Goal: Task Accomplishment & Management: Manage account settings

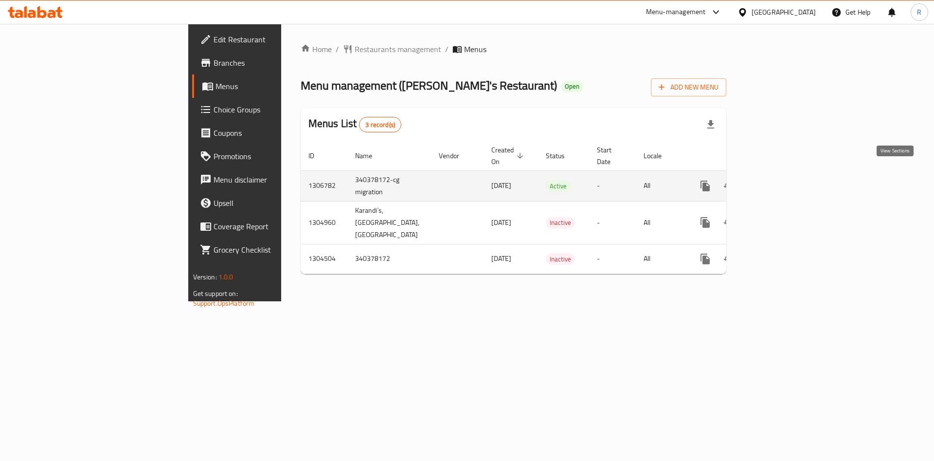
click at [655, 182] on icon "enhanced table" at bounding box center [775, 186] width 9 height 9
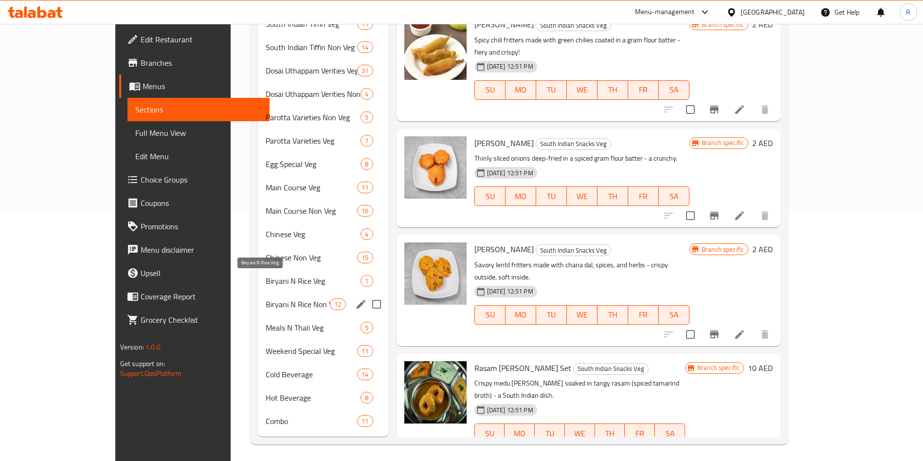
scroll to position [252, 0]
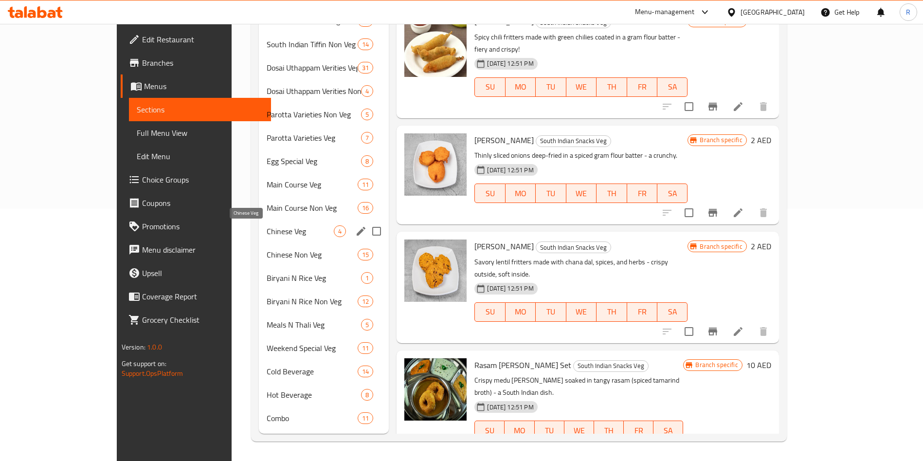
click at [259, 221] on div "Chinese Veg 4" at bounding box center [324, 230] width 130 height 23
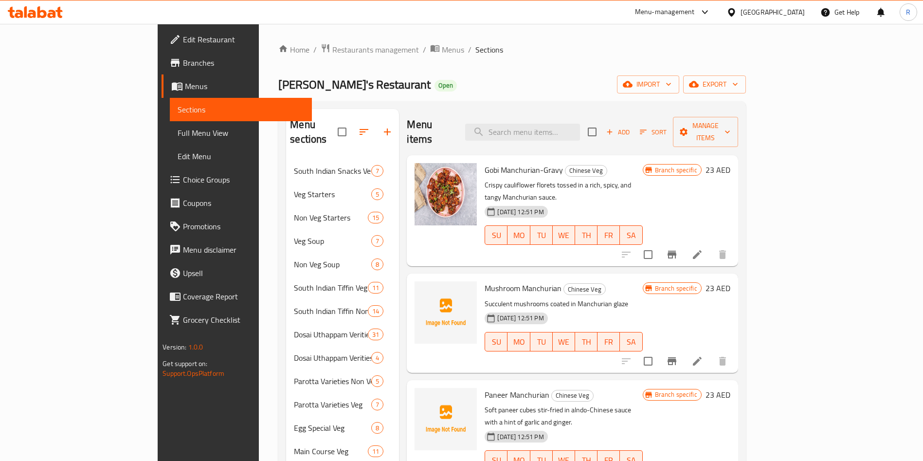
click at [603, 124] on input "checkbox" at bounding box center [592, 132] width 20 height 20
checkbox input "true"
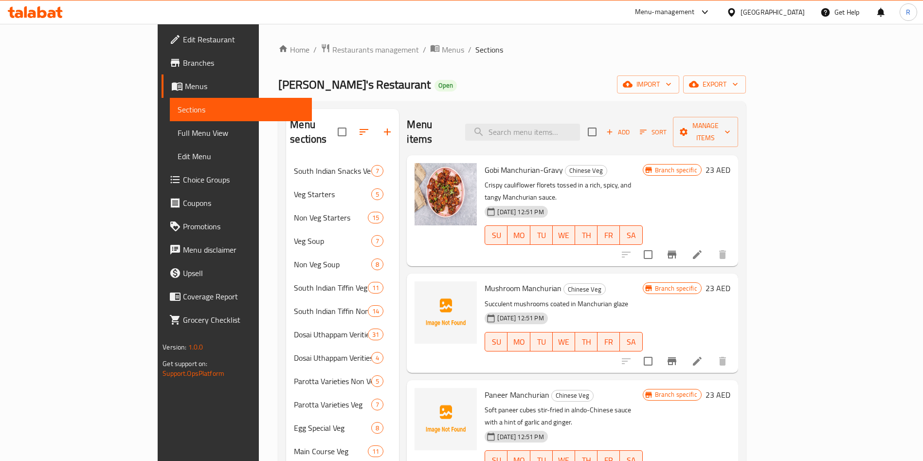
checkbox input "true"
click at [655, 125] on span "Manage items" at bounding box center [706, 132] width 50 height 24
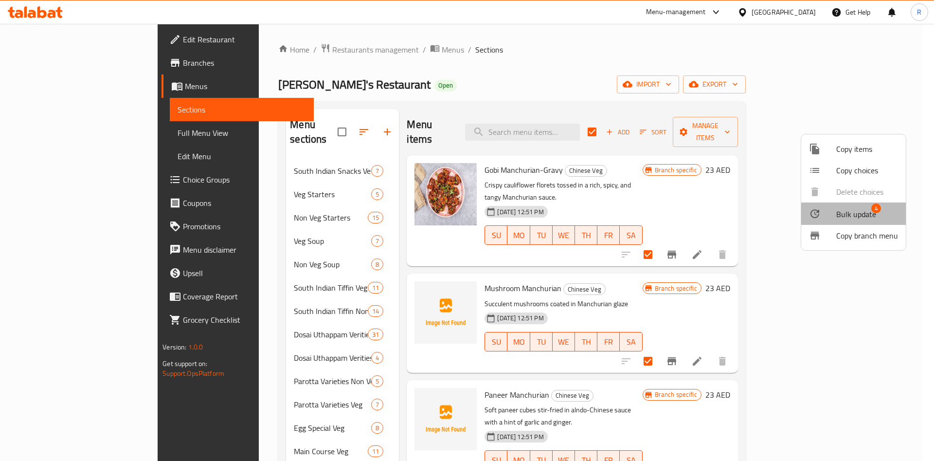
click at [655, 216] on span "Bulk update" at bounding box center [857, 214] width 40 height 12
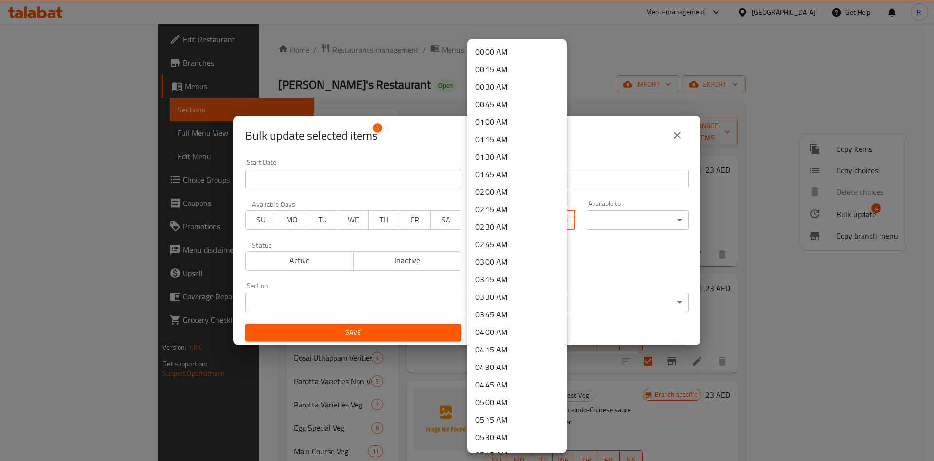
drag, startPoint x: 509, startPoint y: 221, endPoint x: 537, endPoint y: 222, distance: 28.2
click at [510, 220] on body "​ Menu-management United Arab Emirates Get Help R Edit Restaurant Branches Menu…" at bounding box center [467, 242] width 934 height 437
click at [495, 396] on li "12:15 PM" at bounding box center [517, 404] width 99 height 18
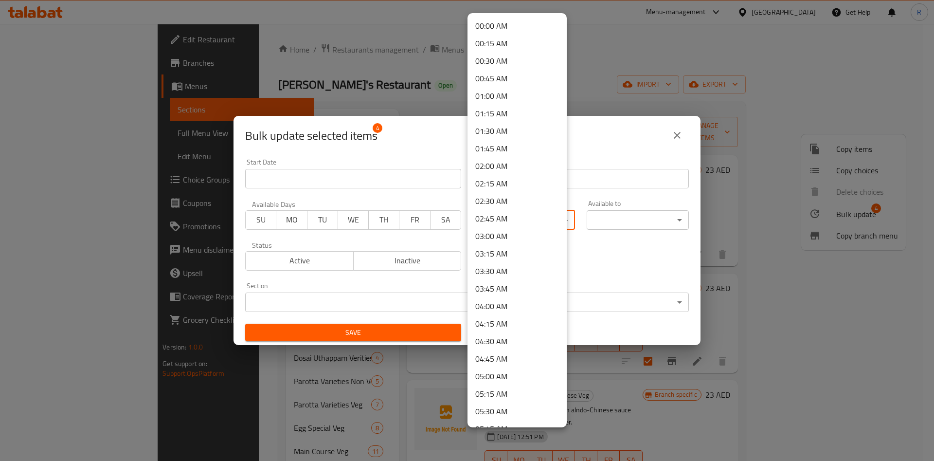
click at [511, 215] on body "​ Menu-management United Arab Emirates Get Help R Edit Restaurant Branches Menu…" at bounding box center [467, 242] width 934 height 437
click at [512, 199] on li "12:00 PM" at bounding box center [517, 203] width 99 height 18
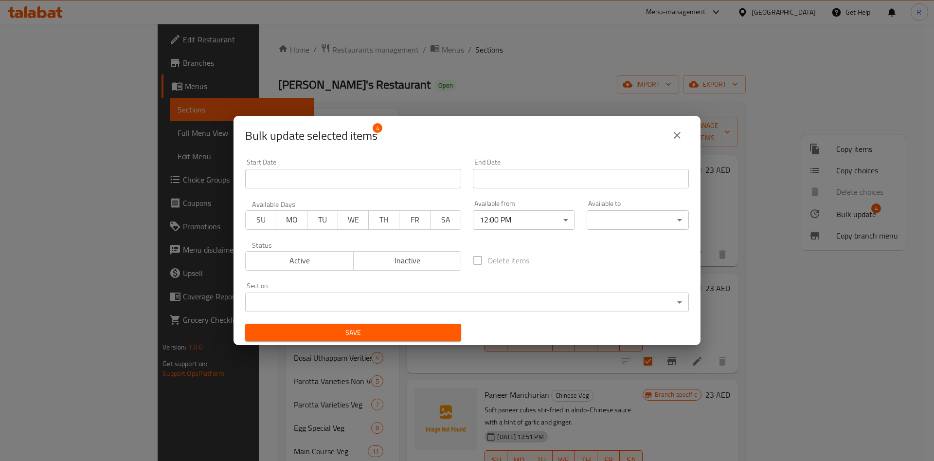
click at [655, 216] on body "​ Menu-management United Arab Emirates Get Help R Edit Restaurant Branches Menu…" at bounding box center [467, 242] width 934 height 437
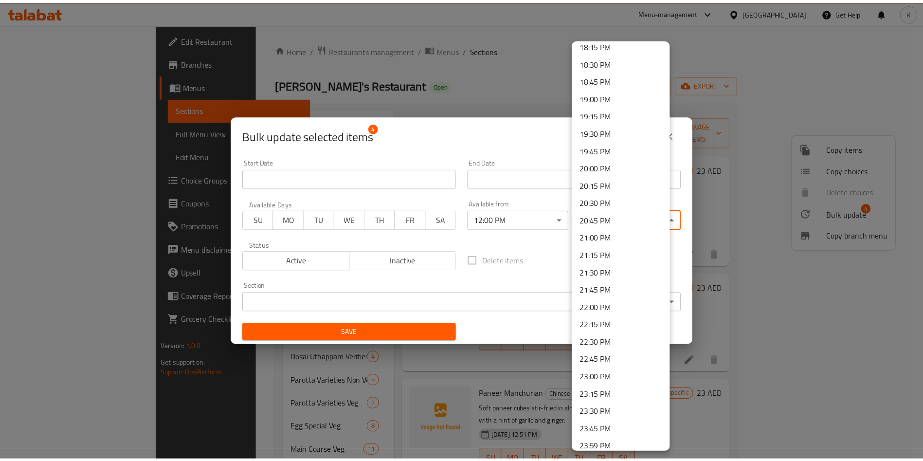
scroll to position [1293, 0]
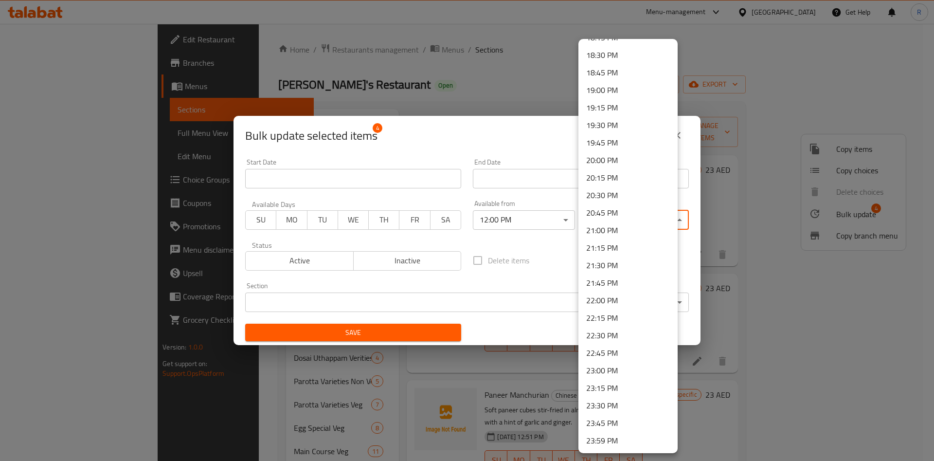
click at [623, 374] on li "23:00 PM" at bounding box center [628, 371] width 99 height 18
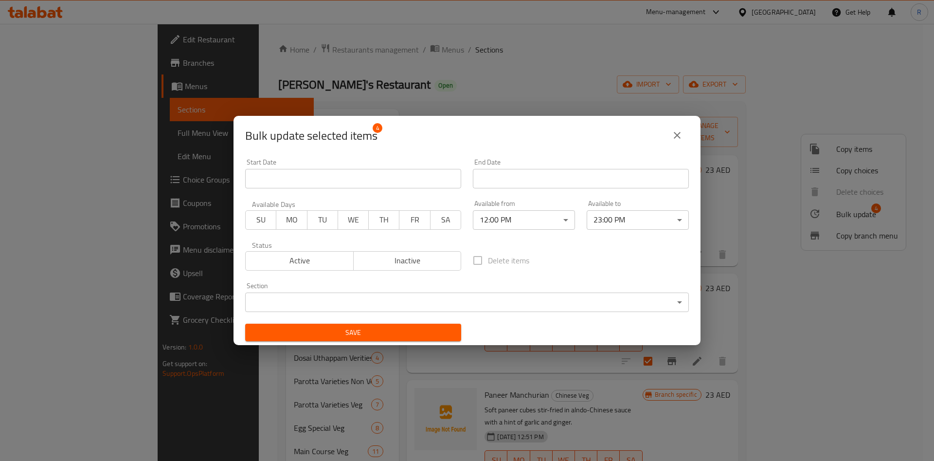
click at [555, 263] on div "Delete items" at bounding box center [581, 260] width 228 height 32
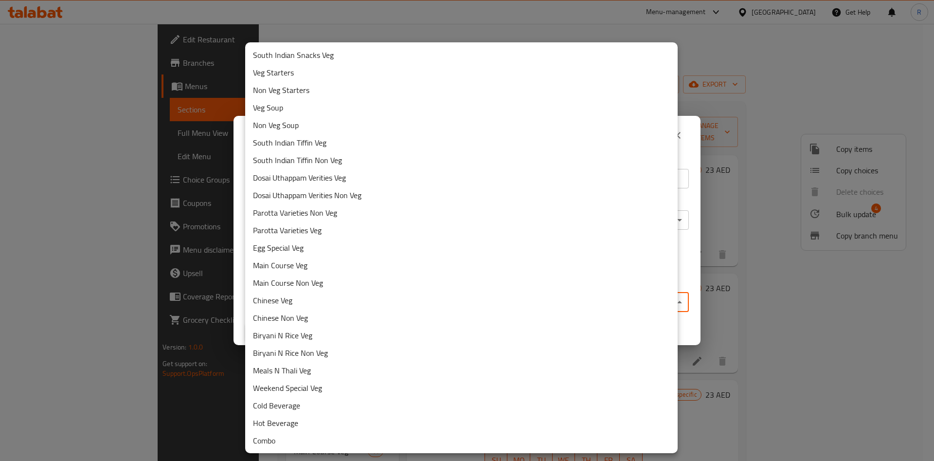
click at [302, 299] on body "​ Menu-management United Arab Emirates Get Help R Edit Restaurant Branches Menu…" at bounding box center [467, 242] width 934 height 437
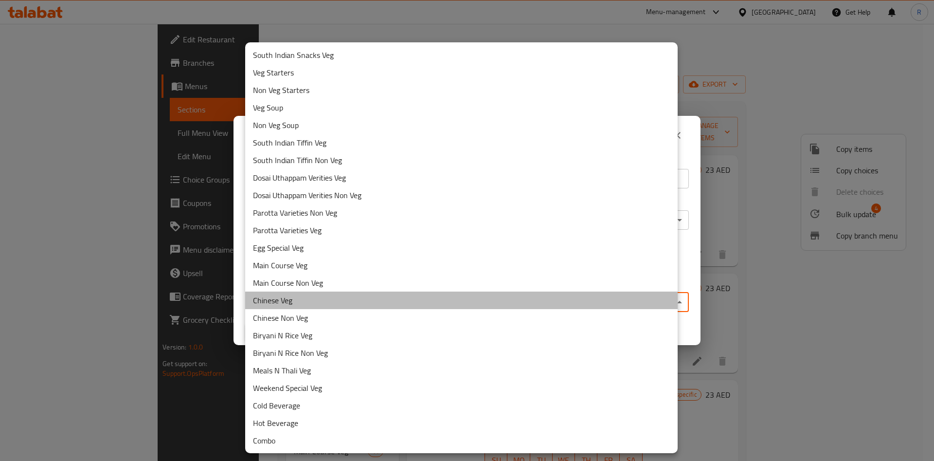
click at [303, 300] on li "Chinese Veg" at bounding box center [461, 301] width 433 height 18
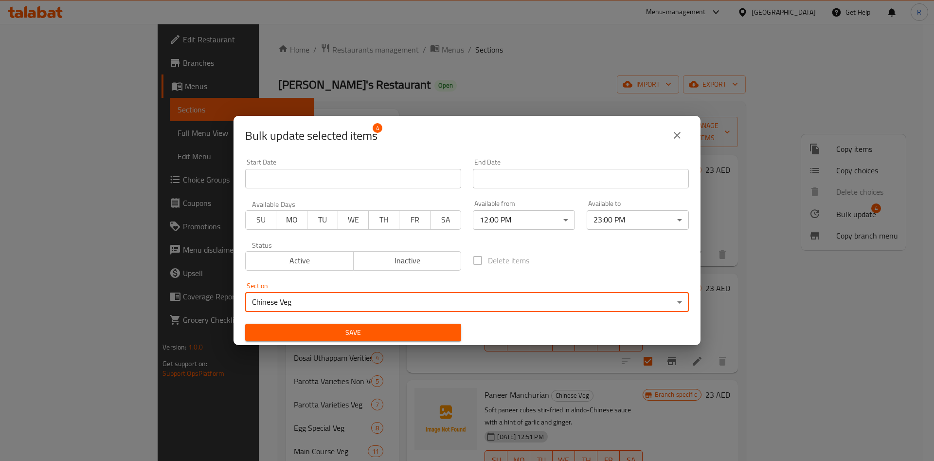
click at [315, 333] on span "Save" at bounding box center [353, 333] width 201 height 12
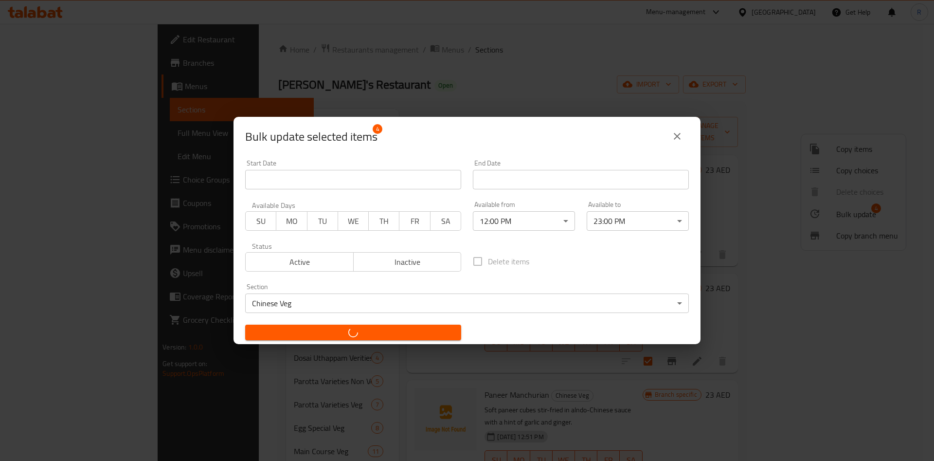
checkbox input "false"
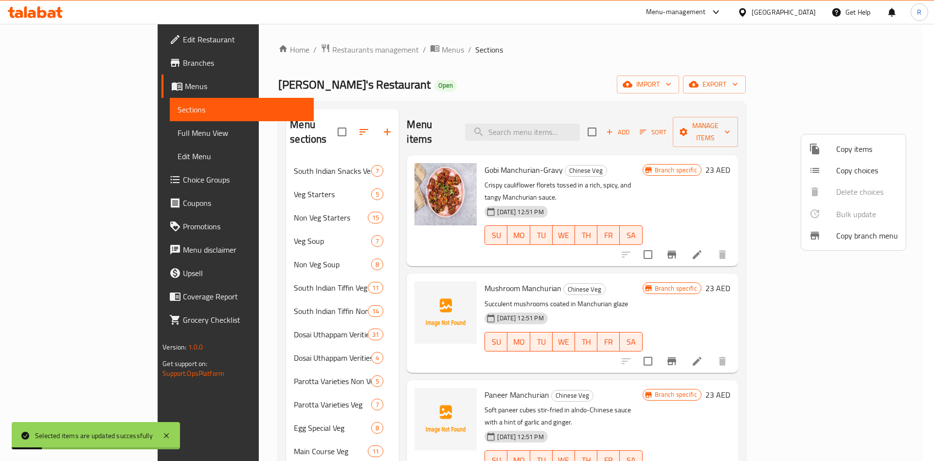
click at [449, 64] on div at bounding box center [467, 230] width 934 height 461
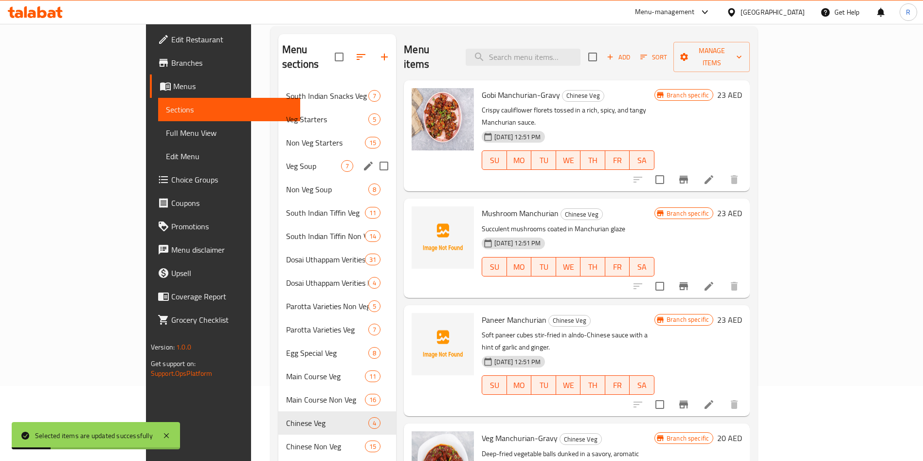
scroll to position [146, 0]
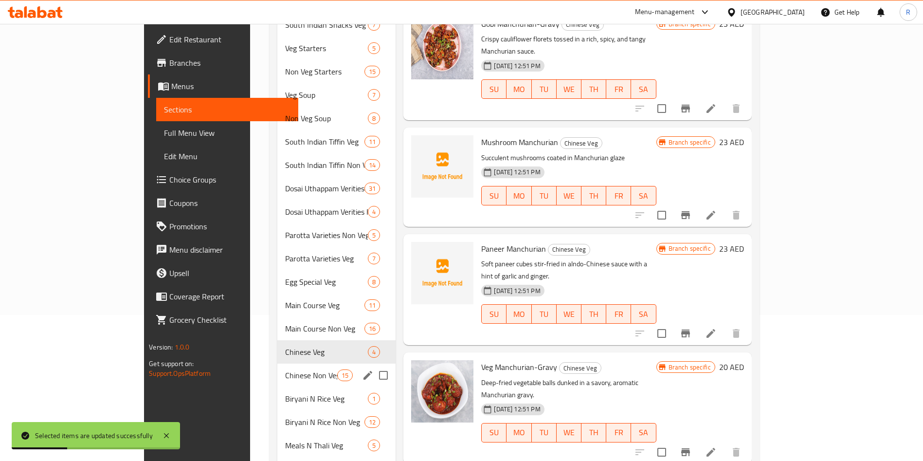
click at [285, 369] on span "Chinese Non Veg" at bounding box center [311, 375] width 52 height 12
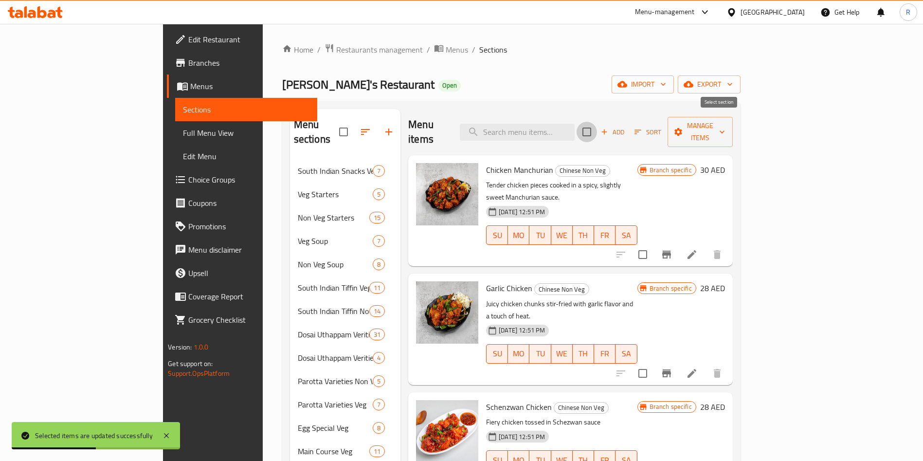
click at [597, 126] on input "checkbox" at bounding box center [587, 132] width 20 height 20
checkbox input "true"
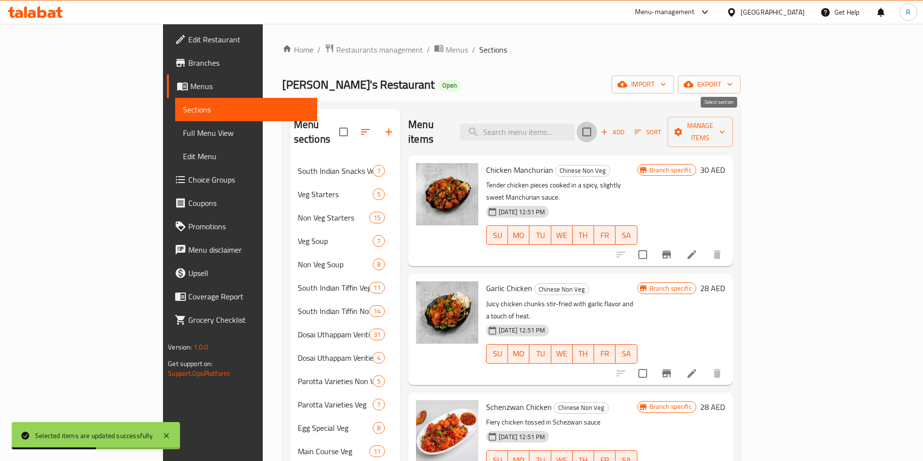
checkbox input "true"
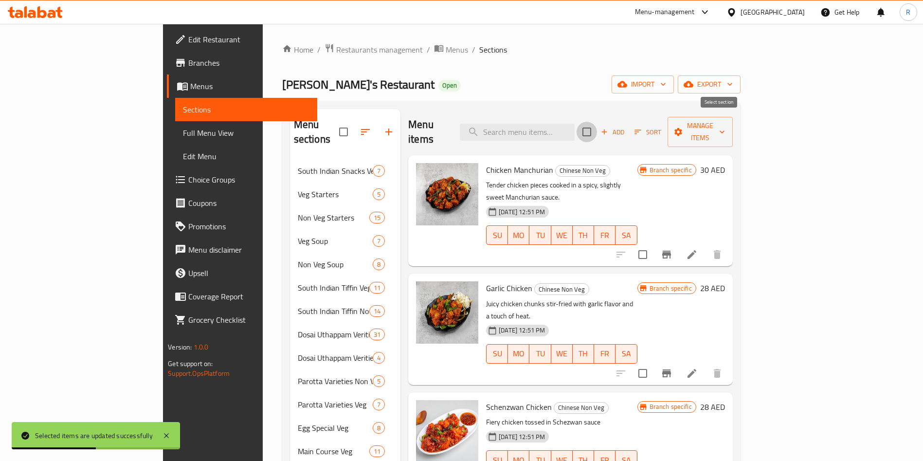
checkbox input "true"
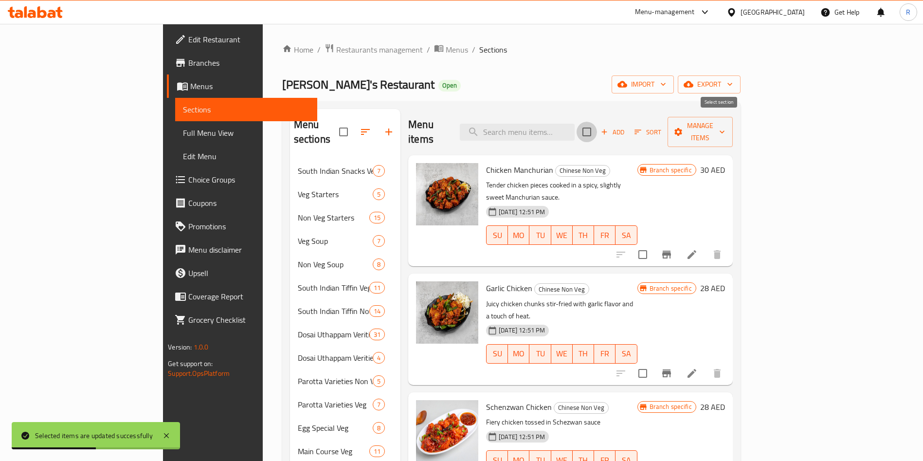
checkbox input "true"
click at [655, 120] on span "Manage items" at bounding box center [701, 132] width 50 height 24
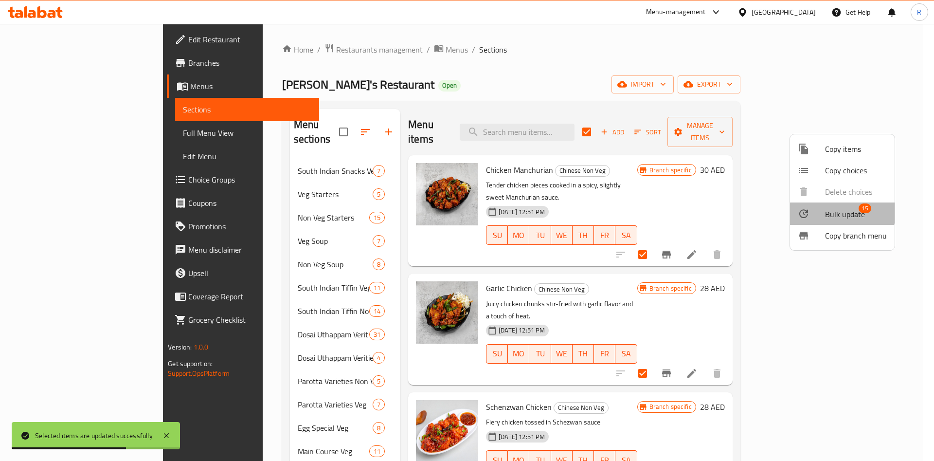
click at [655, 213] on span "Bulk update" at bounding box center [845, 214] width 40 height 12
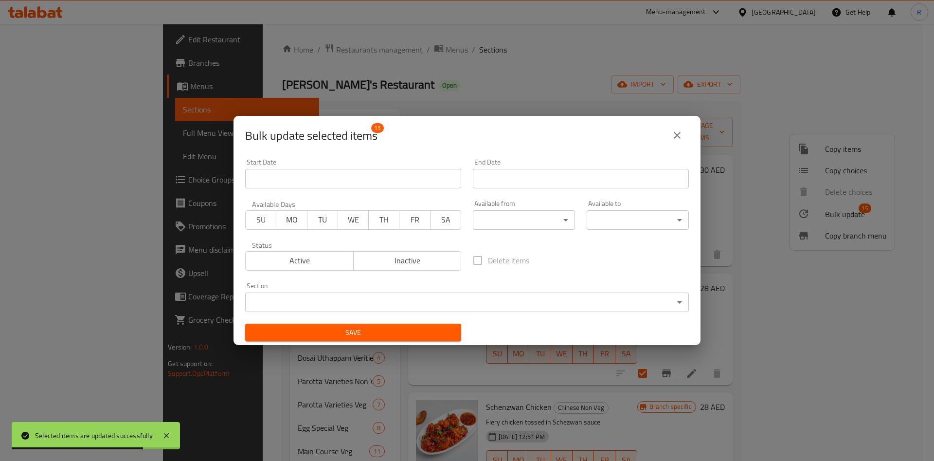
click at [518, 220] on body "Selected items are updated successfully ​ Menu-management United Arab Emirates …" at bounding box center [467, 242] width 934 height 437
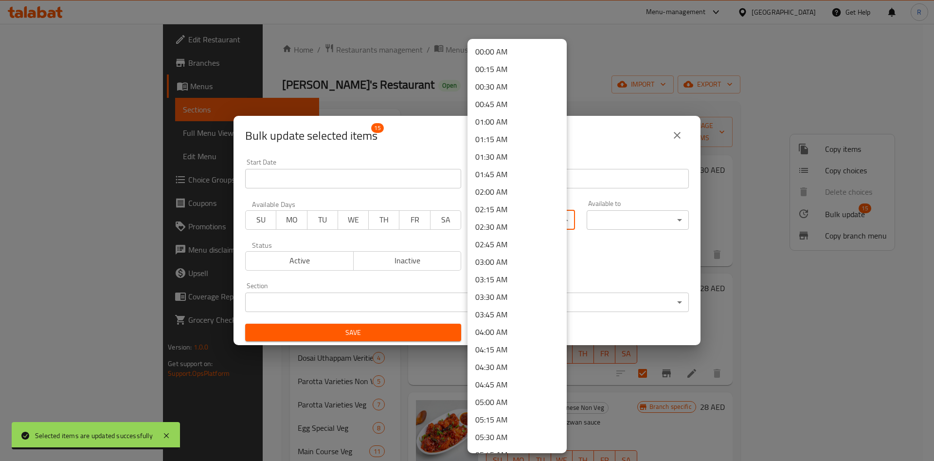
scroll to position [507, 0]
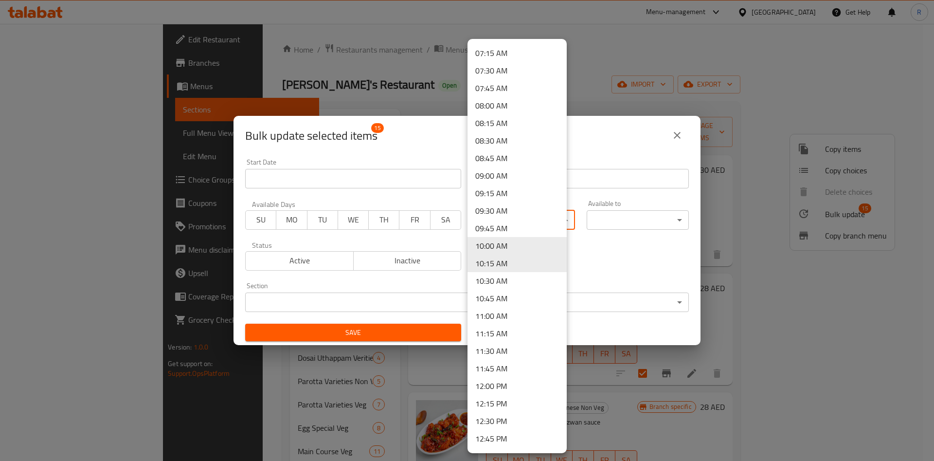
click at [505, 387] on li "12:00 PM" at bounding box center [517, 386] width 99 height 18
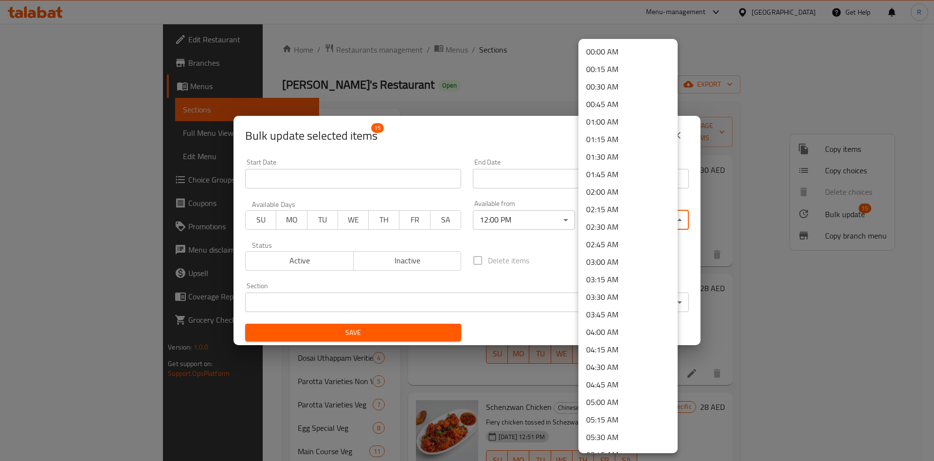
click at [613, 220] on body "​ Menu-management United Arab Emirates Get Help R Edit Restaurant Branches Menu…" at bounding box center [467, 242] width 934 height 437
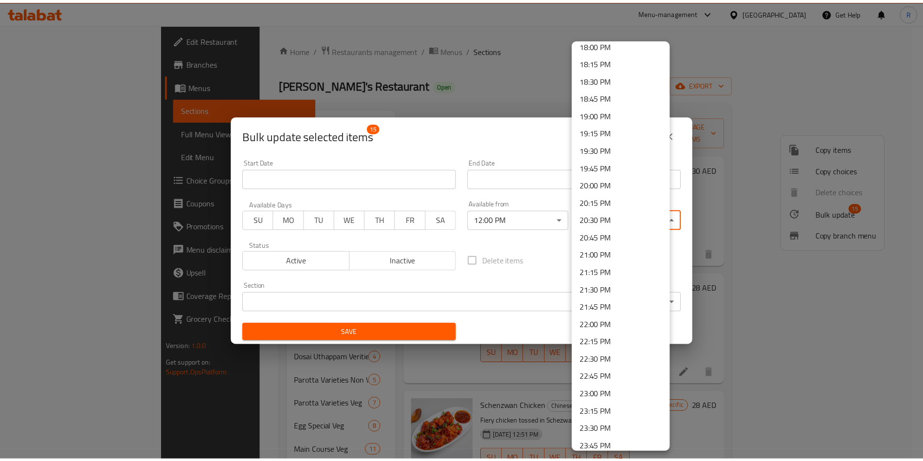
scroll to position [1293, 0]
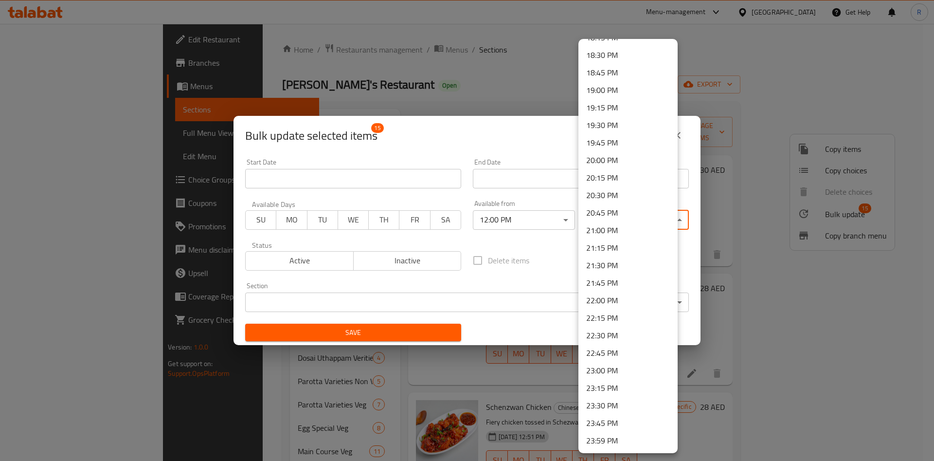
click at [616, 368] on li "23:00 PM" at bounding box center [628, 371] width 99 height 18
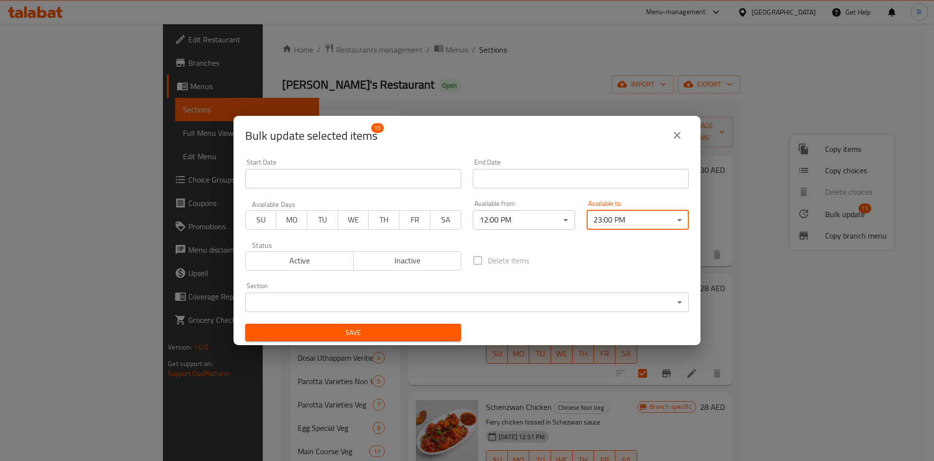
click at [404, 303] on body "​ Menu-management United Arab Emirates Get Help R Edit Restaurant Branches Menu…" at bounding box center [467, 242] width 934 height 437
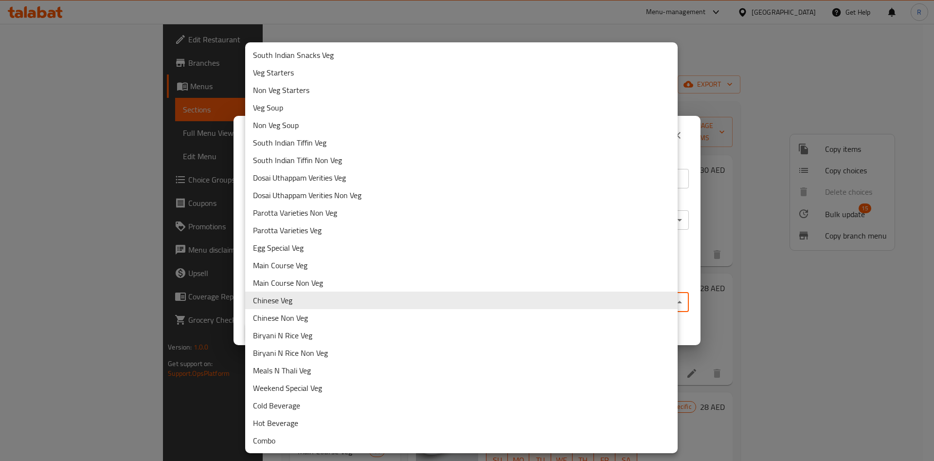
click at [289, 315] on li "Chinese Non Veg" at bounding box center [461, 318] width 433 height 18
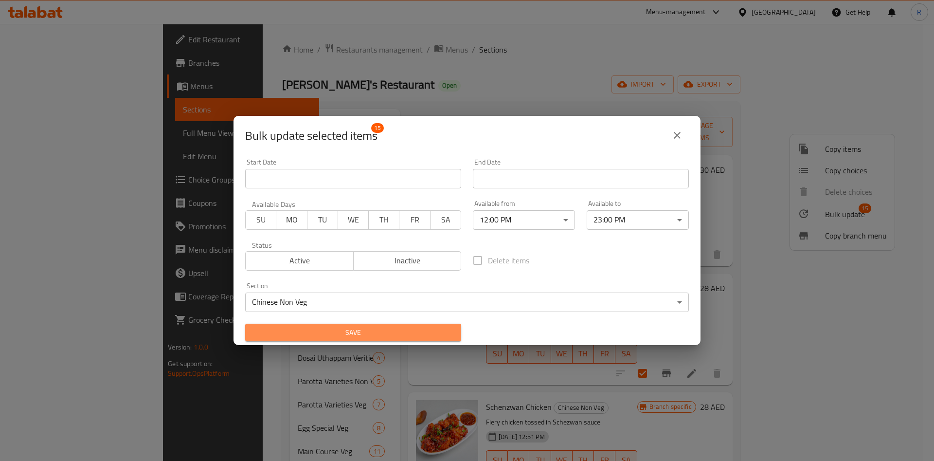
click at [359, 329] on span "Save" at bounding box center [353, 333] width 201 height 12
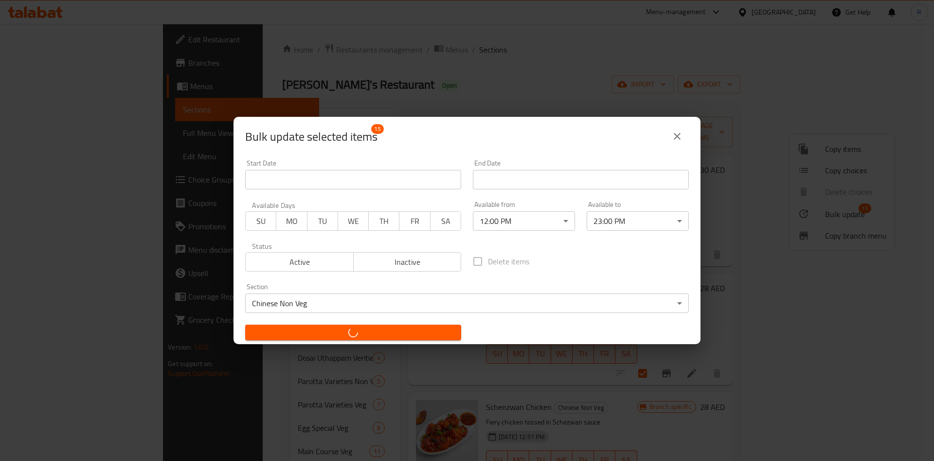
checkbox input "false"
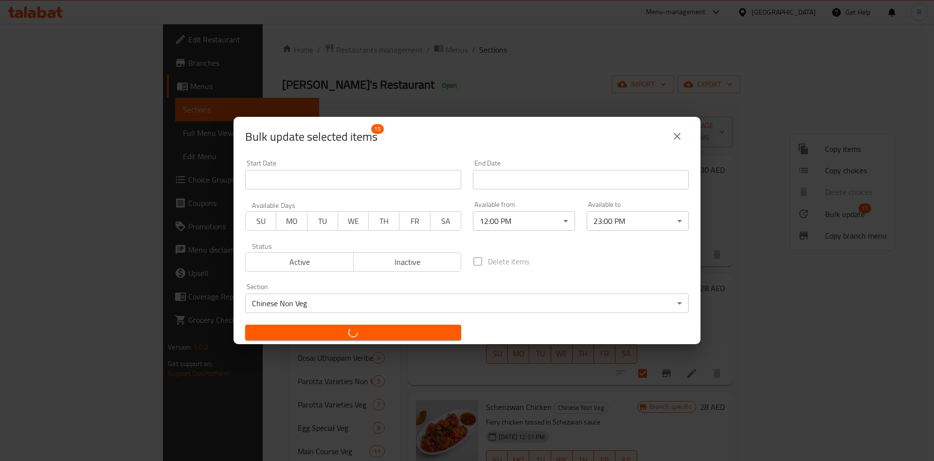
checkbox input "false"
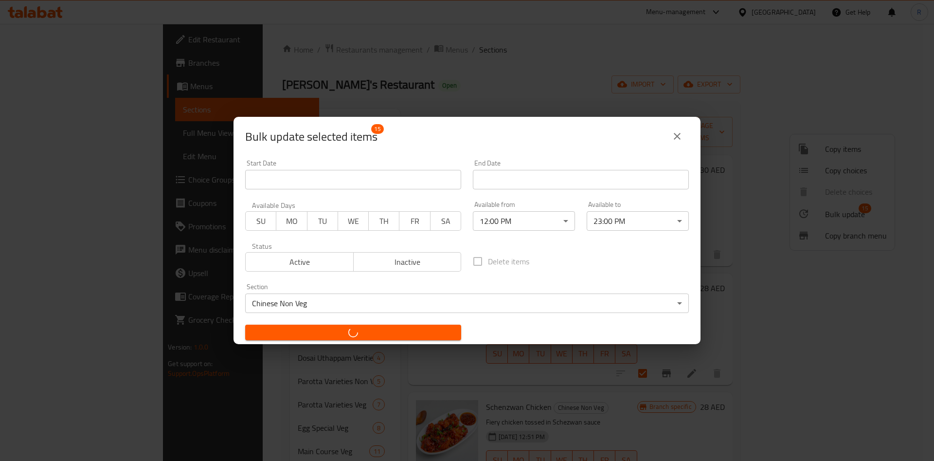
checkbox input "false"
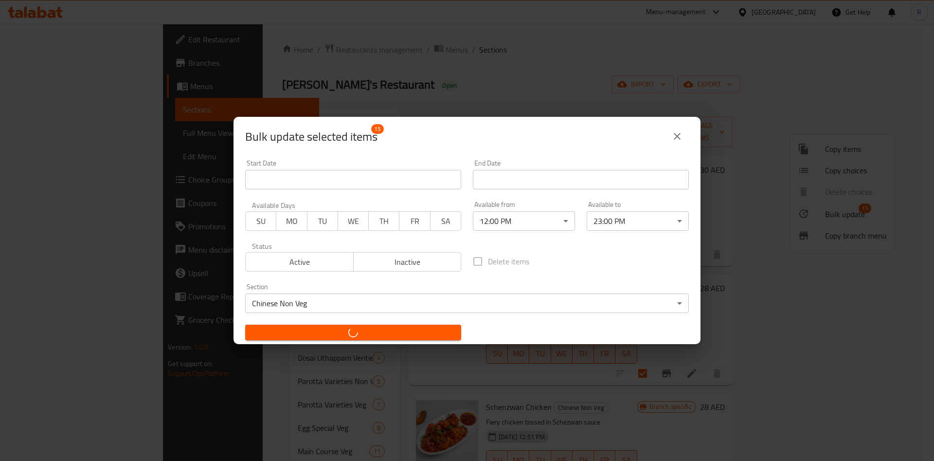
checkbox input "false"
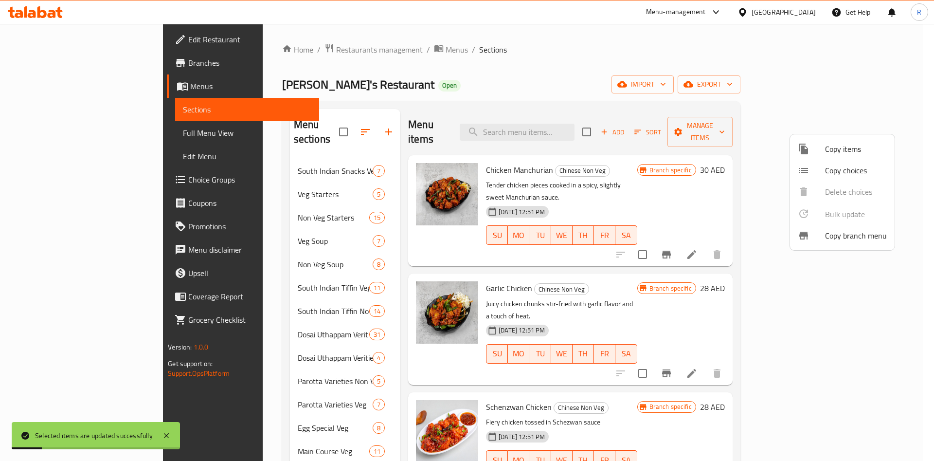
click at [497, 62] on div at bounding box center [467, 230] width 934 height 461
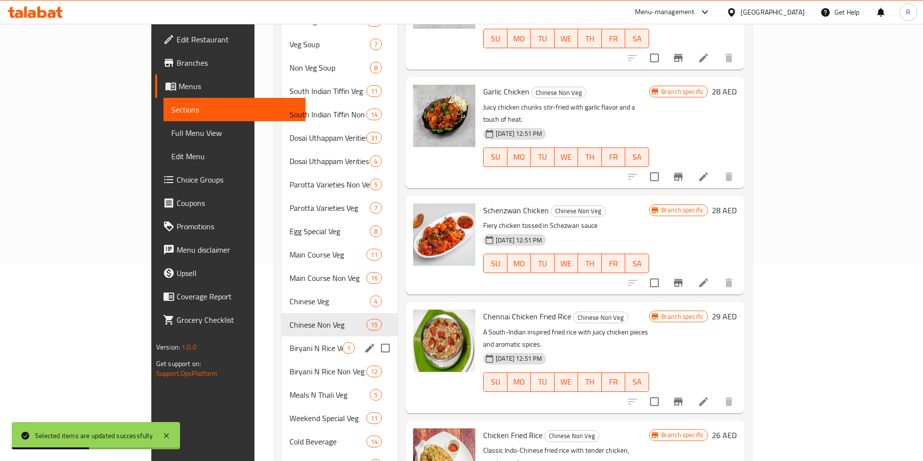
scroll to position [219, 0]
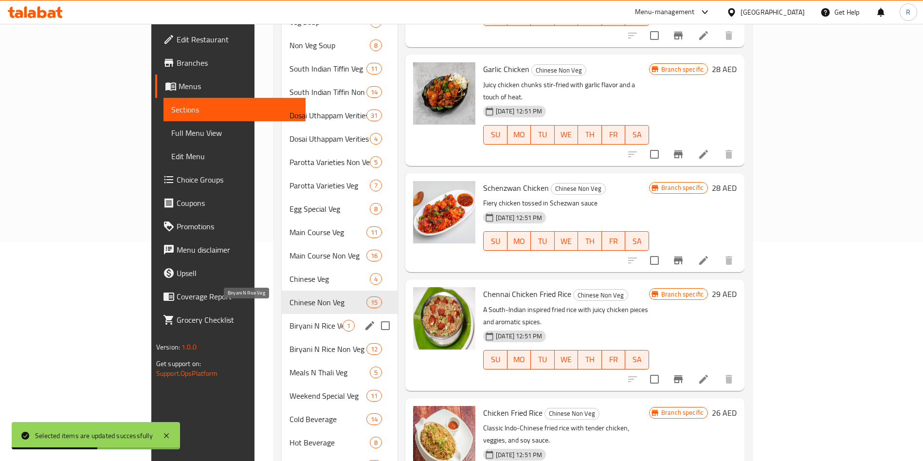
click at [290, 320] on span "Biryani N Rice Veg" at bounding box center [316, 326] width 53 height 12
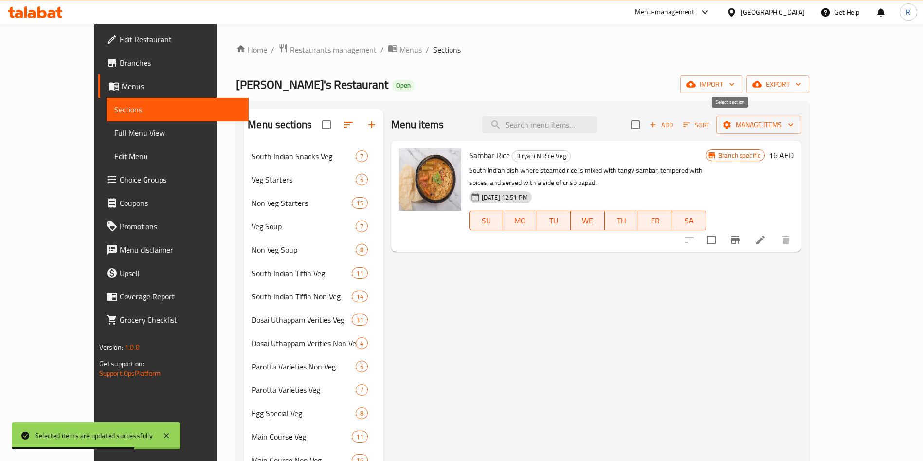
click at [646, 126] on input "checkbox" at bounding box center [635, 124] width 20 height 20
checkbox input "true"
click at [655, 122] on span "Manage items" at bounding box center [759, 125] width 70 height 12
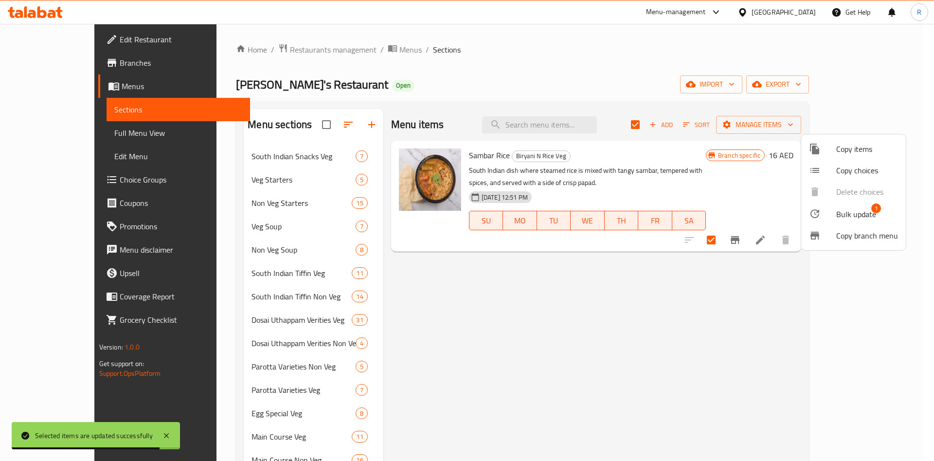
click at [655, 211] on span "Bulk update" at bounding box center [857, 214] width 40 height 12
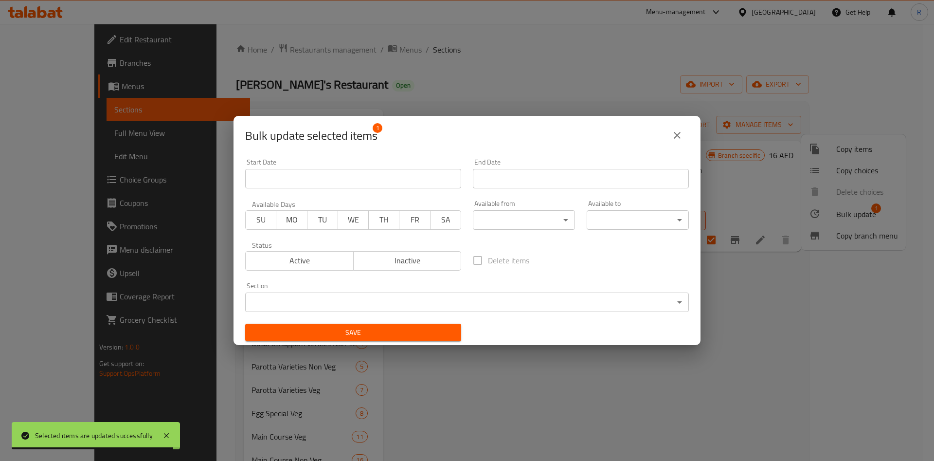
click at [512, 224] on body "Selected items are updated successfully ​ Menu-management United Arab Emirates …" at bounding box center [467, 242] width 934 height 437
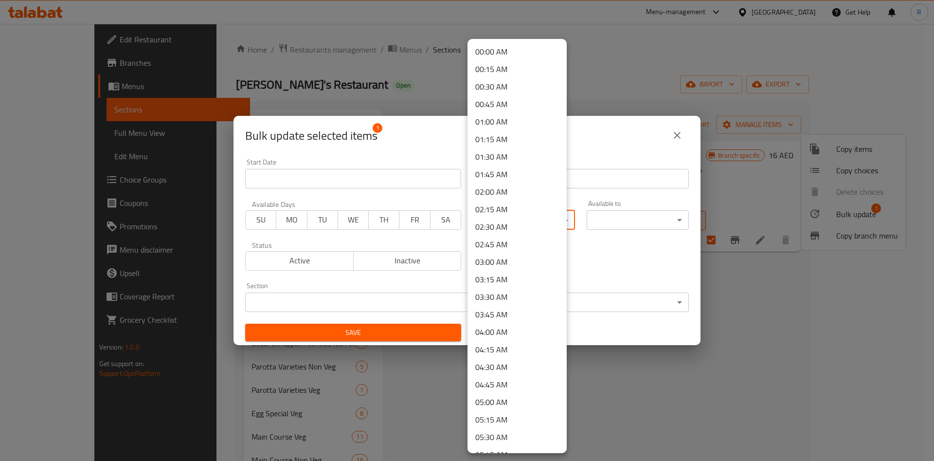
scroll to position [507, 0]
click at [508, 377] on li "12:00 PM" at bounding box center [517, 386] width 99 height 18
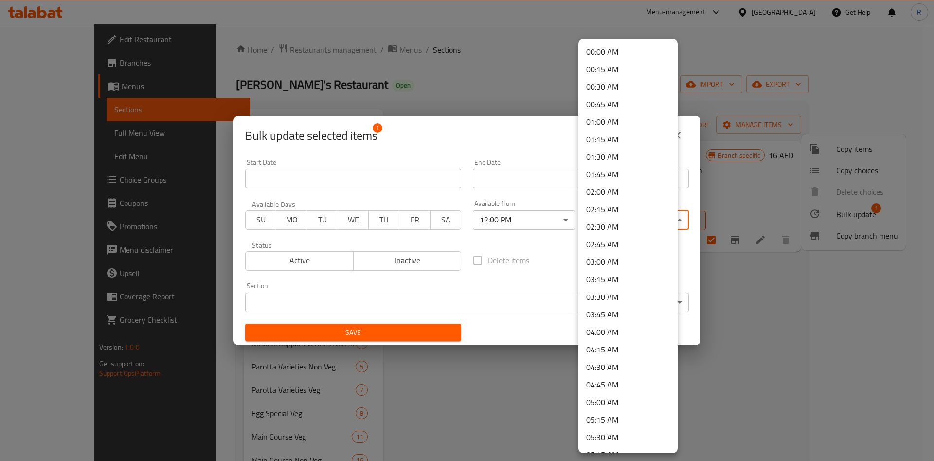
click at [622, 219] on body "​ Menu-management United Arab Emirates Get Help R Edit Restaurant Branches Menu…" at bounding box center [467, 242] width 934 height 437
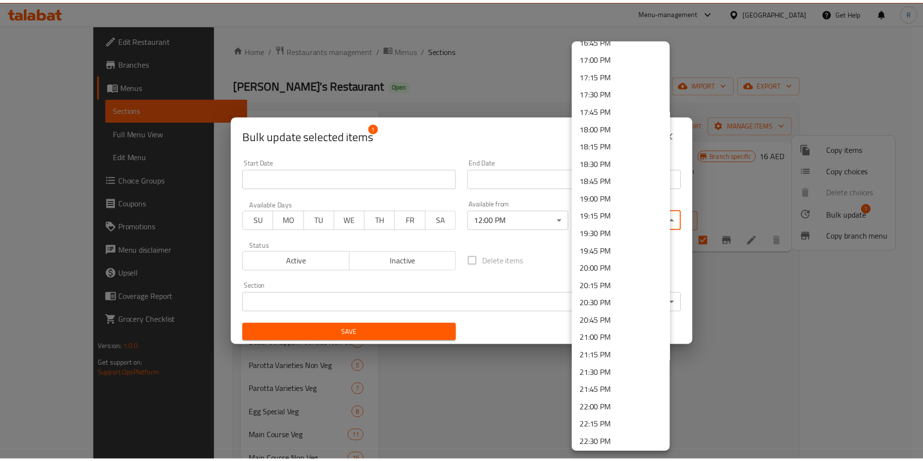
scroll to position [1293, 0]
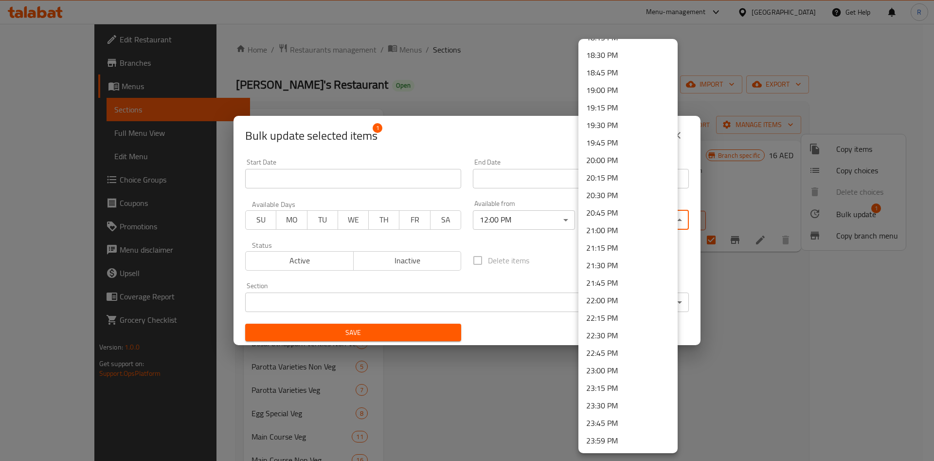
click at [608, 370] on li "23:00 PM" at bounding box center [628, 371] width 99 height 18
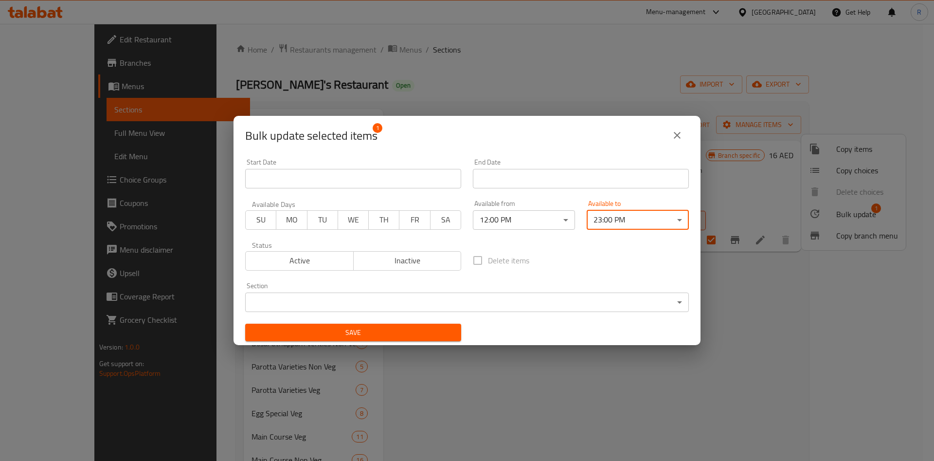
click at [350, 300] on body "​ Menu-management United Arab Emirates Get Help R Edit Restaurant Branches Menu…" at bounding box center [467, 242] width 934 height 437
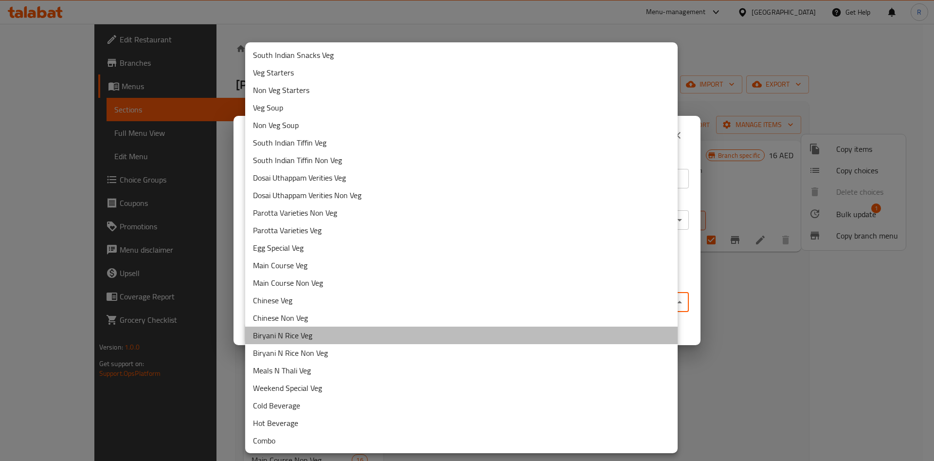
click at [313, 333] on li "Biryani N Rice Veg" at bounding box center [461, 336] width 433 height 18
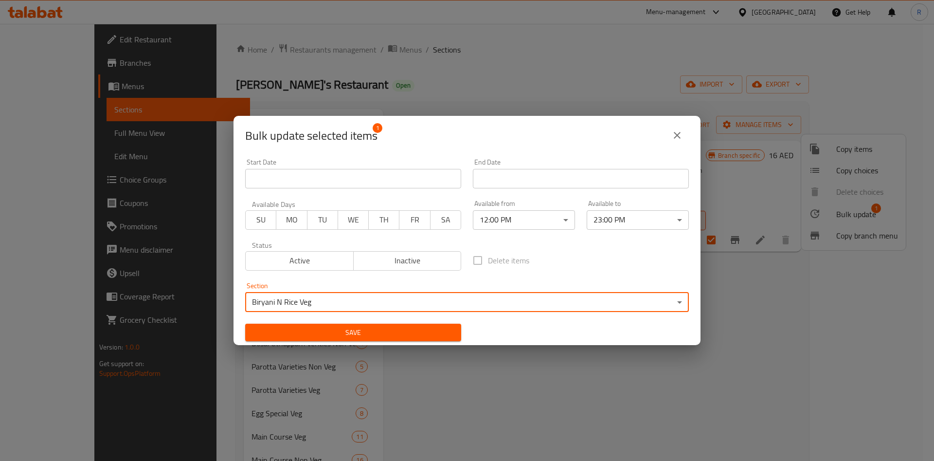
click at [361, 329] on span "Save" at bounding box center [353, 333] width 201 height 12
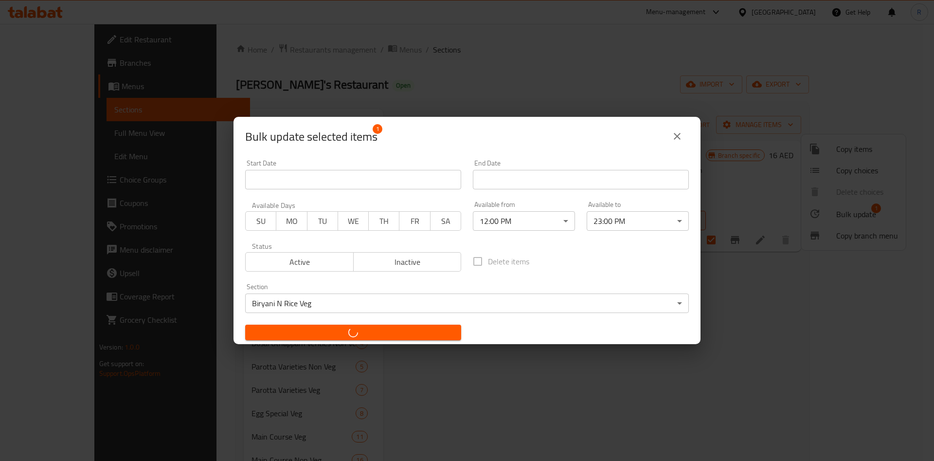
checkbox input "false"
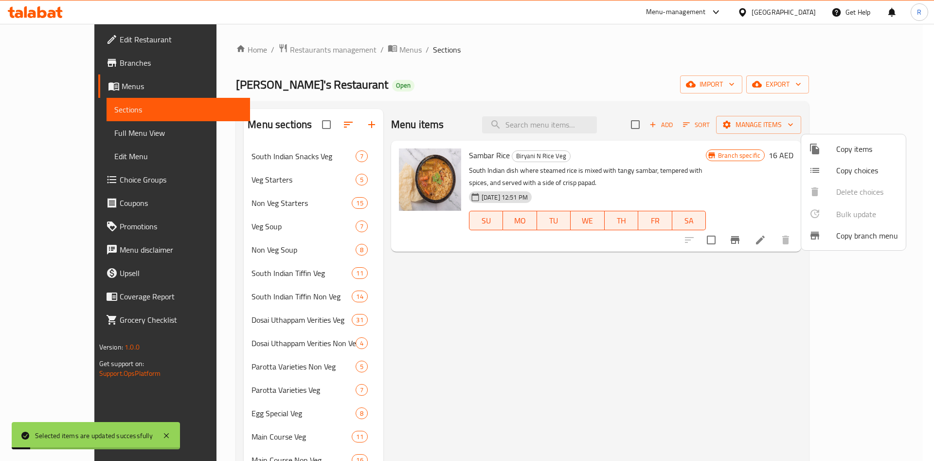
drag, startPoint x: 475, startPoint y: 329, endPoint x: 460, endPoint y: 328, distance: 14.6
click at [475, 329] on div at bounding box center [467, 230] width 934 height 461
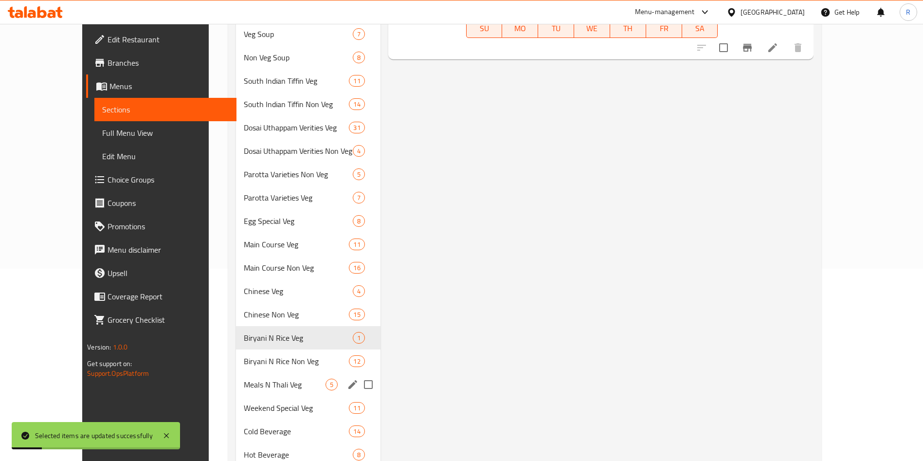
scroll to position [252, 0]
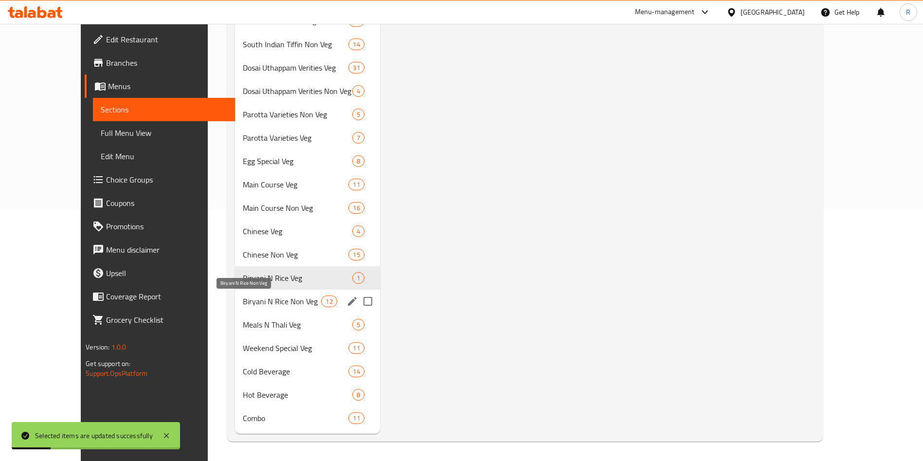
drag, startPoint x: 270, startPoint y: 305, endPoint x: 289, endPoint y: 311, distance: 20.2
click at [270, 303] on span "Biryani N Rice Non Veg" at bounding box center [282, 301] width 79 height 12
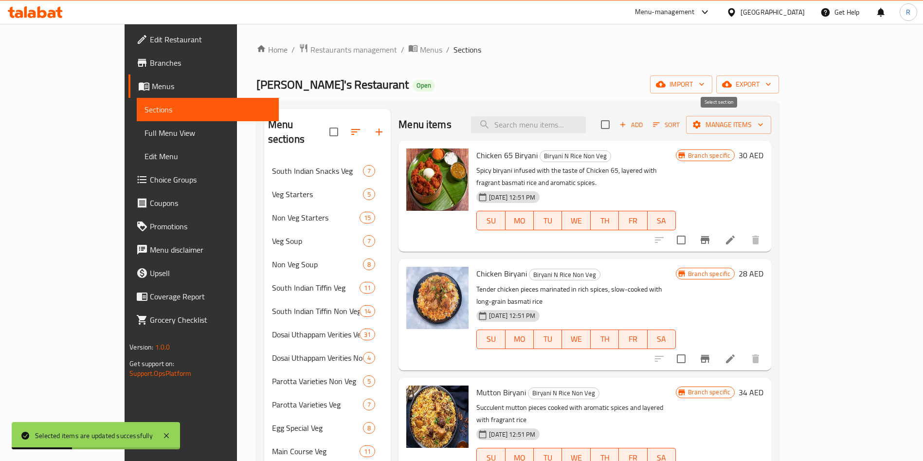
click at [616, 128] on input "checkbox" at bounding box center [605, 124] width 20 height 20
checkbox input "true"
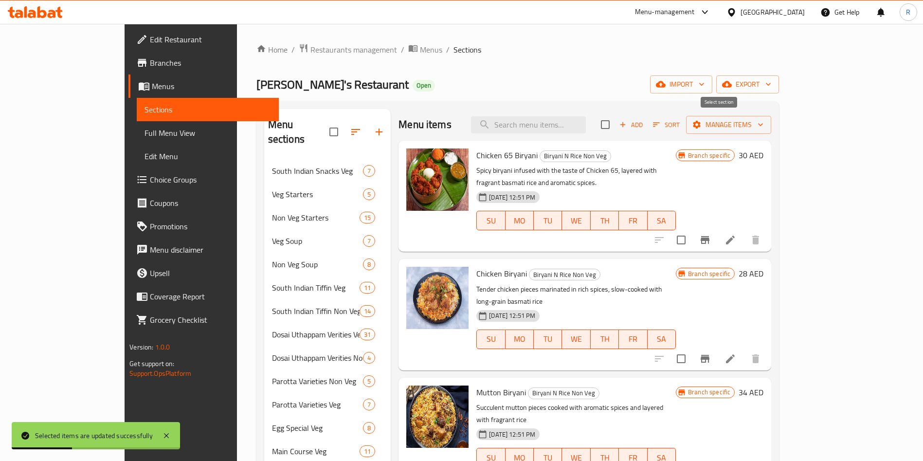
checkbox input "true"
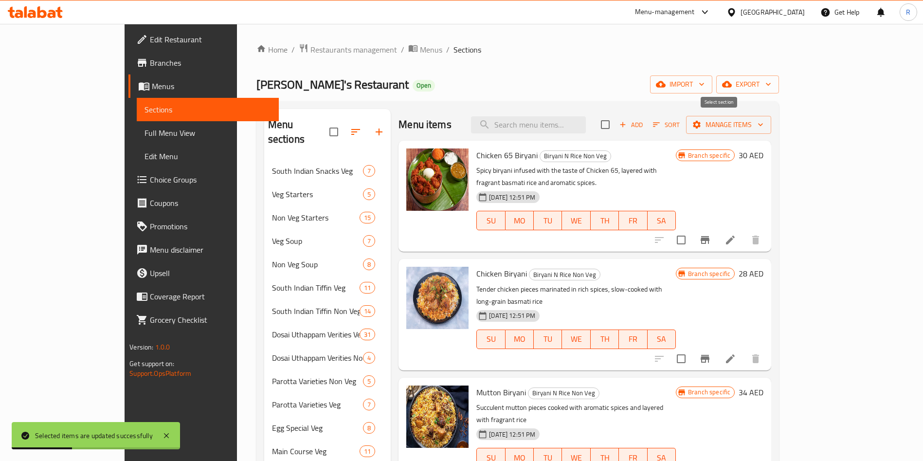
checkbox input "true"
click at [655, 124] on span "Manage items" at bounding box center [729, 125] width 70 height 12
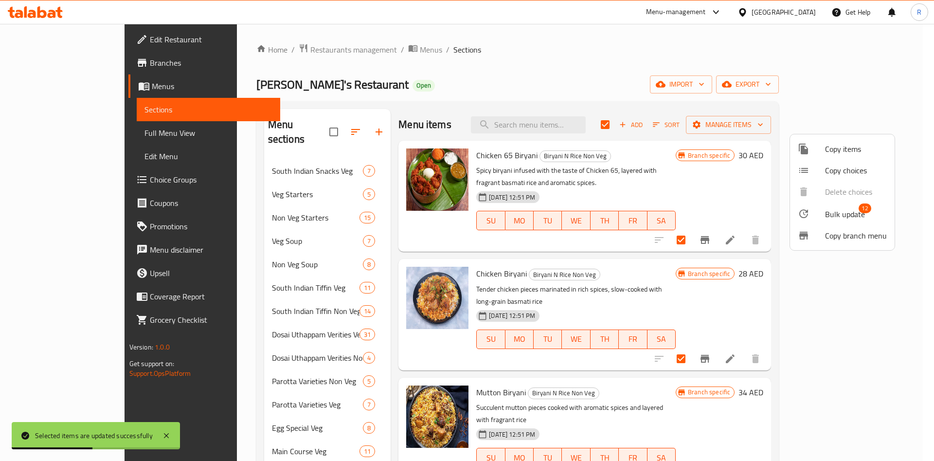
click at [655, 216] on span "Bulk update" at bounding box center [845, 214] width 40 height 12
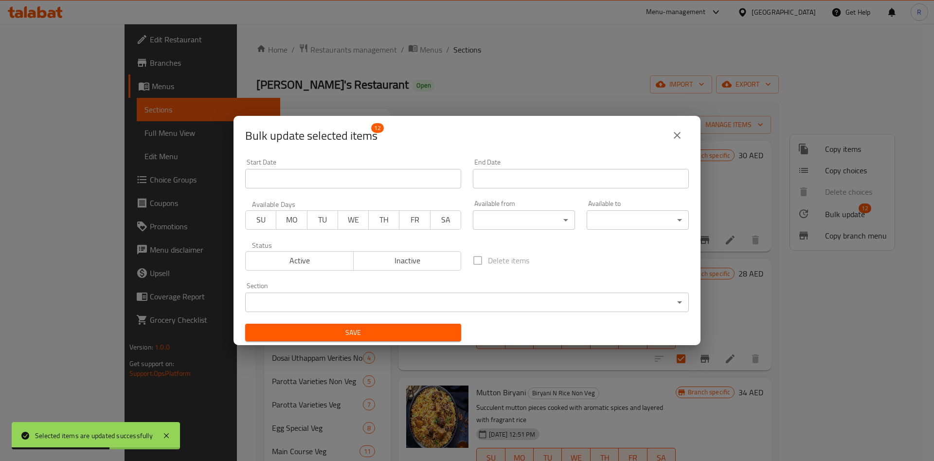
click at [528, 220] on body "Selected items are updated successfully ​ Menu-management United Arab Emirates …" at bounding box center [467, 242] width 934 height 437
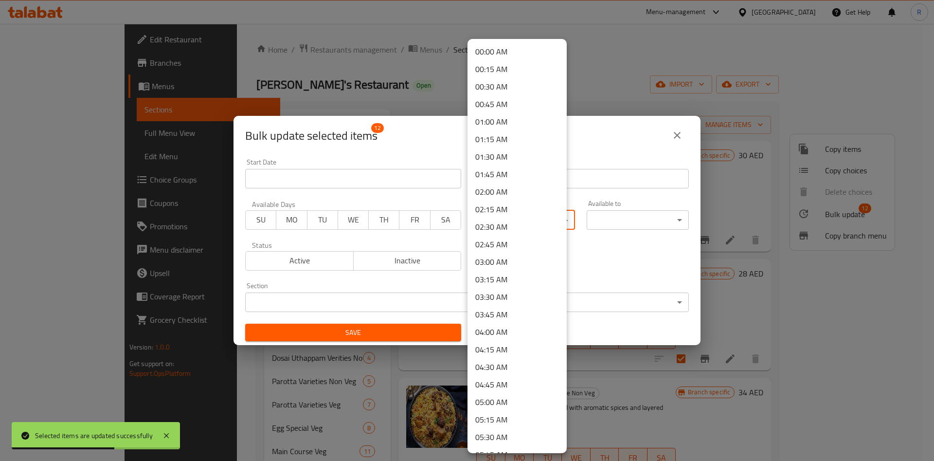
scroll to position [507, 0]
click at [500, 381] on li "12:00 PM" at bounding box center [517, 386] width 99 height 18
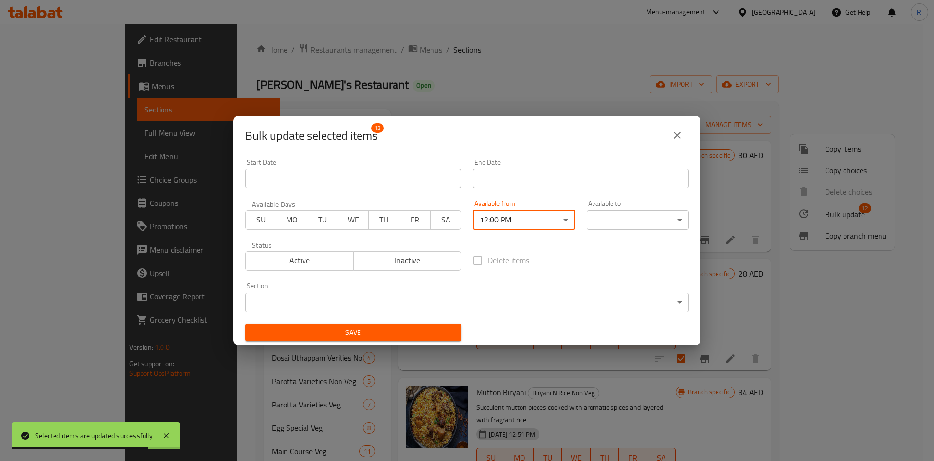
click at [621, 223] on body "Selected items are updated successfully ​ Menu-management United Arab Emirates …" at bounding box center [467, 242] width 934 height 437
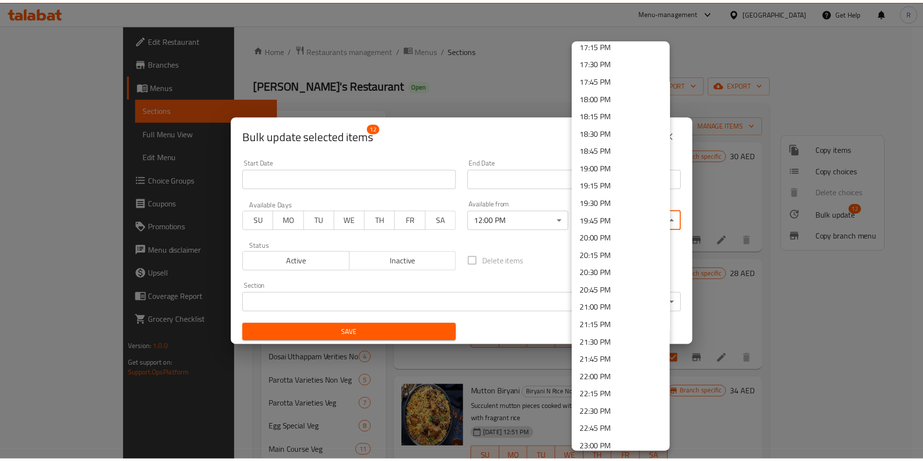
scroll to position [1293, 0]
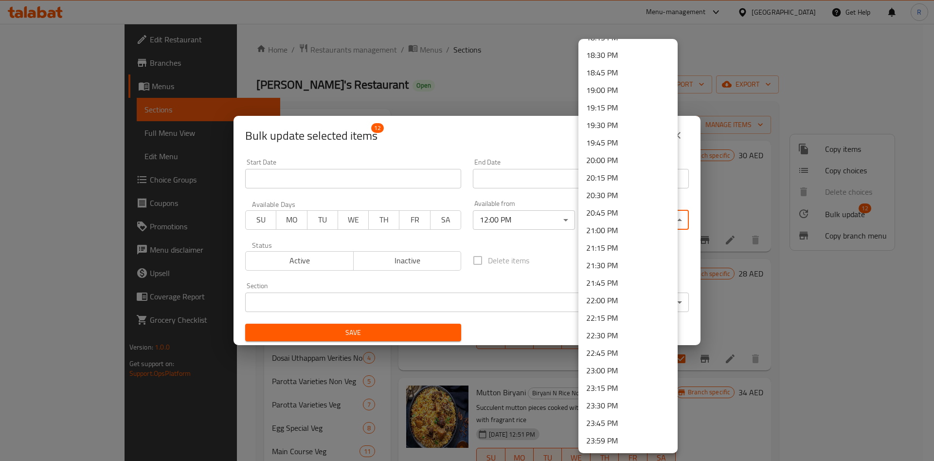
click at [622, 370] on li "23:00 PM" at bounding box center [628, 371] width 99 height 18
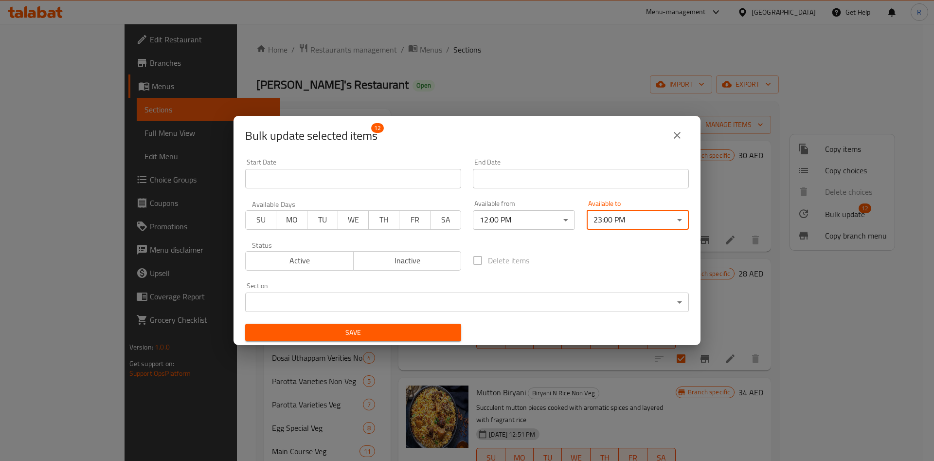
click at [429, 304] on body "​ Menu-management United Arab Emirates Get Help R Edit Restaurant Branches Menu…" at bounding box center [467, 242] width 934 height 437
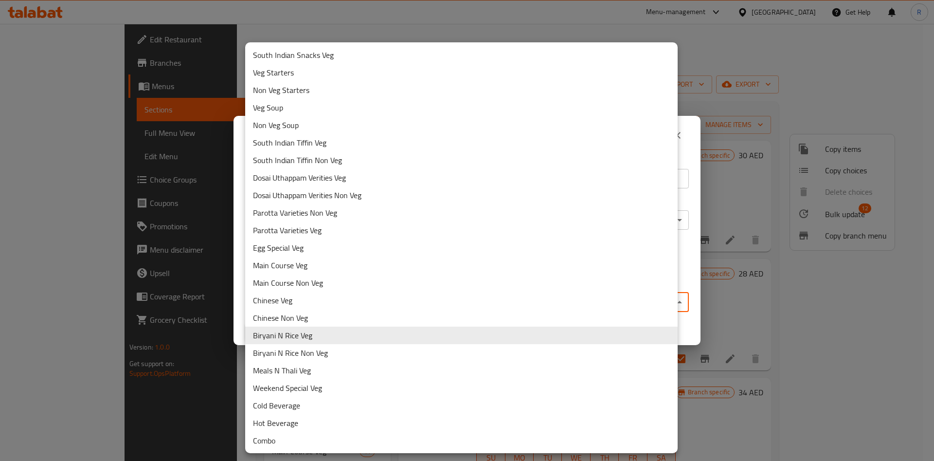
click at [297, 351] on li "Biryani N Rice Non Veg" at bounding box center [461, 353] width 433 height 18
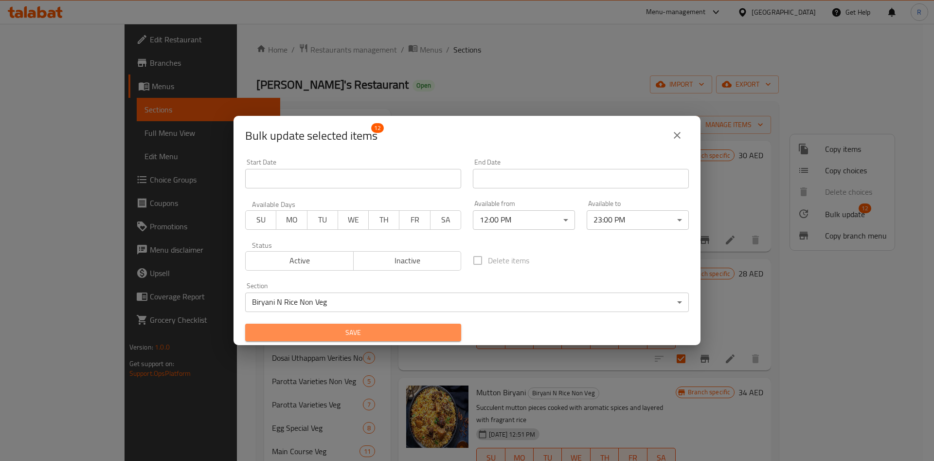
click at [360, 327] on span "Save" at bounding box center [353, 333] width 201 height 12
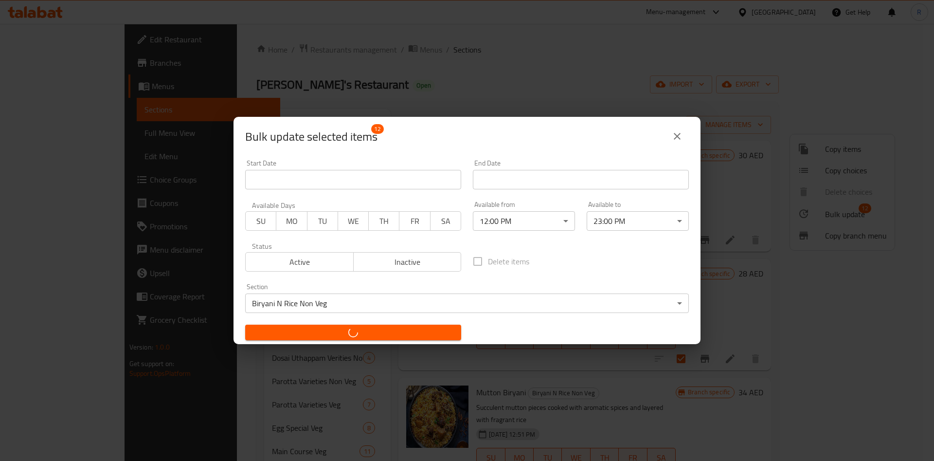
checkbox input "false"
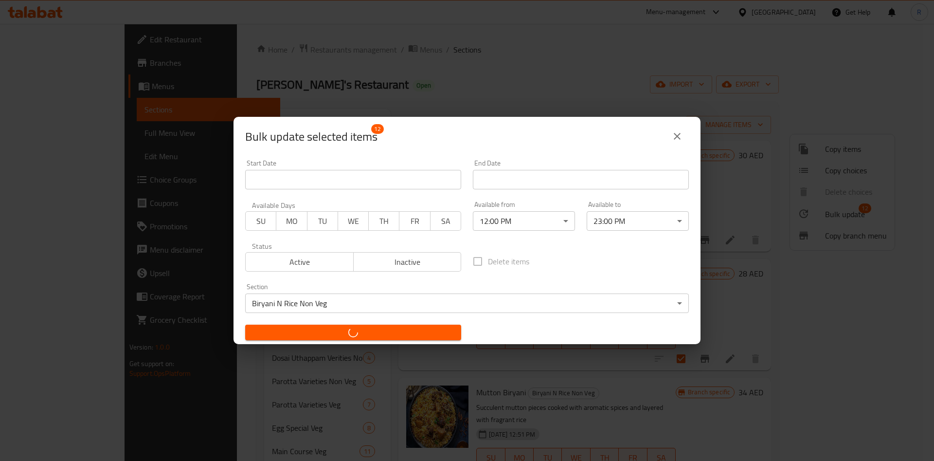
checkbox input "false"
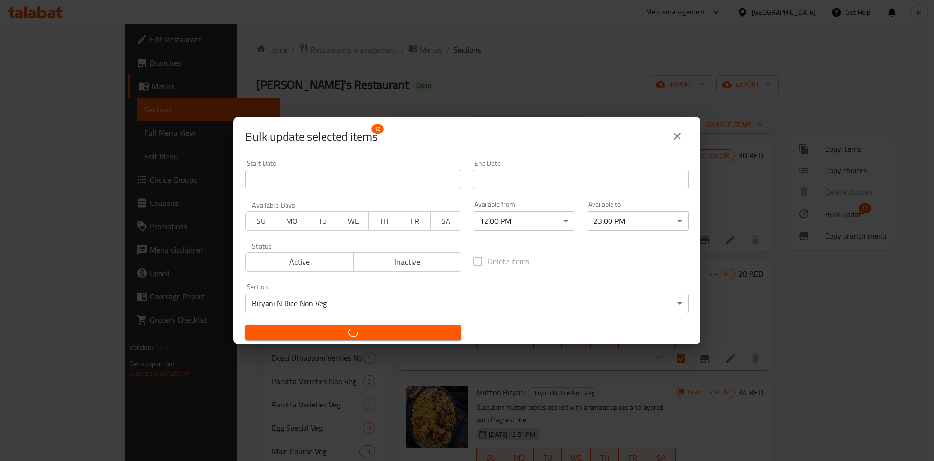
checkbox input "false"
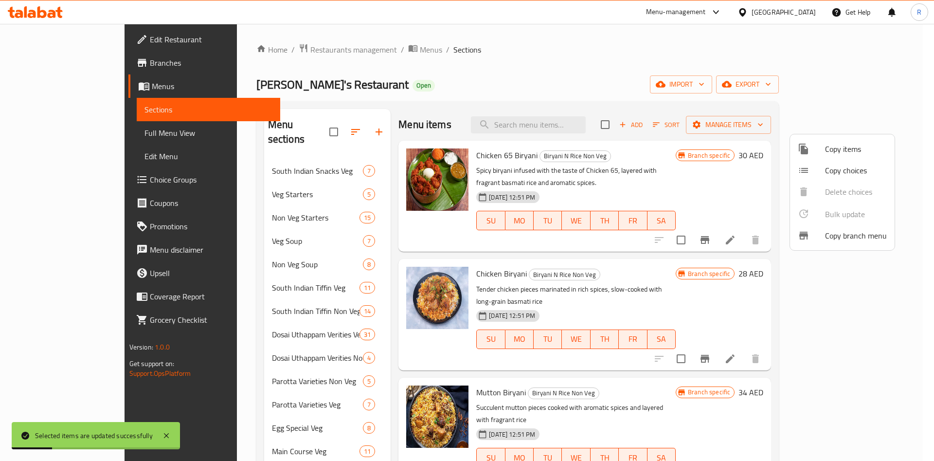
click at [437, 78] on div at bounding box center [467, 230] width 934 height 461
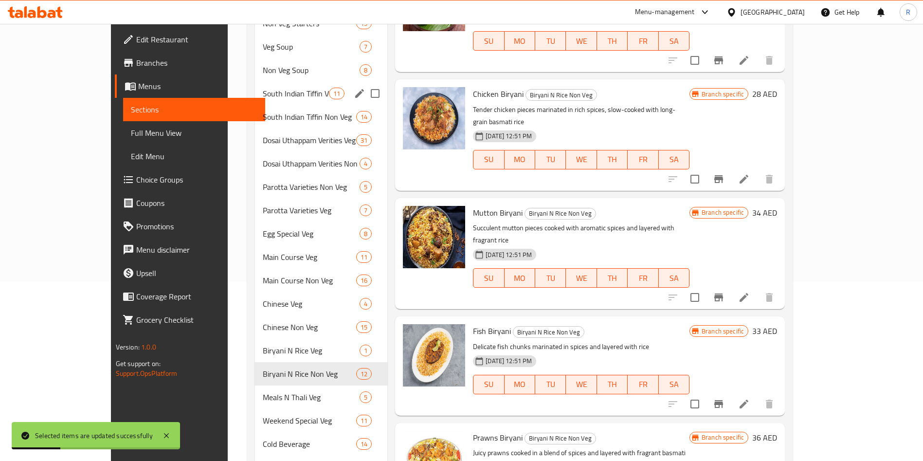
scroll to position [252, 0]
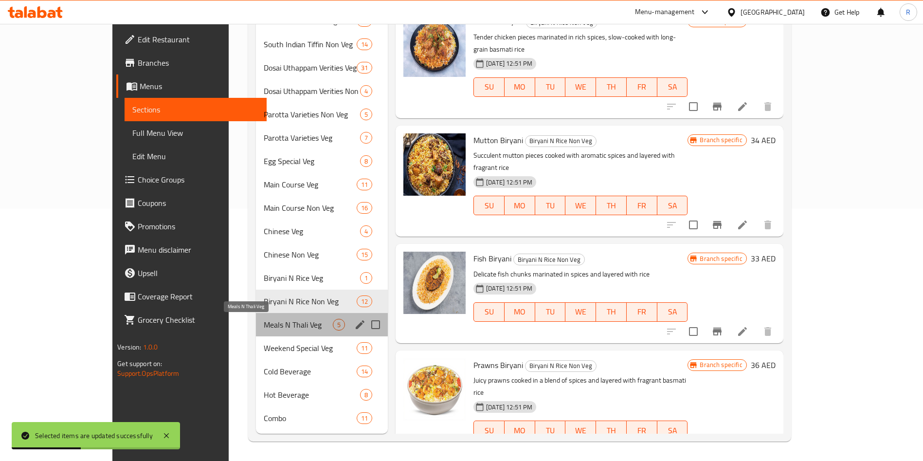
click at [264, 323] on span "Meals N Thali Veg" at bounding box center [298, 325] width 69 height 12
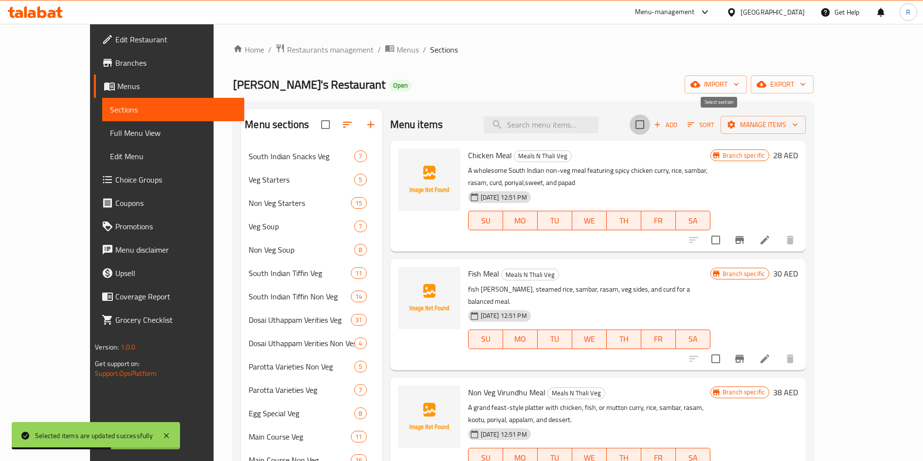
click at [650, 123] on input "checkbox" at bounding box center [640, 124] width 20 height 20
checkbox input "true"
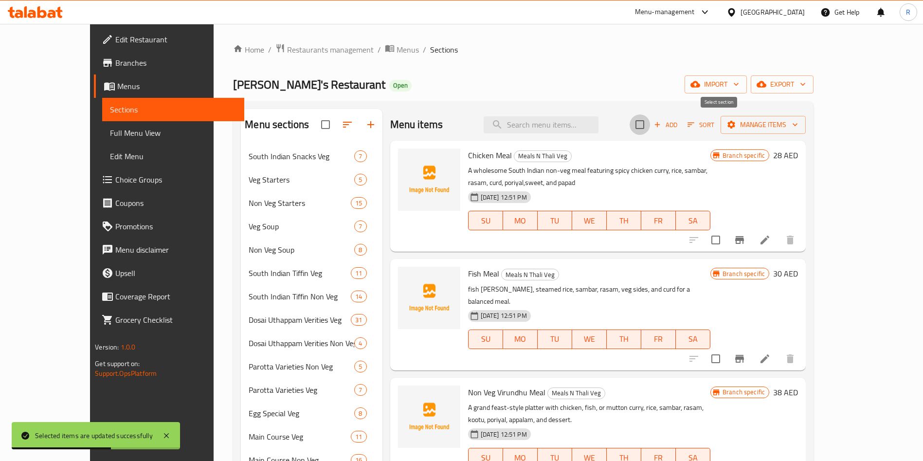
checkbox input "true"
click at [655, 119] on span "Manage items" at bounding box center [764, 125] width 70 height 12
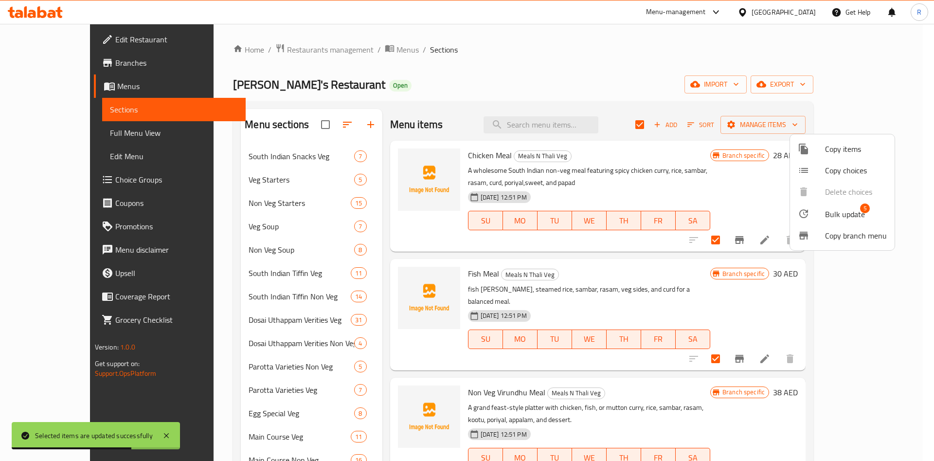
click at [655, 214] on span "Bulk update" at bounding box center [845, 214] width 40 height 12
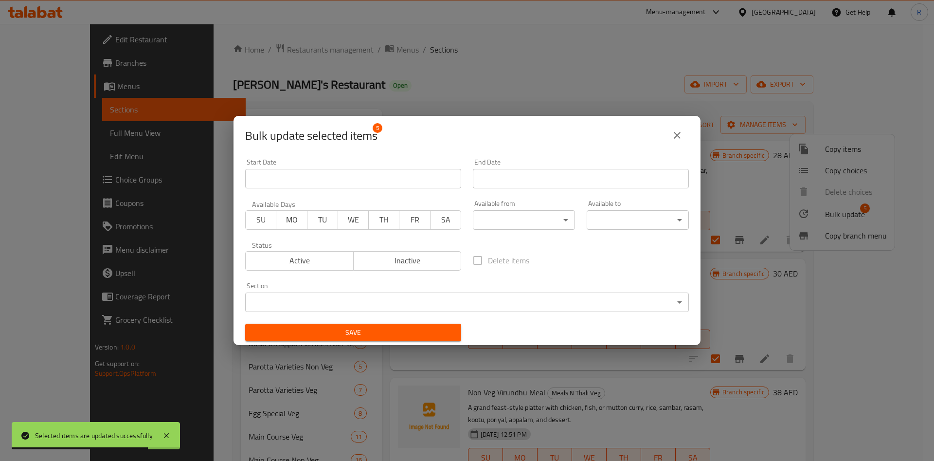
click at [503, 219] on body "Selected items are updated successfully ​ Menu-management United Arab Emirates …" at bounding box center [467, 242] width 934 height 437
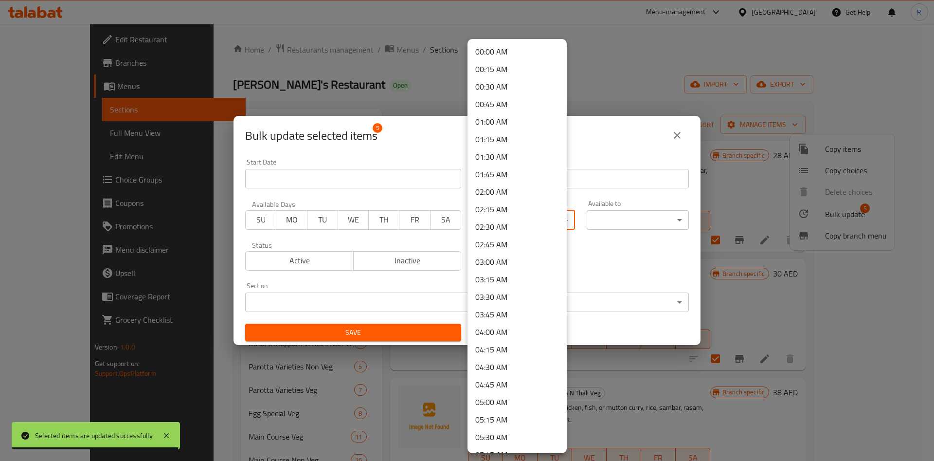
scroll to position [507, 0]
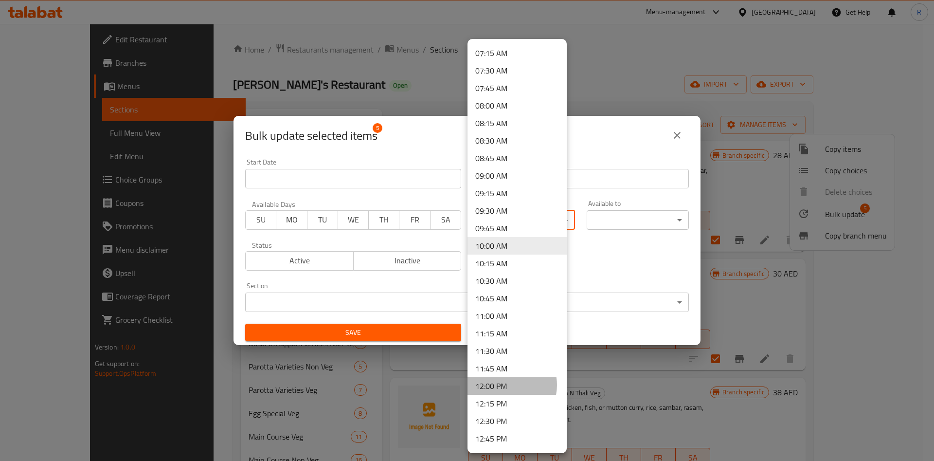
click at [505, 386] on li "12:00 PM" at bounding box center [517, 386] width 99 height 18
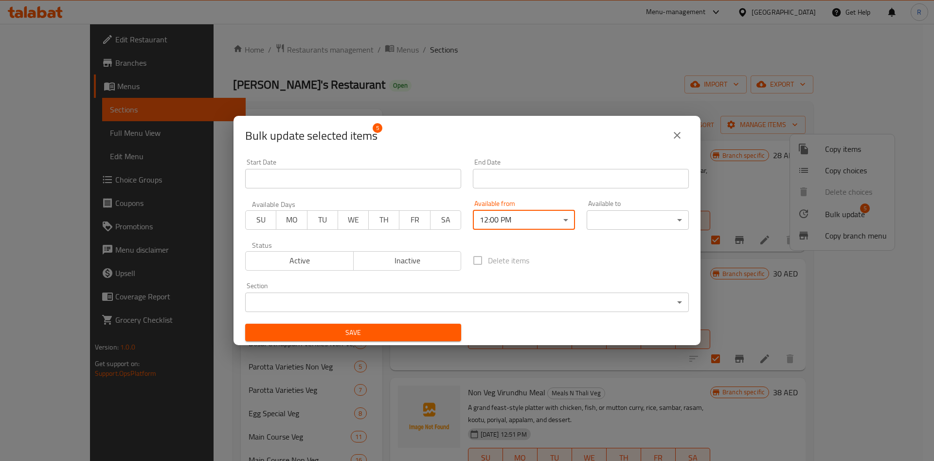
click at [595, 220] on body "​ Menu-management United Arab Emirates Get Help R Edit Restaurant Branches Menu…" at bounding box center [467, 242] width 934 height 437
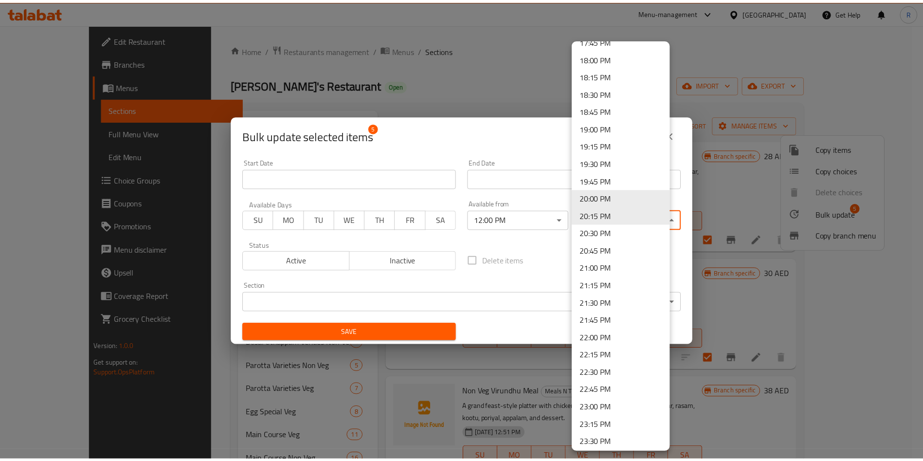
scroll to position [1293, 0]
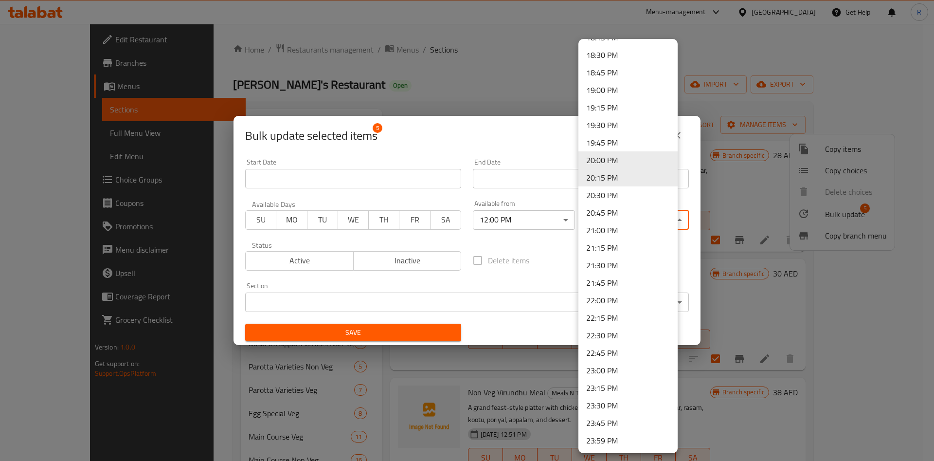
click at [617, 365] on li "23:00 PM" at bounding box center [628, 371] width 99 height 18
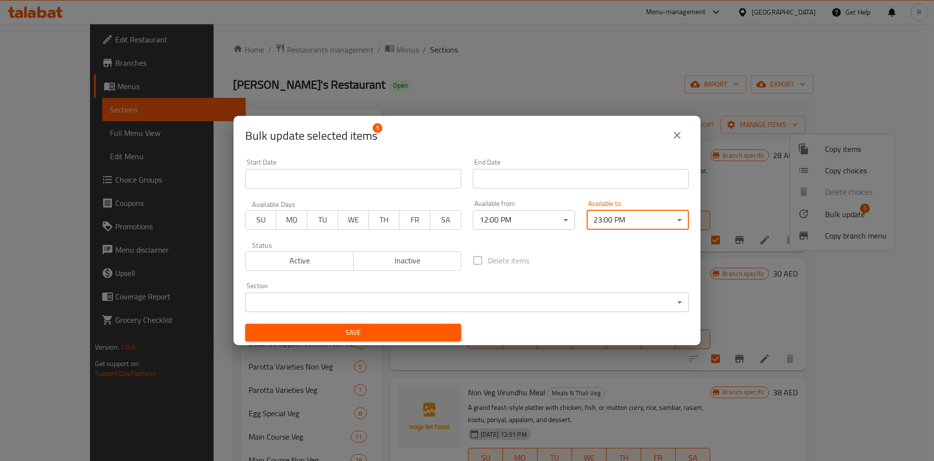
click at [345, 300] on body "​ Menu-management United Arab Emirates Get Help R Edit Restaurant Branches Menu…" at bounding box center [467, 242] width 934 height 437
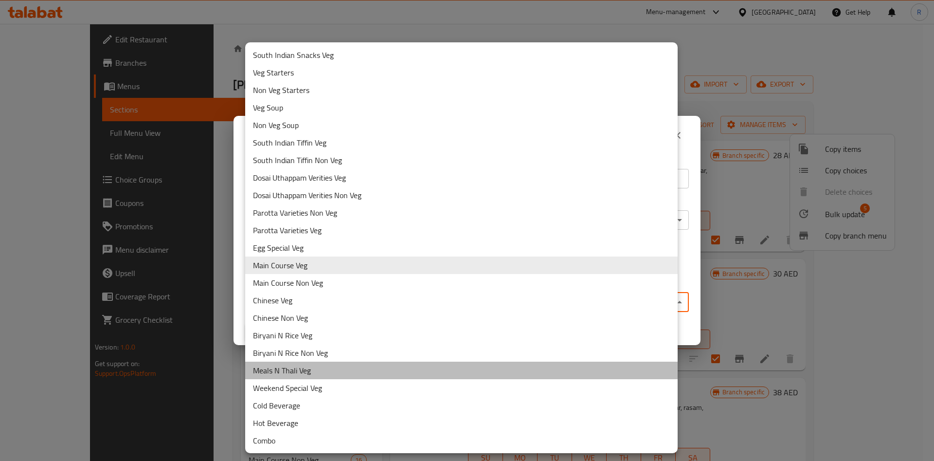
click at [304, 376] on li "Meals N Thali Veg" at bounding box center [461, 371] width 433 height 18
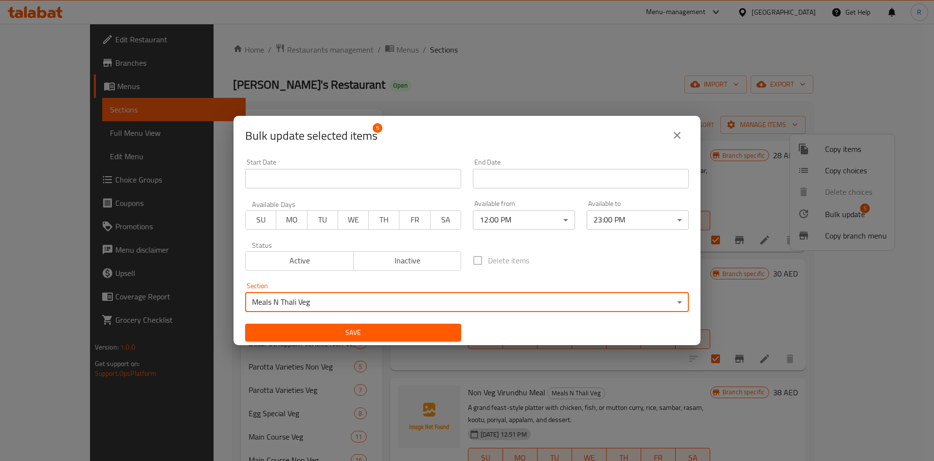
click at [362, 329] on span "Save" at bounding box center [353, 333] width 201 height 12
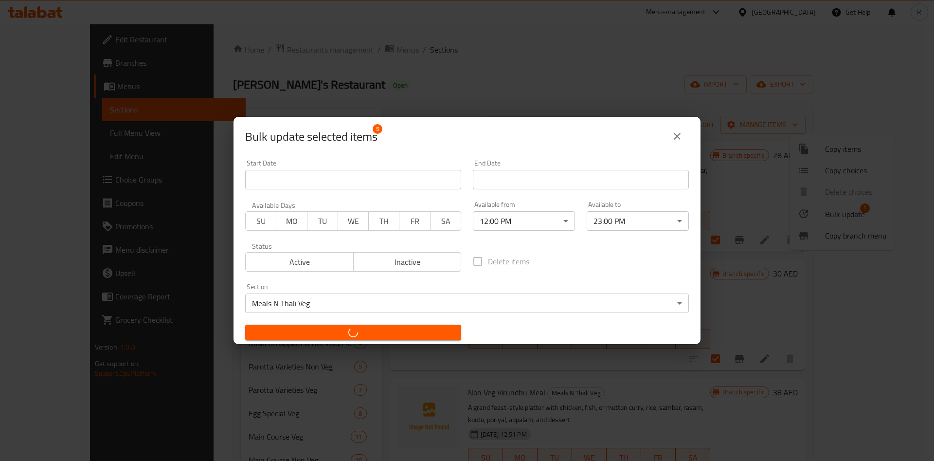
checkbox input "false"
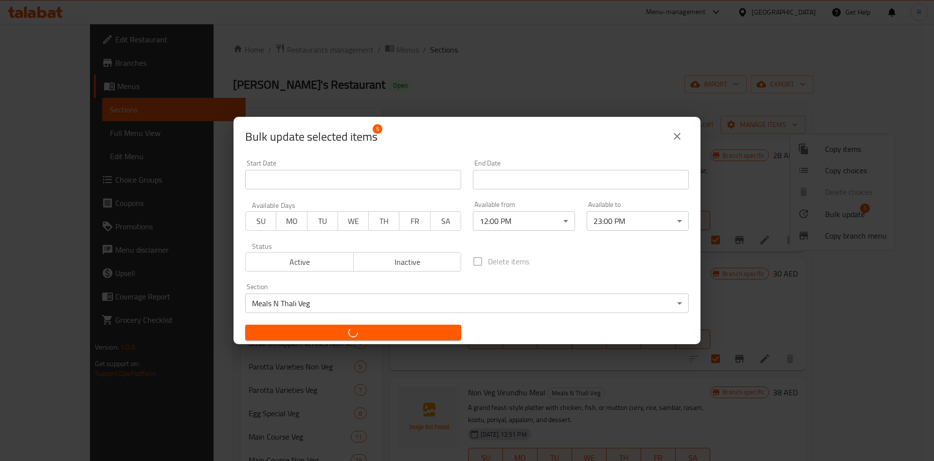
checkbox input "false"
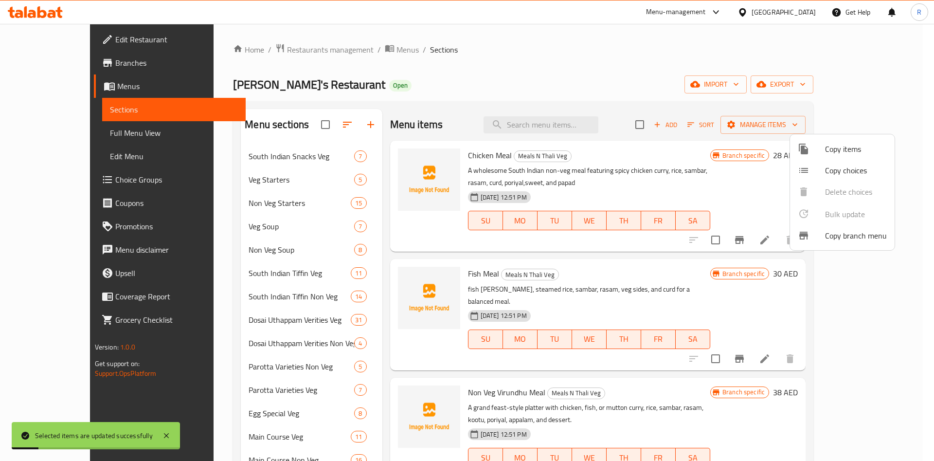
click at [475, 91] on div at bounding box center [467, 230] width 934 height 461
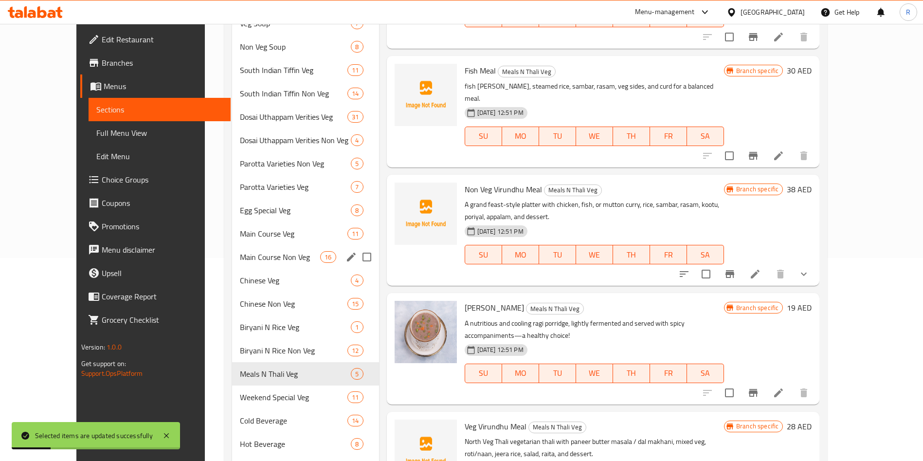
scroll to position [252, 0]
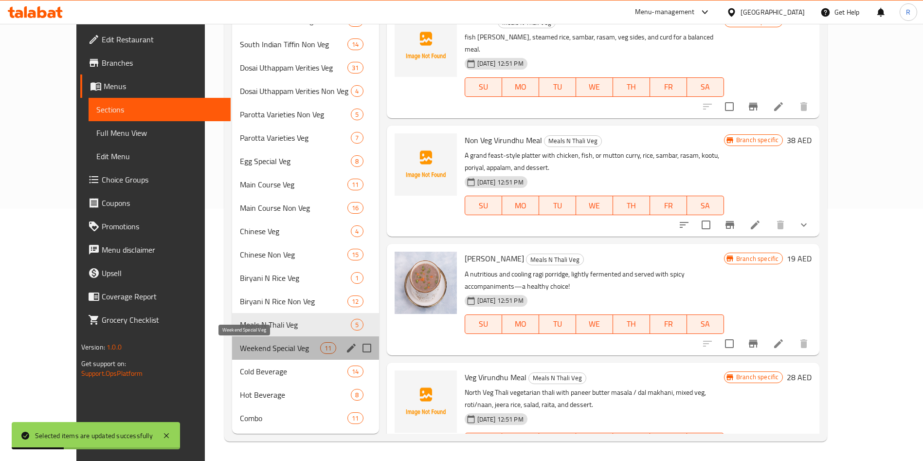
click at [240, 350] on span "Weekend Special Veg" at bounding box center [280, 348] width 81 height 12
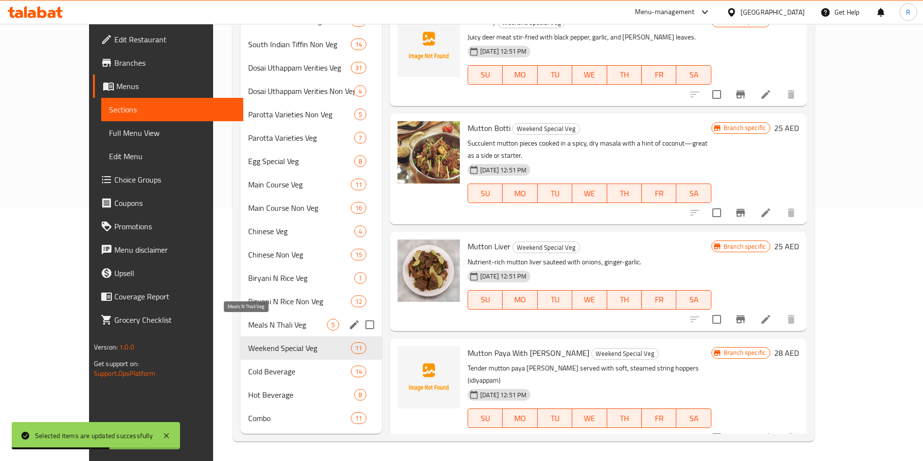
click at [254, 322] on span "Meals N Thali Veg" at bounding box center [287, 325] width 79 height 12
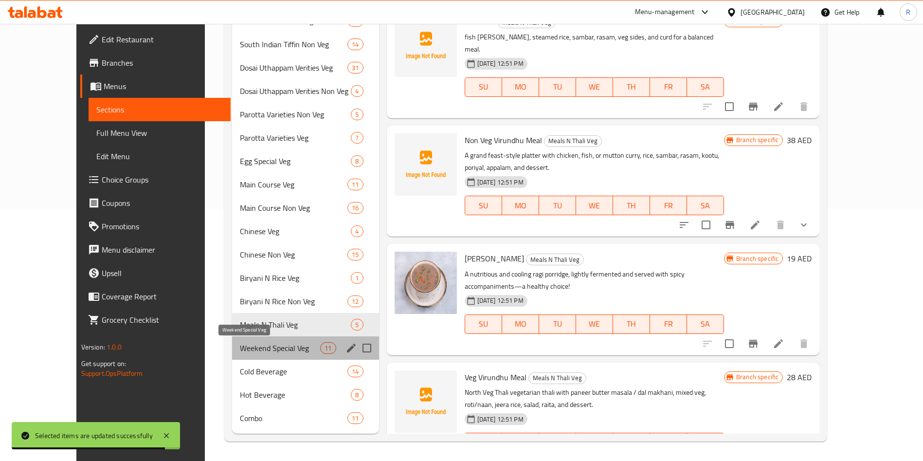
click at [240, 349] on span "Weekend Special Veg" at bounding box center [280, 348] width 81 height 12
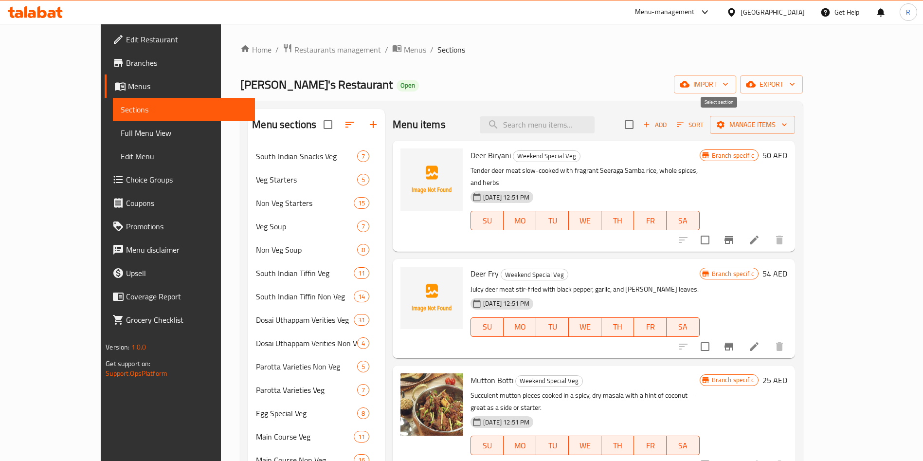
click at [639, 120] on input "checkbox" at bounding box center [629, 124] width 20 height 20
checkbox input "true"
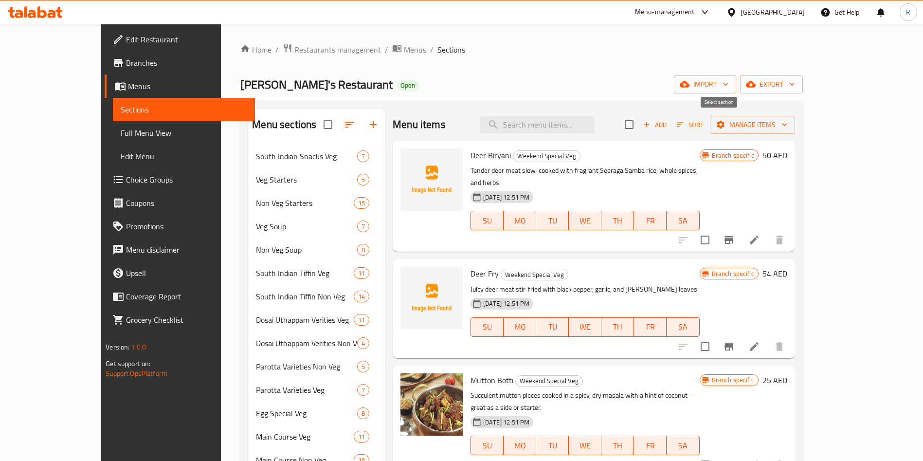
checkbox input "true"
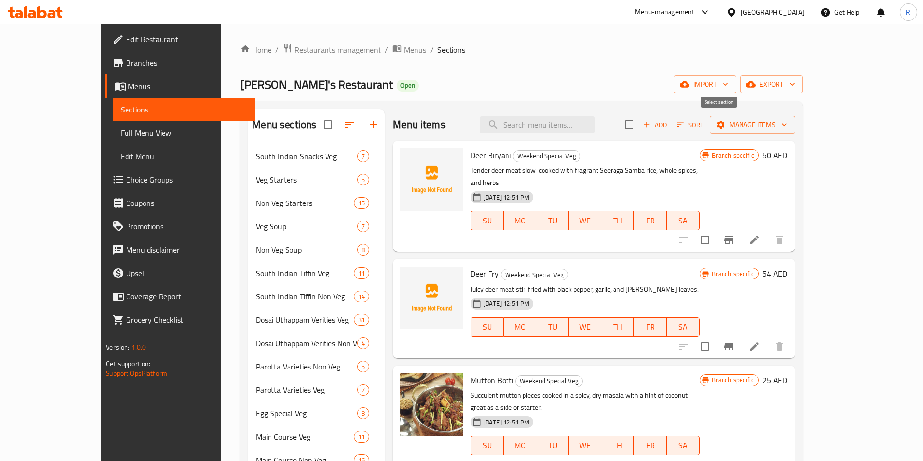
checkbox input "true"
click at [655, 119] on span "Manage items" at bounding box center [753, 125] width 70 height 12
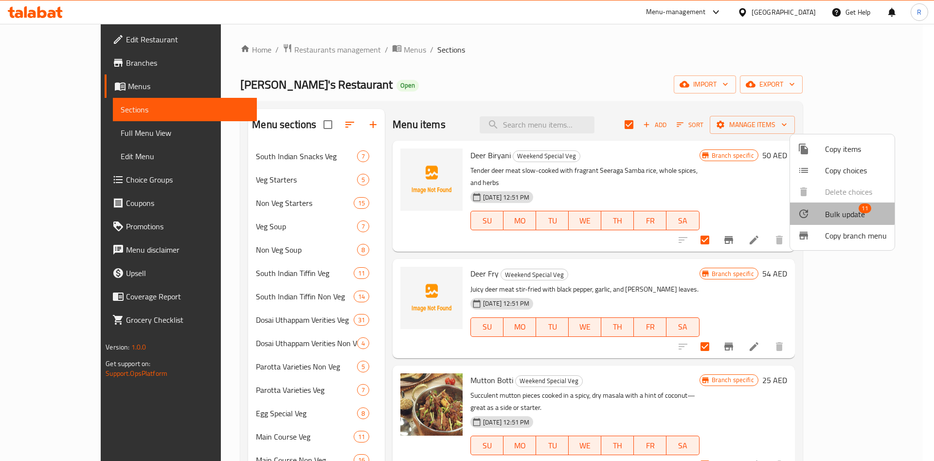
click at [655, 213] on span "Bulk update" at bounding box center [845, 214] width 40 height 12
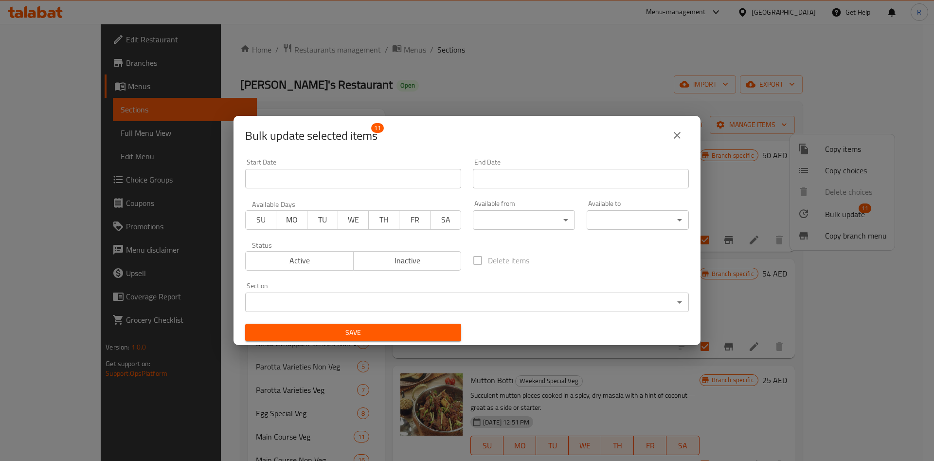
click at [513, 216] on body "​ Menu-management United Arab Emirates Get Help R Edit Restaurant Branches Menu…" at bounding box center [467, 242] width 934 height 437
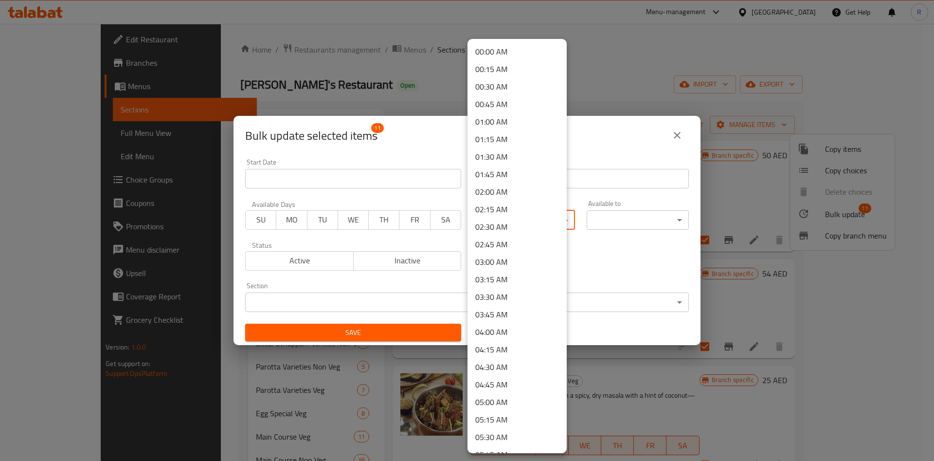
scroll to position [507, 0]
click at [503, 387] on li "12:00 PM" at bounding box center [517, 386] width 99 height 18
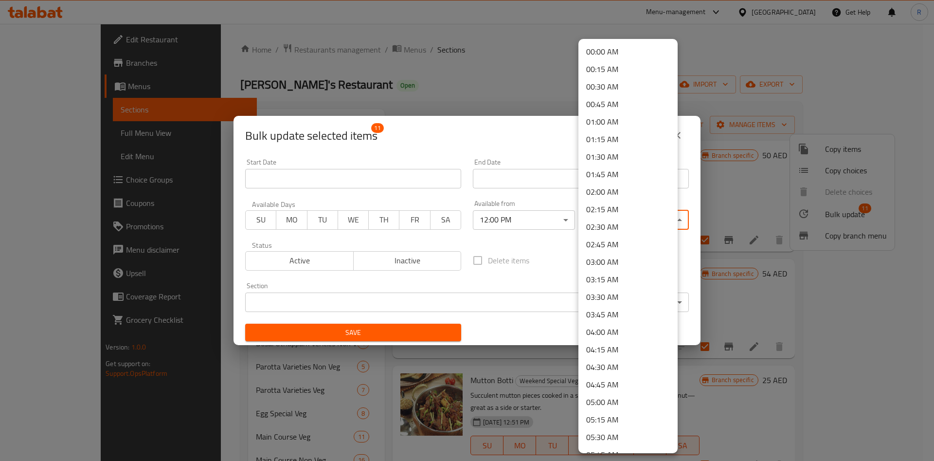
click at [614, 216] on body "​ Menu-management United Arab Emirates Get Help R Edit Restaurant Branches Menu…" at bounding box center [467, 242] width 934 height 437
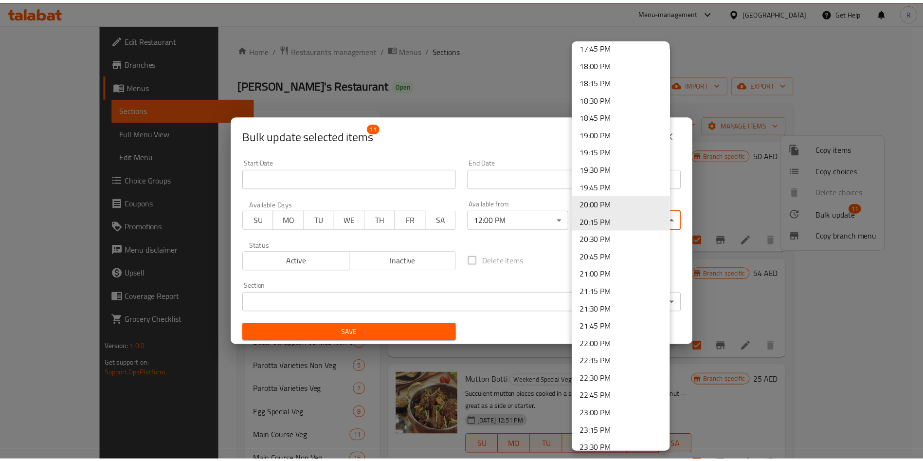
scroll to position [1280, 0]
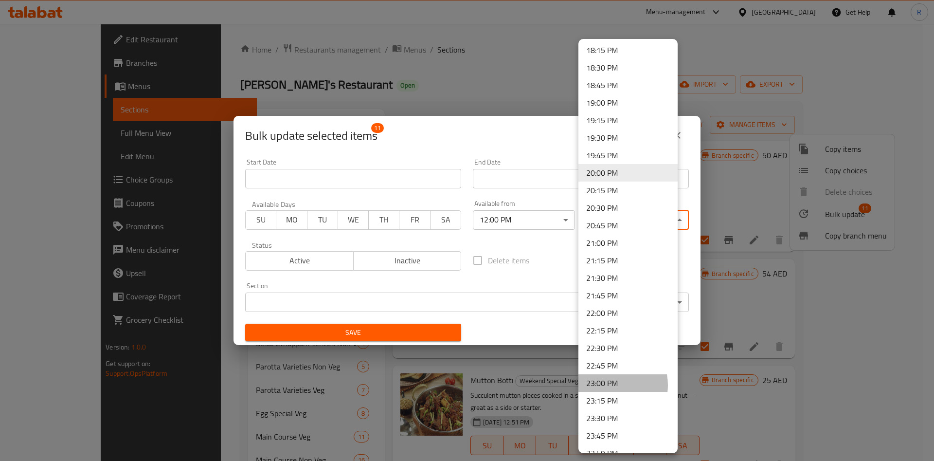
click at [609, 385] on li "23:00 PM" at bounding box center [628, 383] width 99 height 18
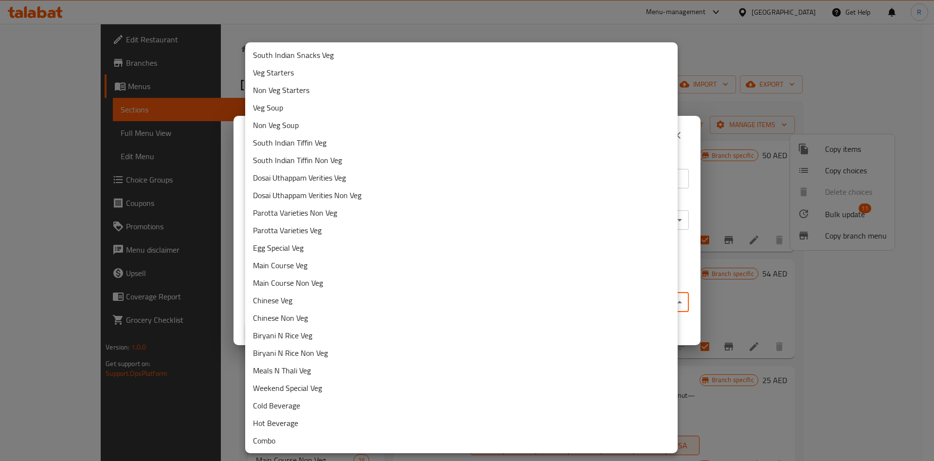
click at [402, 309] on body "​ Menu-management United Arab Emirates Get Help R Edit Restaurant Branches Menu…" at bounding box center [467, 242] width 934 height 437
click at [341, 388] on li "Weekend Special Veg" at bounding box center [461, 388] width 433 height 18
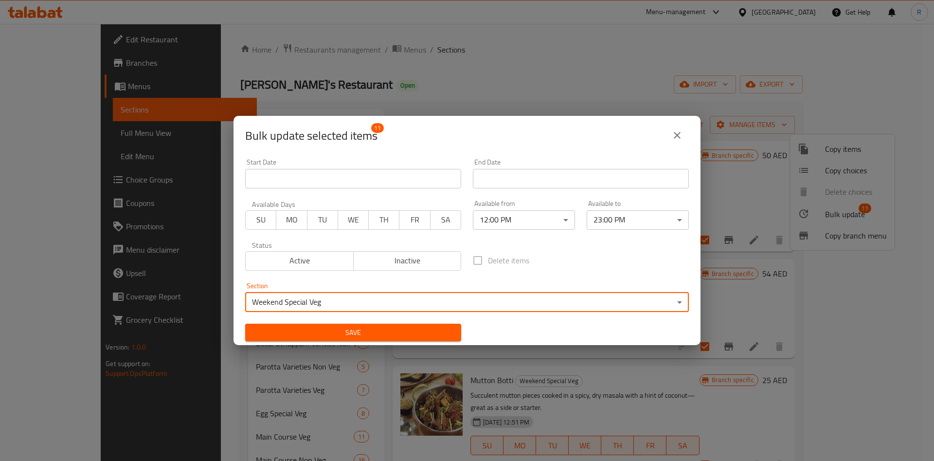
click at [379, 330] on span "Save" at bounding box center [353, 333] width 201 height 12
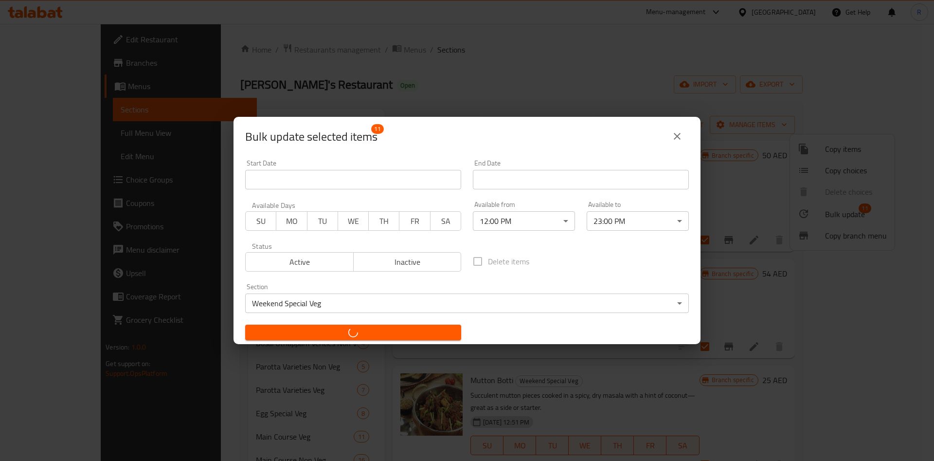
checkbox input "false"
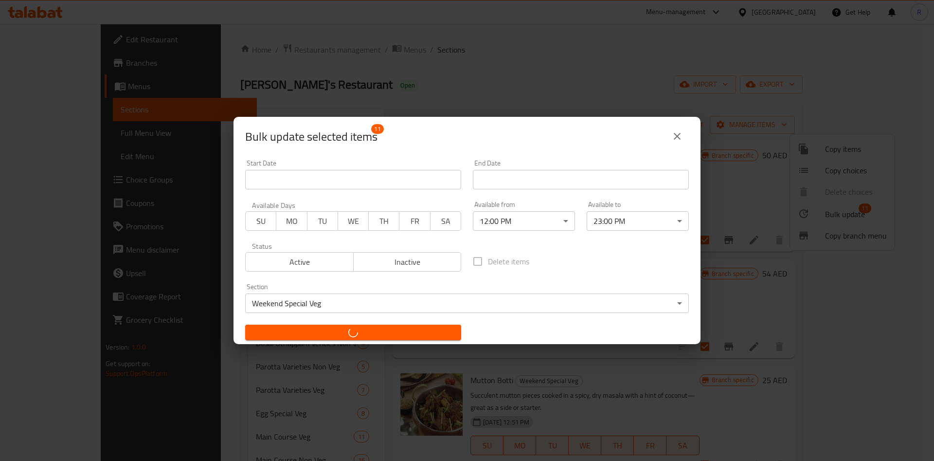
checkbox input "false"
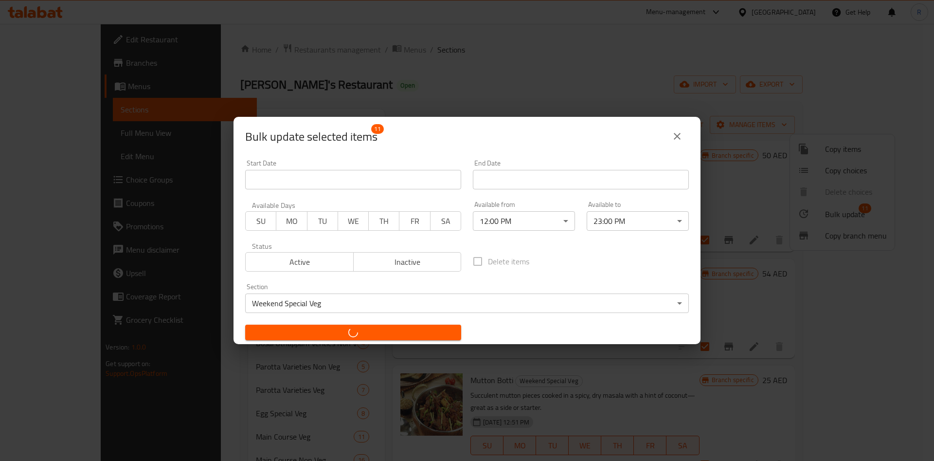
checkbox input "false"
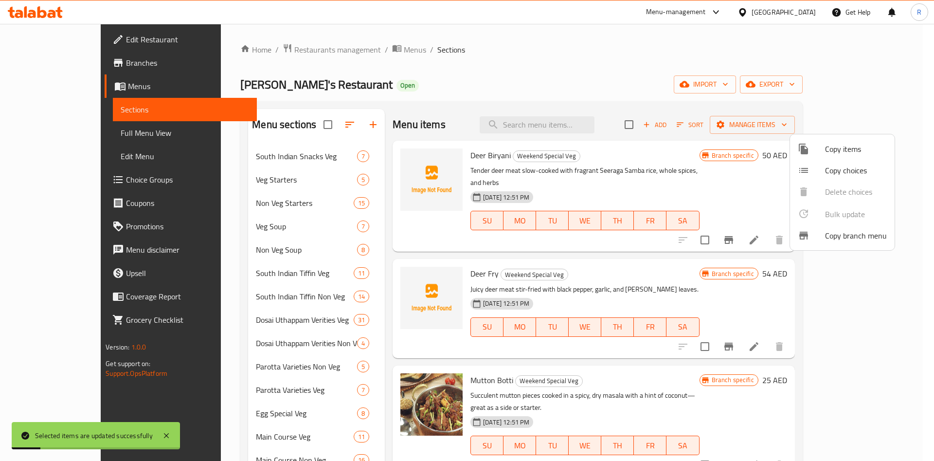
drag, startPoint x: 447, startPoint y: 57, endPoint x: 405, endPoint y: 82, distance: 48.7
click at [449, 55] on div at bounding box center [467, 230] width 934 height 461
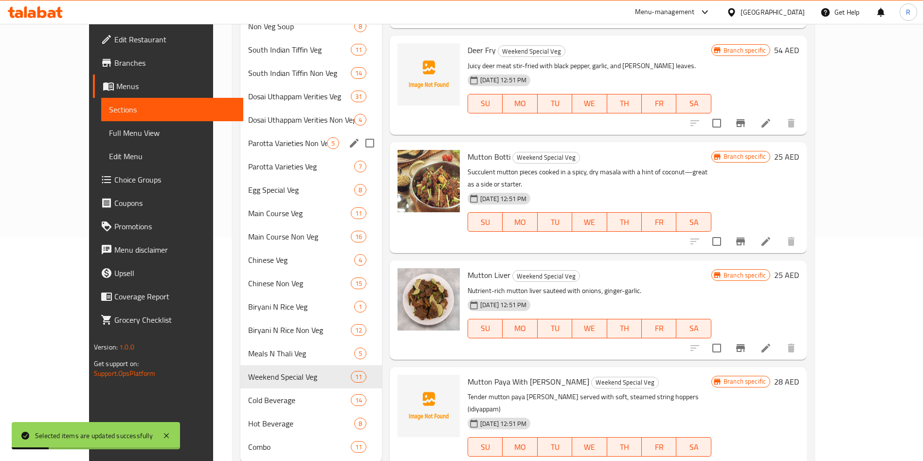
scroll to position [252, 0]
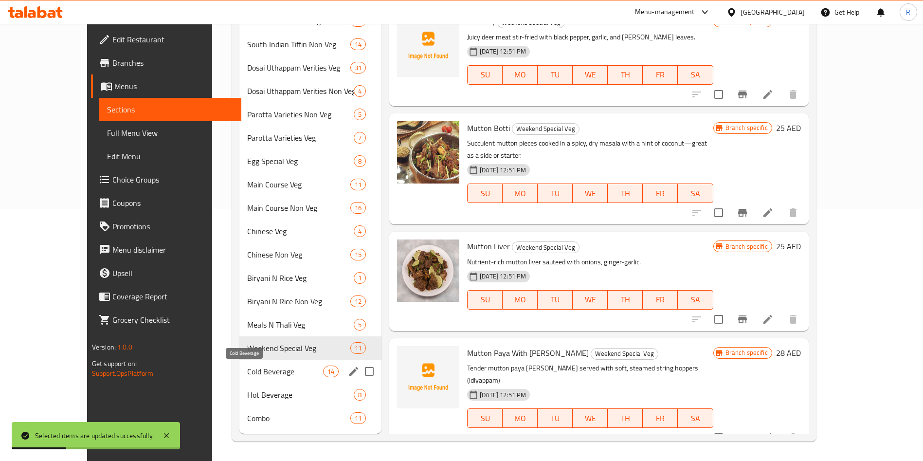
click at [247, 373] on span "Cold Beverage" at bounding box center [285, 371] width 76 height 12
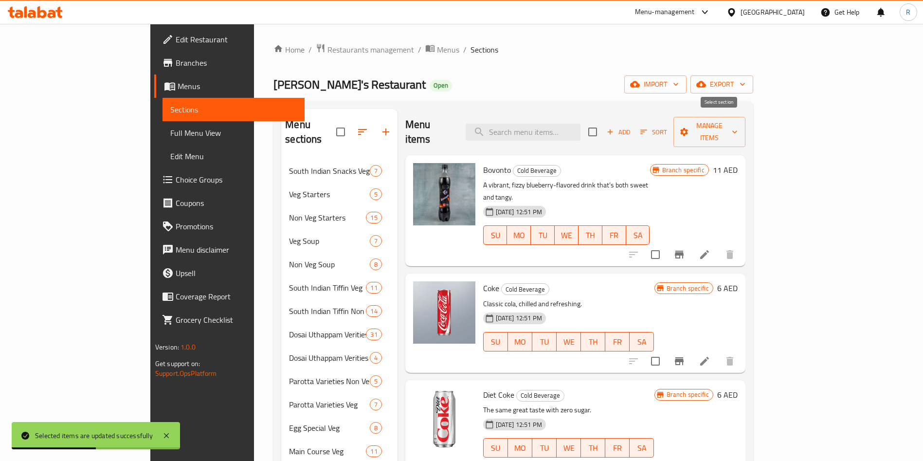
click at [603, 122] on input "checkbox" at bounding box center [593, 132] width 20 height 20
checkbox input "true"
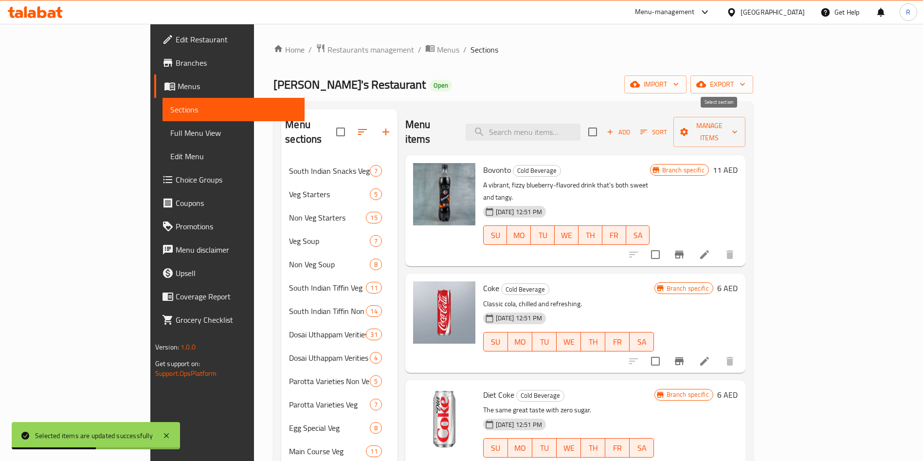
checkbox input "true"
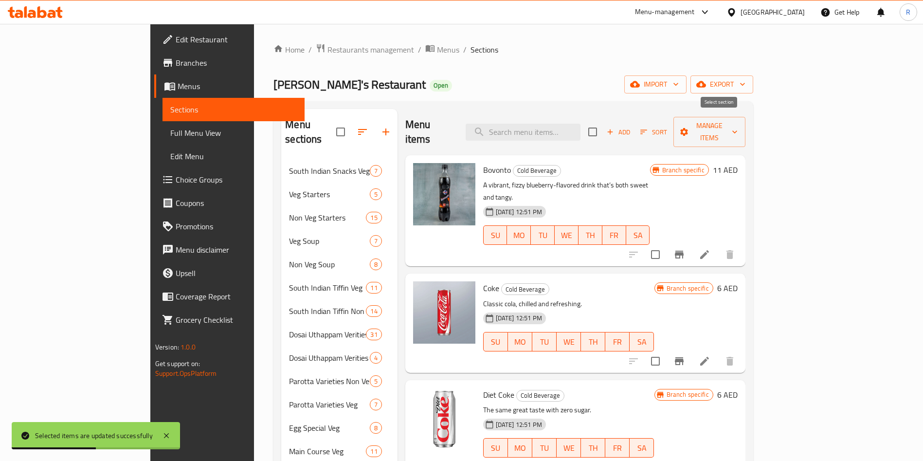
checkbox input "true"
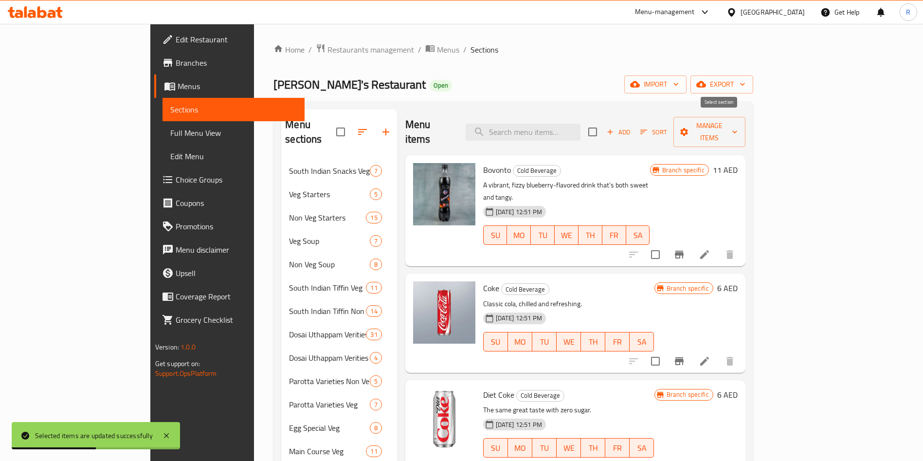
checkbox input "true"
click at [655, 124] on span "Manage items" at bounding box center [709, 132] width 56 height 24
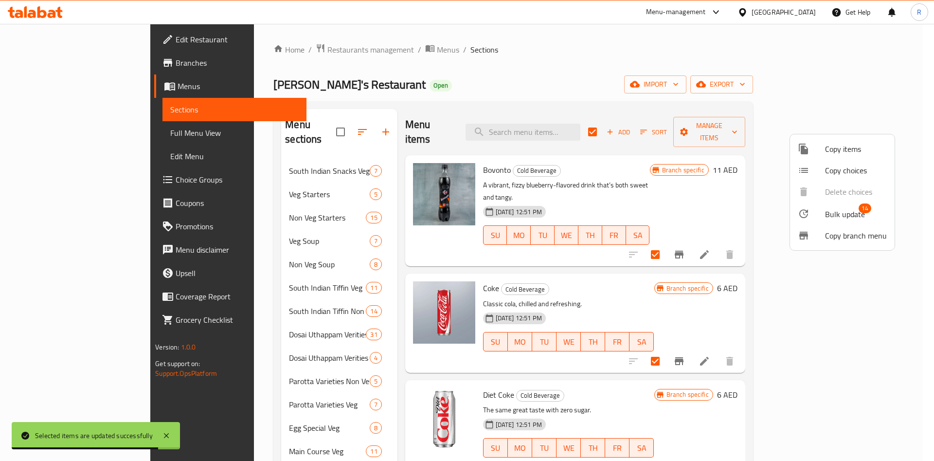
click at [655, 212] on span "14" at bounding box center [865, 208] width 13 height 10
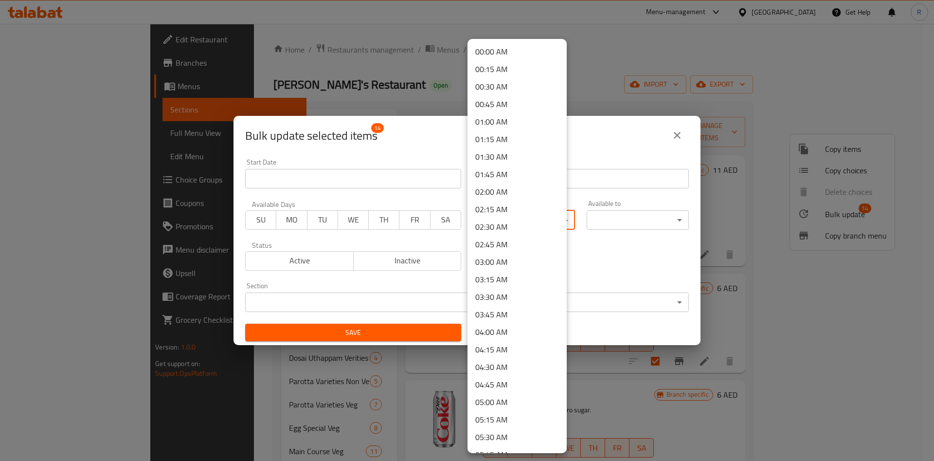
click at [514, 219] on body "​ Menu-management United Arab Emirates Get Help R Edit Restaurant Branches Menu…" at bounding box center [467, 242] width 934 height 437
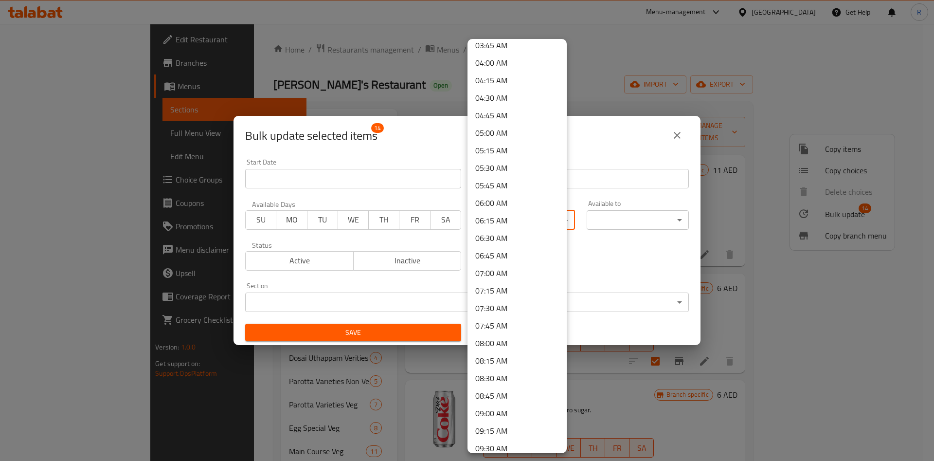
scroll to position [292, 0]
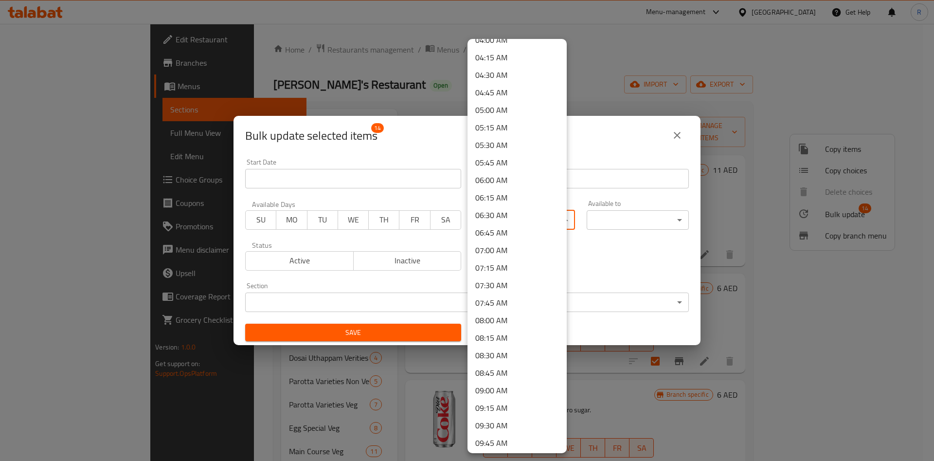
click at [512, 252] on li "07:00 AM" at bounding box center [517, 250] width 99 height 18
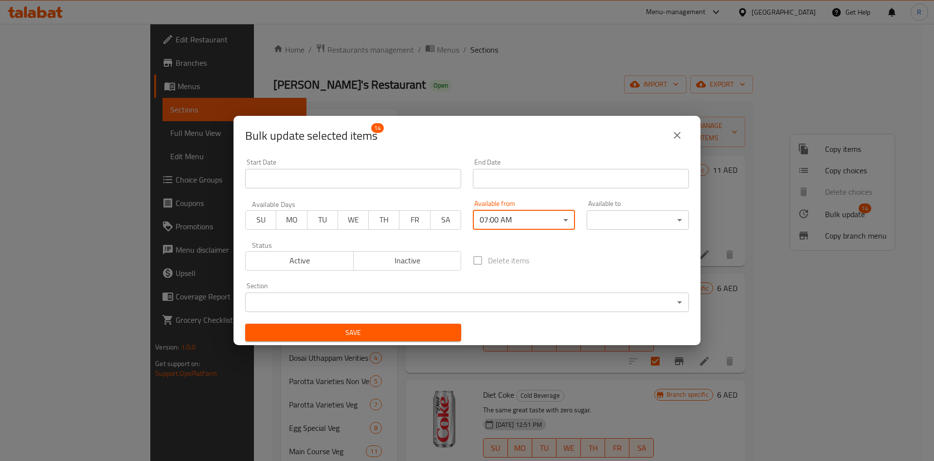
click at [634, 214] on body "​ Menu-management United Arab Emirates Get Help R Edit Restaurant Branches Menu…" at bounding box center [467, 242] width 934 height 437
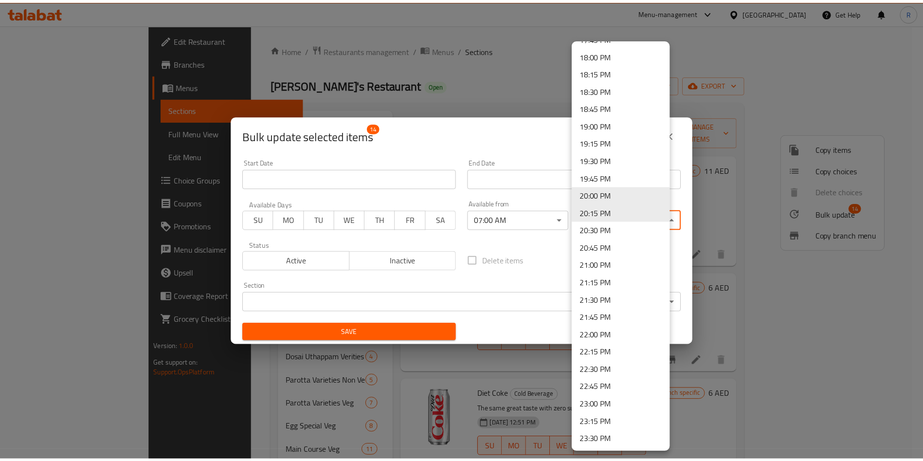
scroll to position [1280, 0]
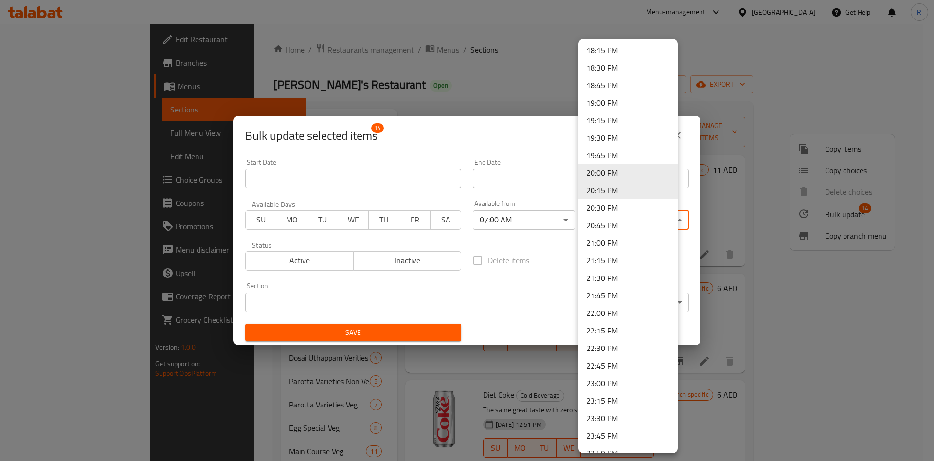
click at [606, 313] on li "22:00 PM" at bounding box center [628, 313] width 99 height 18
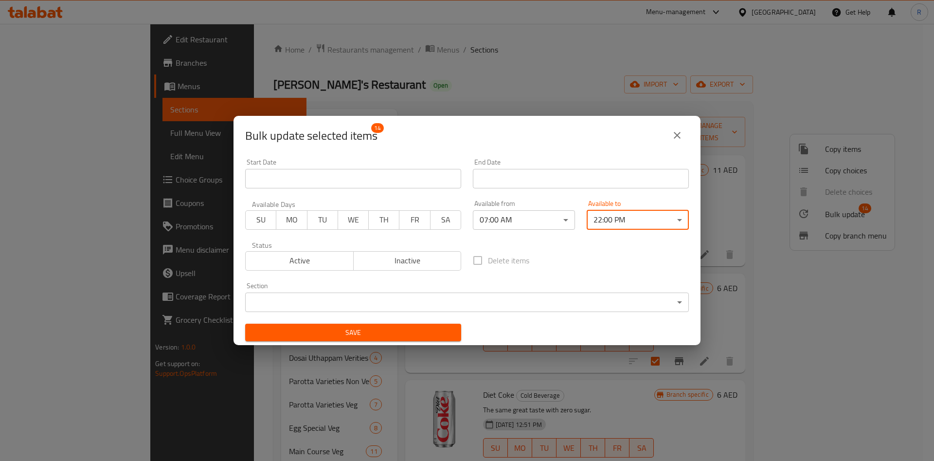
click at [406, 303] on body "​ Menu-management United Arab Emirates Get Help R Edit Restaurant Branches Menu…" at bounding box center [467, 242] width 934 height 437
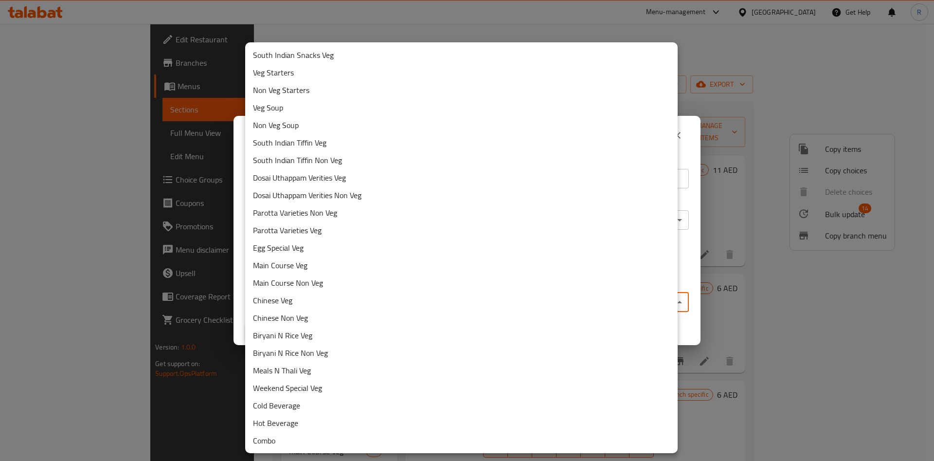
click at [335, 396] on li "Cold Beverage" at bounding box center [461, 406] width 433 height 18
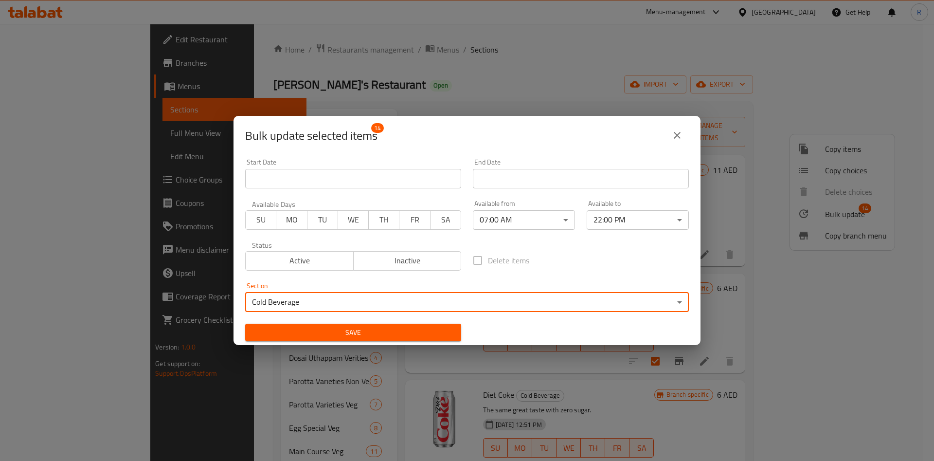
click at [388, 336] on span "Save" at bounding box center [353, 333] width 201 height 12
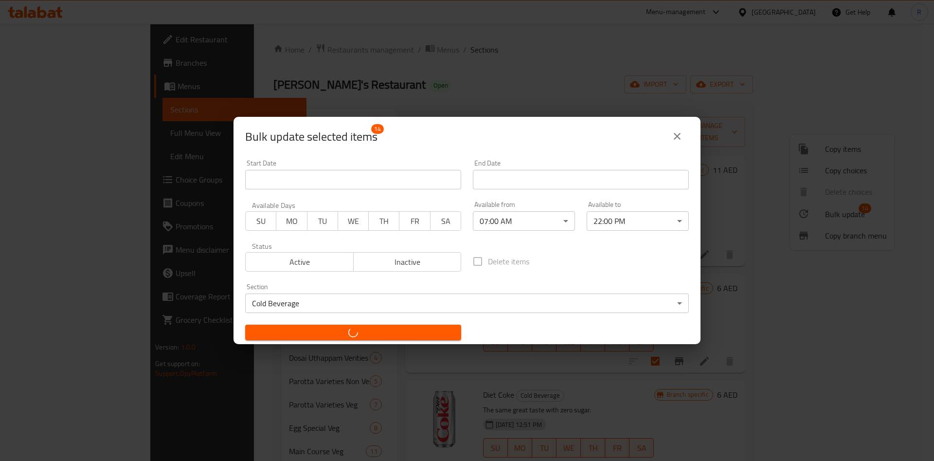
checkbox input "false"
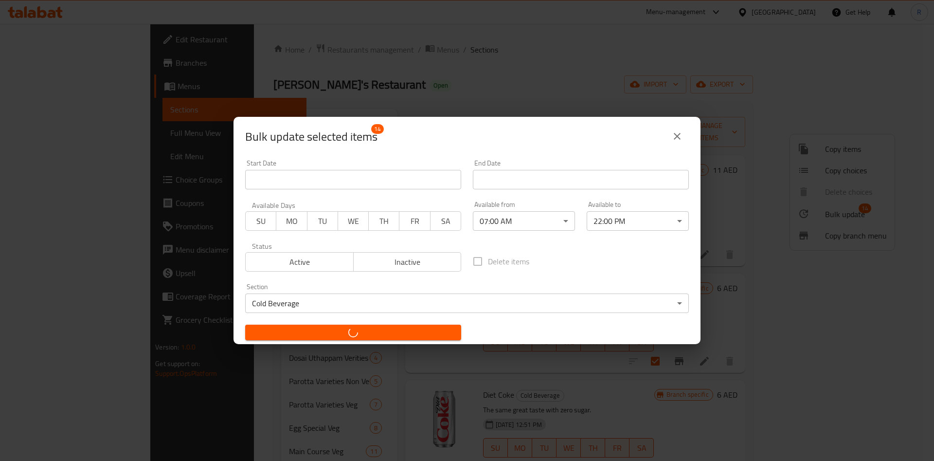
checkbox input "false"
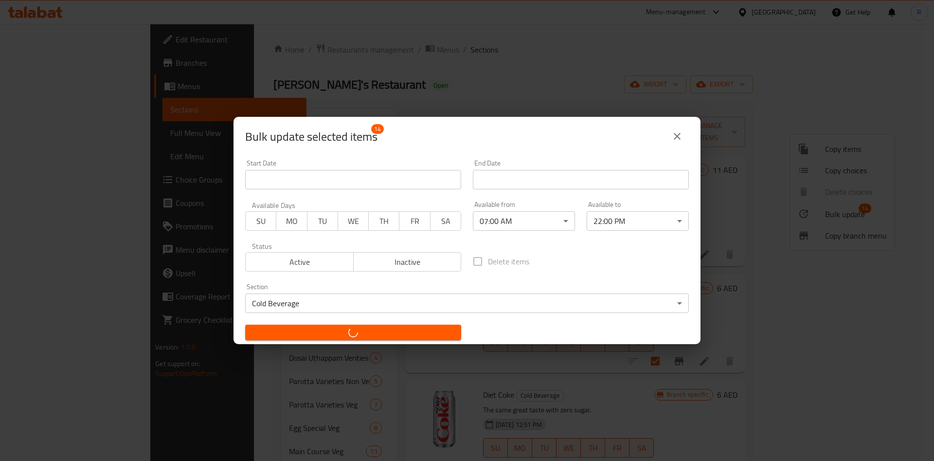
checkbox input "false"
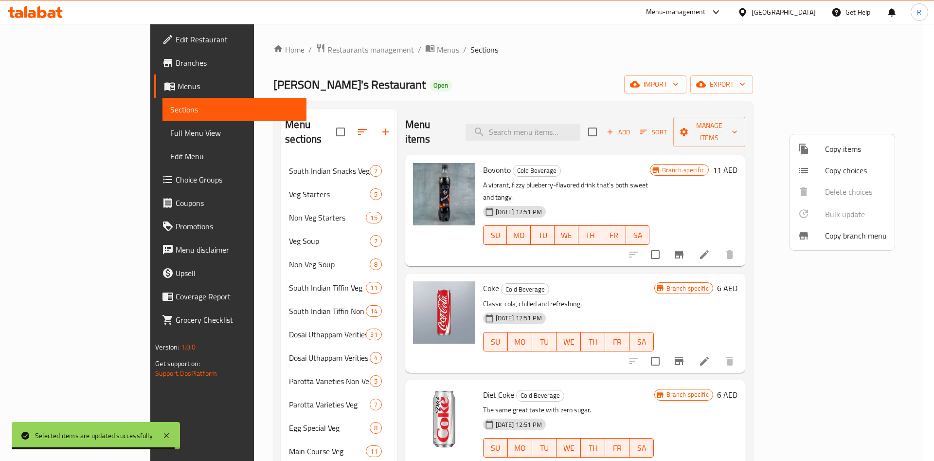
click at [452, 90] on div at bounding box center [467, 230] width 934 height 461
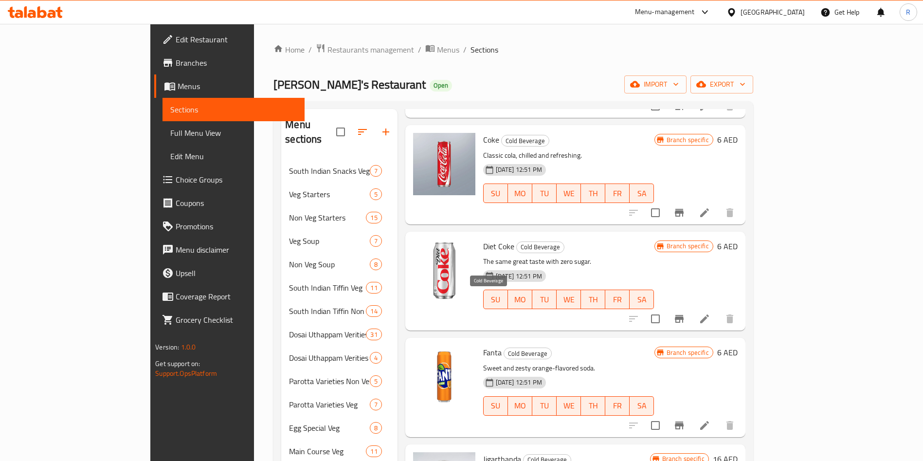
scroll to position [146, 0]
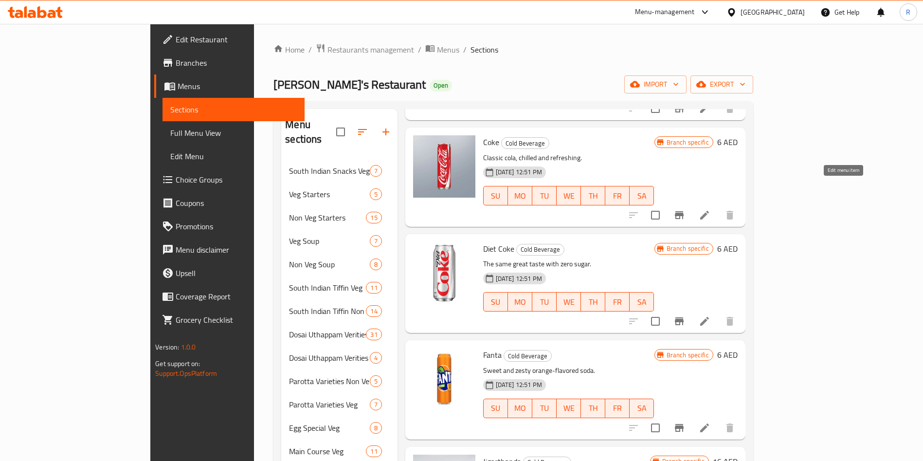
click at [655, 209] on icon at bounding box center [705, 215] width 12 height 12
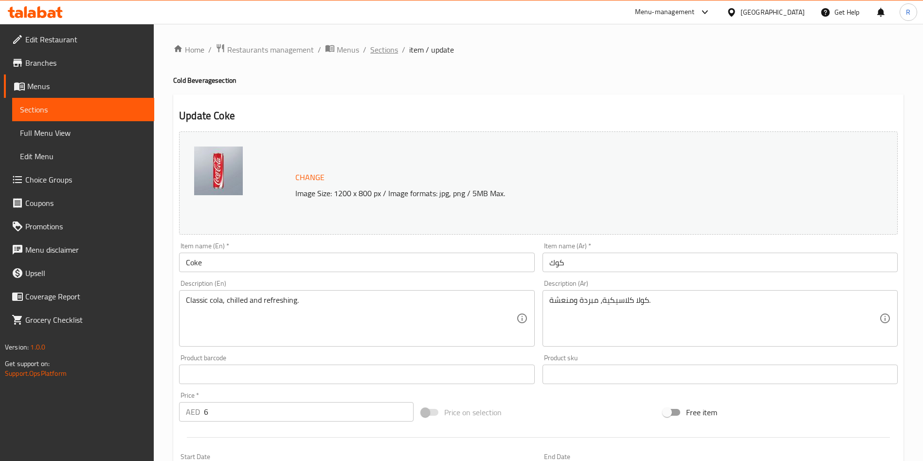
click at [373, 51] on span "Sections" at bounding box center [384, 50] width 28 height 12
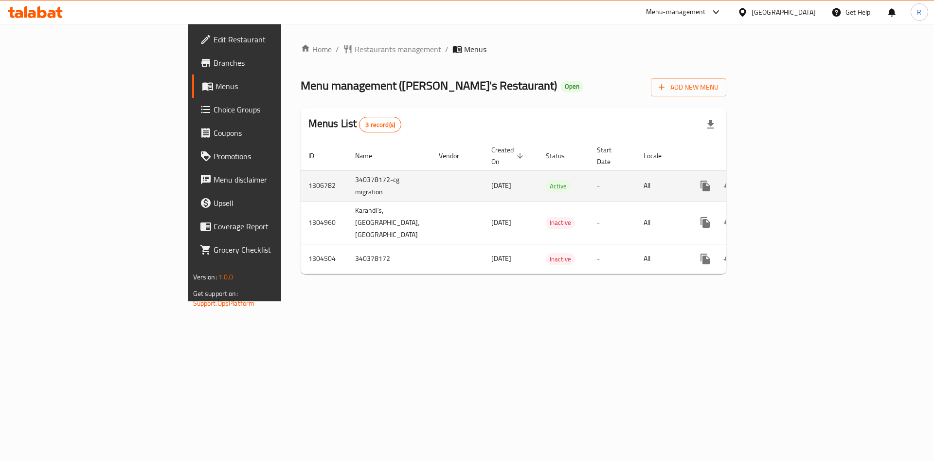
click at [780, 182] on icon "enhanced table" at bounding box center [775, 186] width 9 height 9
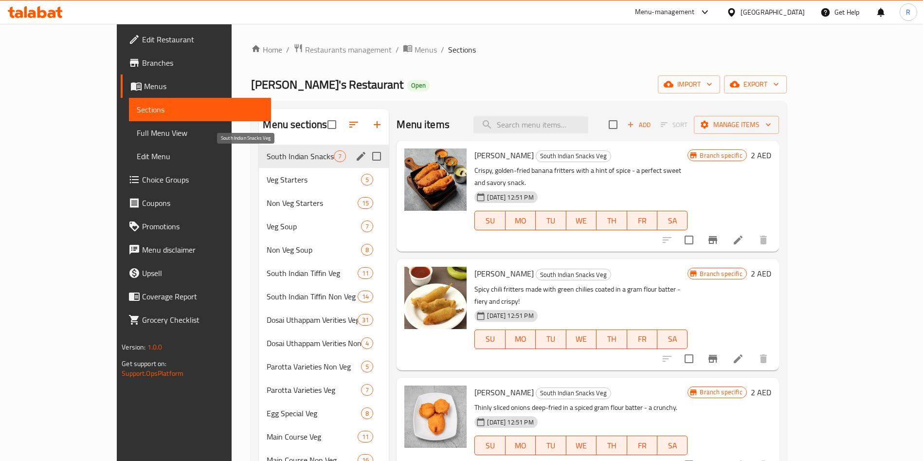
click at [281, 151] on span "South Indian Snacks Veg" at bounding box center [300, 156] width 67 height 12
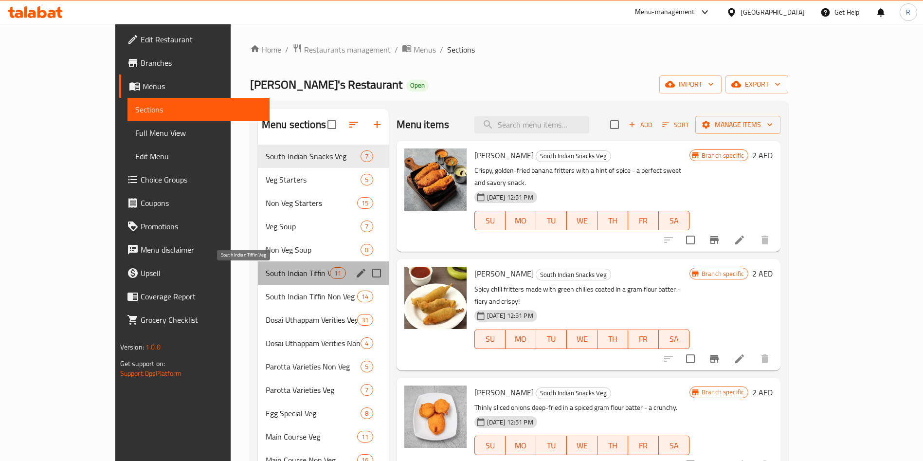
click at [270, 270] on span "South Indian Tiffin Veg" at bounding box center [298, 273] width 64 height 12
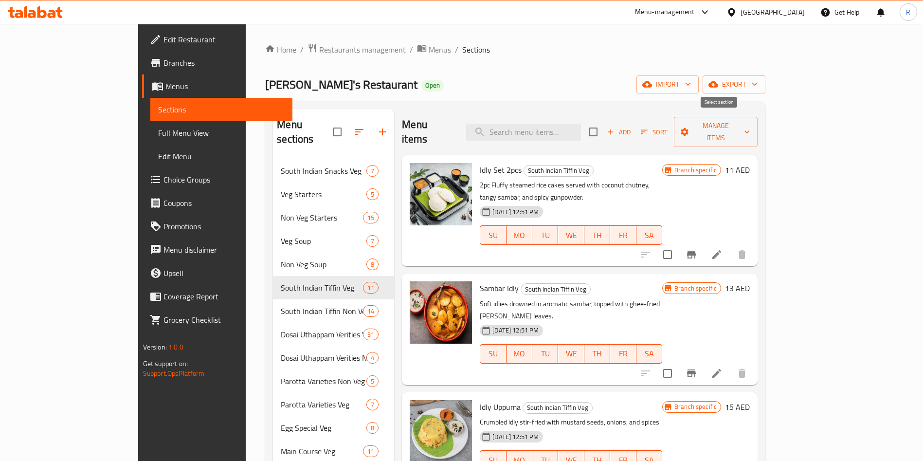
click at [603, 122] on input "checkbox" at bounding box center [593, 132] width 20 height 20
checkbox input "true"
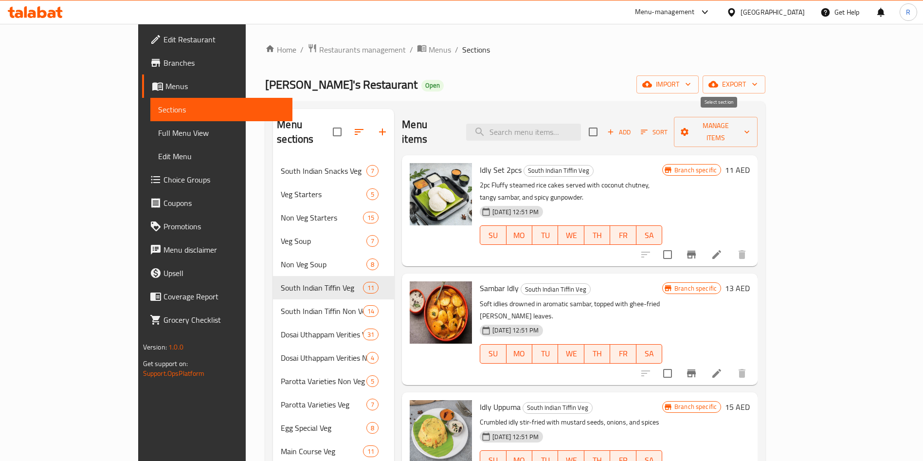
checkbox input "true"
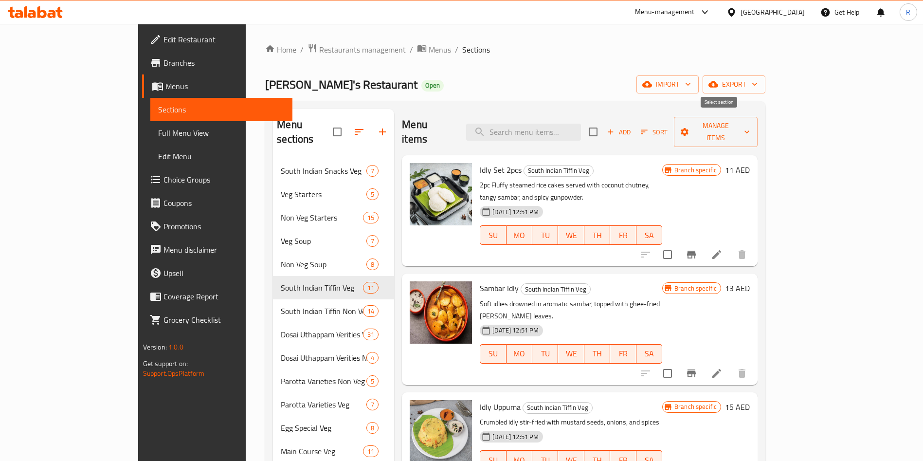
checkbox input "true"
click at [750, 126] on span "Manage items" at bounding box center [716, 132] width 68 height 24
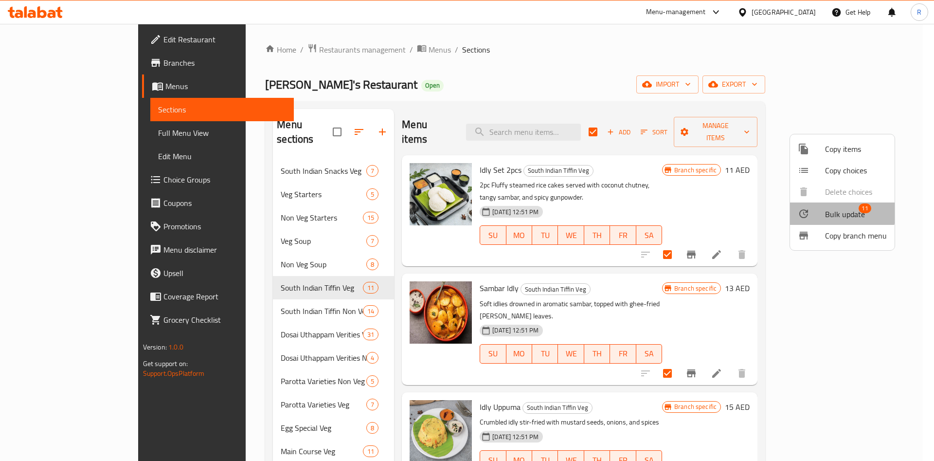
click at [833, 212] on span "Bulk update" at bounding box center [845, 214] width 40 height 12
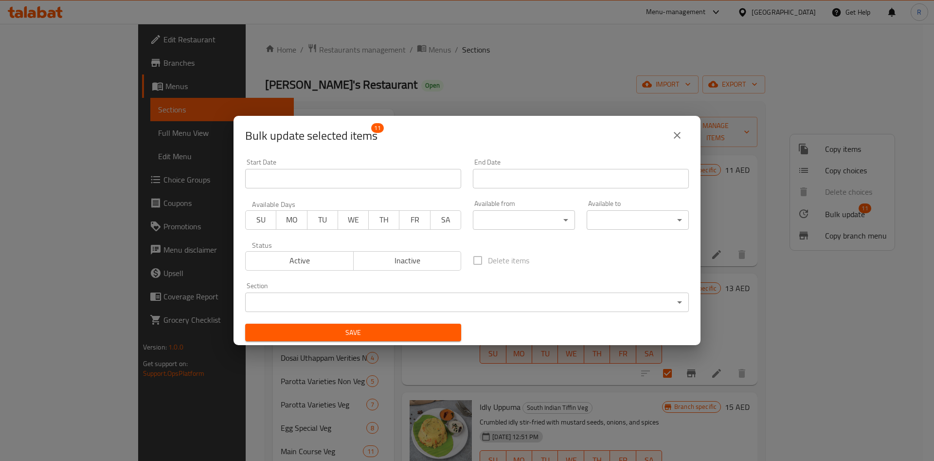
click at [527, 220] on body "​ Menu-management United Arab Emirates Get Help R Edit Restaurant Branches Menu…" at bounding box center [467, 242] width 934 height 437
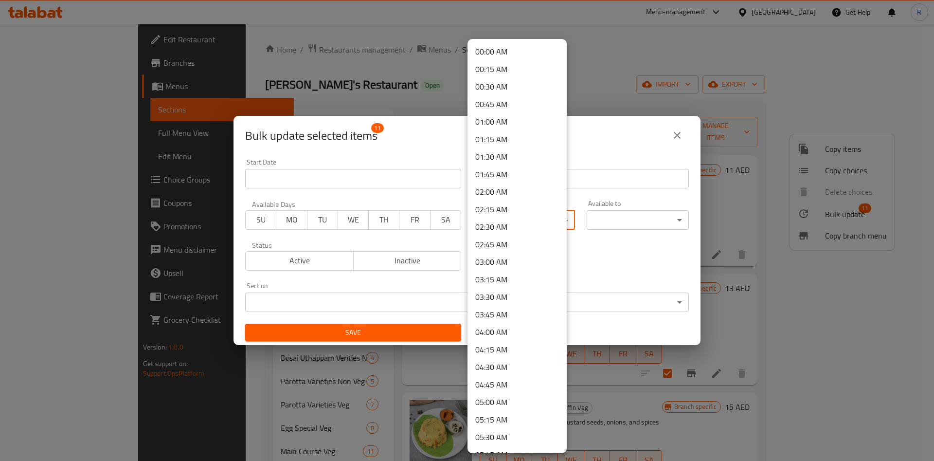
scroll to position [507, 0]
click at [506, 381] on li "12:00 PM" at bounding box center [517, 386] width 99 height 18
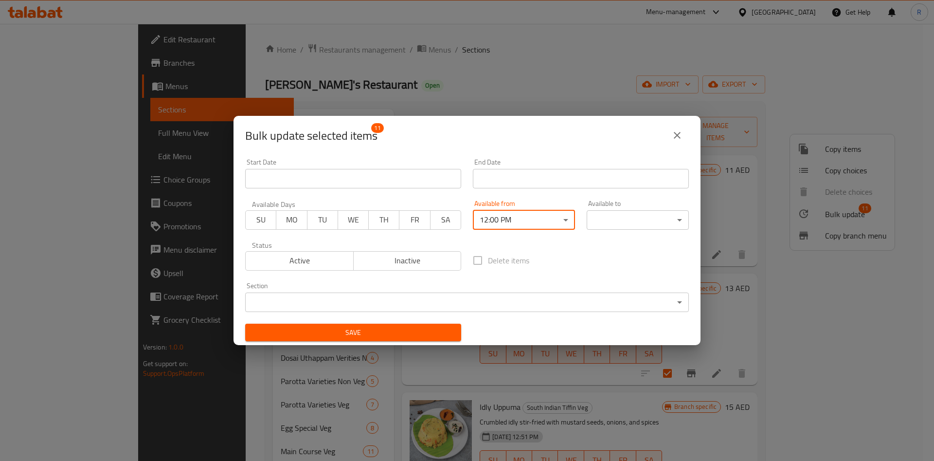
click at [634, 217] on body "​ Menu-management United Arab Emirates Get Help R Edit Restaurant Branches Menu…" at bounding box center [467, 242] width 934 height 437
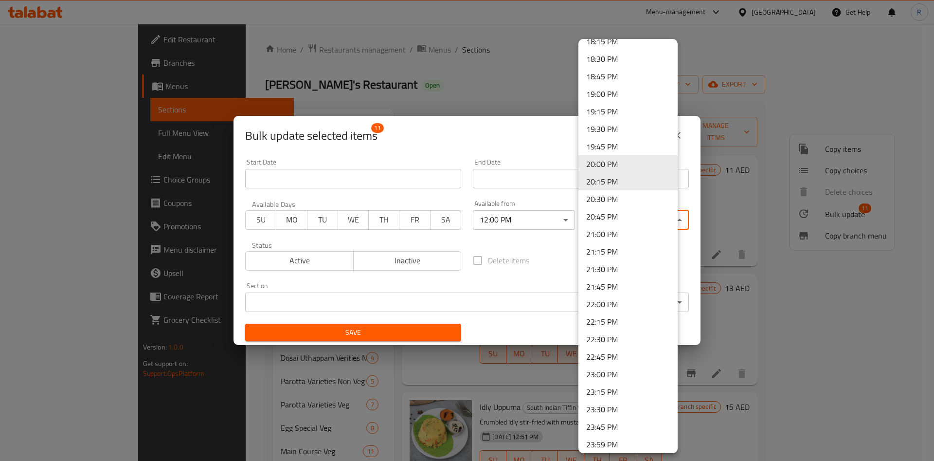
scroll to position [1293, 0]
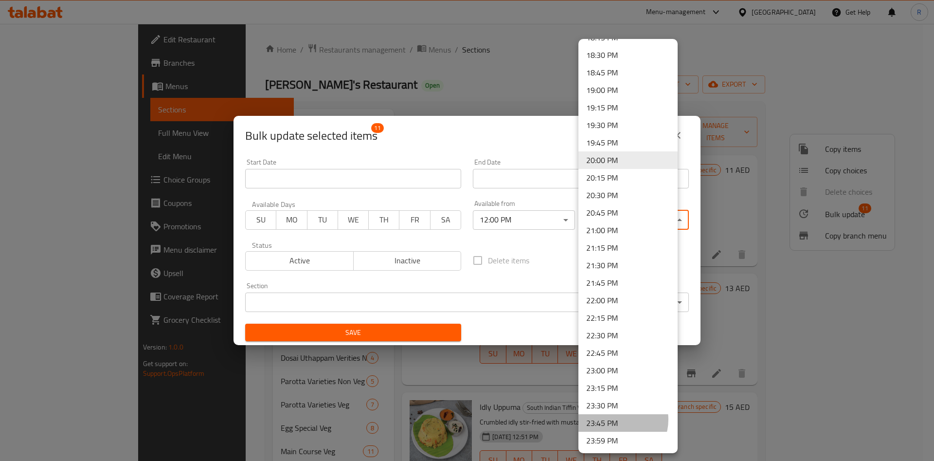
click at [616, 419] on li "23:45 PM" at bounding box center [628, 423] width 99 height 18
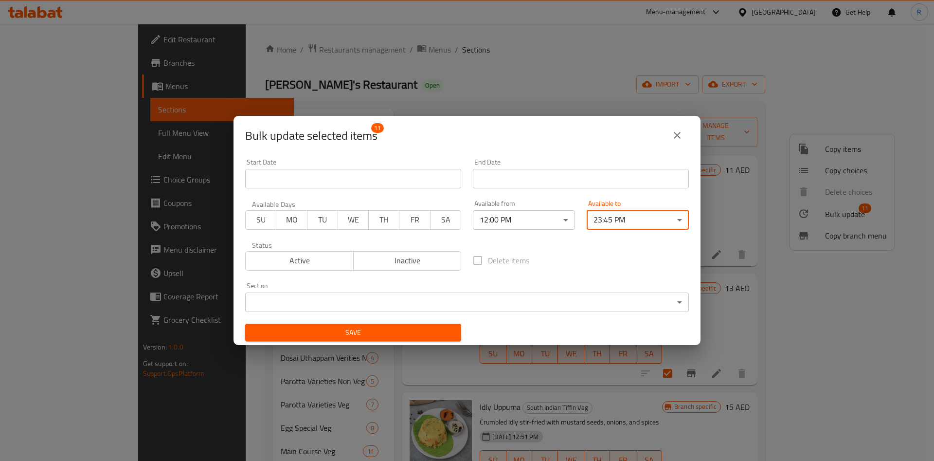
click at [609, 216] on body "​ Menu-management United Arab Emirates Get Help R Edit Restaurant Branches Menu…" at bounding box center [467, 242] width 934 height 437
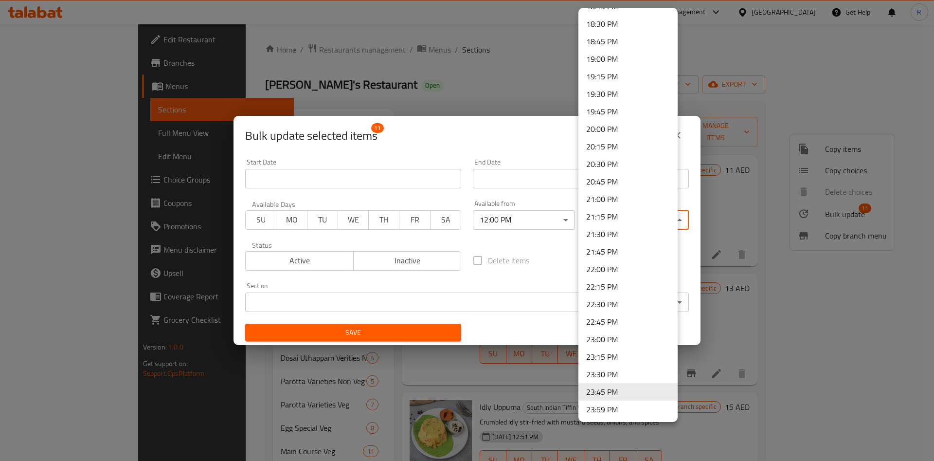
click at [543, 254] on div at bounding box center [467, 230] width 934 height 461
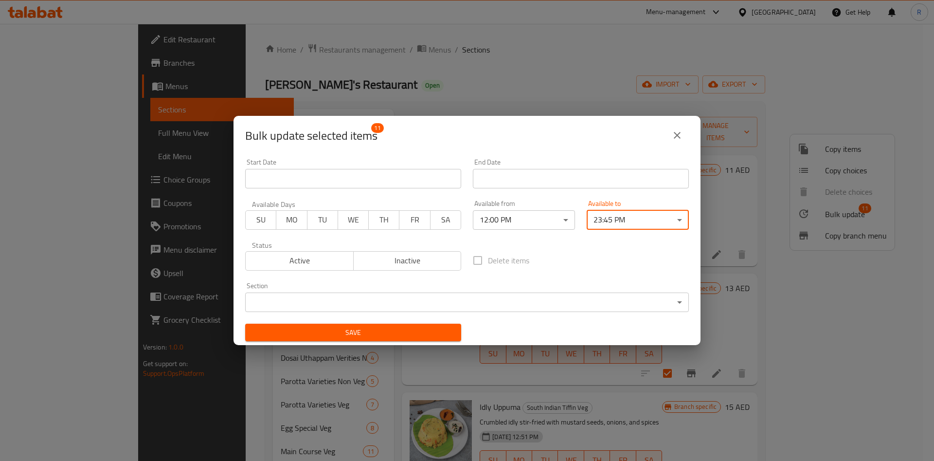
click at [278, 298] on body "​ Menu-management United Arab Emirates Get Help R Edit Restaurant Branches Menu…" at bounding box center [467, 242] width 934 height 437
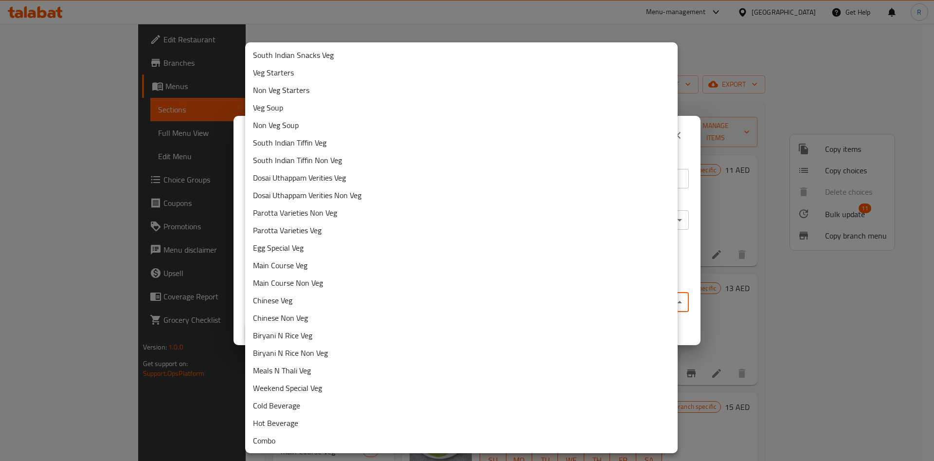
click at [356, 146] on li "South Indian Tiffin Veg" at bounding box center [461, 143] width 433 height 18
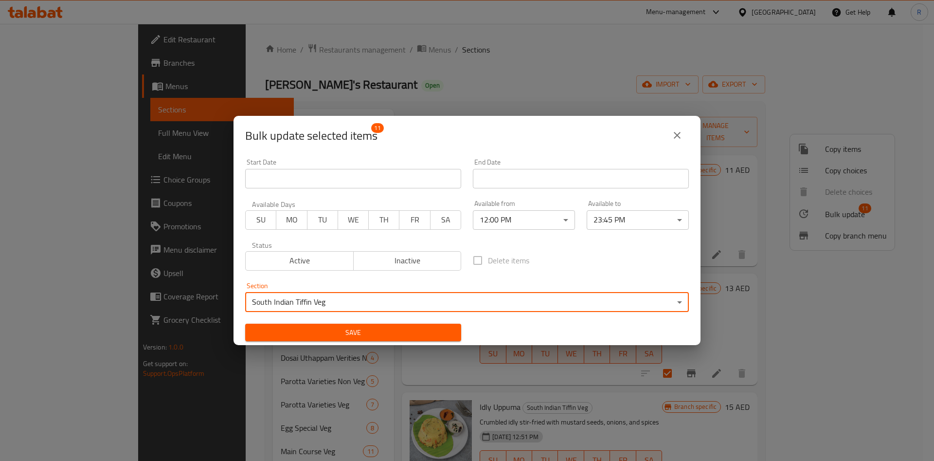
drag, startPoint x: 343, startPoint y: 327, endPoint x: 352, endPoint y: 325, distance: 10.0
click at [344, 327] on span "Save" at bounding box center [353, 333] width 201 height 12
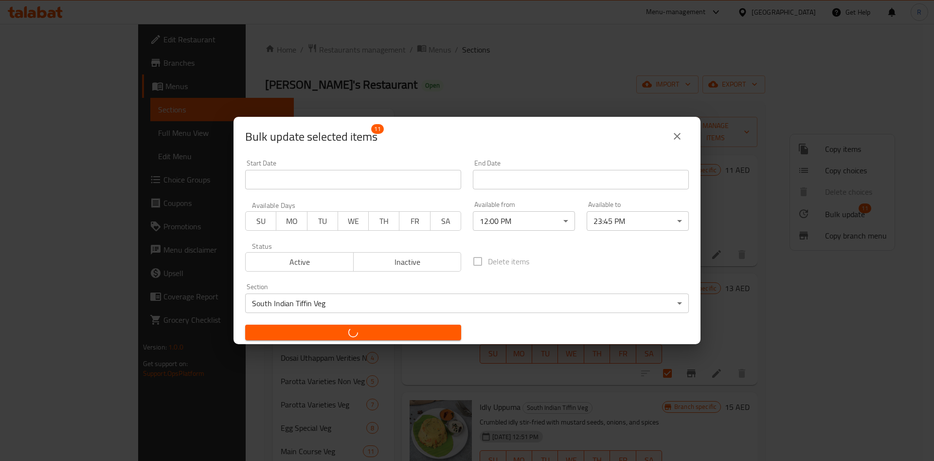
checkbox input "false"
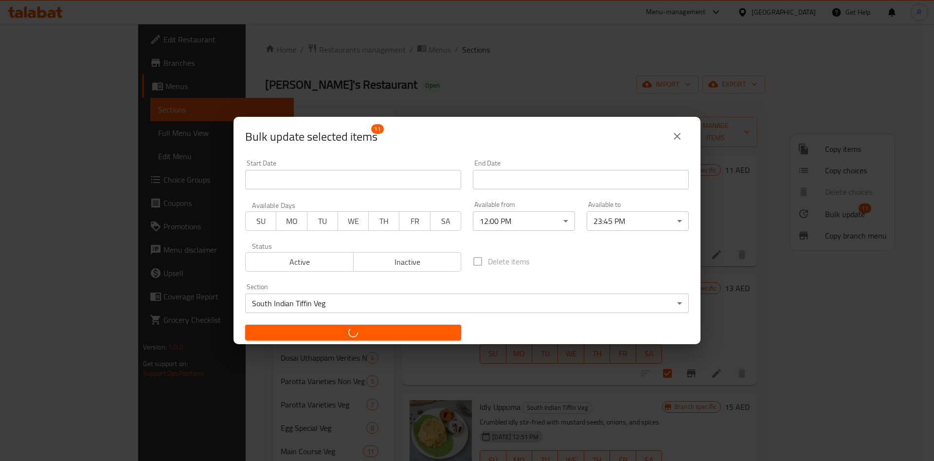
checkbox input "false"
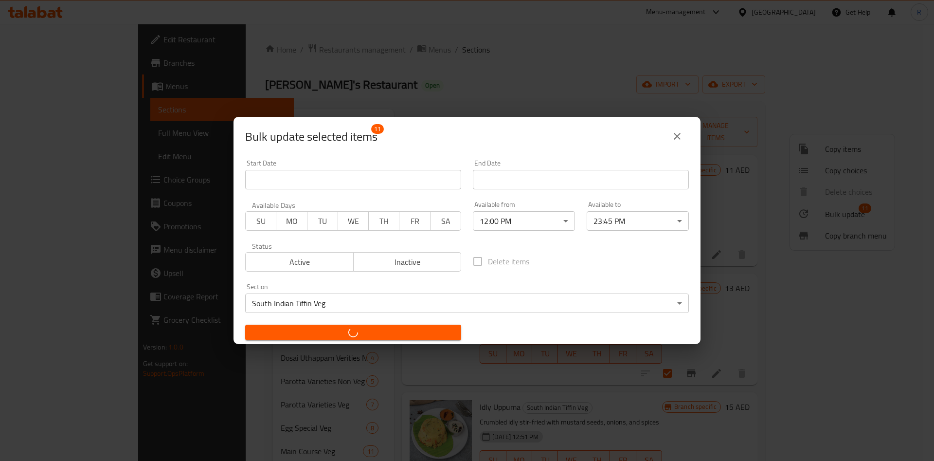
checkbox input "false"
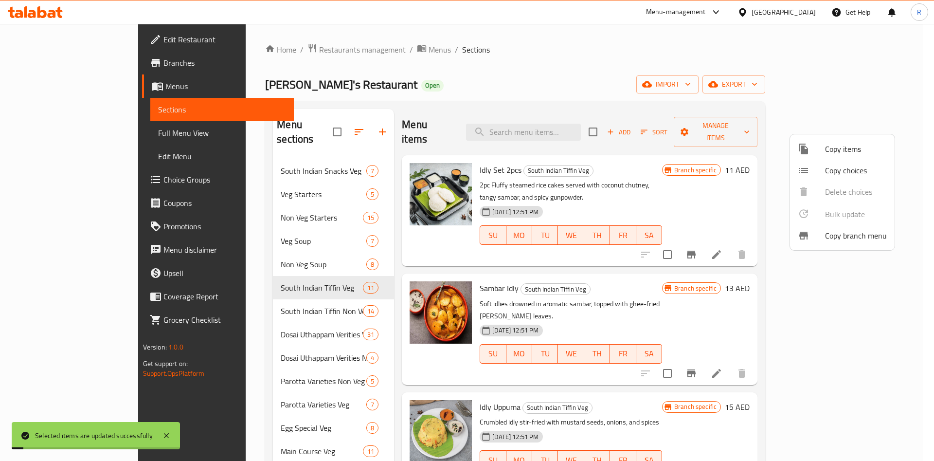
click at [257, 290] on div at bounding box center [467, 230] width 934 height 461
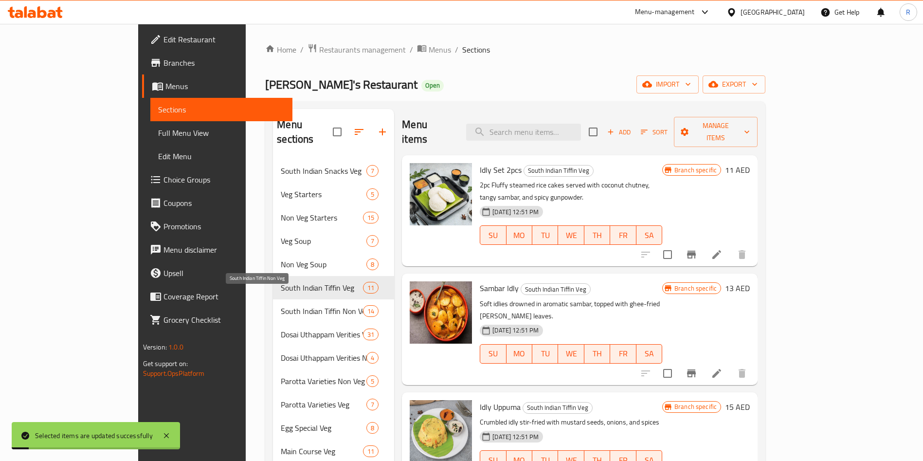
click at [281, 305] on span "South Indian Tiffin Non Veg" at bounding box center [322, 311] width 82 height 12
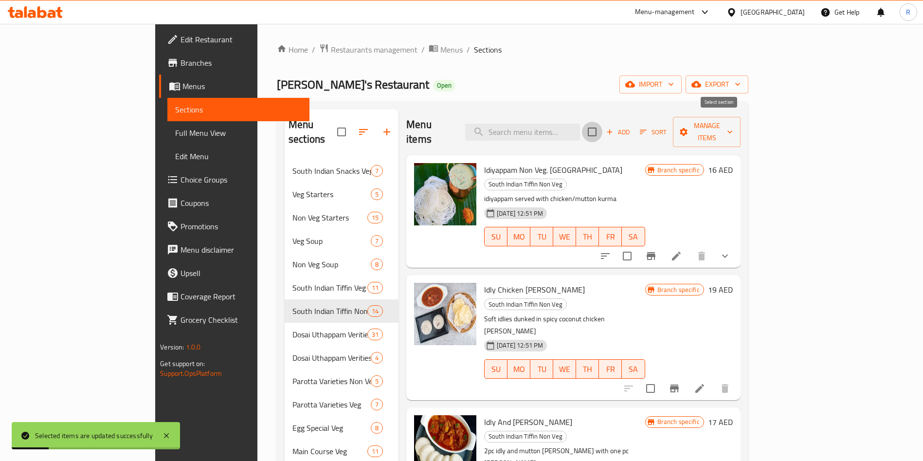
click at [603, 122] on input "checkbox" at bounding box center [592, 132] width 20 height 20
checkbox input "true"
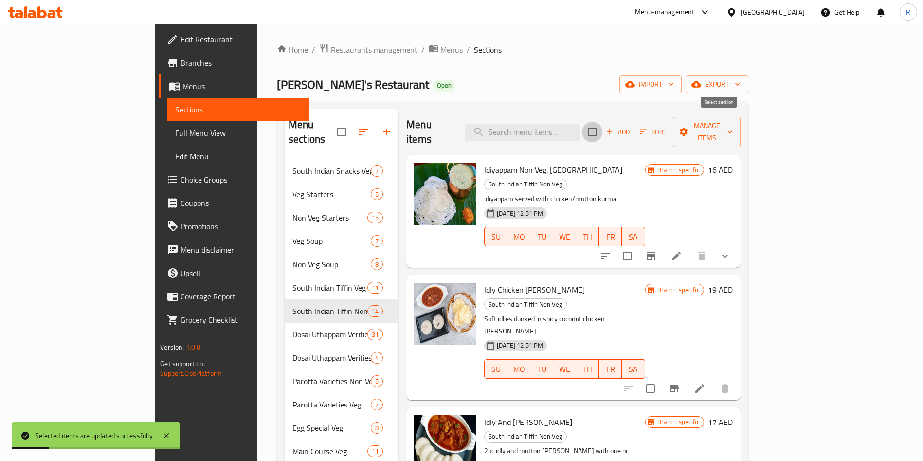
checkbox input "true"
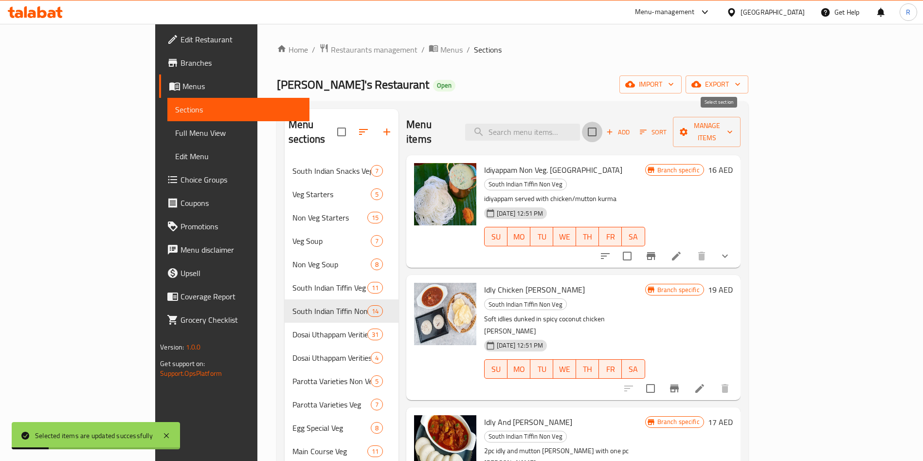
checkbox input "true"
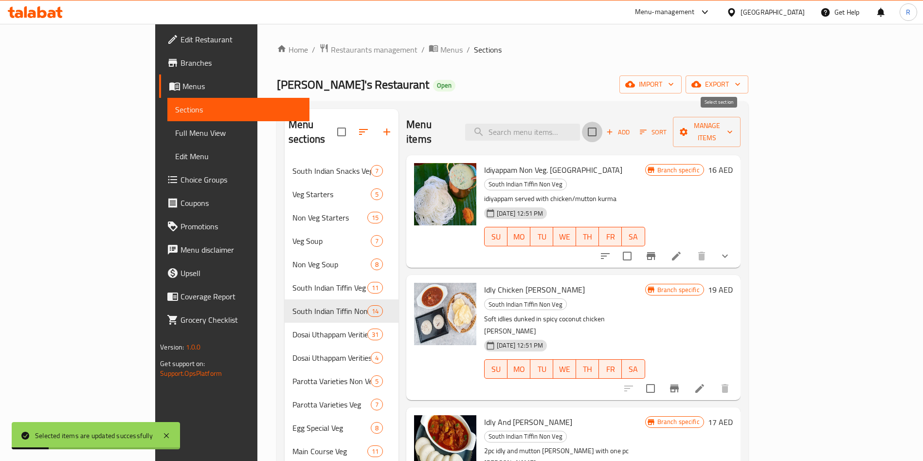
checkbox input "true"
click at [732, 125] on span "Manage items" at bounding box center [707, 132] width 52 height 24
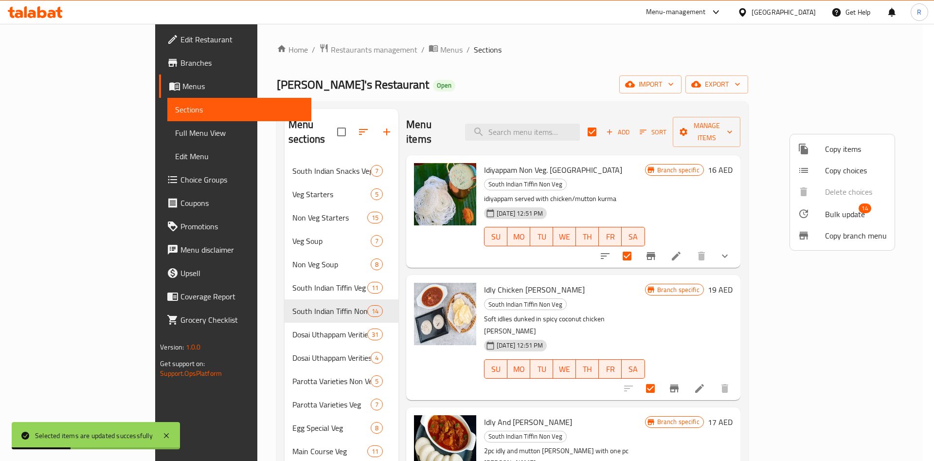
click at [843, 209] on span "Bulk update" at bounding box center [845, 214] width 40 height 12
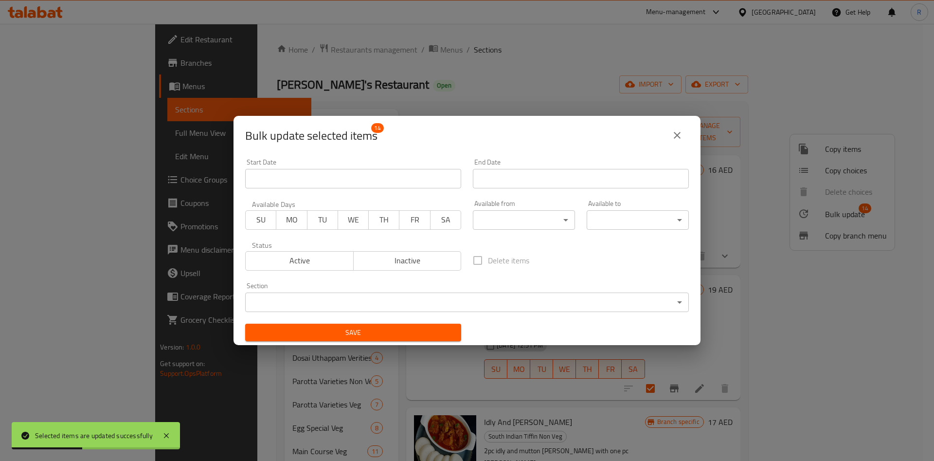
click at [545, 222] on body "Selected items are updated successfully ​ Menu-management United Arab Emirates …" at bounding box center [467, 242] width 934 height 437
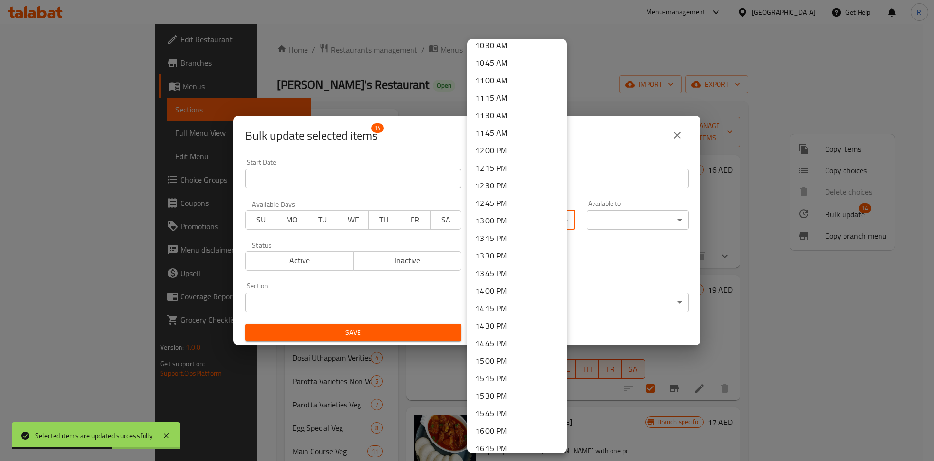
scroll to position [653, 0]
click at [526, 240] on li "12:00 PM" at bounding box center [517, 240] width 99 height 18
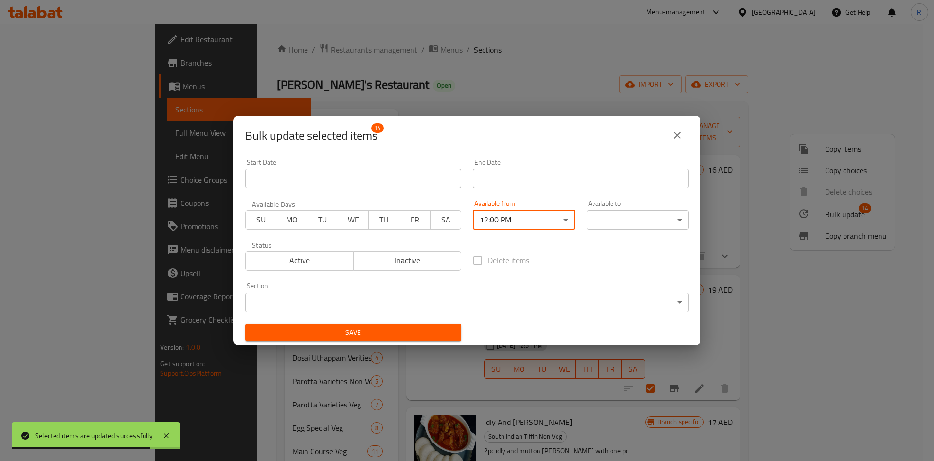
click at [636, 220] on body "Selected items are updated successfully ​ Menu-management United Arab Emirates …" at bounding box center [467, 242] width 934 height 437
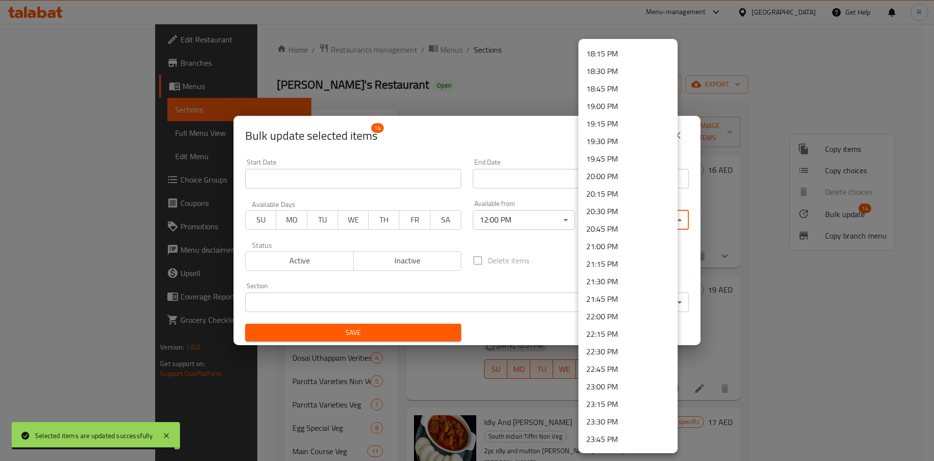
scroll to position [1293, 0]
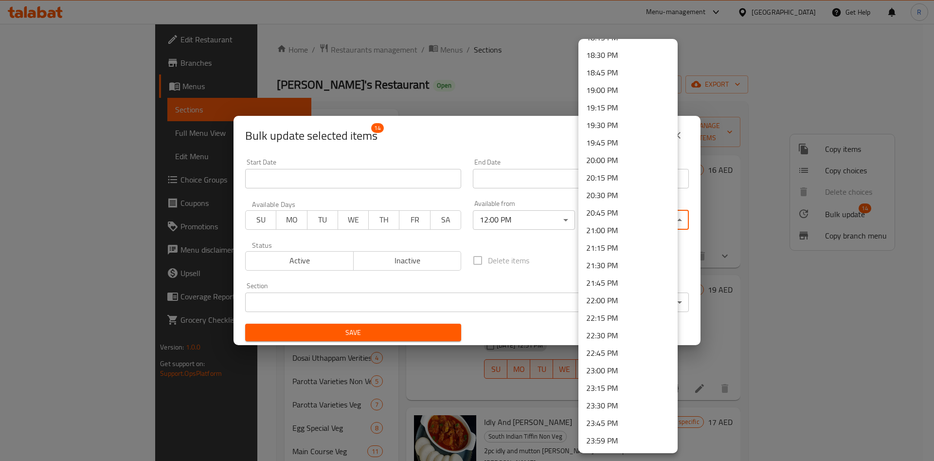
click at [598, 422] on li "23:45 PM" at bounding box center [628, 423] width 99 height 18
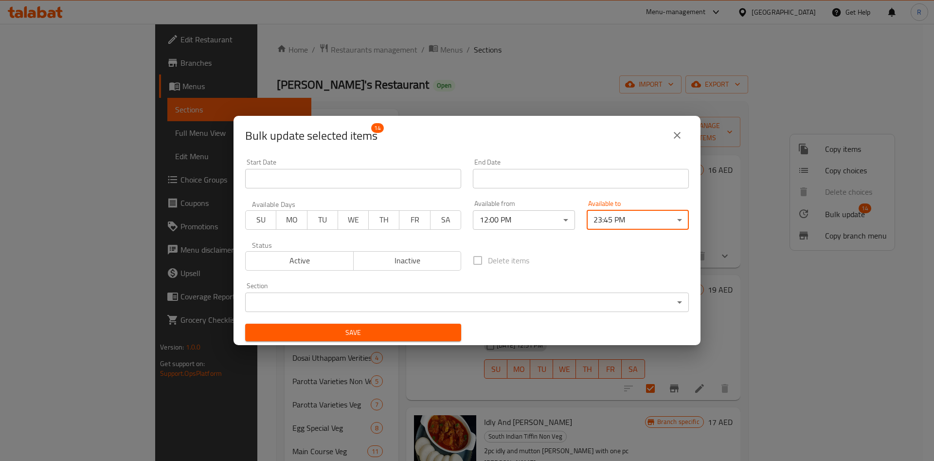
click at [444, 303] on body "​ Menu-management United Arab Emirates Get Help R Edit Restaurant Branches Menu…" at bounding box center [467, 242] width 934 height 437
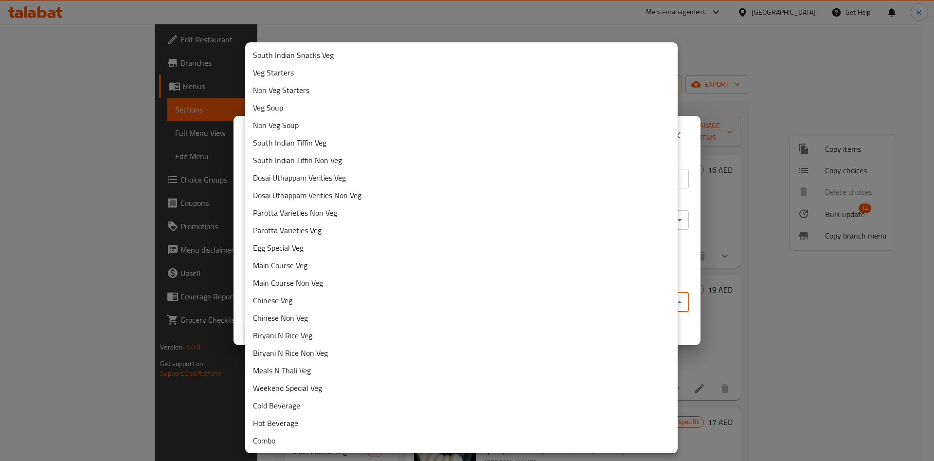
click at [353, 158] on li "South Indian Tiffin Non Veg" at bounding box center [461, 160] width 433 height 18
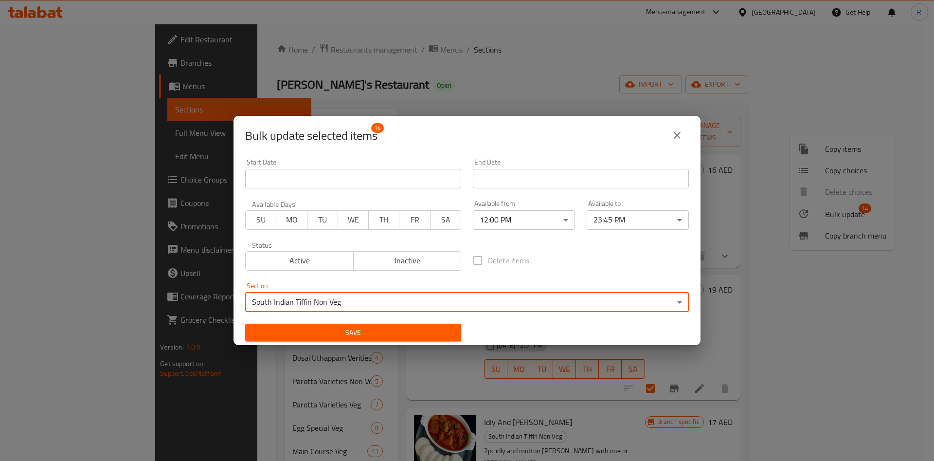
click at [380, 327] on span "Save" at bounding box center [353, 333] width 201 height 12
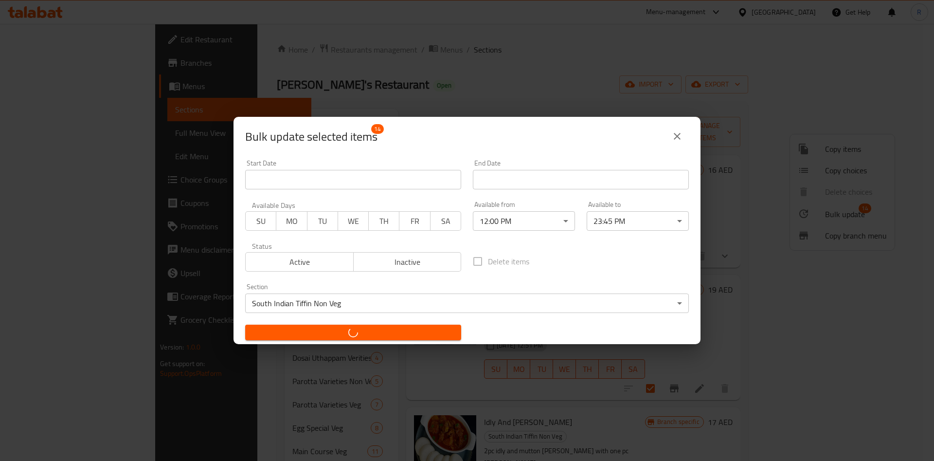
checkbox input "false"
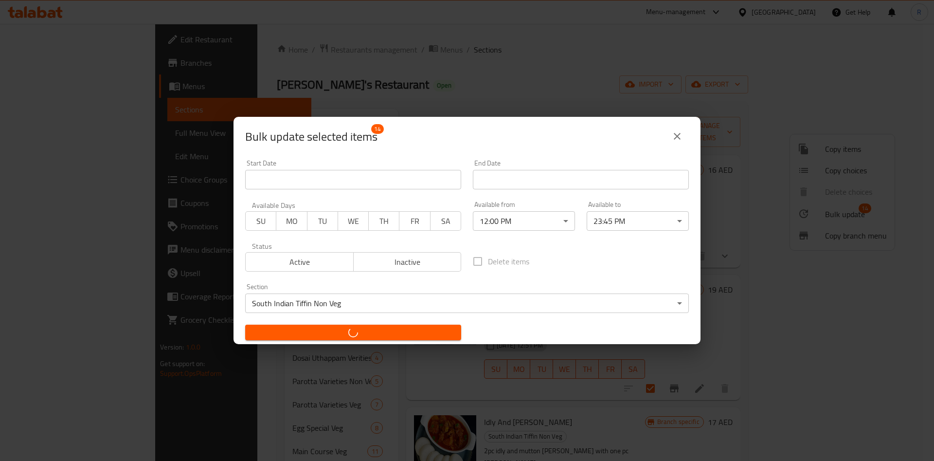
checkbox input "false"
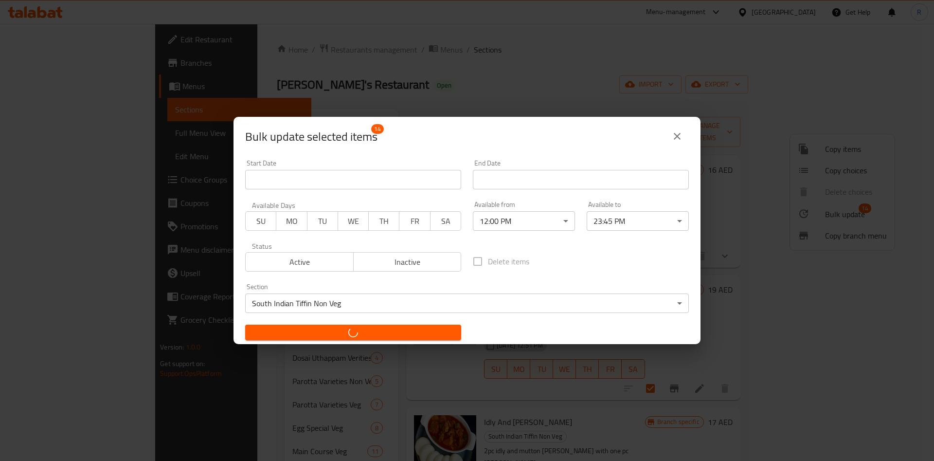
checkbox input "false"
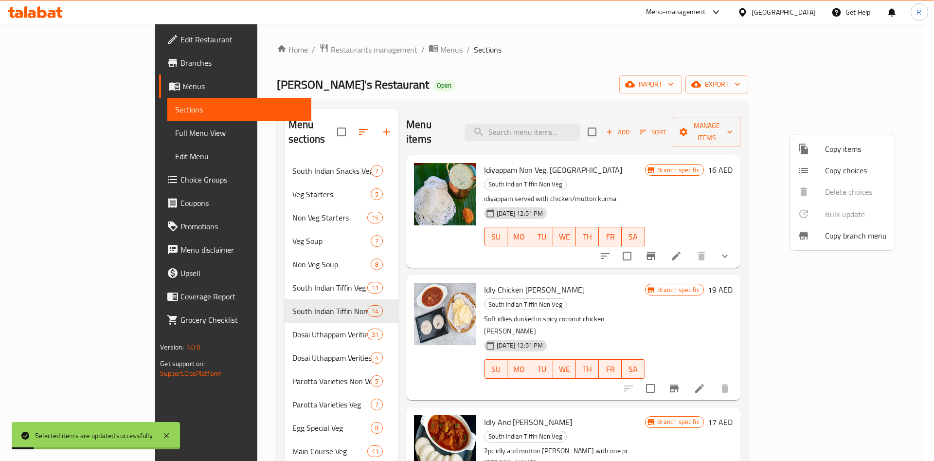
click at [223, 316] on div at bounding box center [467, 230] width 934 height 461
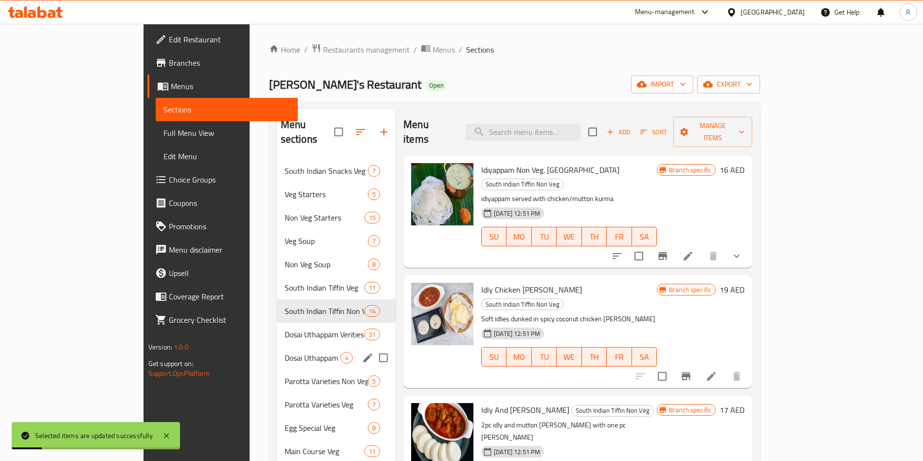
drag, startPoint x: 243, startPoint y: 316, endPoint x: 254, endPoint y: 327, distance: 14.8
click at [285, 329] on span "Dosai Uthappam Verities Veg" at bounding box center [325, 335] width 80 height 12
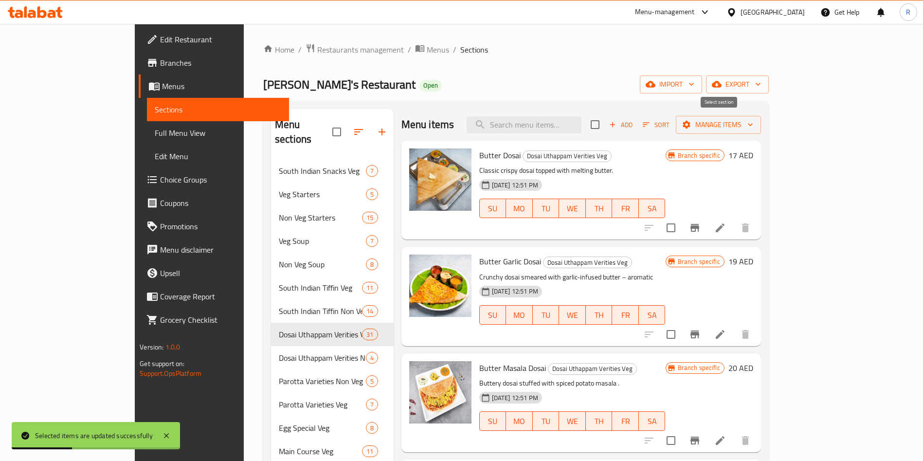
click at [605, 126] on input "checkbox" at bounding box center [595, 124] width 20 height 20
checkbox input "true"
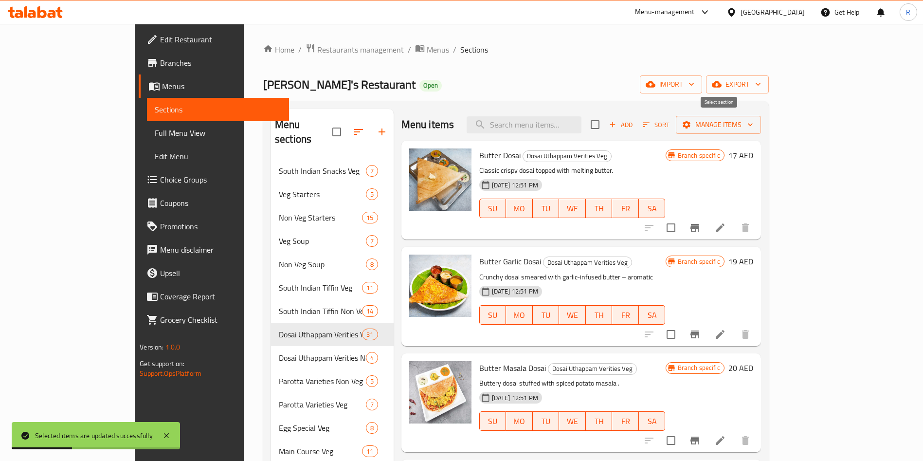
checkbox input "true"
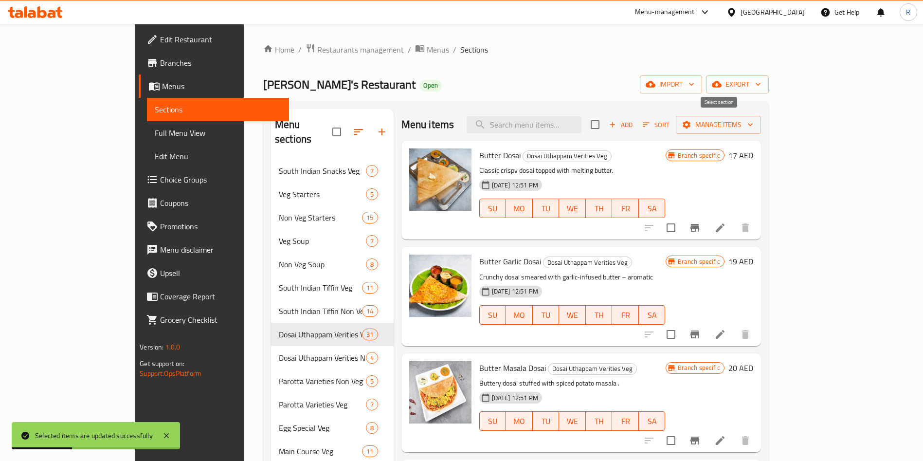
checkbox input "true"
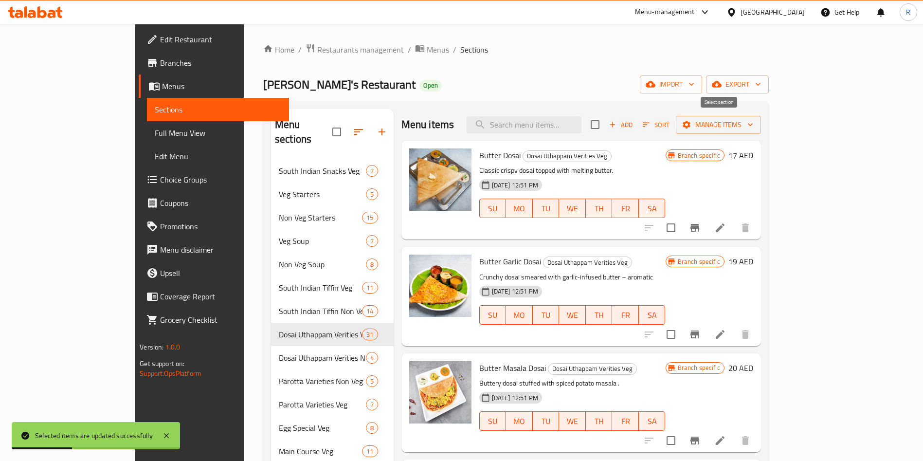
checkbox input "true"
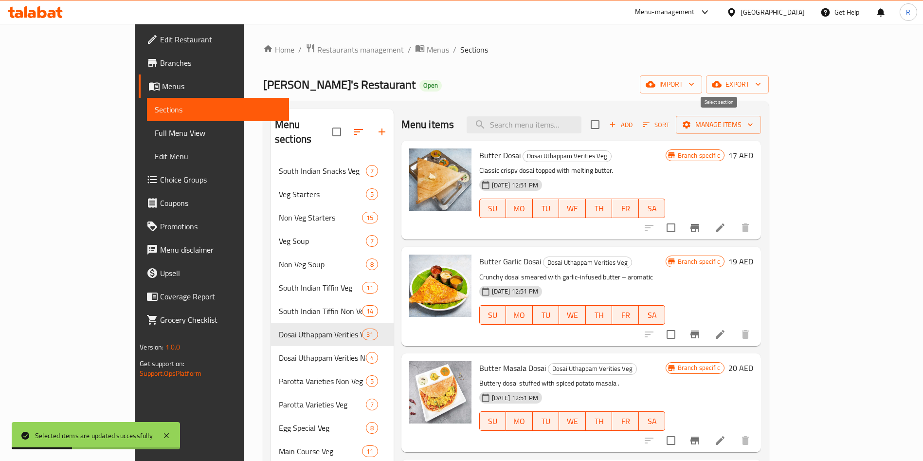
checkbox input "true"
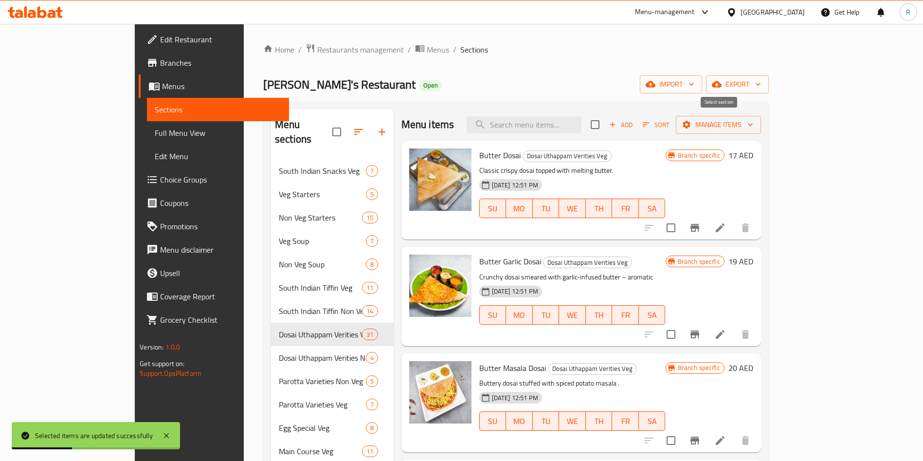
checkbox input "true"
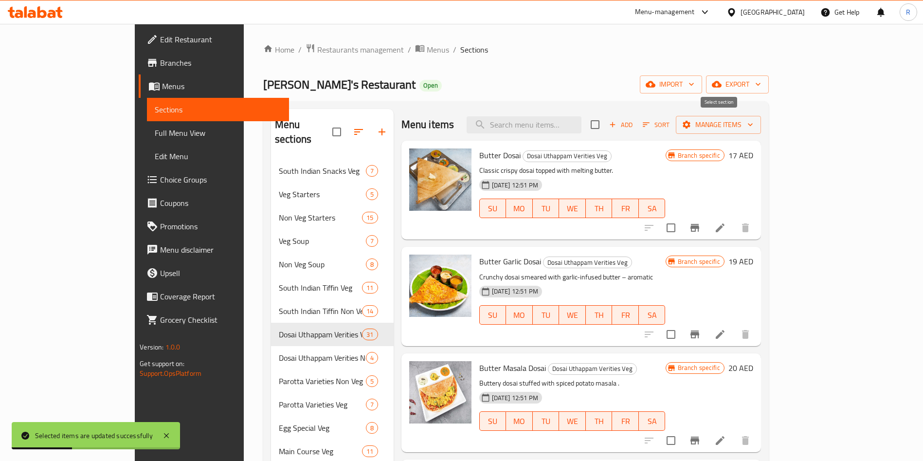
checkbox input "true"
click at [753, 120] on span "Manage items" at bounding box center [719, 125] width 70 height 12
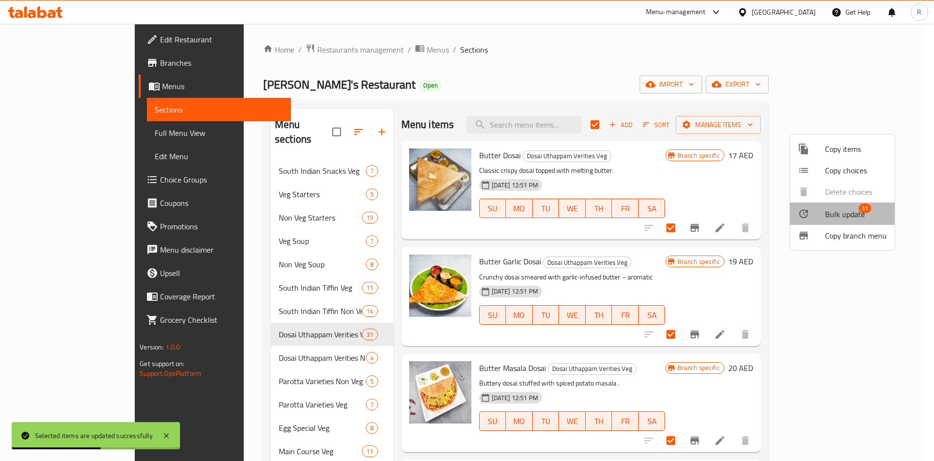
click at [847, 213] on span "Bulk update" at bounding box center [845, 214] width 40 height 12
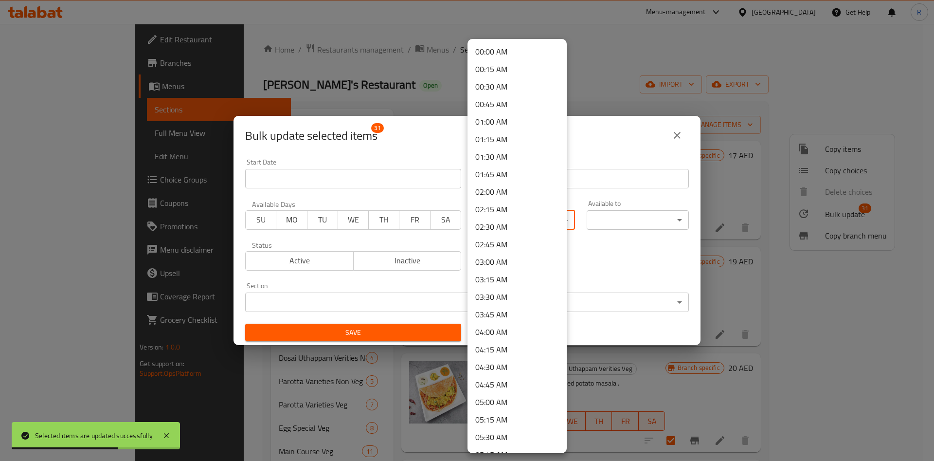
click at [529, 217] on body "Selected items are updated successfully ​ Menu-management United Arab Emirates …" at bounding box center [467, 242] width 934 height 437
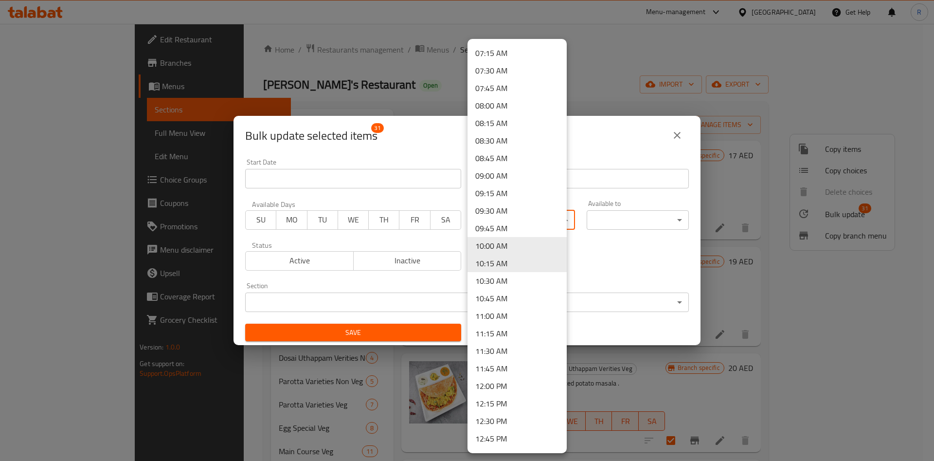
click at [523, 390] on li "12:00 PM" at bounding box center [517, 386] width 99 height 18
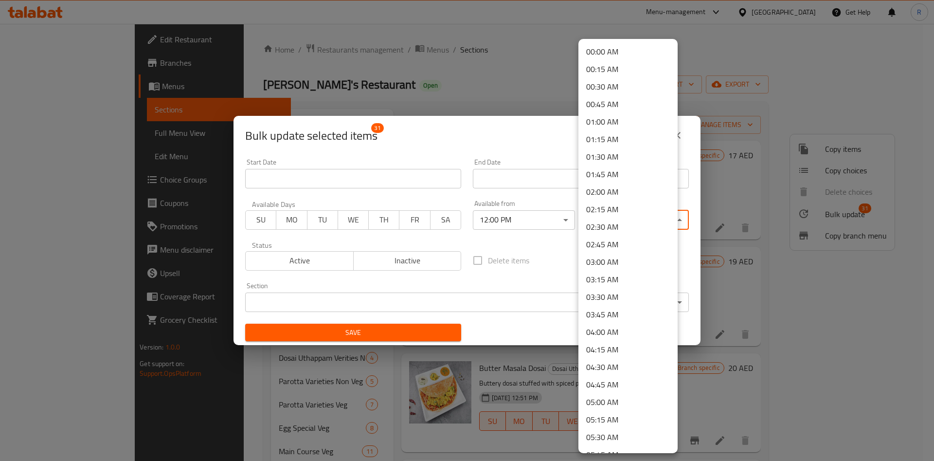
click at [631, 219] on body "​ Menu-management United Arab Emirates Get Help R Edit Restaurant Branches Menu…" at bounding box center [467, 242] width 934 height 437
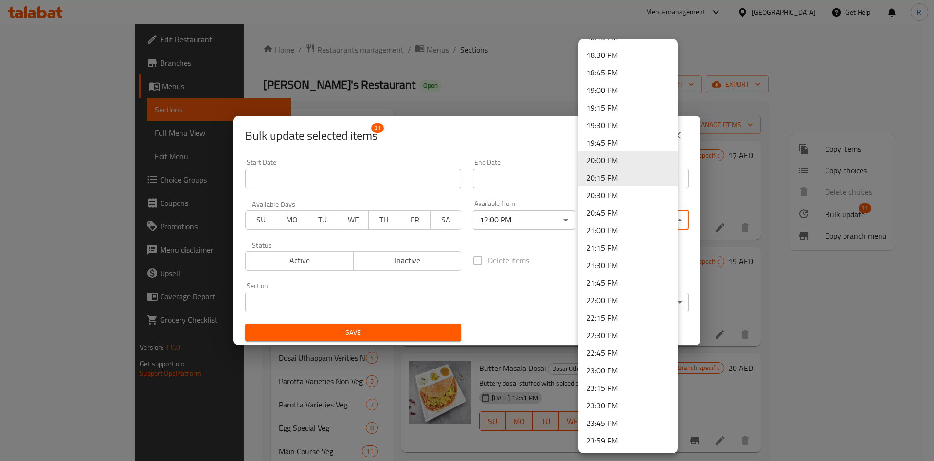
click at [614, 419] on li "23:45 PM" at bounding box center [628, 423] width 99 height 18
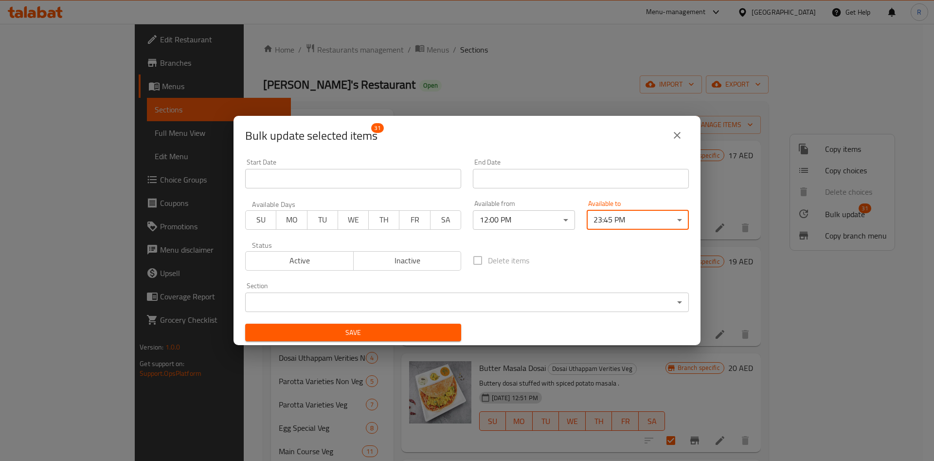
click at [429, 302] on body "​ Menu-management United Arab Emirates Get Help R Edit Restaurant Branches Menu…" at bounding box center [467, 242] width 934 height 437
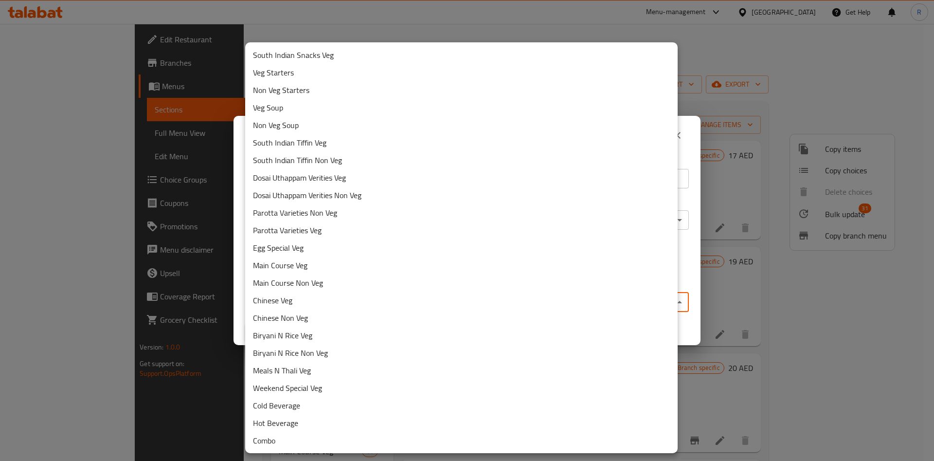
click at [338, 176] on li "Dosai Uthappam Verities Veg" at bounding box center [461, 178] width 433 height 18
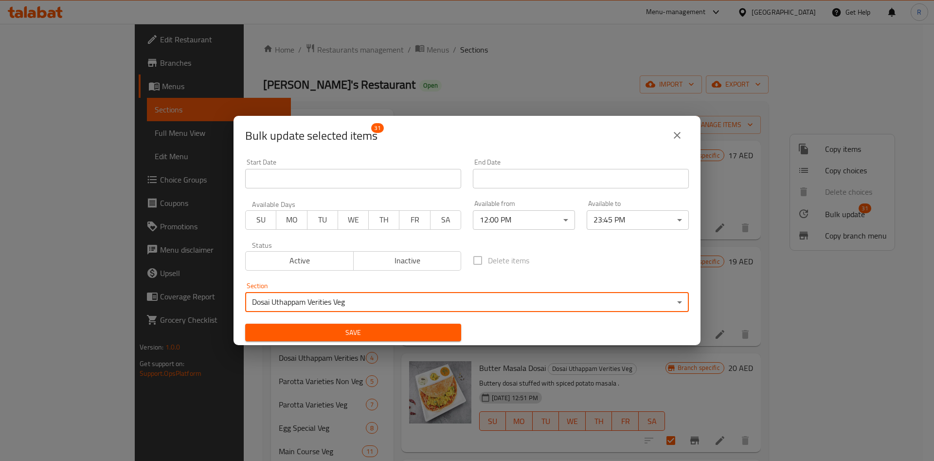
click at [339, 329] on span "Save" at bounding box center [353, 333] width 201 height 12
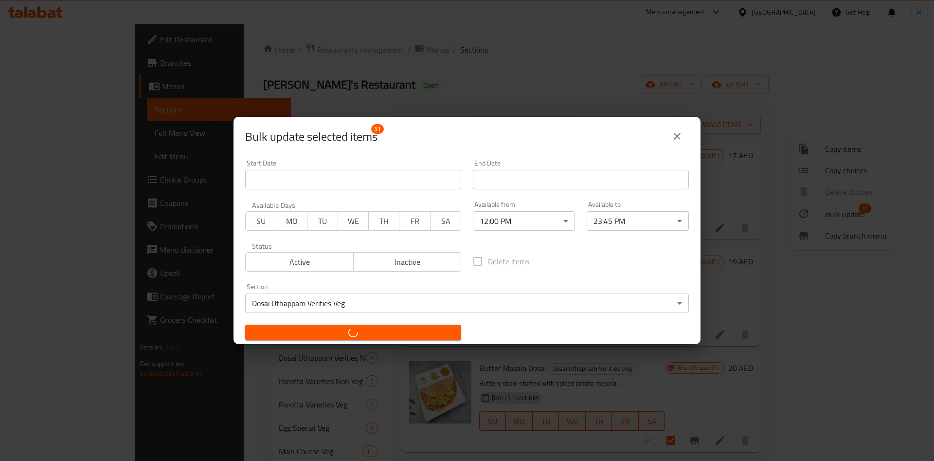
checkbox input "false"
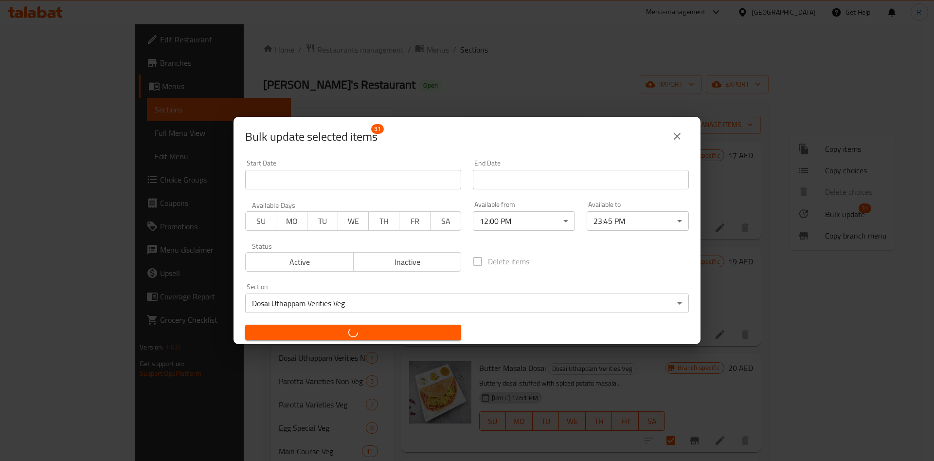
checkbox input "false"
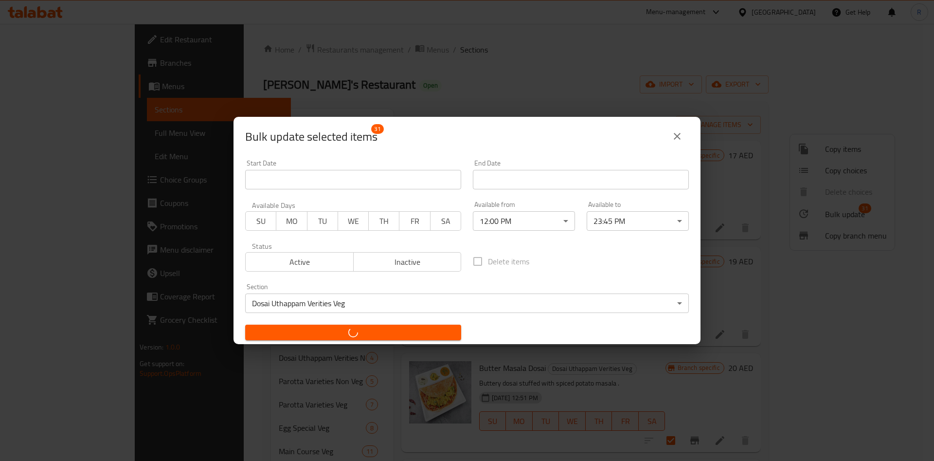
checkbox input "false"
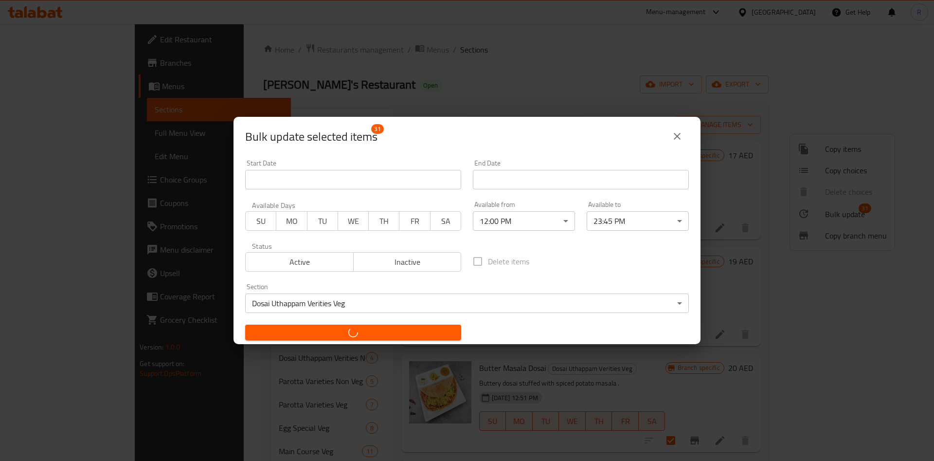
checkbox input "false"
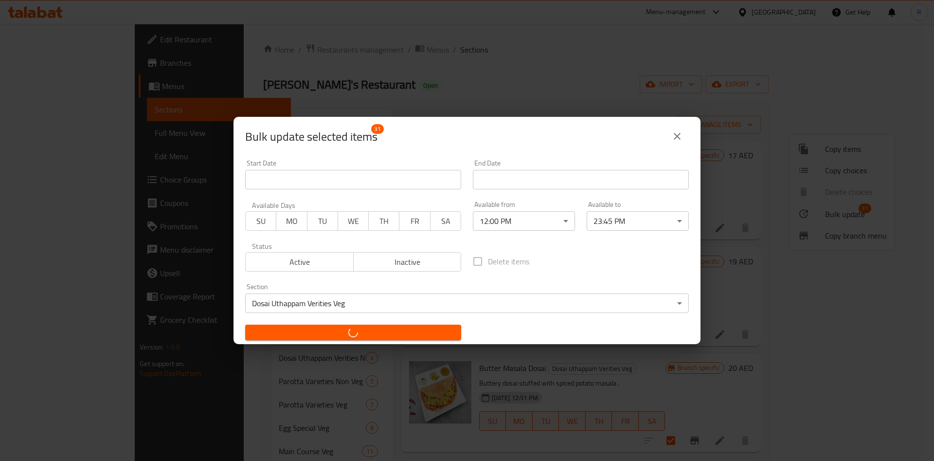
checkbox input "false"
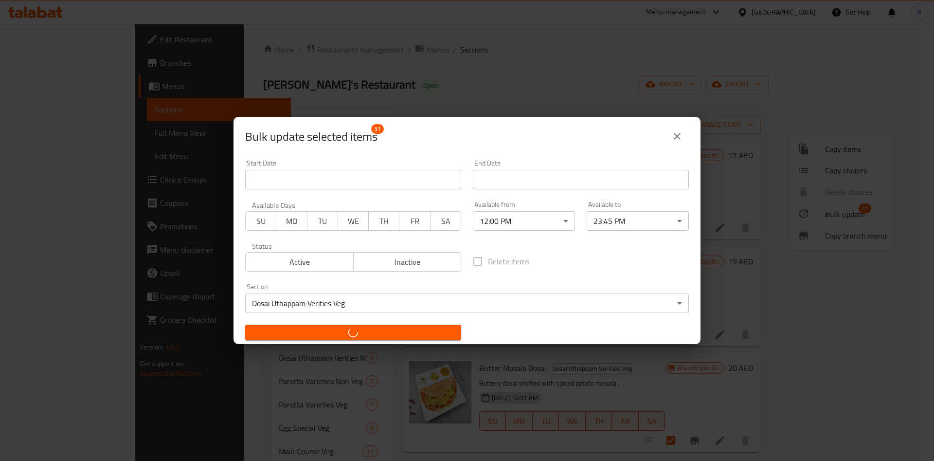
checkbox input "false"
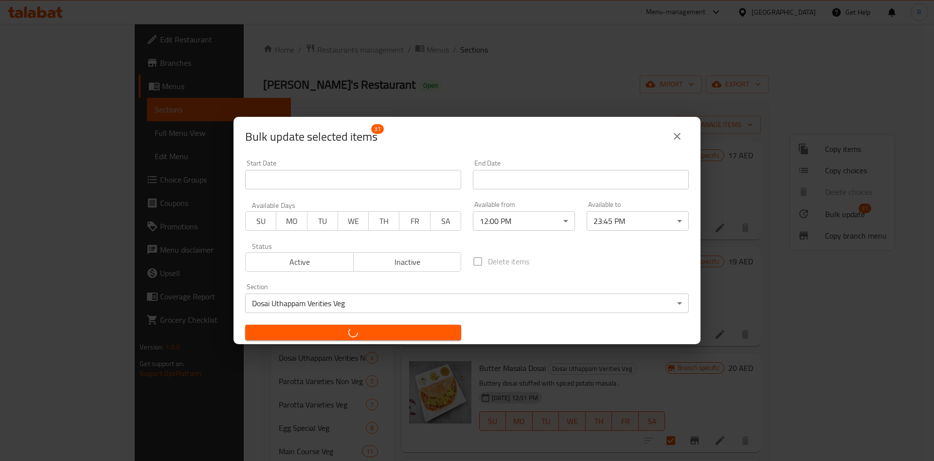
checkbox input "false"
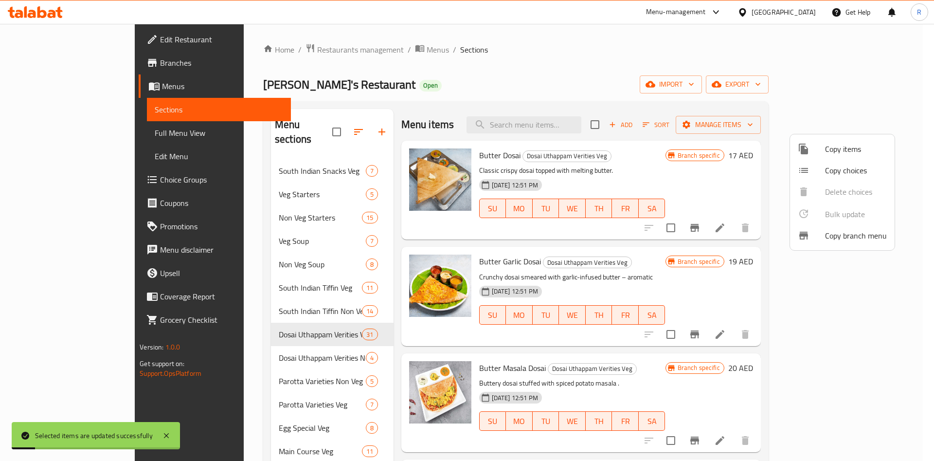
click at [283, 341] on div at bounding box center [467, 230] width 934 height 461
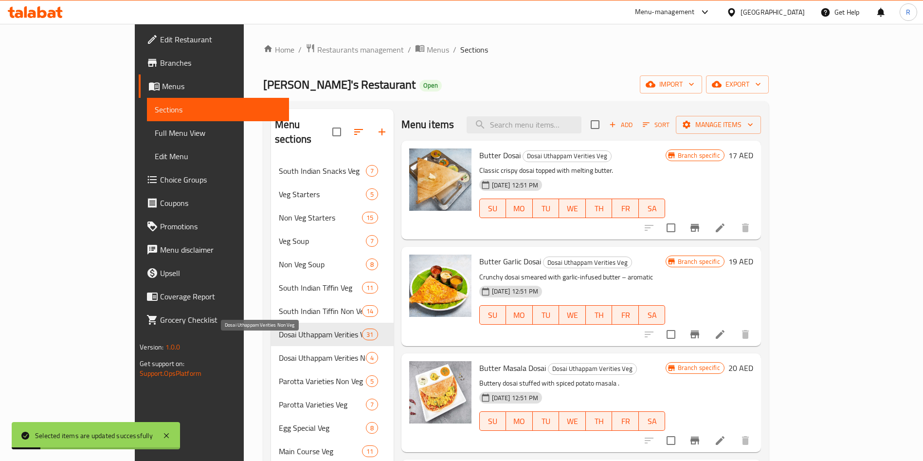
click at [282, 352] on span "Dosai Uthappam Verities Non Veg" at bounding box center [322, 358] width 87 height 12
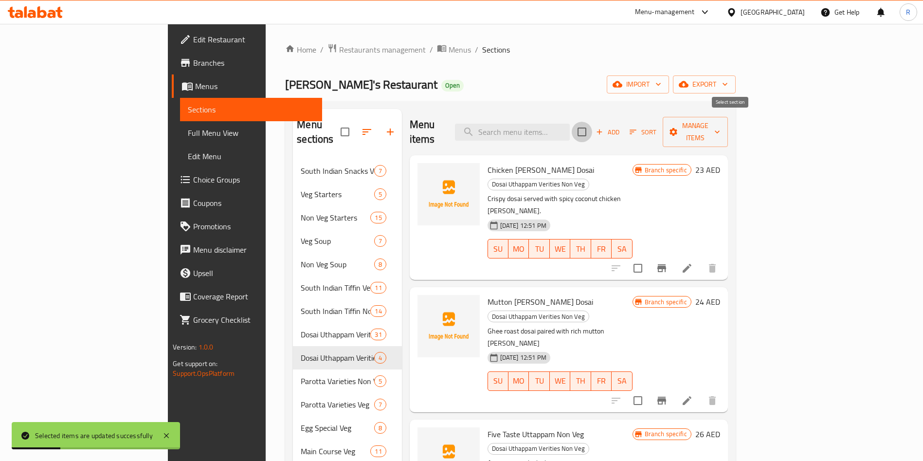
click at [592, 122] on input "checkbox" at bounding box center [582, 132] width 20 height 20
checkbox input "true"
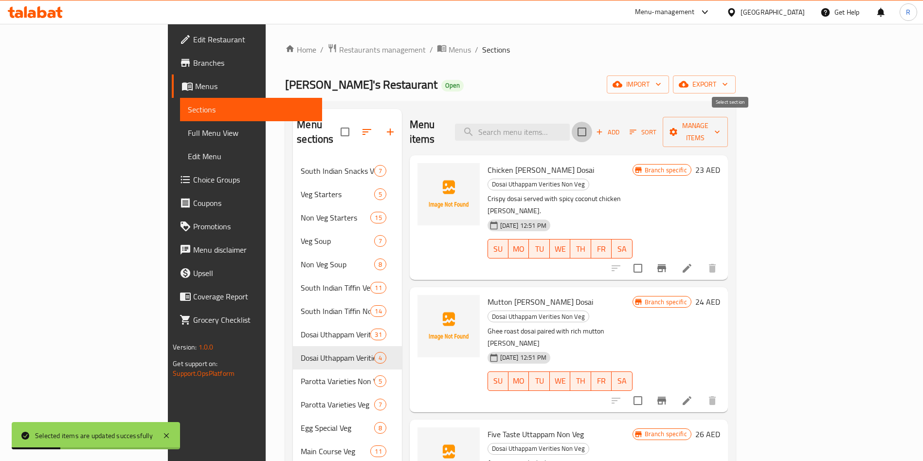
checkbox input "true"
click at [720, 126] on span "Manage items" at bounding box center [696, 132] width 50 height 24
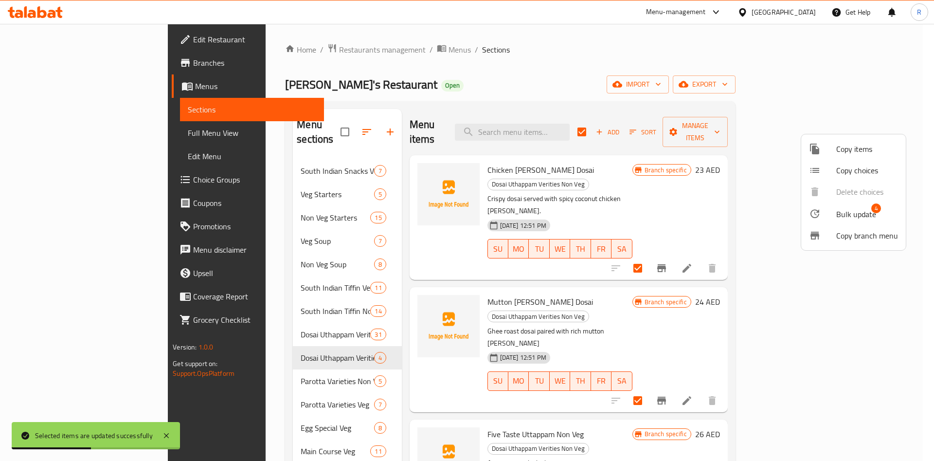
click at [851, 217] on span "Bulk update" at bounding box center [857, 214] width 40 height 12
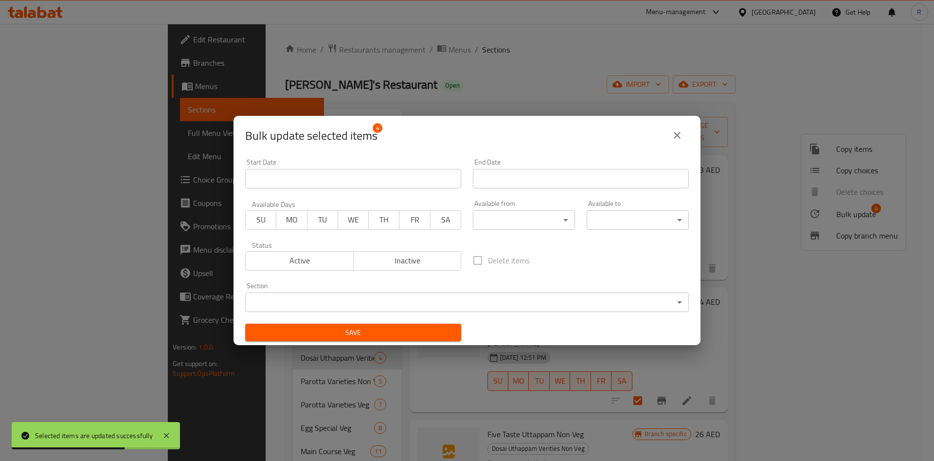
click at [419, 302] on body "Selected items are updated successfully ​ Menu-management United Arab Emirates …" at bounding box center [467, 242] width 934 height 437
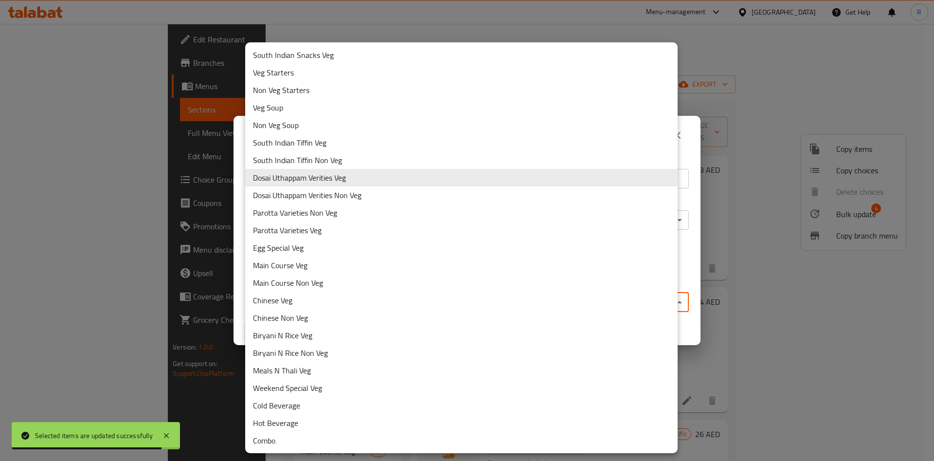
click at [334, 198] on li "Dosai Uthappam Verities Non Veg" at bounding box center [461, 195] width 433 height 18
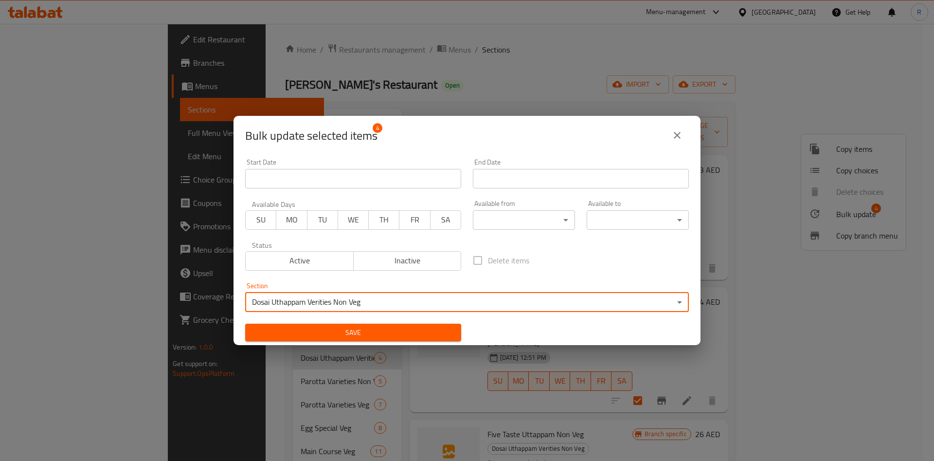
click at [520, 219] on body "Selected items are updated successfully ​ Menu-management United Arab Emirates …" at bounding box center [467, 242] width 934 height 437
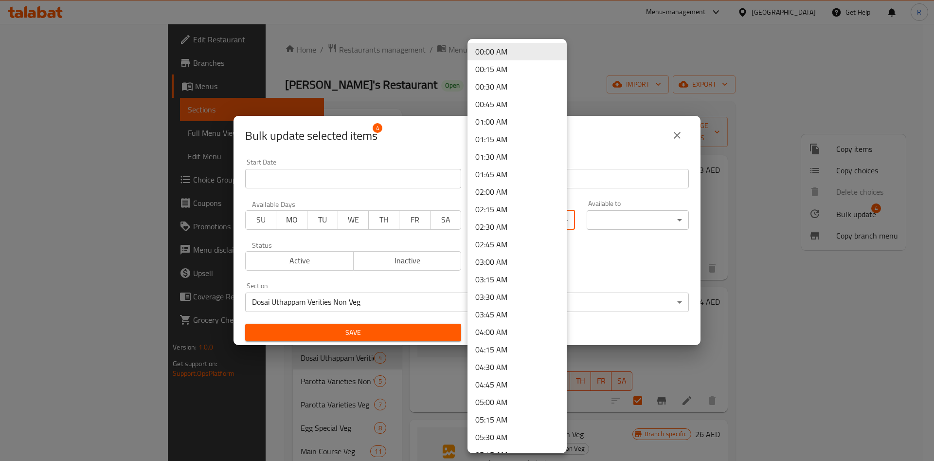
scroll to position [507, 0]
click at [502, 385] on li "12:00 PM" at bounding box center [517, 386] width 99 height 18
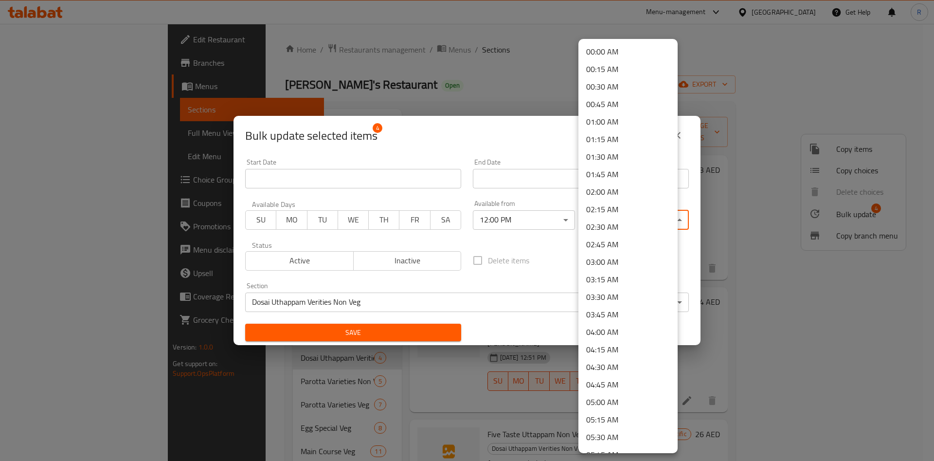
click at [626, 214] on body "​ Menu-management United Arab Emirates Get Help R Edit Restaurant Branches Menu…" at bounding box center [467, 242] width 934 height 437
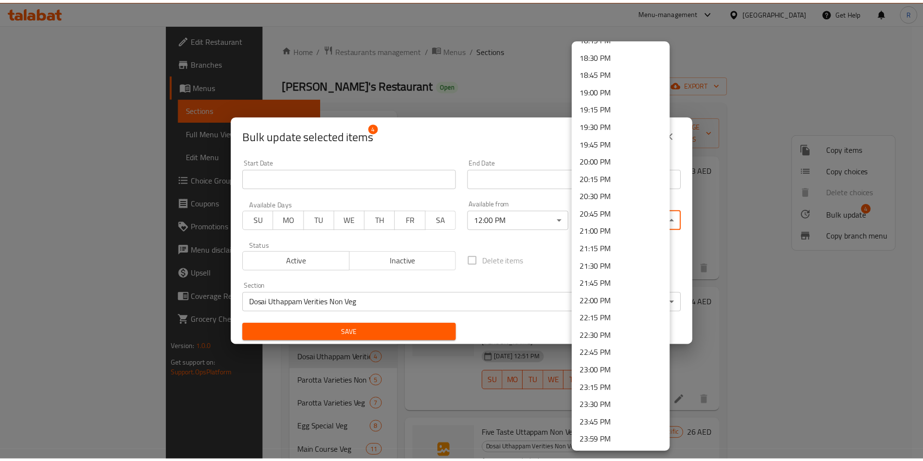
scroll to position [1293, 0]
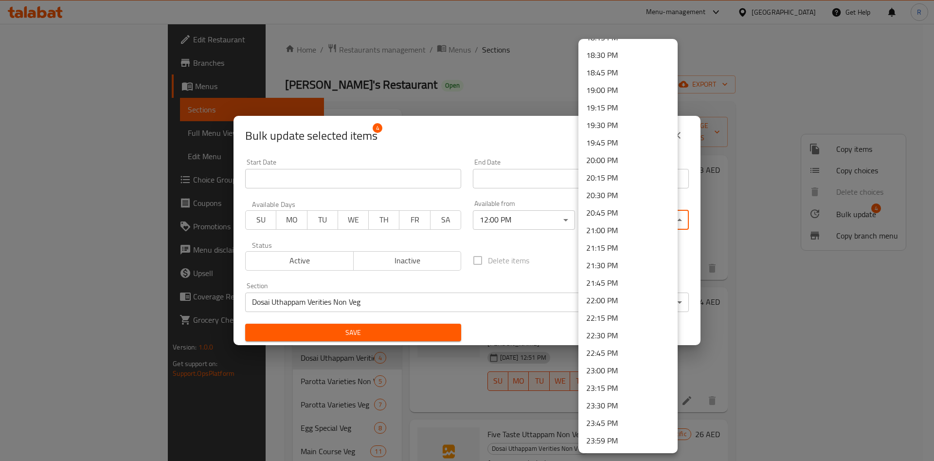
click at [590, 427] on li "23:45 PM" at bounding box center [628, 423] width 99 height 18
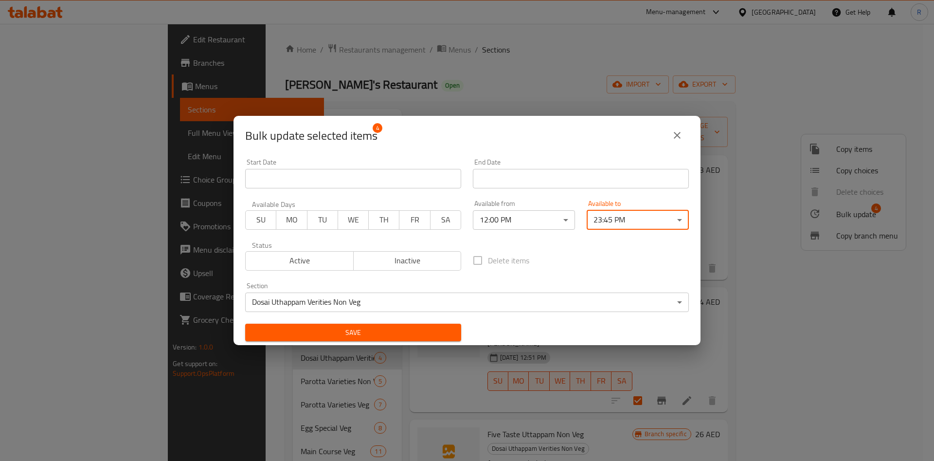
click at [363, 332] on span "Save" at bounding box center [353, 333] width 201 height 12
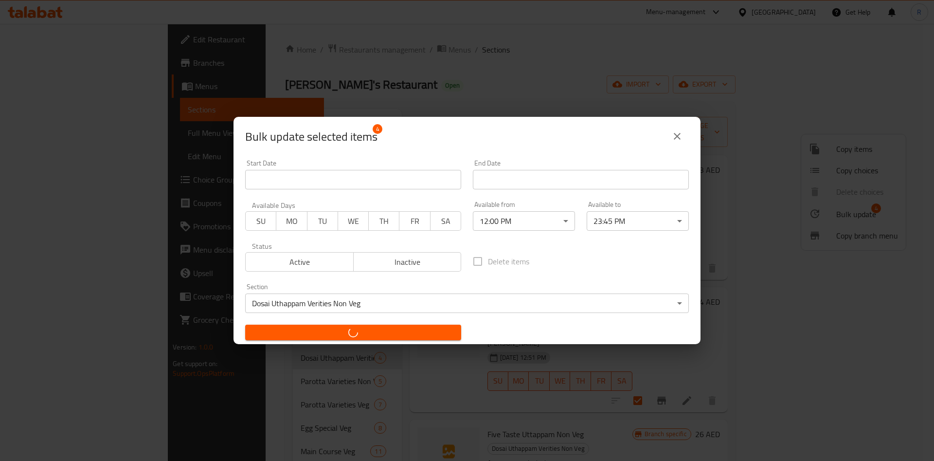
checkbox input "false"
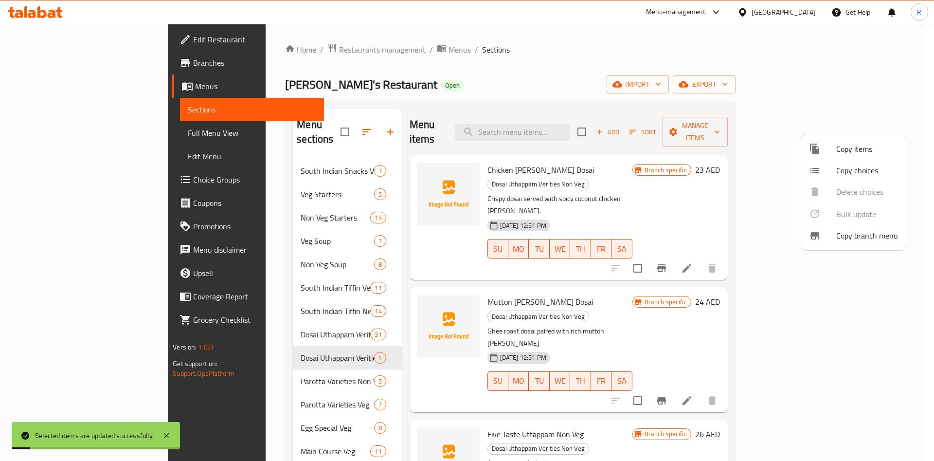
click at [267, 363] on div at bounding box center [467, 230] width 934 height 461
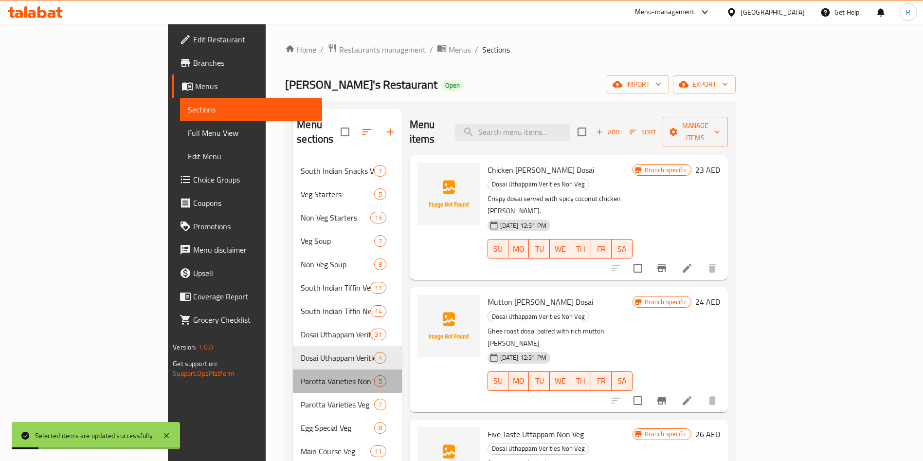
click at [293, 373] on div "Parotta Varieties Non Veg 5" at bounding box center [347, 380] width 109 height 23
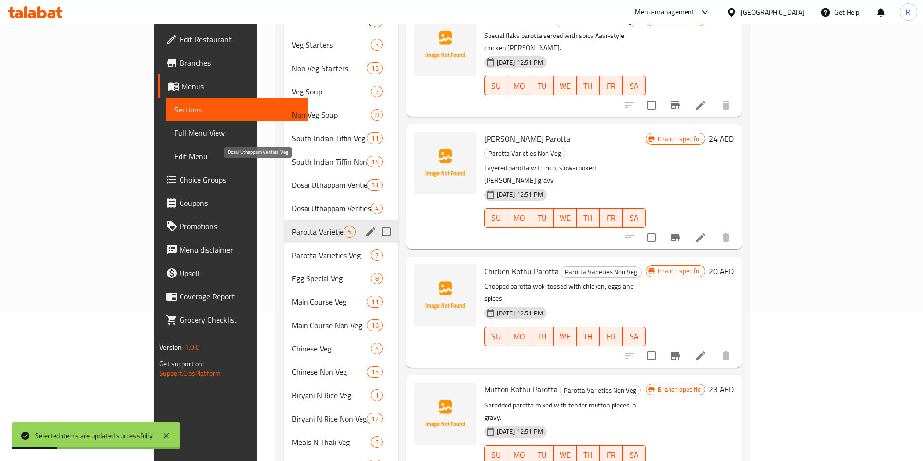
scroll to position [252, 0]
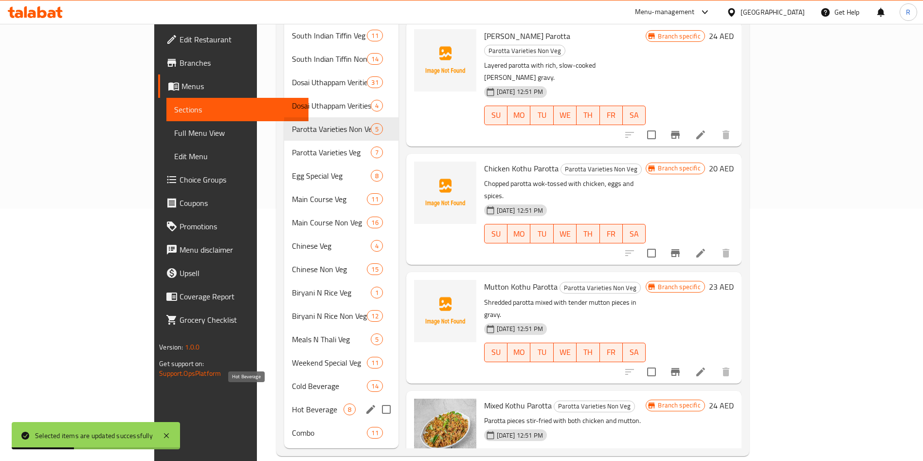
click at [292, 403] on span "Hot Beverage" at bounding box center [318, 409] width 52 height 12
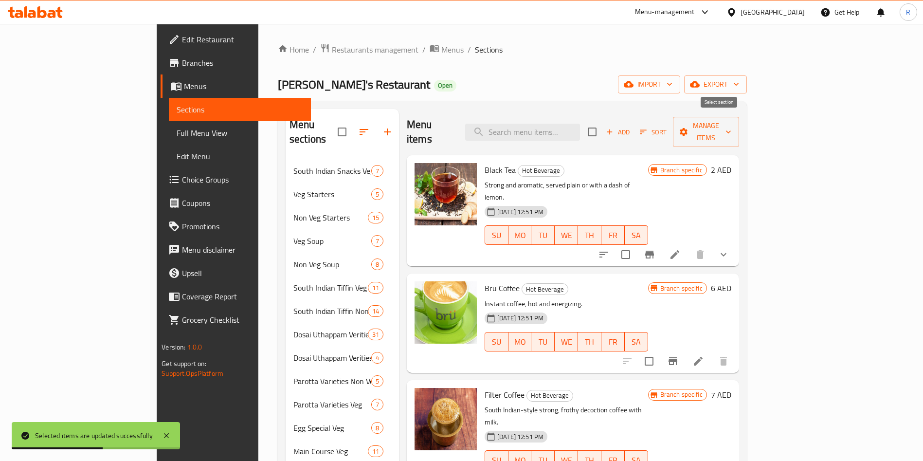
click at [603, 123] on input "checkbox" at bounding box center [592, 132] width 20 height 20
checkbox input "true"
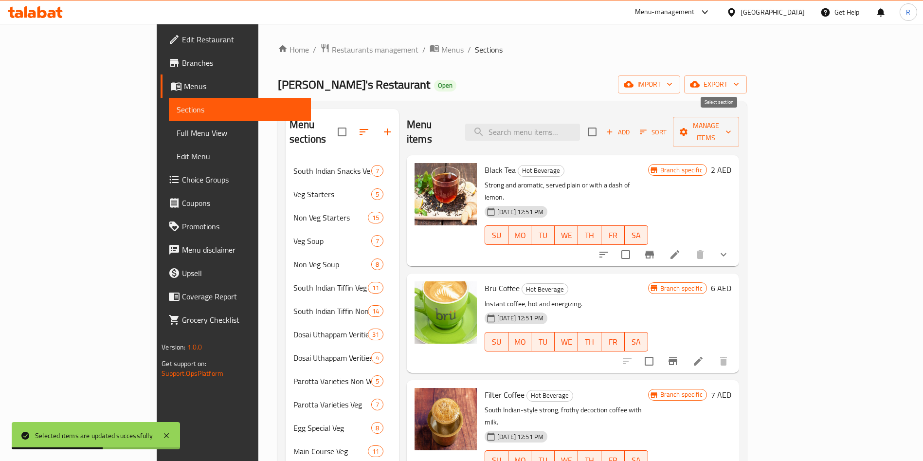
checkbox input "true"
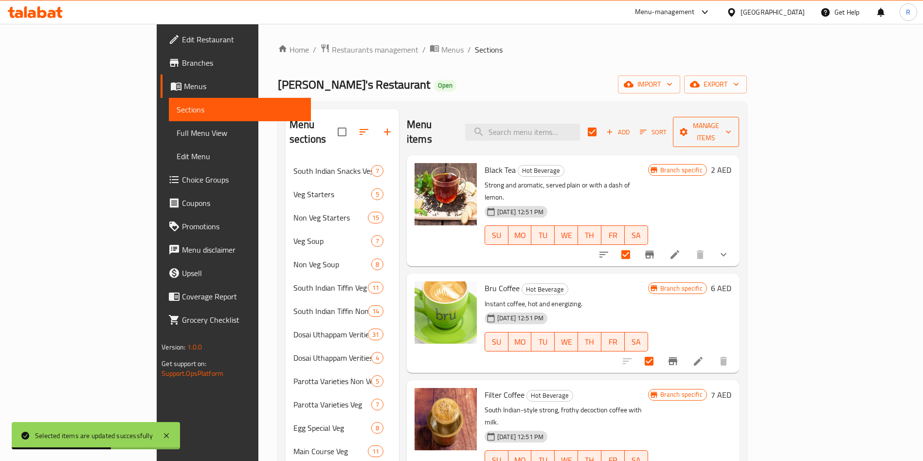
click at [731, 123] on span "Manage items" at bounding box center [706, 132] width 51 height 24
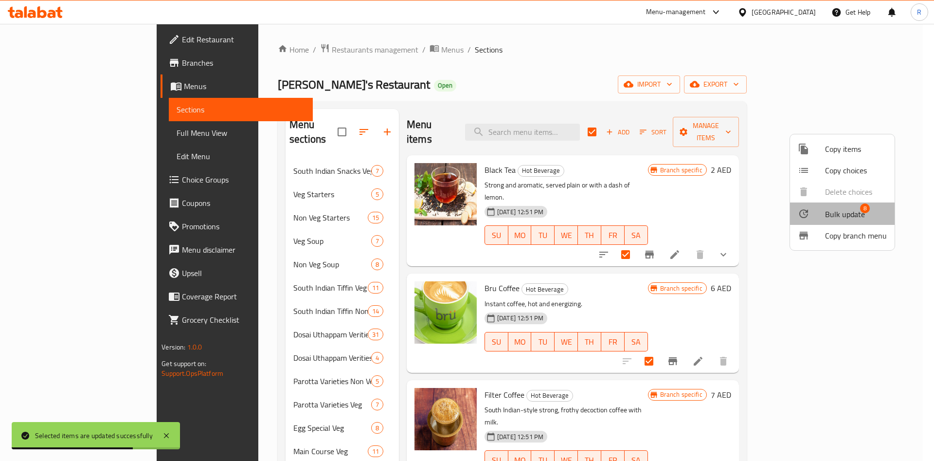
click at [848, 214] on span "Bulk update" at bounding box center [845, 214] width 40 height 12
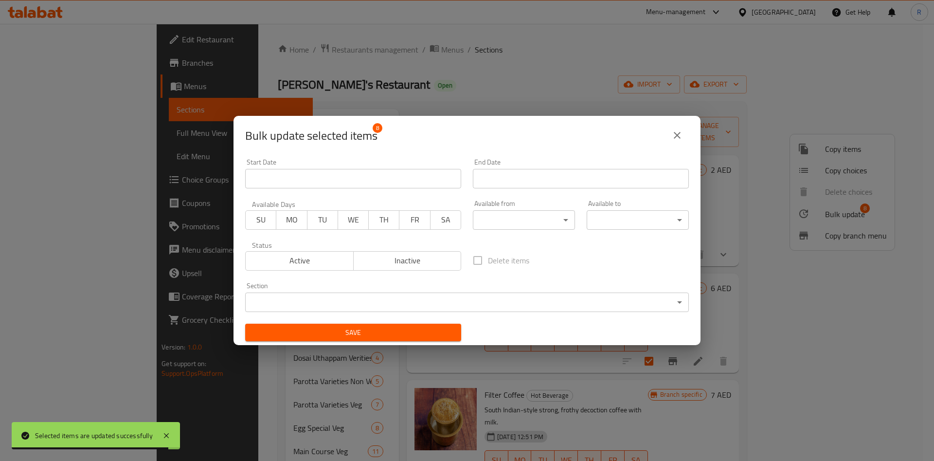
click at [545, 220] on body "Selected items are updated successfully ​ Menu-management United Arab Emirates …" at bounding box center [467, 242] width 934 height 437
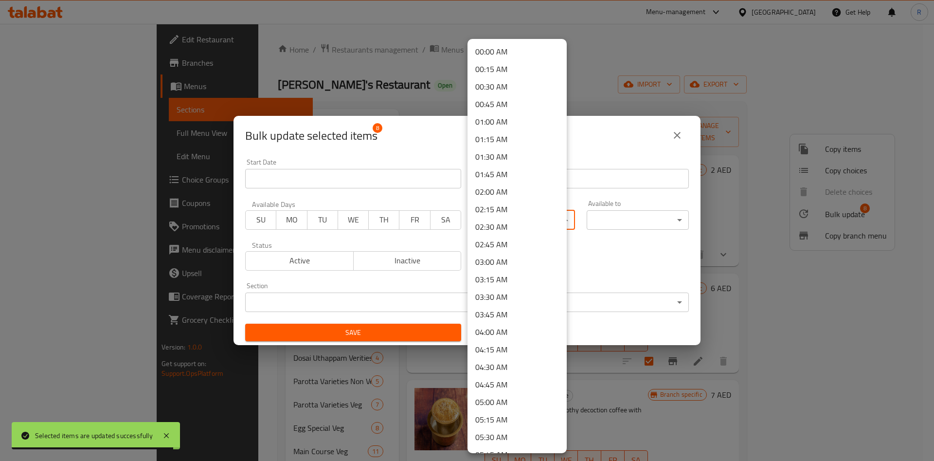
scroll to position [507, 0]
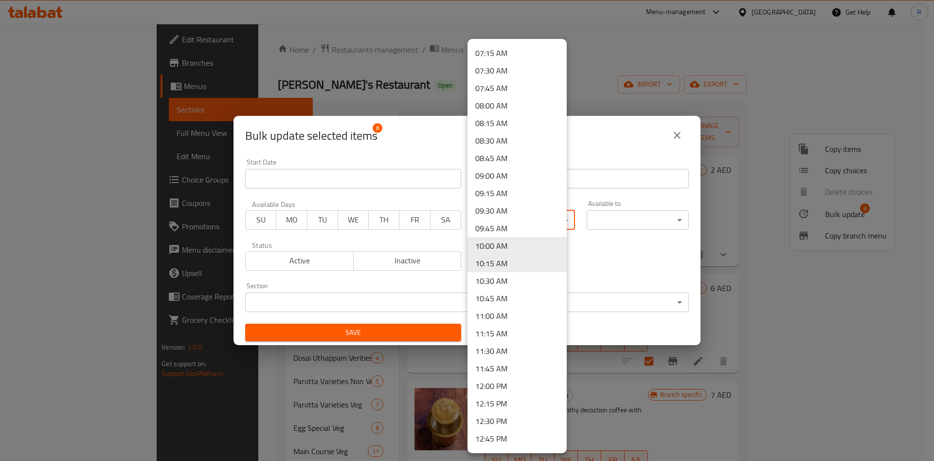
click at [507, 385] on li "12:00 PM" at bounding box center [517, 386] width 99 height 18
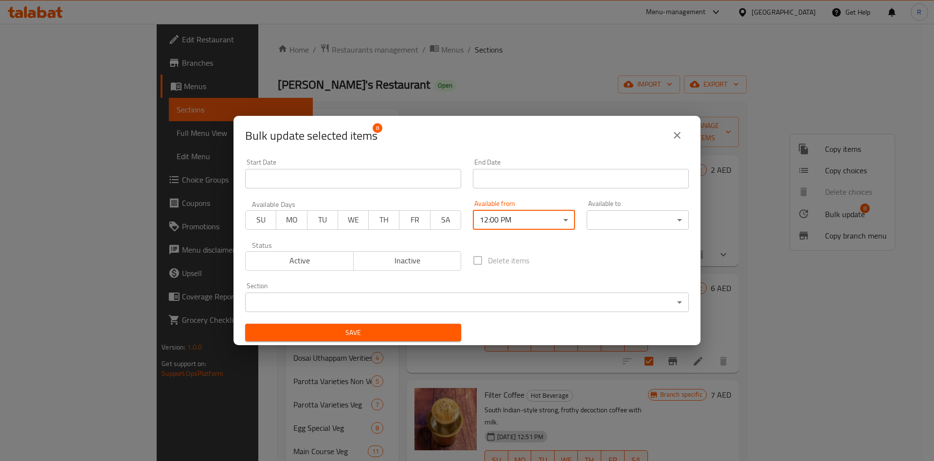
click at [635, 216] on body "​ Menu-management United Arab Emirates Get Help R Edit Restaurant Branches Menu…" at bounding box center [467, 242] width 934 height 437
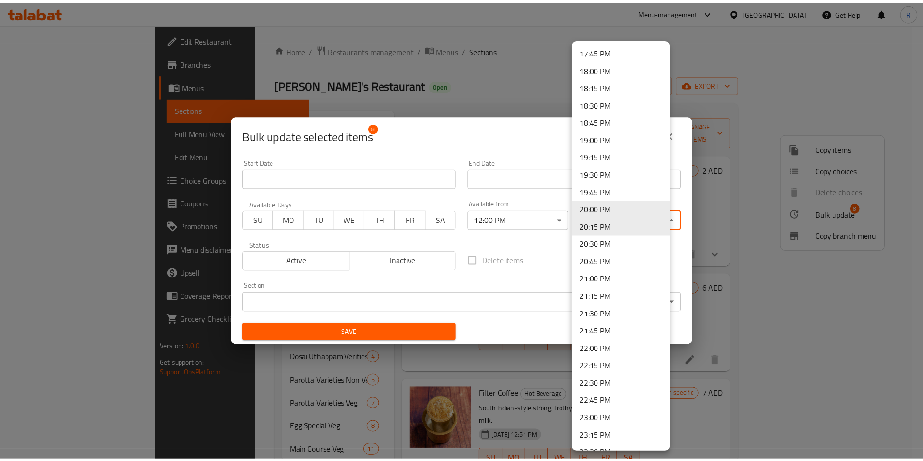
scroll to position [1293, 0]
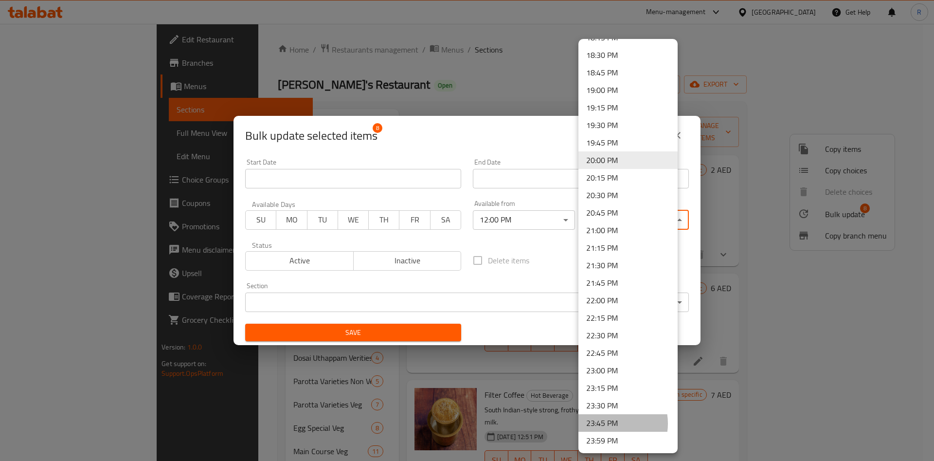
click at [609, 423] on li "23:45 PM" at bounding box center [628, 423] width 99 height 18
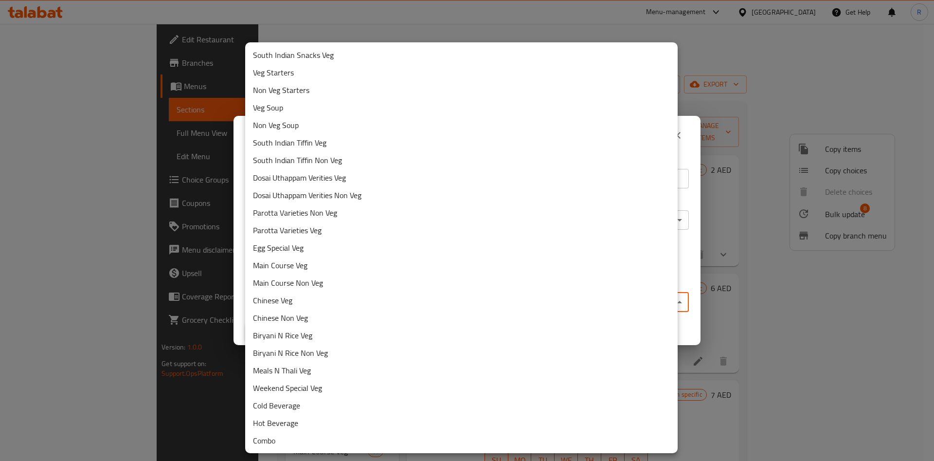
click at [417, 305] on body "​ Menu-management United Arab Emirates Get Help R Edit Restaurant Branches Menu…" at bounding box center [467, 242] width 934 height 437
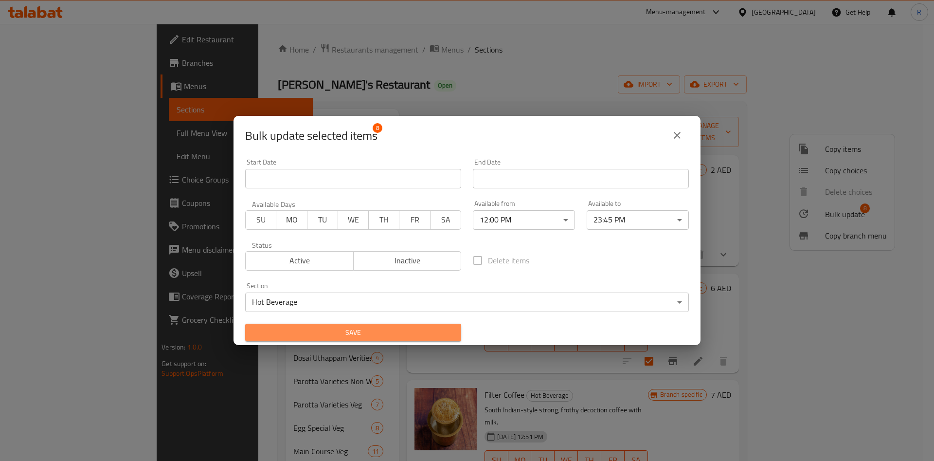
drag, startPoint x: 390, startPoint y: 325, endPoint x: 337, endPoint y: 397, distance: 89.7
click at [390, 326] on button "Save" at bounding box center [353, 333] width 216 height 18
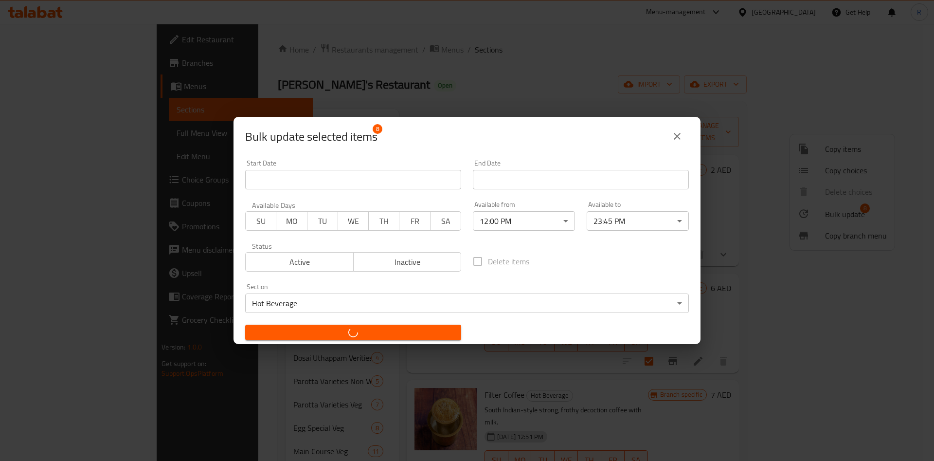
checkbox input "false"
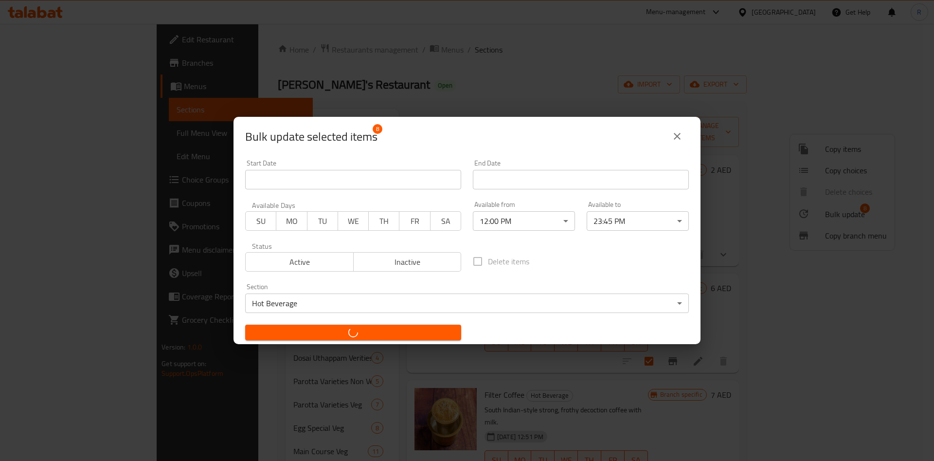
checkbox input "false"
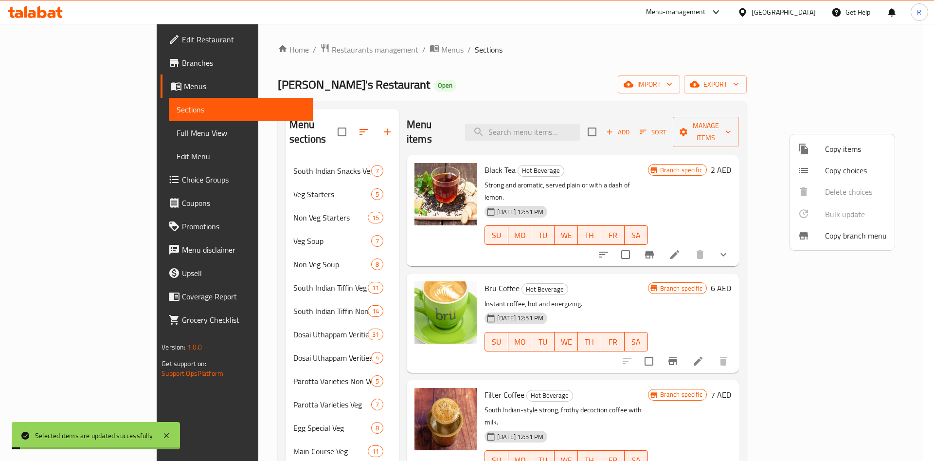
click at [546, 55] on div at bounding box center [467, 230] width 934 height 461
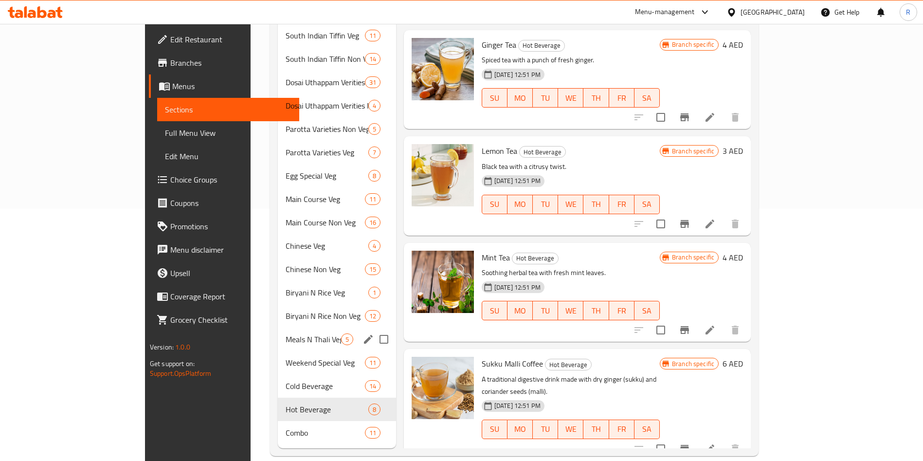
scroll to position [0, 0]
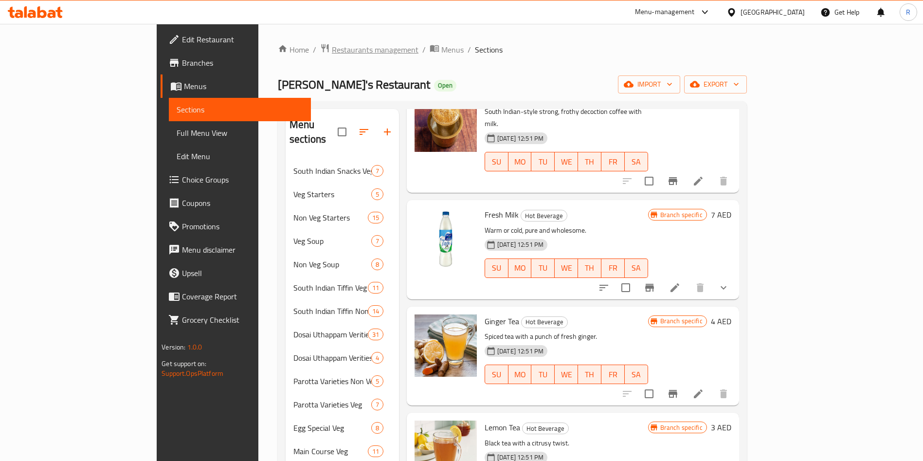
click at [332, 50] on span "Restaurants management" at bounding box center [375, 50] width 87 height 12
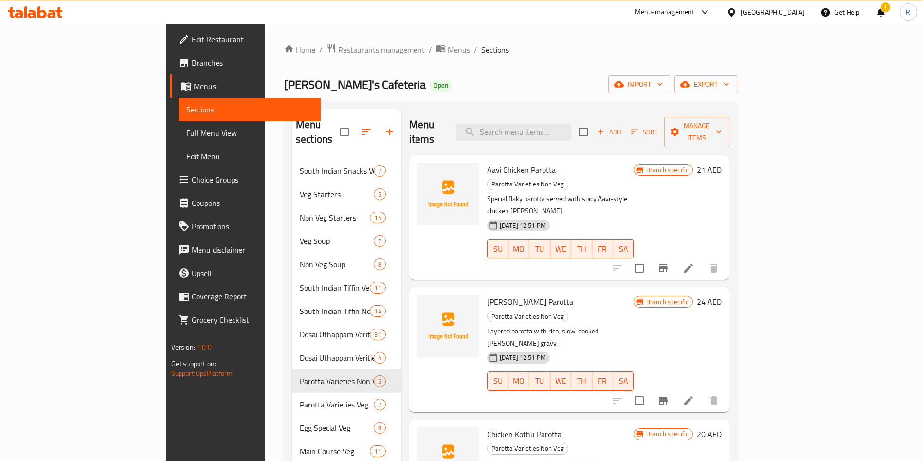
click at [192, 61] on span "Branches" at bounding box center [252, 63] width 121 height 12
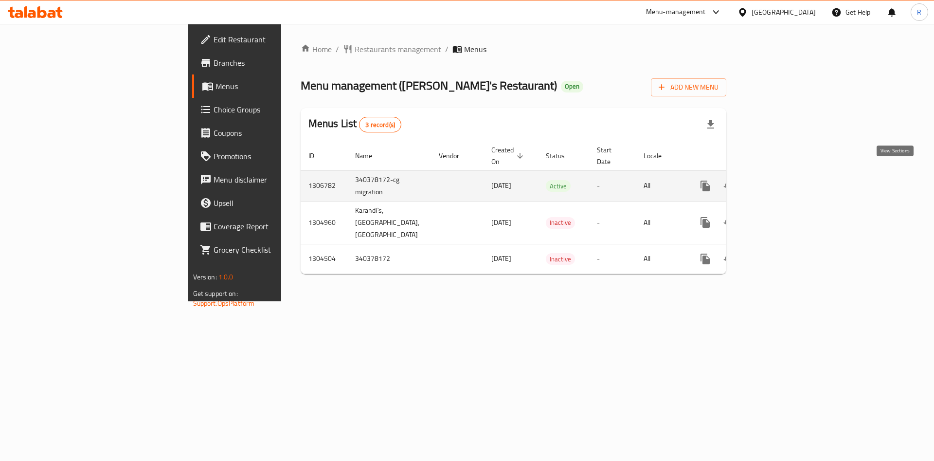
click at [782, 180] on icon "enhanced table" at bounding box center [776, 186] width 12 height 12
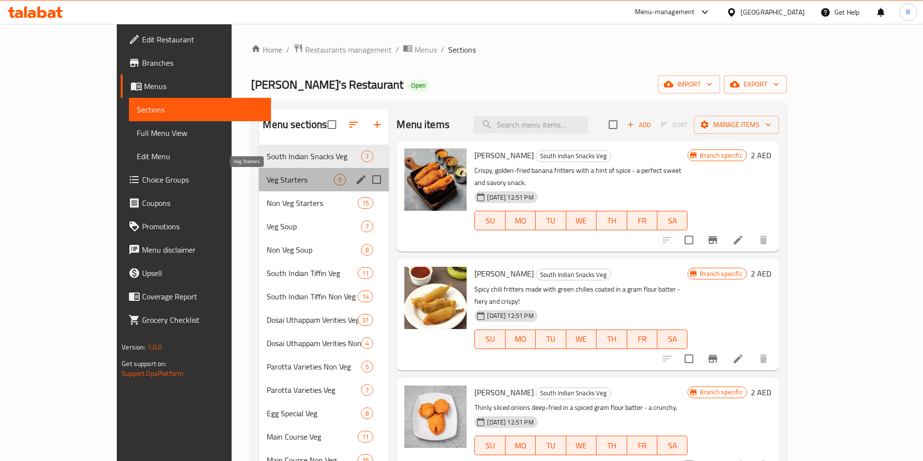
click at [277, 180] on span "Veg Starters" at bounding box center [300, 180] width 67 height 12
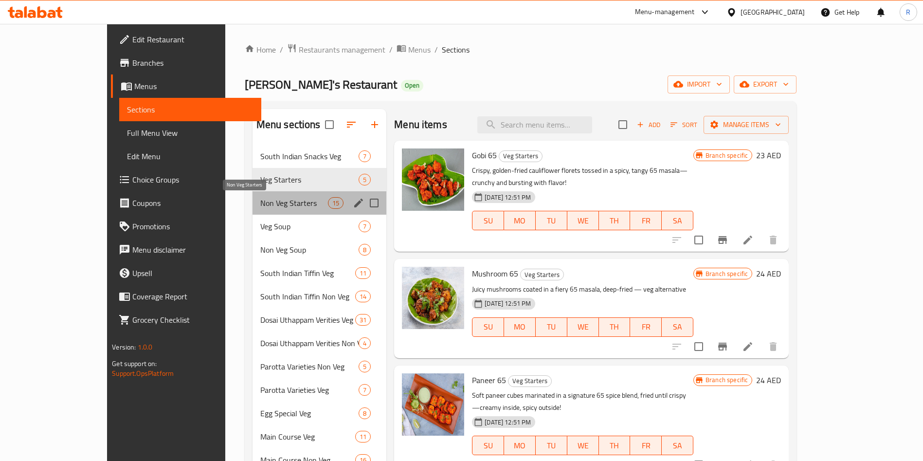
click at [281, 201] on span "Non Veg Starters" at bounding box center [294, 203] width 68 height 12
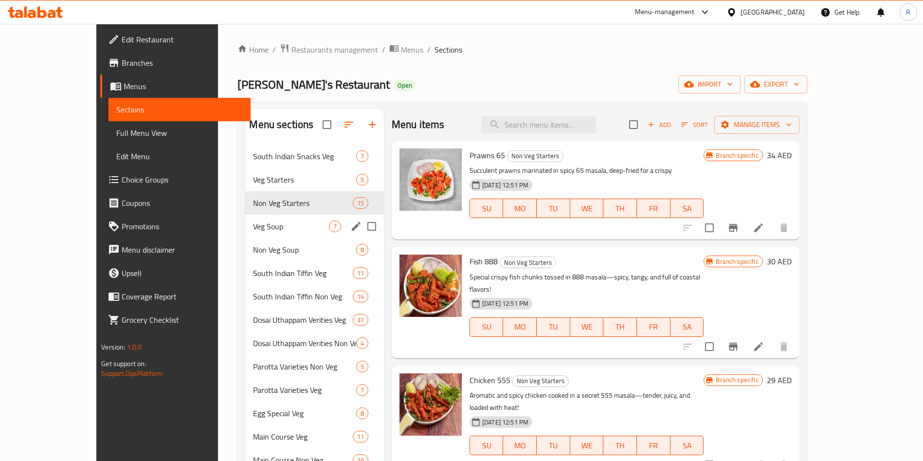
click at [264, 232] on div "Veg Soup 7" at bounding box center [314, 226] width 139 height 23
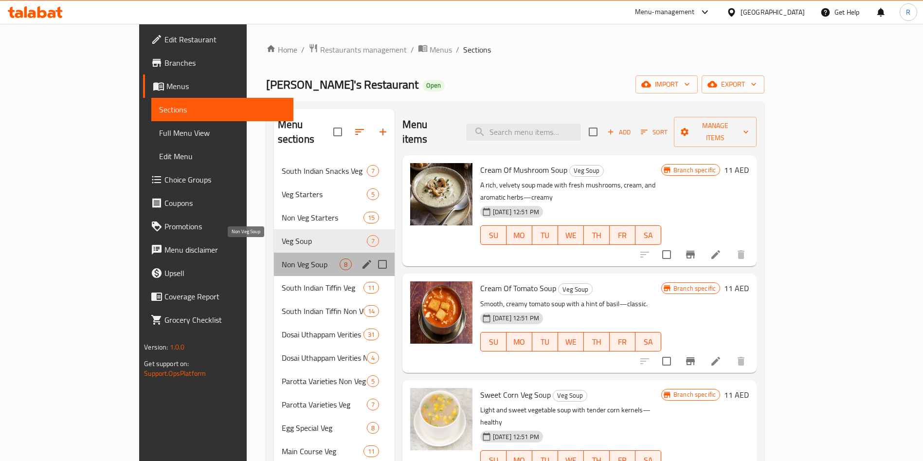
click at [282, 258] on span "Non Veg Soup" at bounding box center [311, 264] width 58 height 12
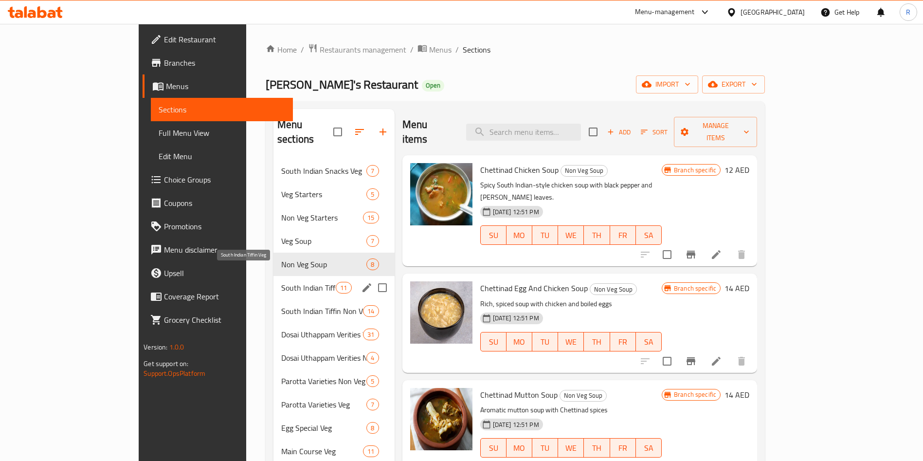
click at [274, 282] on div "South Indian Tiffin Veg 11" at bounding box center [334, 287] width 121 height 23
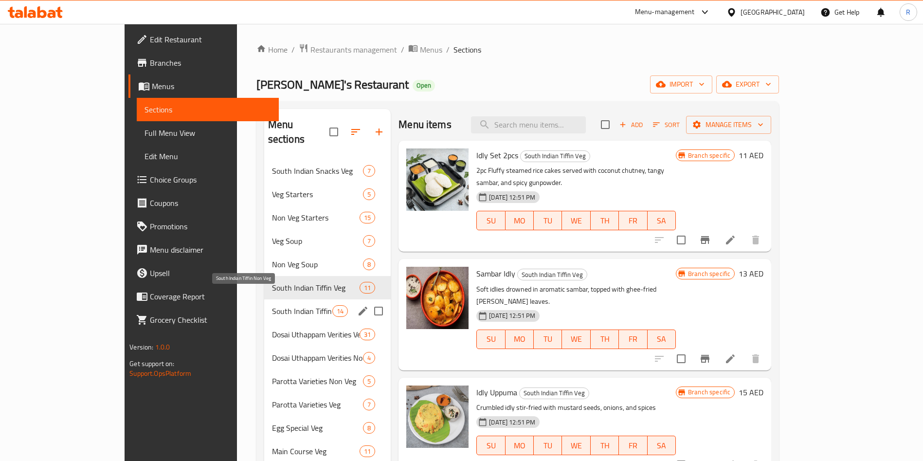
click at [272, 305] on span "South Indian Tiffin Non Veg" at bounding box center [302, 311] width 60 height 12
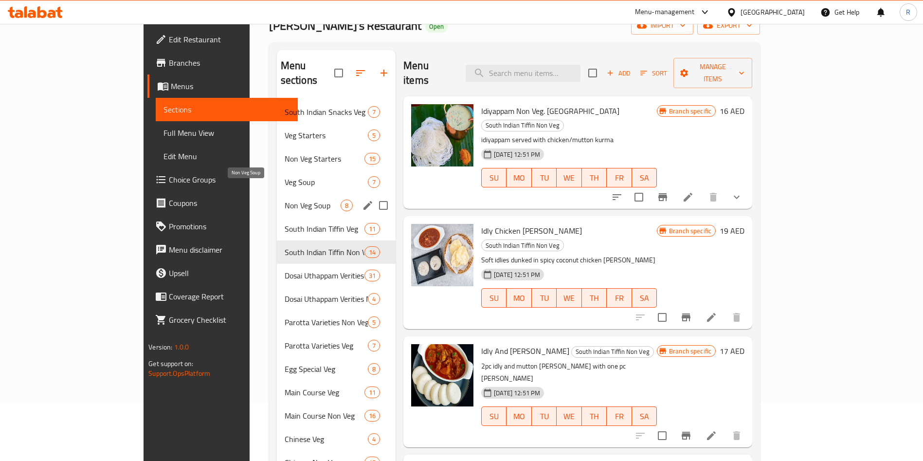
scroll to position [73, 0]
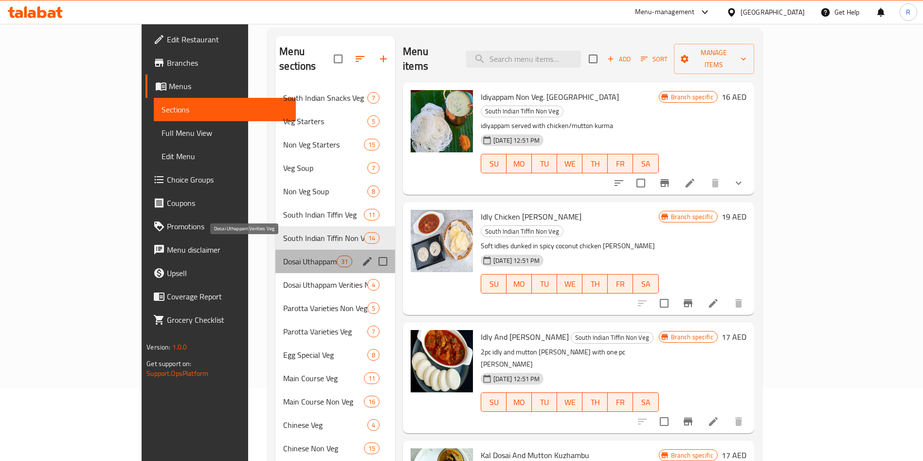
click at [283, 256] on span "Dosai Uthappam Verities Veg" at bounding box center [310, 262] width 54 height 12
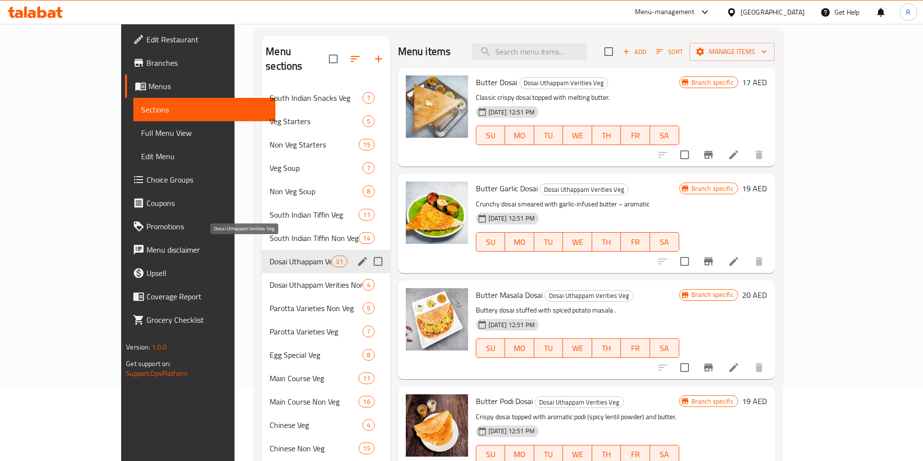
click at [293, 256] on span "Dosai Uthappam Verities Veg" at bounding box center [301, 262] width 62 height 12
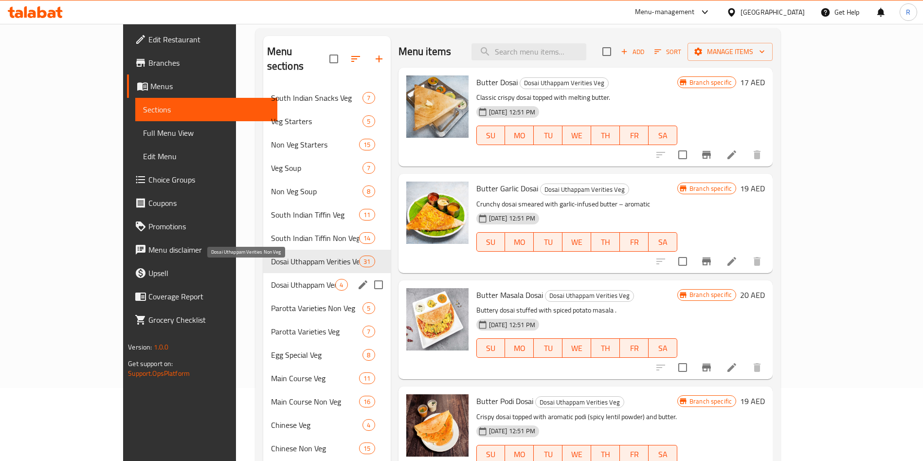
click at [286, 279] on span "Dosai Uthappam Verities Non Veg" at bounding box center [303, 285] width 65 height 12
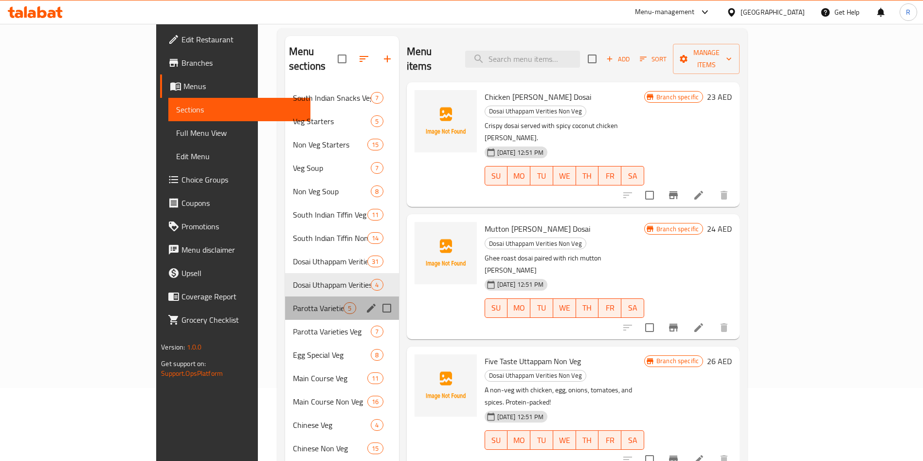
click at [285, 300] on div "Parotta Varieties Non Veg 5" at bounding box center [342, 307] width 114 height 23
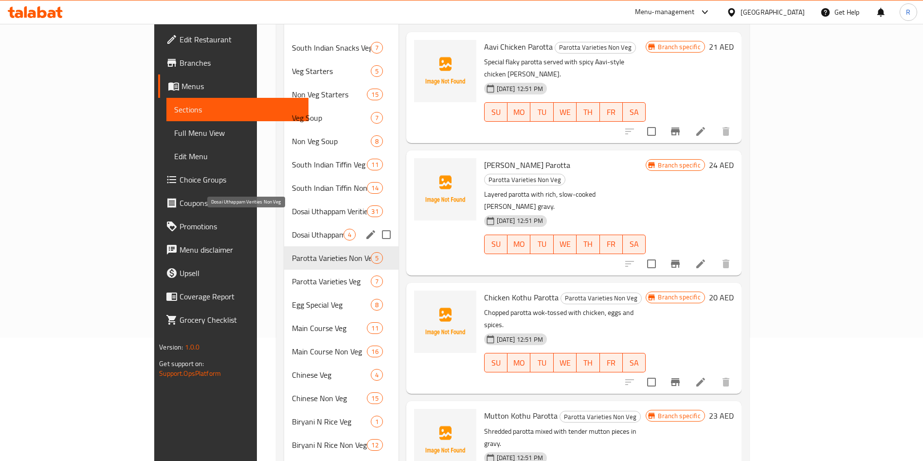
scroll to position [146, 0]
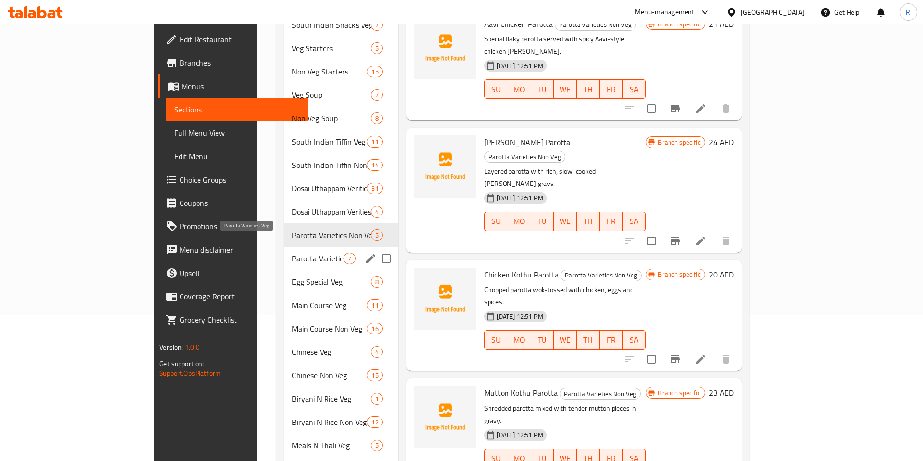
click at [292, 253] on span "Parotta Varieties Veg" at bounding box center [318, 259] width 52 height 12
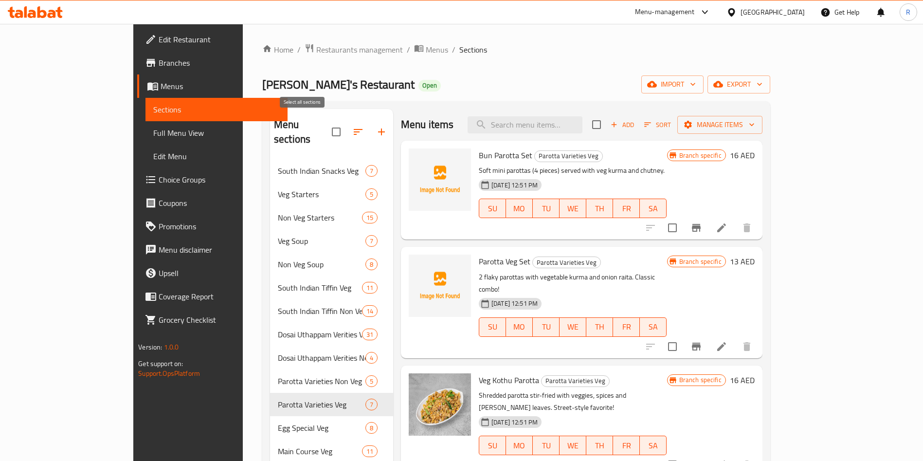
click at [326, 128] on input "checkbox" at bounding box center [336, 132] width 20 height 20
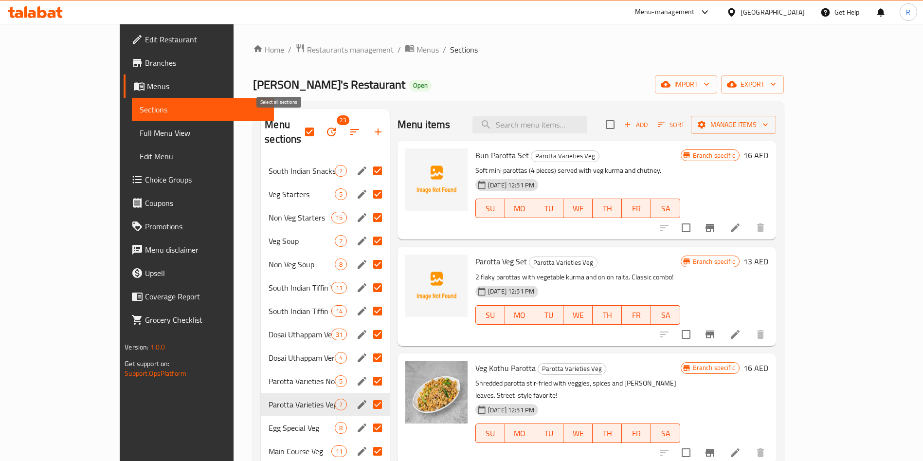
click at [299, 122] on input "checkbox" at bounding box center [309, 132] width 20 height 20
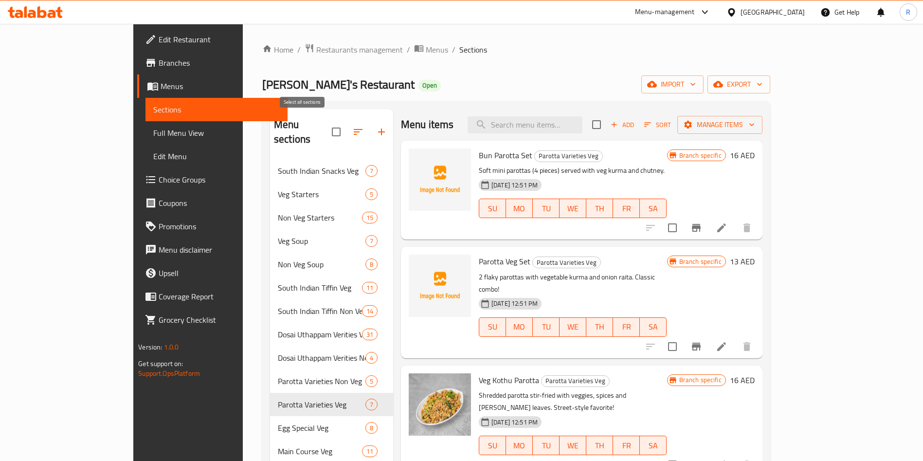
click at [326, 122] on input "checkbox" at bounding box center [336, 132] width 20 height 20
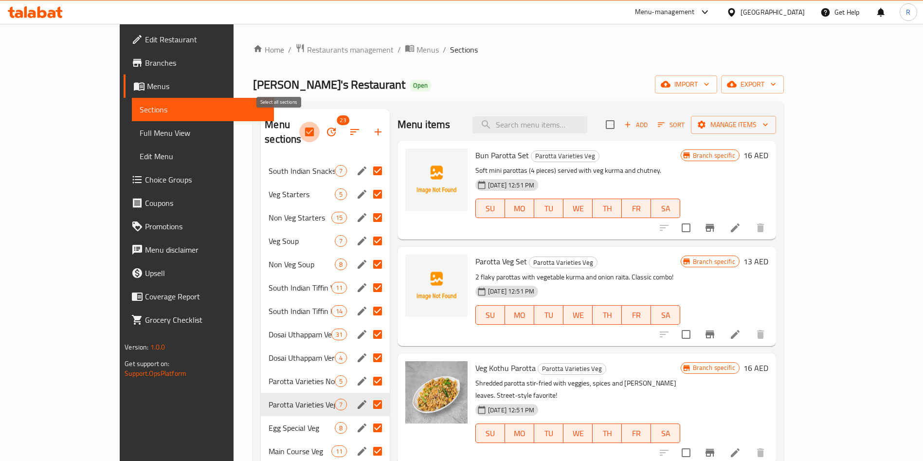
click at [299, 122] on input "checkbox" at bounding box center [309, 132] width 20 height 20
checkbox input "false"
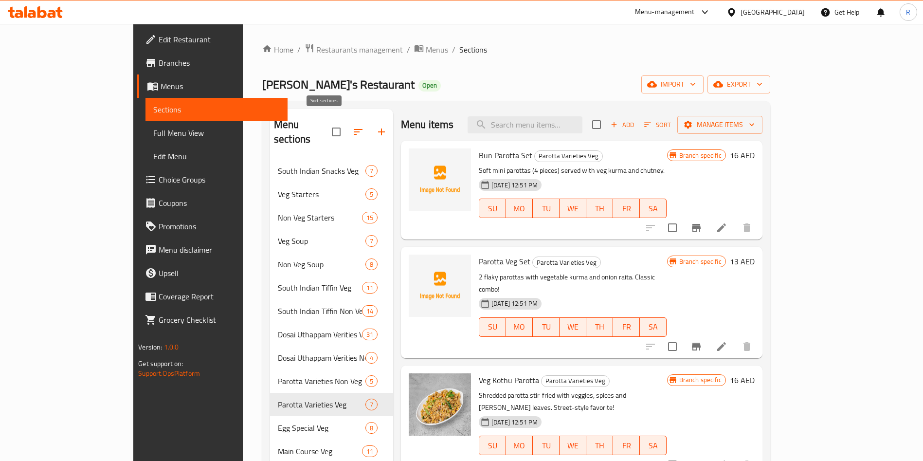
click at [352, 126] on icon "button" at bounding box center [358, 132] width 12 height 12
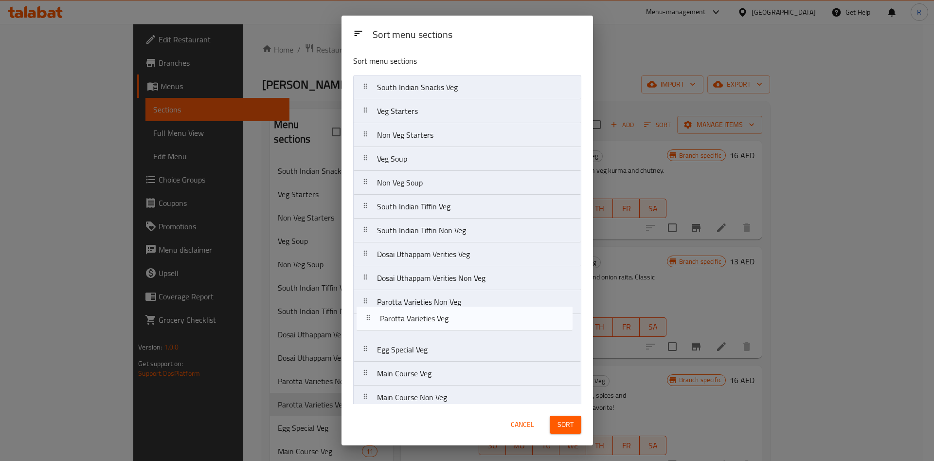
scroll to position [3, 0]
drag, startPoint x: 471, startPoint y: 323, endPoint x: 475, endPoint y: 298, distance: 25.1
click at [475, 298] on nav "South Indian Snacks Veg Veg Starters Non Veg Starters Veg Soup Non Veg Soup Sou…" at bounding box center [467, 349] width 228 height 549
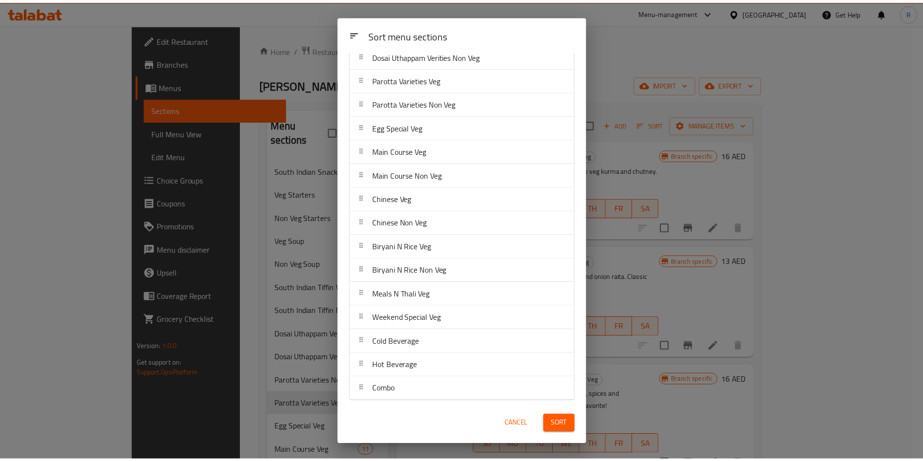
scroll to position [228, 0]
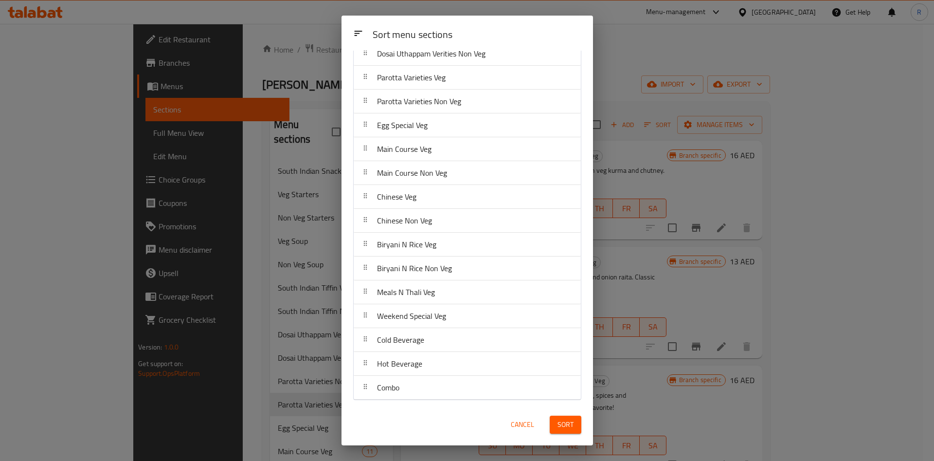
click at [562, 420] on span "Sort" at bounding box center [566, 425] width 16 height 12
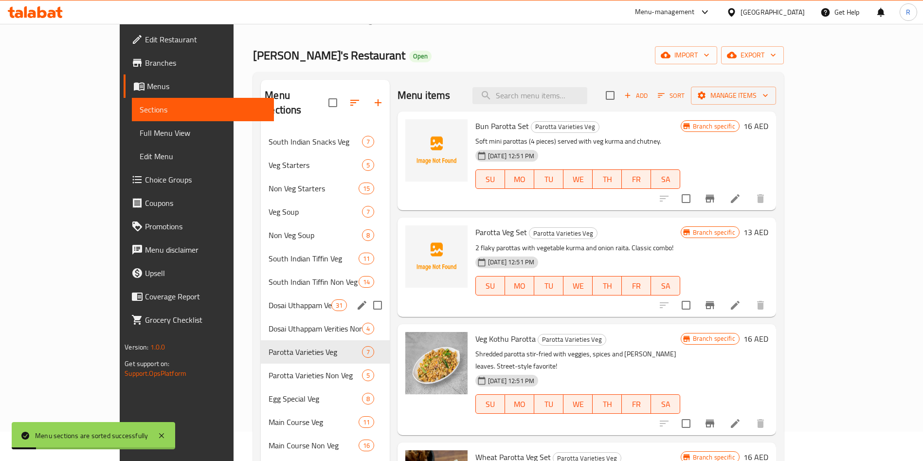
scroll to position [73, 0]
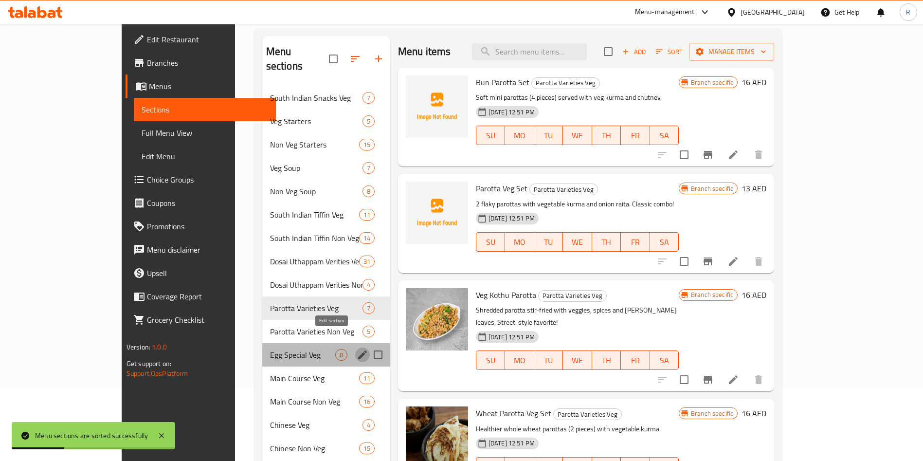
click at [358, 350] on icon "edit" at bounding box center [362, 354] width 9 height 9
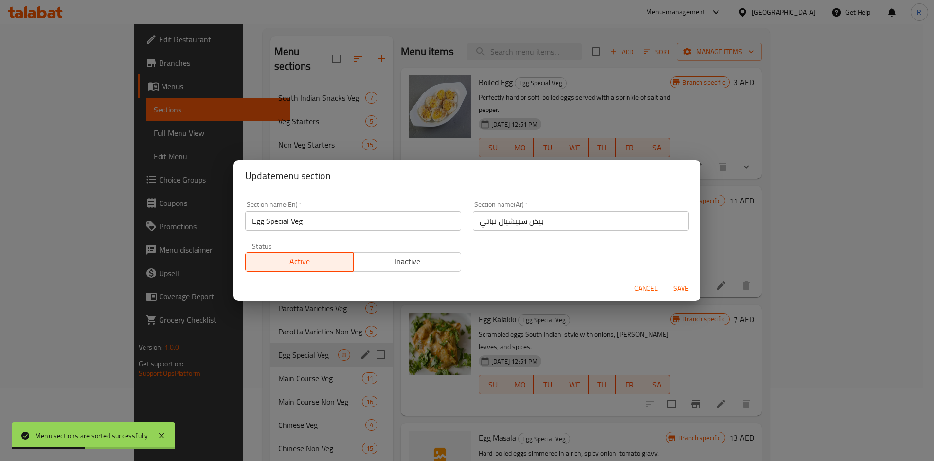
click at [300, 218] on input "Egg Special Veg" at bounding box center [353, 220] width 216 height 19
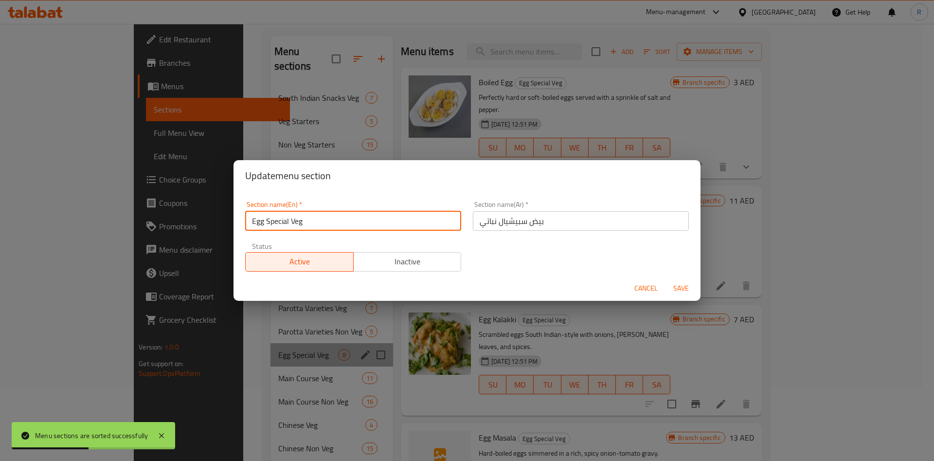
click at [300, 218] on input "Egg Special Veg" at bounding box center [353, 220] width 216 height 19
type input "Egg Special"
click at [666, 279] on button "Save" at bounding box center [681, 288] width 31 height 18
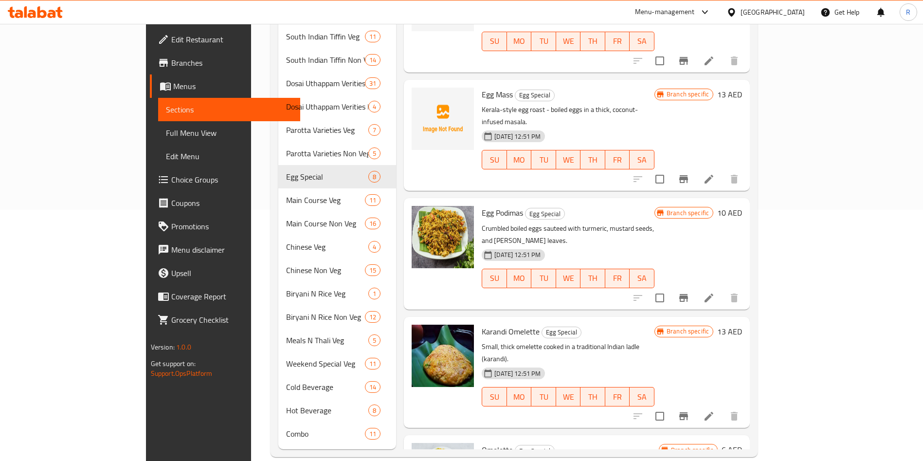
scroll to position [252, 0]
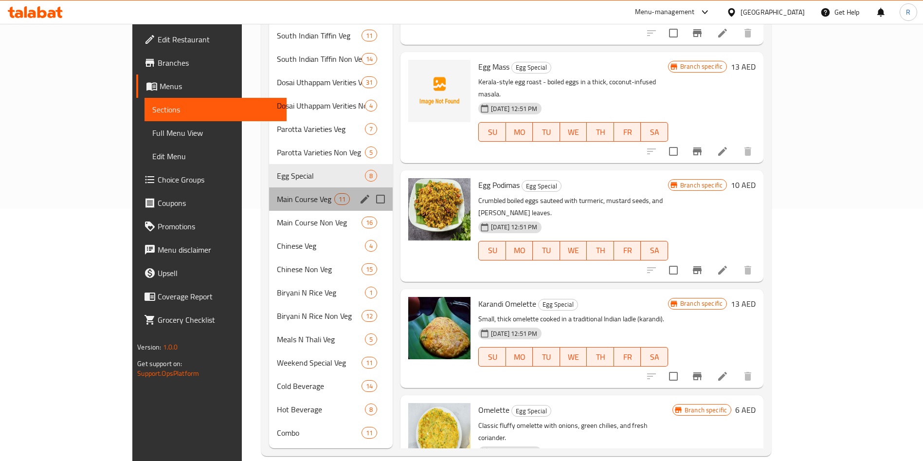
click at [269, 193] on div "Main Course Veg 11" at bounding box center [331, 198] width 124 height 23
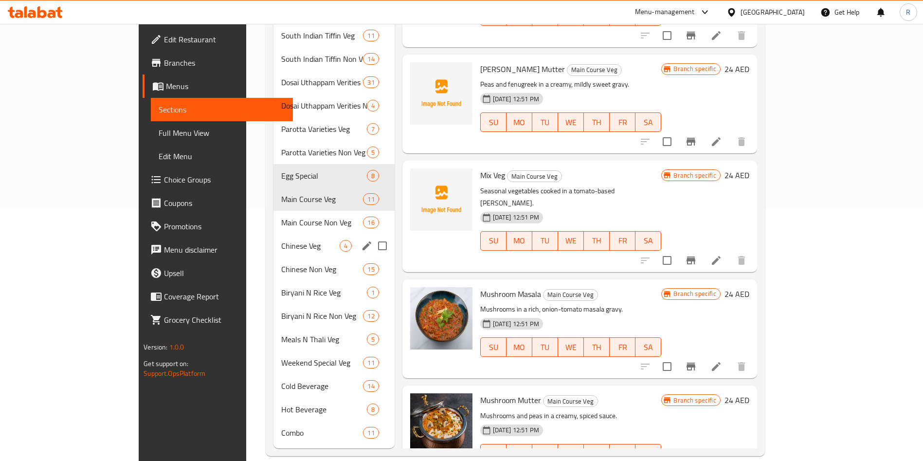
click at [274, 234] on div "Chinese Veg 4" at bounding box center [334, 245] width 121 height 23
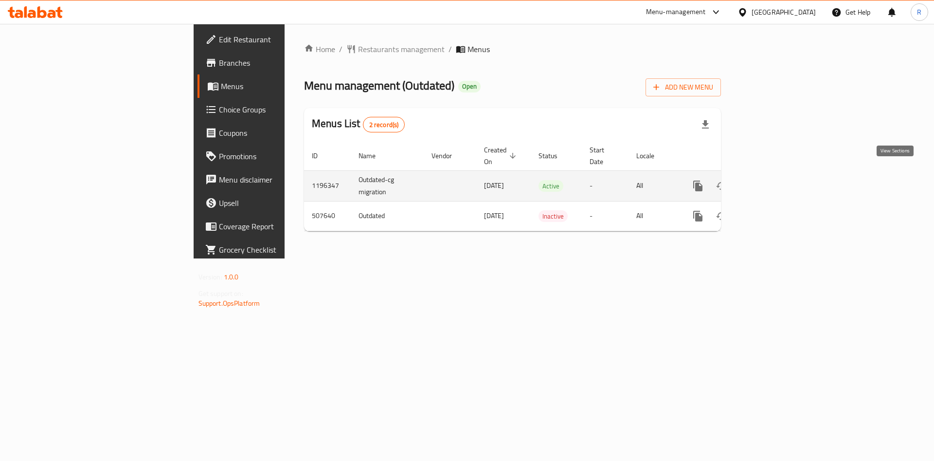
click at [774, 180] on icon "enhanced table" at bounding box center [769, 186] width 12 height 12
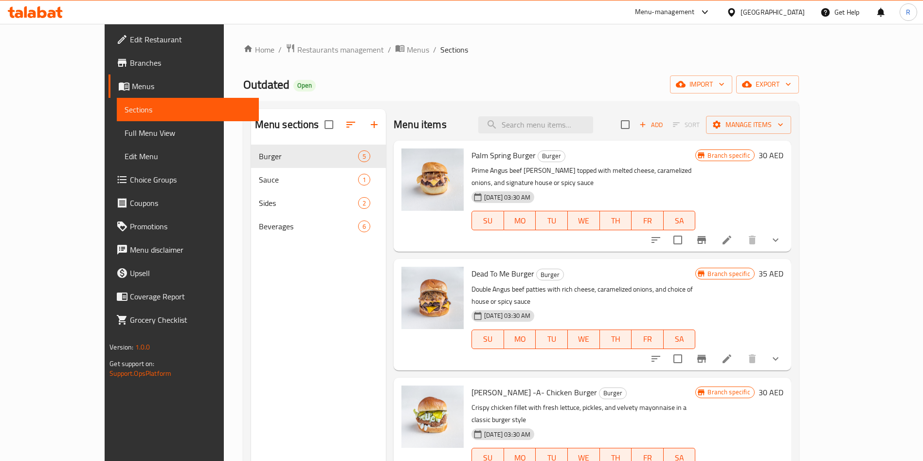
click at [130, 183] on span "Choice Groups" at bounding box center [190, 180] width 121 height 12
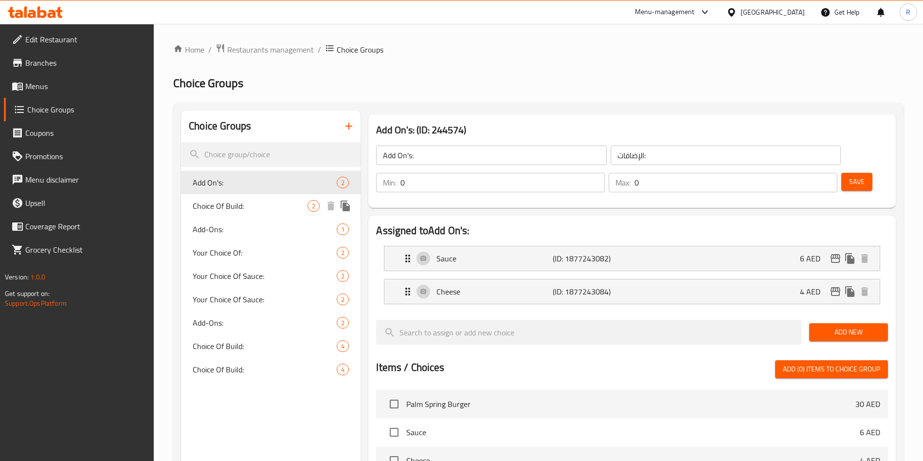
click at [270, 201] on span "Choice Of Build:" at bounding box center [250, 206] width 115 height 12
type input "Choice Of Build:"
type input "اختيار البناء:"
type input "1"
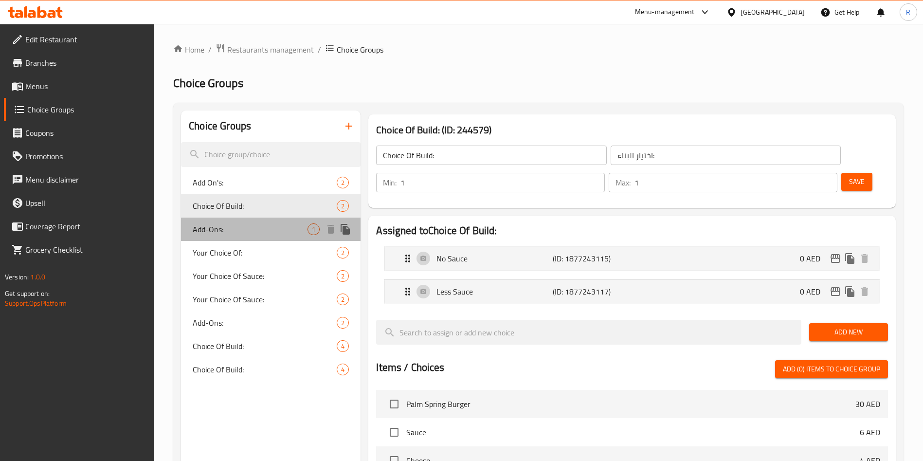
click at [250, 237] on div "Add-Ons: 1" at bounding box center [271, 229] width 180 height 23
type input "Add-Ons:"
type input "الإضافات:"
type input "0"
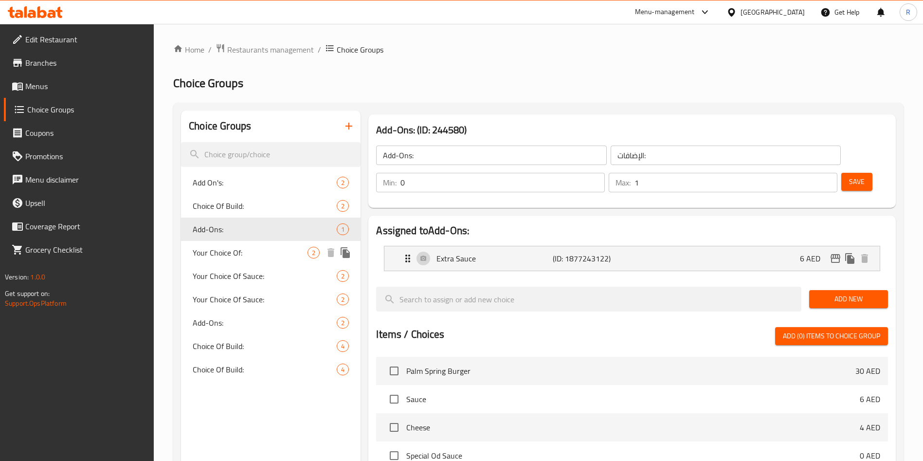
click at [249, 256] on span "Your Choice Of:" at bounding box center [250, 253] width 115 height 12
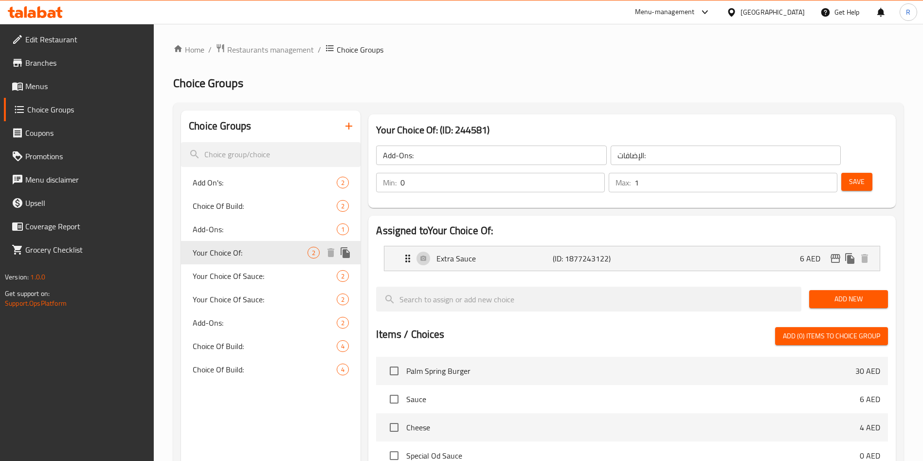
type input "Your Choice Of:"
type input "إختيارك من:"
type input "1"
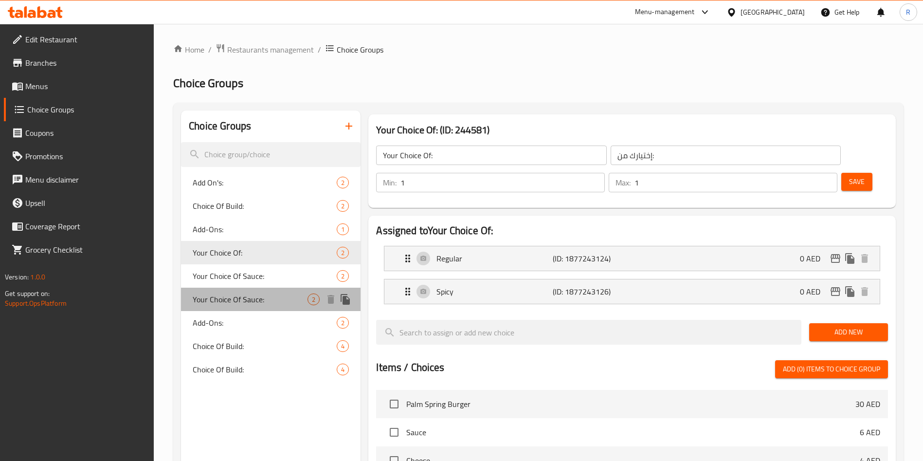
click at [249, 288] on div "Your Choice Of Sauce: 2" at bounding box center [271, 299] width 180 height 23
type input "Your Choice Of Sauce:"
type input "إختيارك من الصوص:"
type input "0"
type input "2"
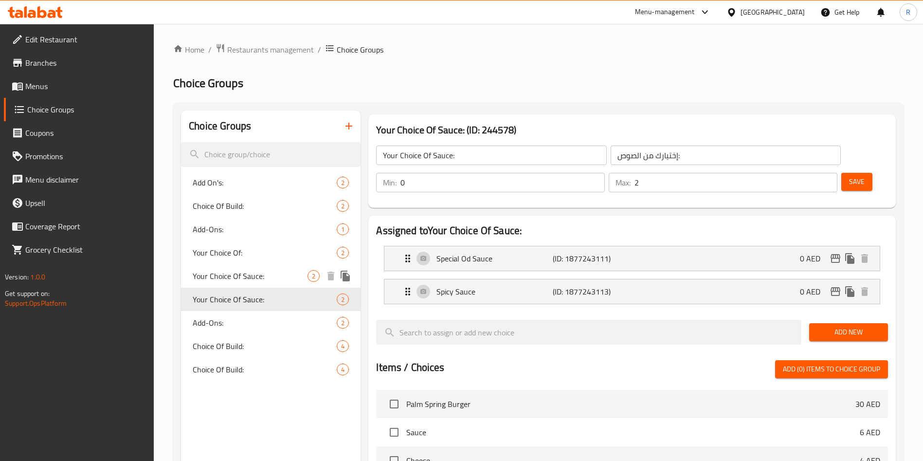
click at [252, 280] on span "Your Choice Of Sauce:" at bounding box center [250, 276] width 115 height 12
type input "1"
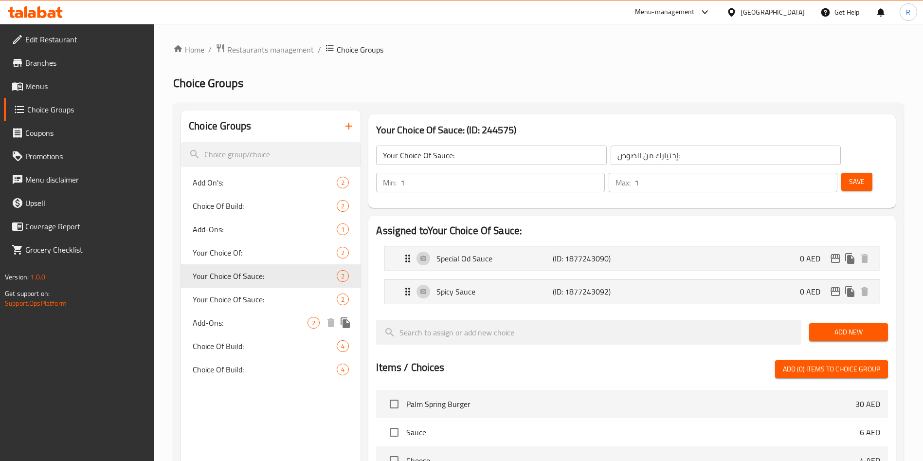
click at [233, 310] on div "Add On's: 2 Choice Of Build: 2 Add-Ons: 1 Your Choice Of: 2 Your Choice Of Sauc…" at bounding box center [271, 276] width 180 height 210
click at [237, 324] on span "Add-Ons:" at bounding box center [250, 323] width 115 height 12
type input "Add-Ons:"
type input "الإضافات:"
type input "0"
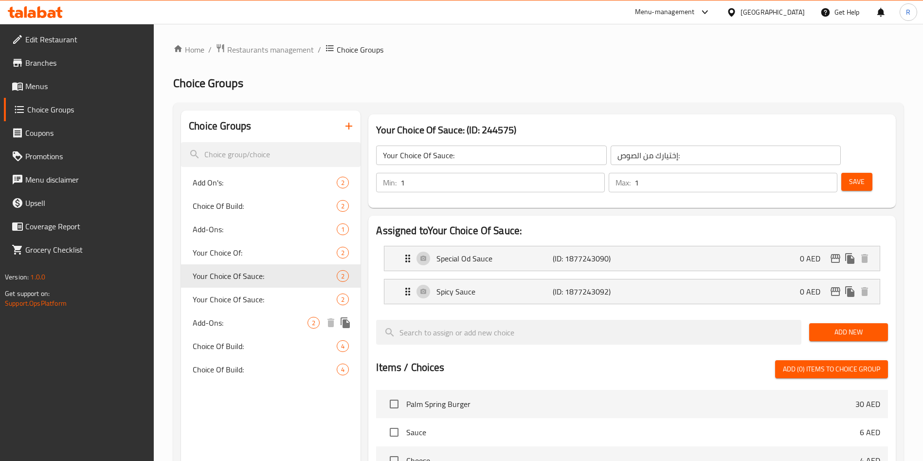
type input "2"
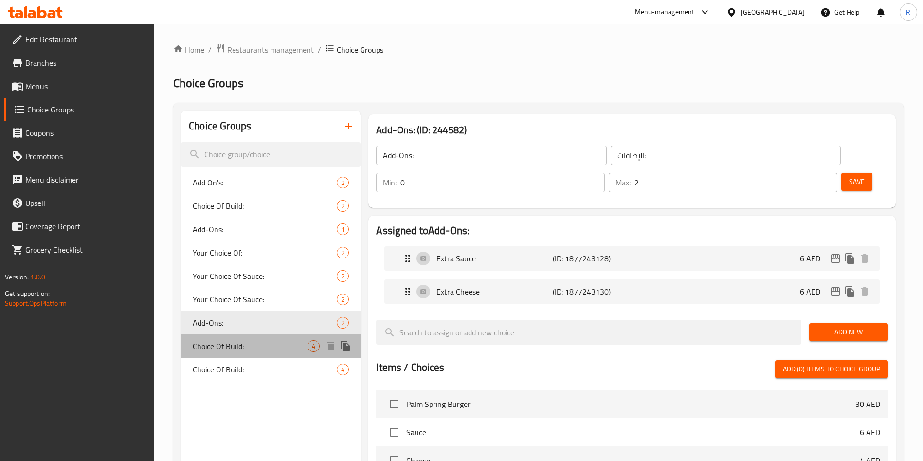
drag, startPoint x: 239, startPoint y: 336, endPoint x: 240, endPoint y: 342, distance: 6.0
click at [240, 339] on div "Choice Of Build: 4" at bounding box center [271, 345] width 180 height 23
type input "Choice Of Build:"
type input "اختيار البناء:"
type input "4"
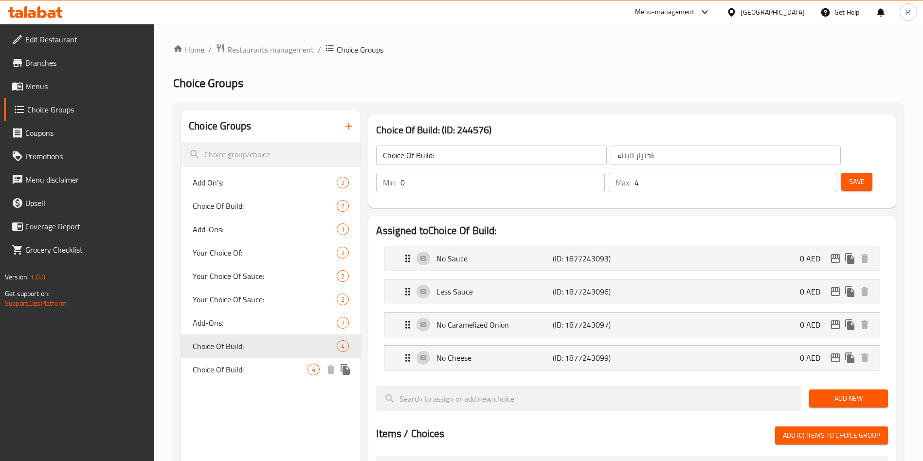
click at [239, 367] on span "Choice Of Build:" at bounding box center [250, 370] width 115 height 12
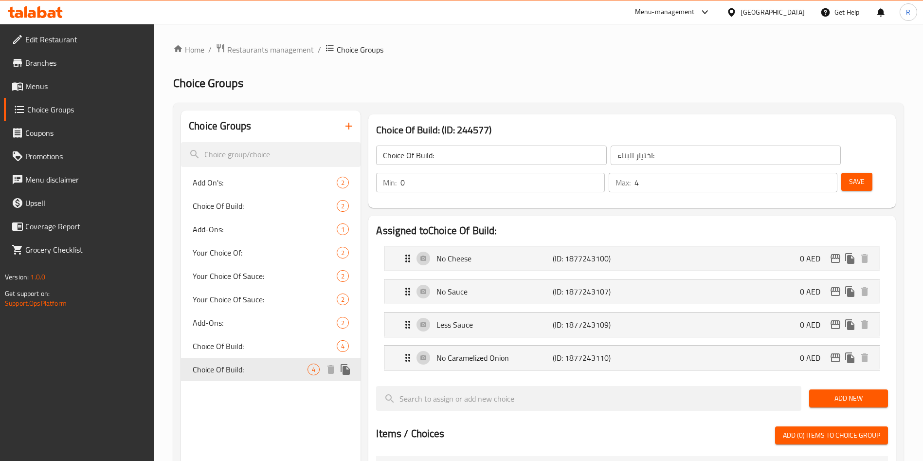
click at [246, 345] on span "Choice Of Build:" at bounding box center [265, 346] width 144 height 12
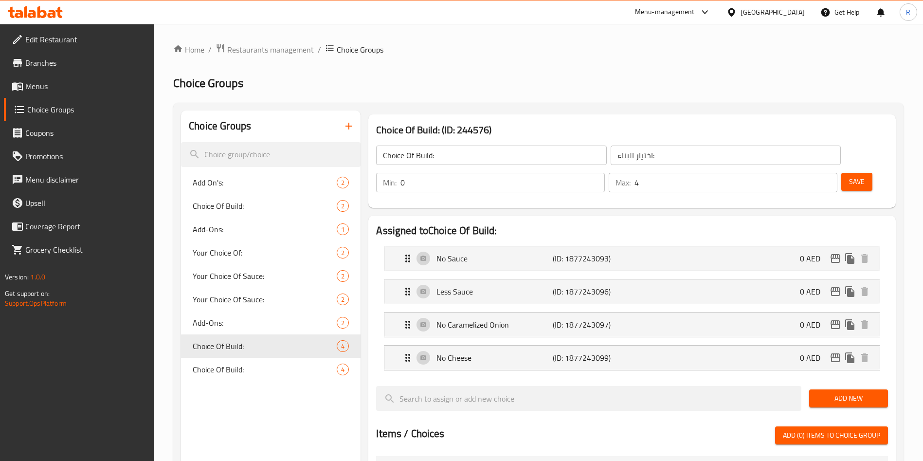
click at [350, 127] on icon "button" at bounding box center [349, 126] width 12 height 12
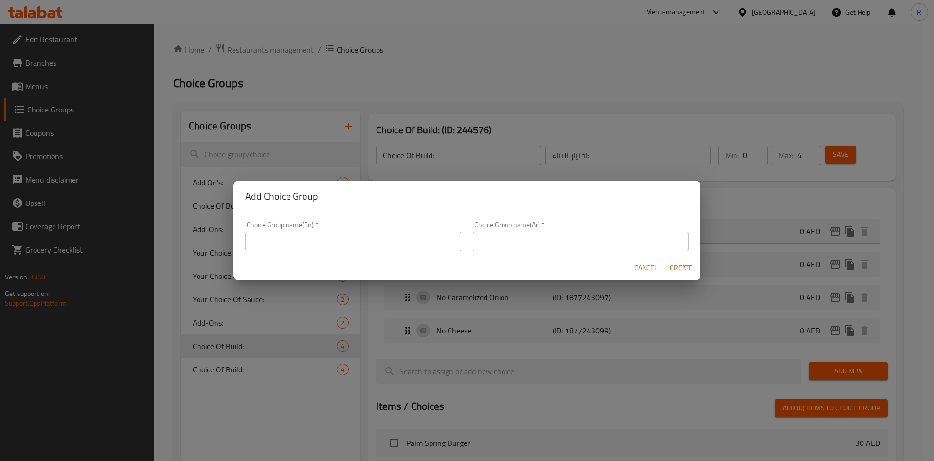
click at [310, 246] on input "text" at bounding box center [353, 241] width 216 height 19
paste input "Build Your Burger"
type input "Build Your Burger"
paste input "Build Your Burger"
type input "Build Your Burger"
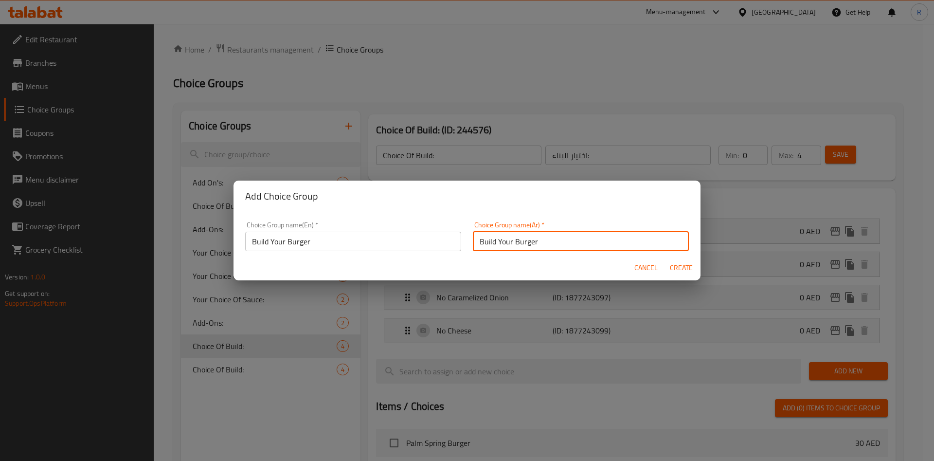
click at [683, 263] on span "Create" at bounding box center [681, 268] width 23 height 12
type input "Build Your Burger"
type input "0"
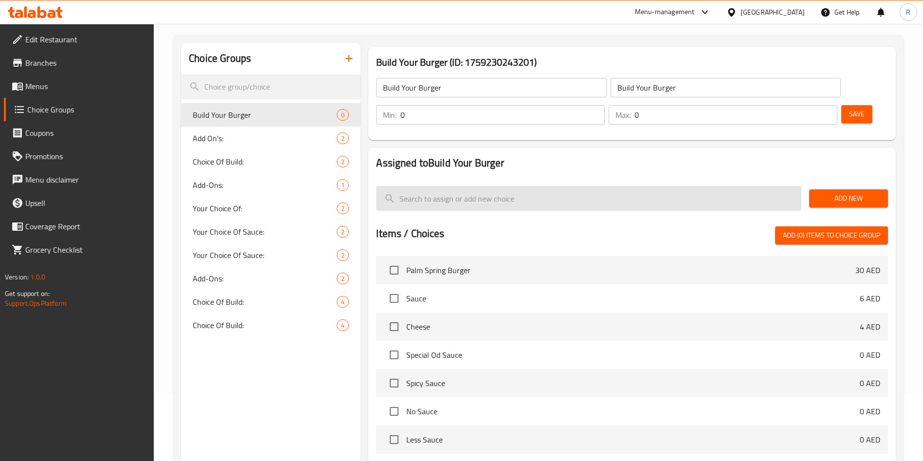
scroll to position [146, 0]
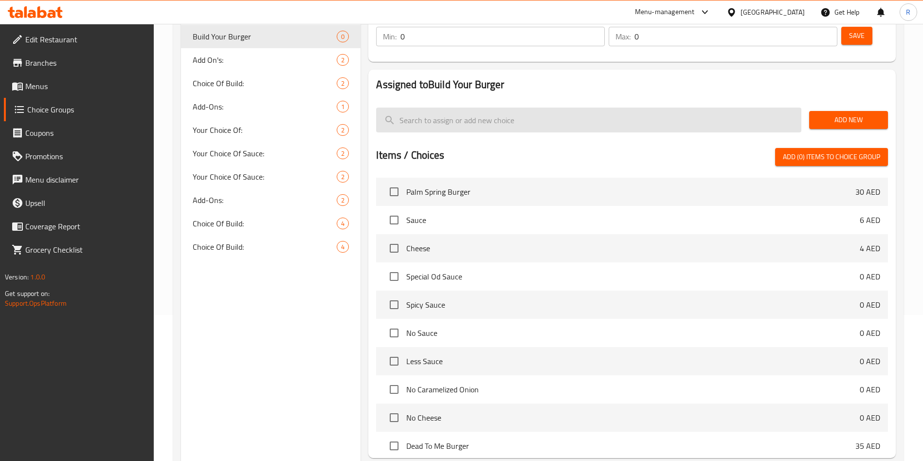
click at [466, 108] on input "search" at bounding box center [588, 120] width 425 height 25
paste input "Extra Sauce"
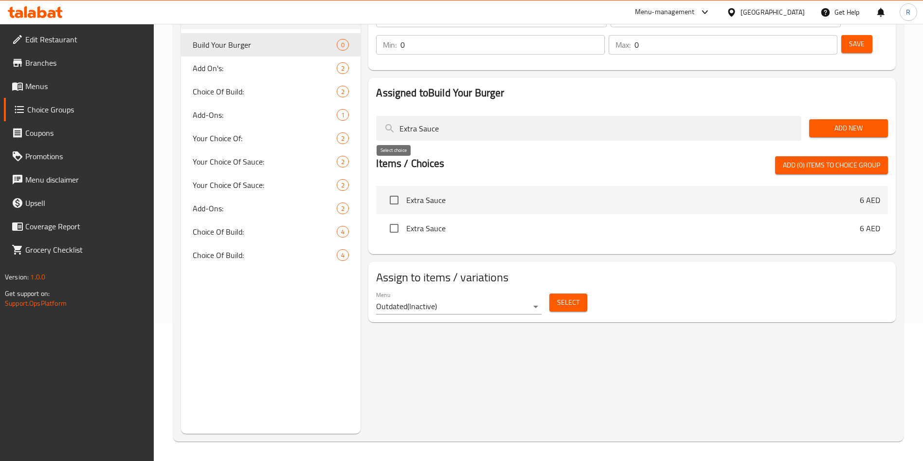
type input "Extra Sauce"
click at [395, 190] on input "checkbox" at bounding box center [394, 200] width 20 height 20
checkbox input "true"
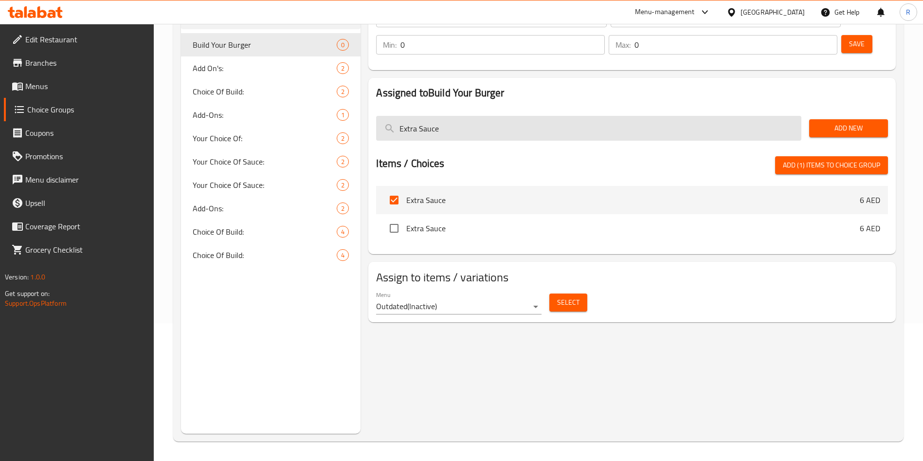
click at [486, 116] on input "Extra Sauce" at bounding box center [588, 128] width 425 height 25
paste input "Chees"
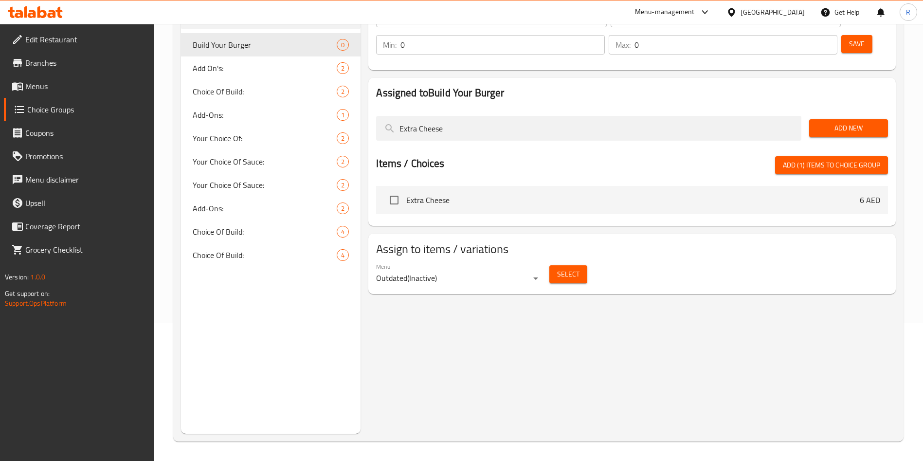
type input "Extra Cheese"
click at [392, 190] on input "checkbox" at bounding box center [394, 200] width 20 height 20
checkbox input "true"
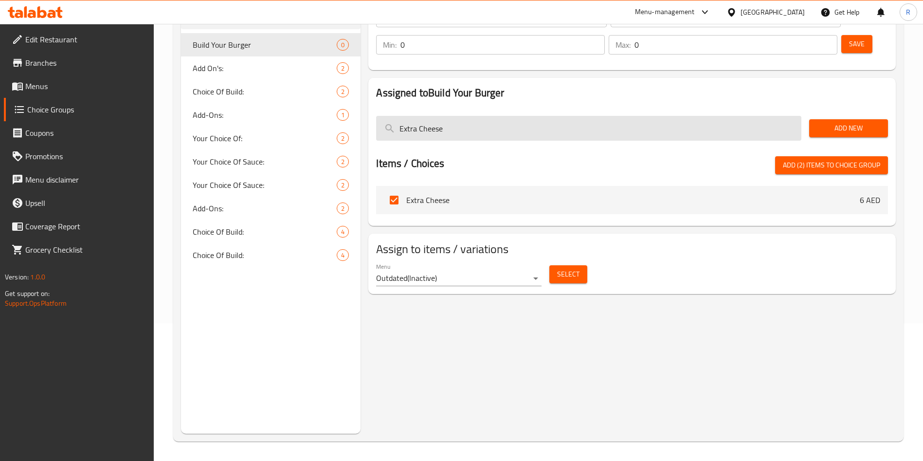
click at [478, 116] on input "Extra Cheese" at bounding box center [588, 128] width 425 height 25
paste input "No Sauc"
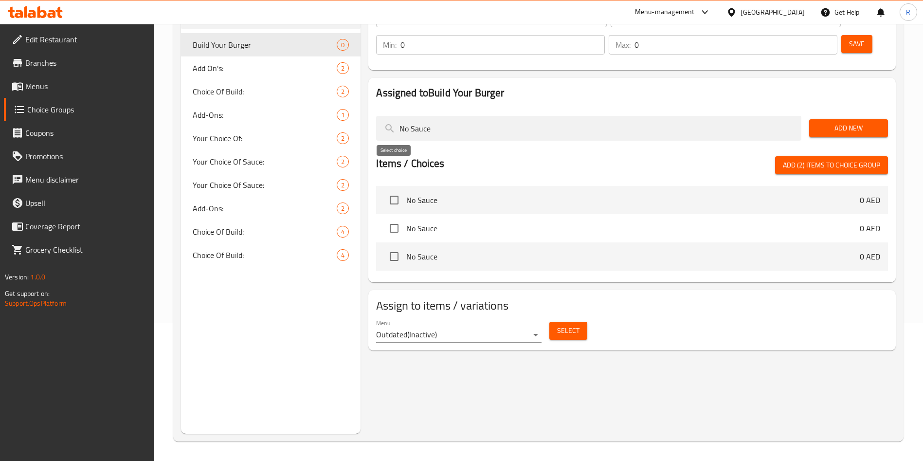
type input "No Sauce"
click at [392, 190] on input "checkbox" at bounding box center [394, 200] width 20 height 20
checkbox input "true"
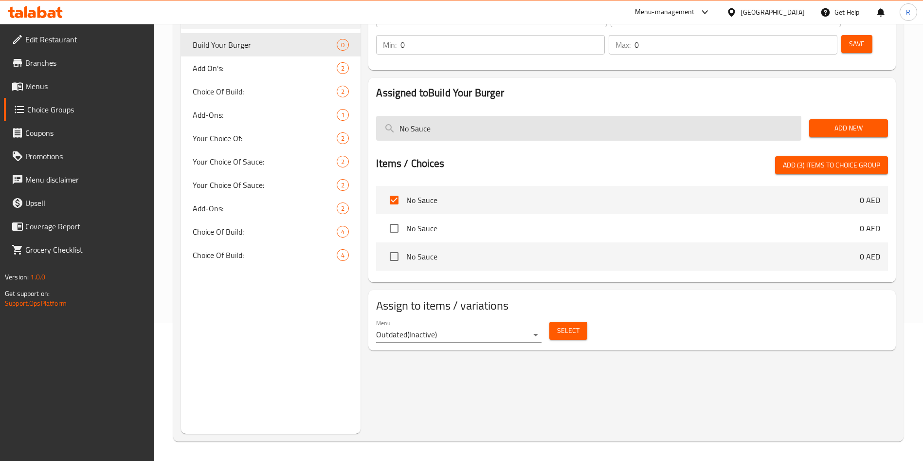
click at [476, 116] on input "No Sauce" at bounding box center [588, 128] width 425 height 25
paste input "Less"
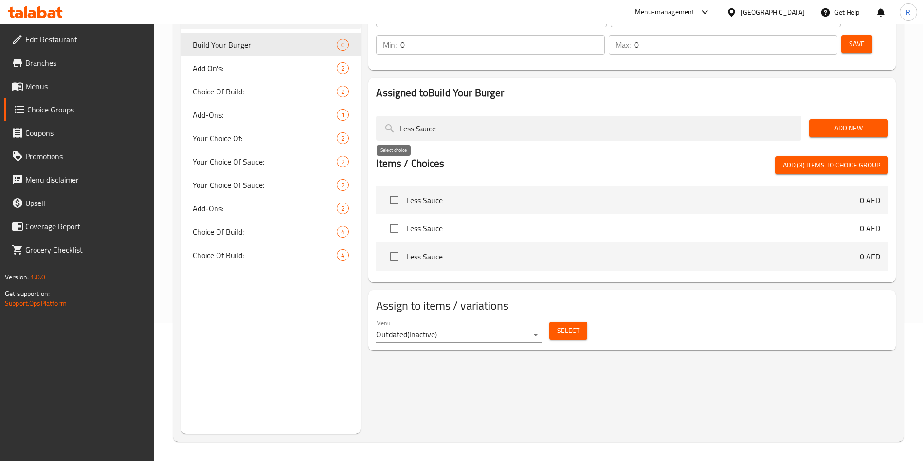
type input "Less Sauce"
click at [390, 190] on input "checkbox" at bounding box center [394, 200] width 20 height 20
checkbox input "true"
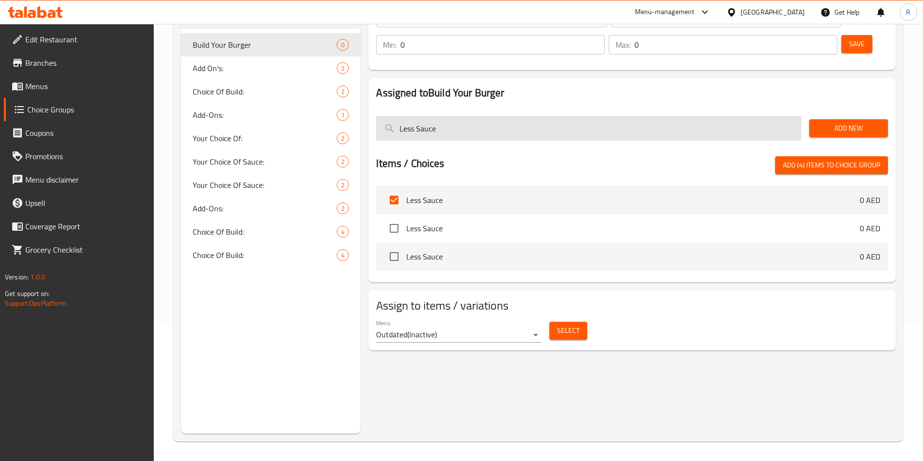
click at [477, 116] on input "Less Sauce" at bounding box center [588, 128] width 425 height 25
paste input "No Caramelized Onion"
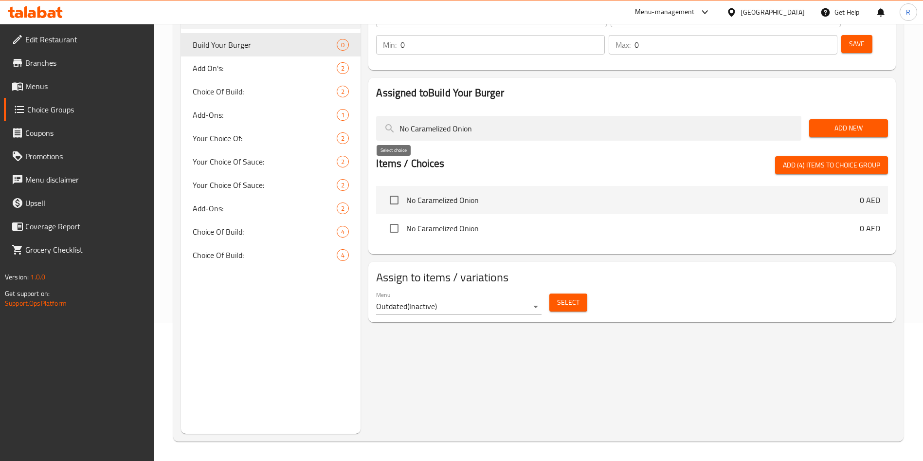
type input "No Caramelized Onion"
click at [394, 190] on input "checkbox" at bounding box center [394, 200] width 20 height 20
checkbox input "true"
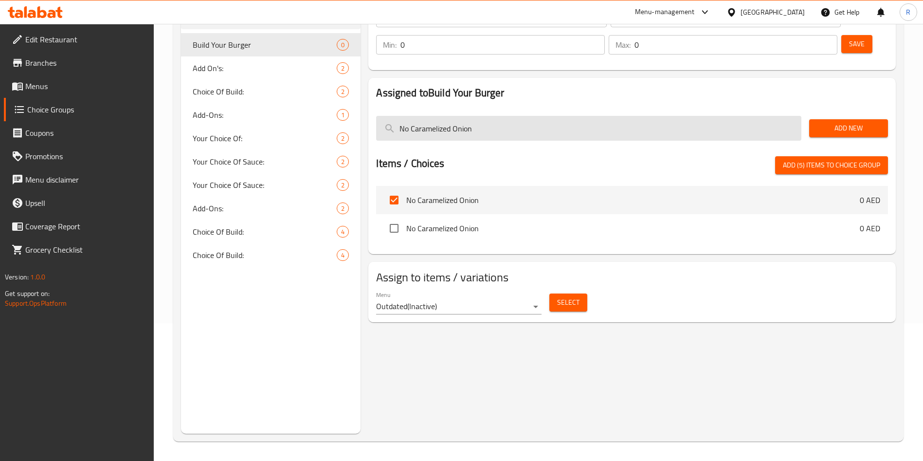
click at [504, 116] on input "No Caramelized Onion" at bounding box center [588, 128] width 425 height 25
paste input "[PERSON_NAME]"
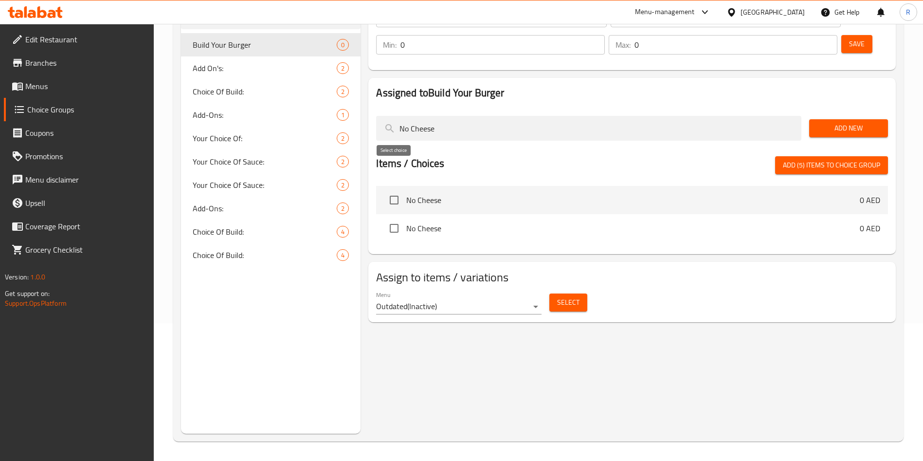
type input "No Cheese"
click at [399, 190] on input "checkbox" at bounding box center [394, 200] width 20 height 20
click at [822, 159] on span "Add (6) items to choice group" at bounding box center [831, 165] width 97 height 12
checkbox input "false"
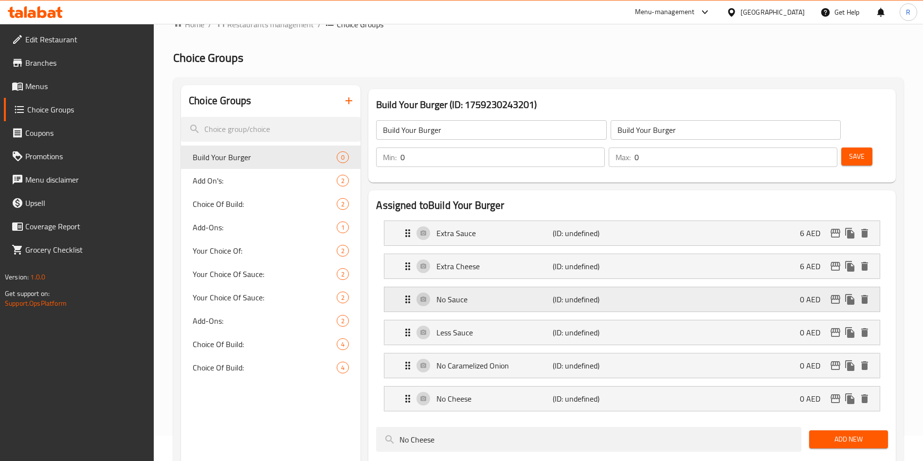
scroll to position [0, 0]
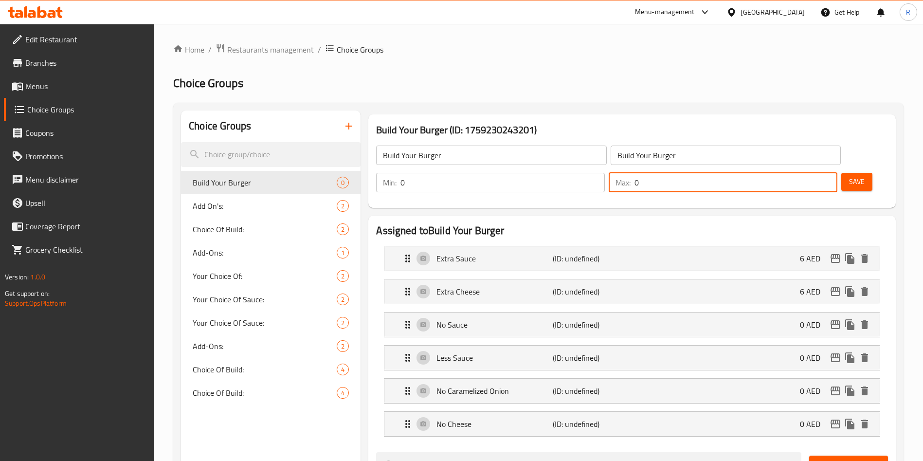
drag, startPoint x: 787, startPoint y: 153, endPoint x: 699, endPoint y: 153, distance: 88.1
click at [703, 153] on div "Build Your Burger ​ Build Your Burger ​ Min: 0 ​ Max: 0 ​ Save" at bounding box center [632, 169] width 520 height 70
type input "6"
click at [849, 176] on span "Save" at bounding box center [857, 182] width 16 height 12
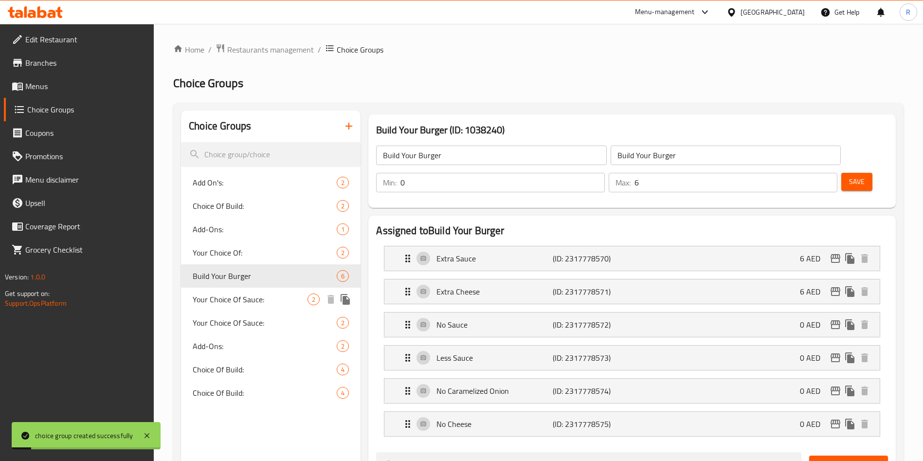
click at [242, 304] on span "Your Choice Of Sauce:" at bounding box center [250, 299] width 115 height 12
type input "Your Choice Of Sauce:"
type input "إختيارك من الصوص:"
type input "1"
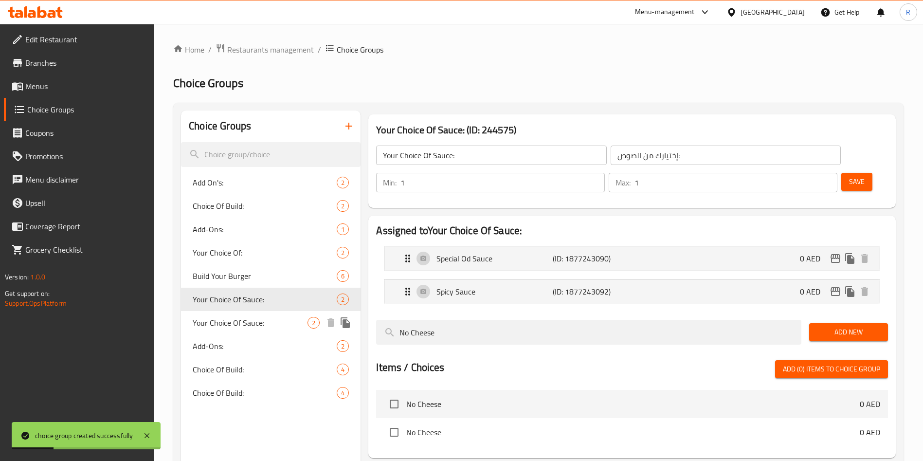
click at [252, 313] on div "Your Choice Of Sauce: 2" at bounding box center [271, 322] width 180 height 23
type input "0"
type input "2"
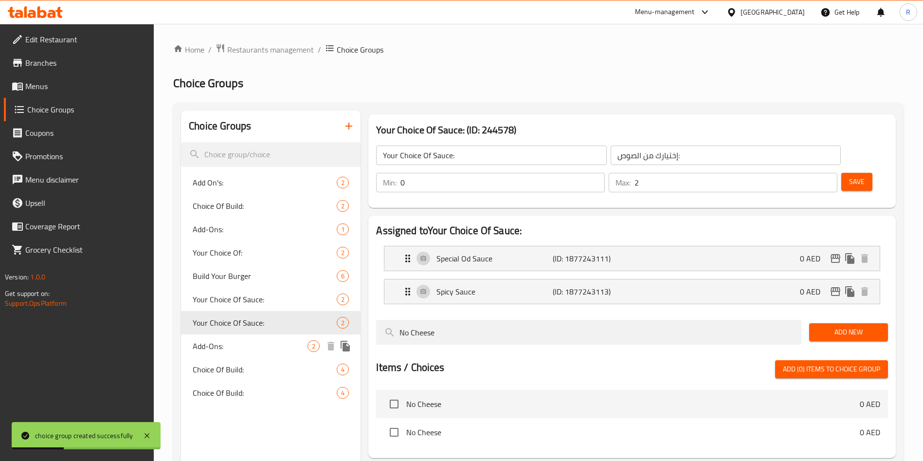
click at [238, 347] on span "Add-Ons:" at bounding box center [250, 346] width 115 height 12
type input "Add-Ons:"
type input "الإضافات:"
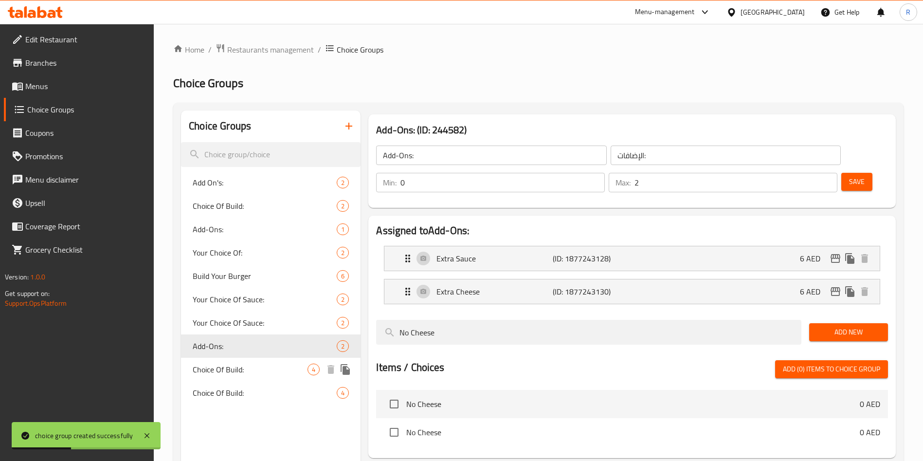
click at [246, 379] on div "Choice Of Build: 4" at bounding box center [271, 369] width 180 height 23
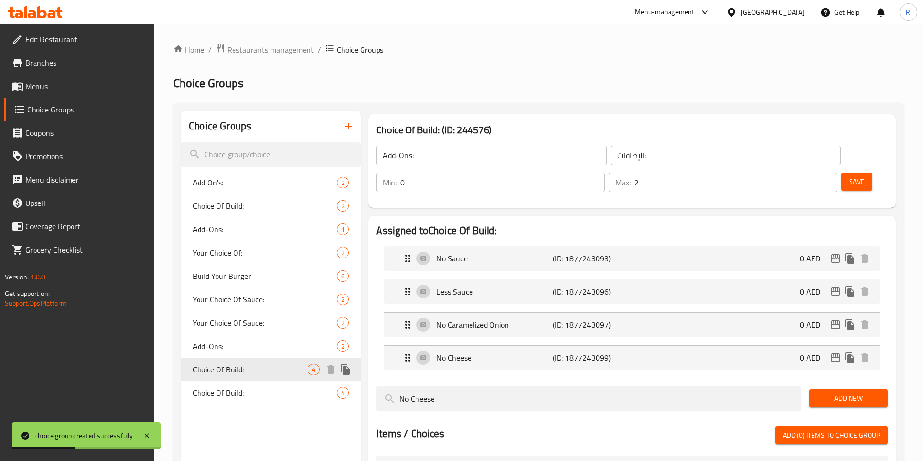
type input "Choice Of Build:"
type input "اختيار البناء:"
type input "4"
click at [248, 396] on span "Choice Of Build:" at bounding box center [250, 393] width 115 height 12
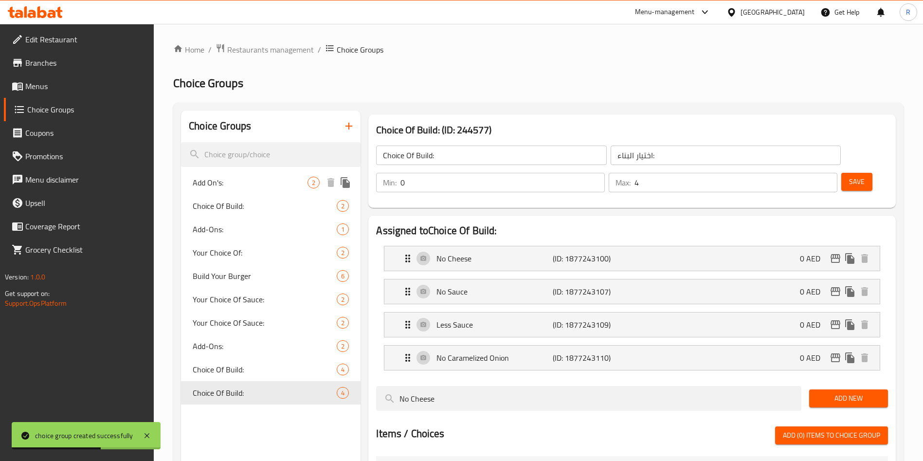
click at [262, 175] on div "Add On's: 2" at bounding box center [271, 182] width 180 height 23
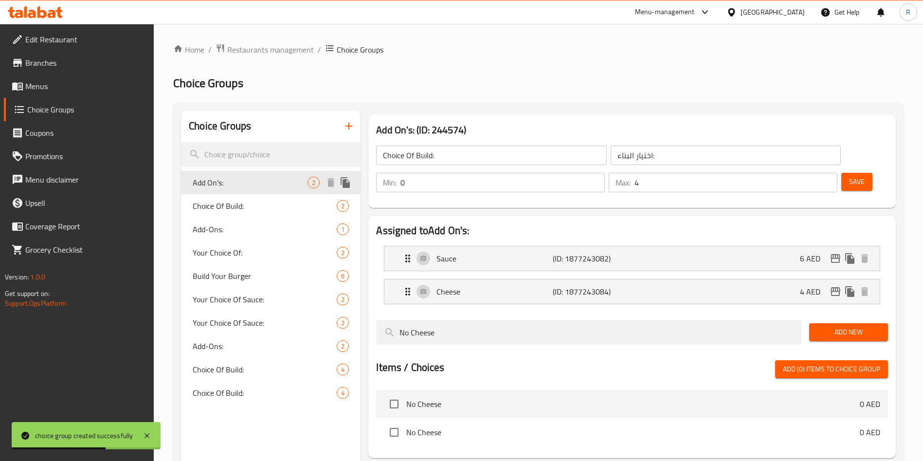
type input "Add On's:"
type input "الإضافات:"
type input "0"
click at [261, 204] on span "Choice Of Build:" at bounding box center [250, 206] width 115 height 12
type input "Choice Of Build:"
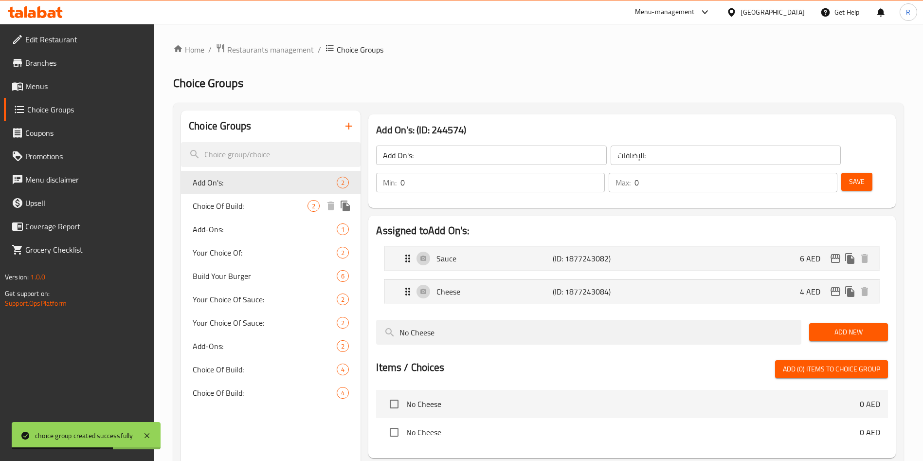
type input "اختيار البناء:"
type input "1"
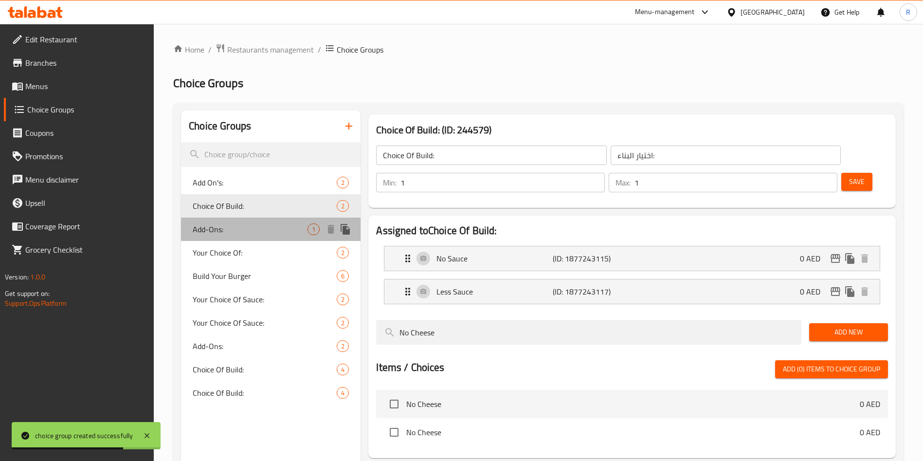
click at [258, 233] on span "Add-Ons:" at bounding box center [250, 229] width 115 height 12
type input "Add-Ons:"
type input "الإضافات:"
type input "0"
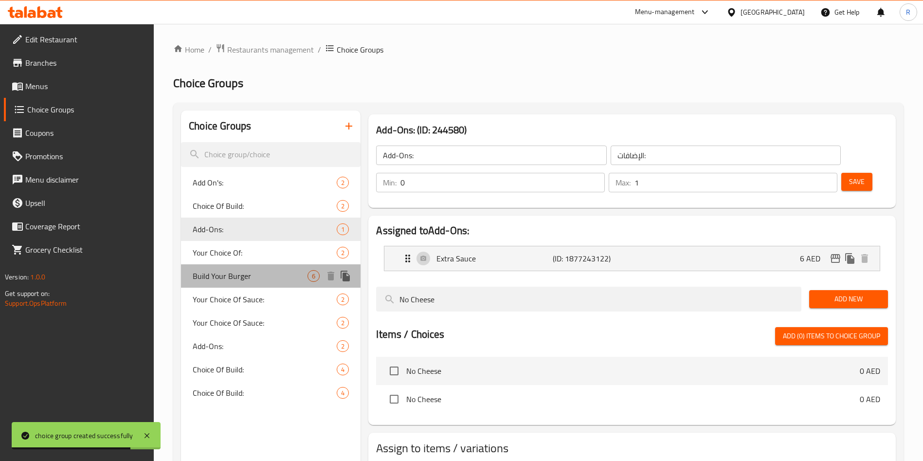
click at [258, 266] on div "Build Your Burger 6" at bounding box center [271, 275] width 180 height 23
type input "Build Your Burger"
type input "6"
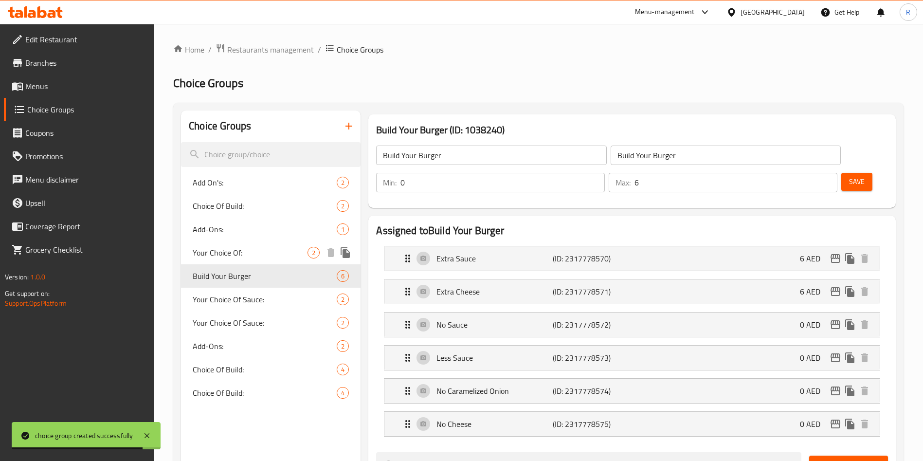
click at [260, 257] on span "Your Choice Of:" at bounding box center [250, 253] width 115 height 12
type input "Your Choice Of:"
type input "إختيارك من:"
type input "1"
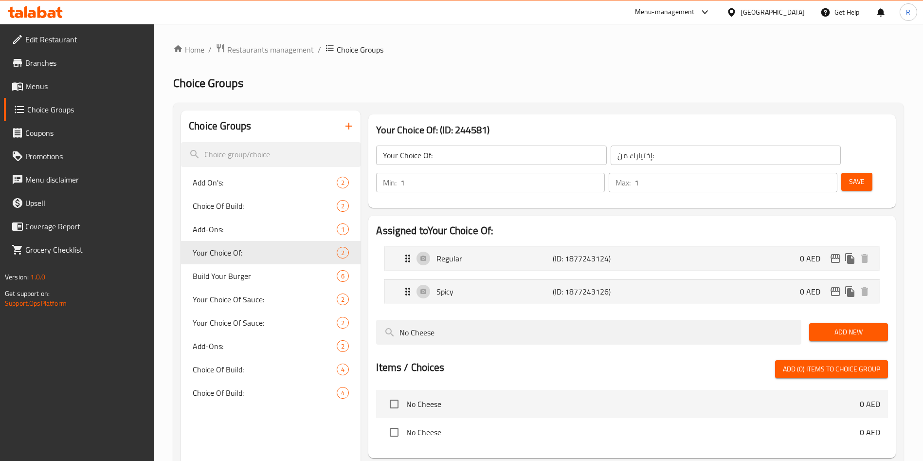
click at [470, 161] on input "Your Choice Of:" at bounding box center [491, 155] width 230 height 19
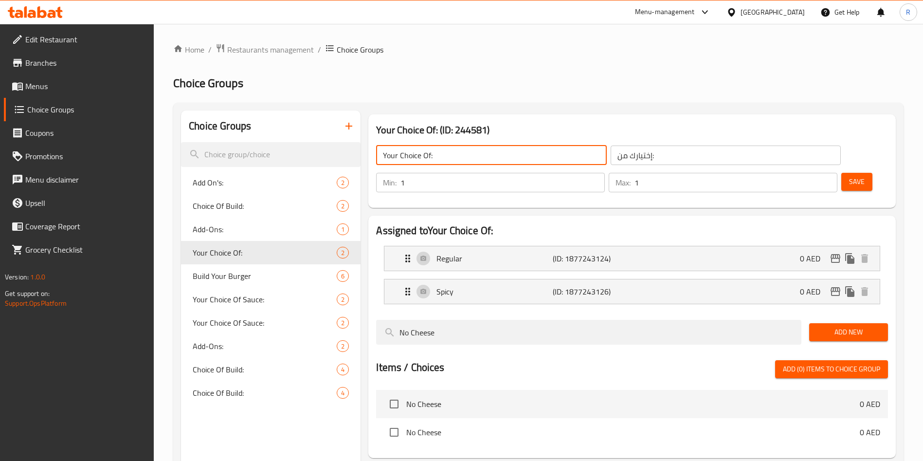
paste input "Customize Your Fries"
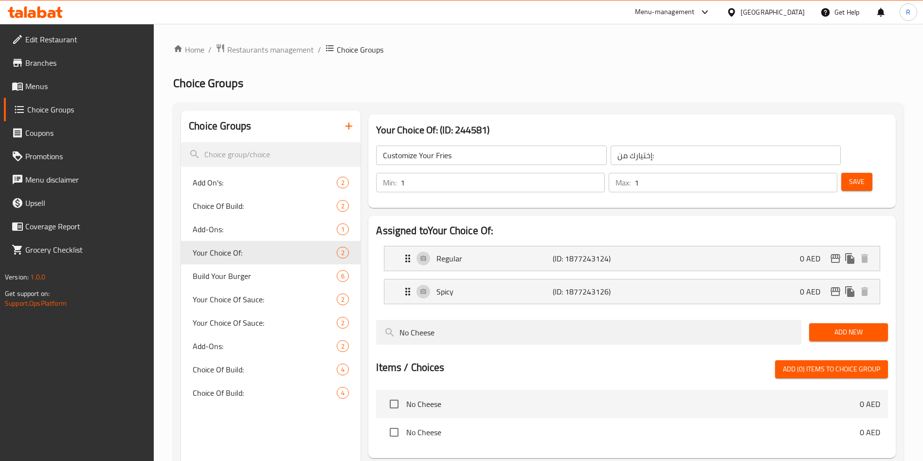
click at [614, 145] on div "إختيارك من: ​" at bounding box center [726, 155] width 234 height 23
click at [849, 176] on span "Save" at bounding box center [857, 182] width 16 height 12
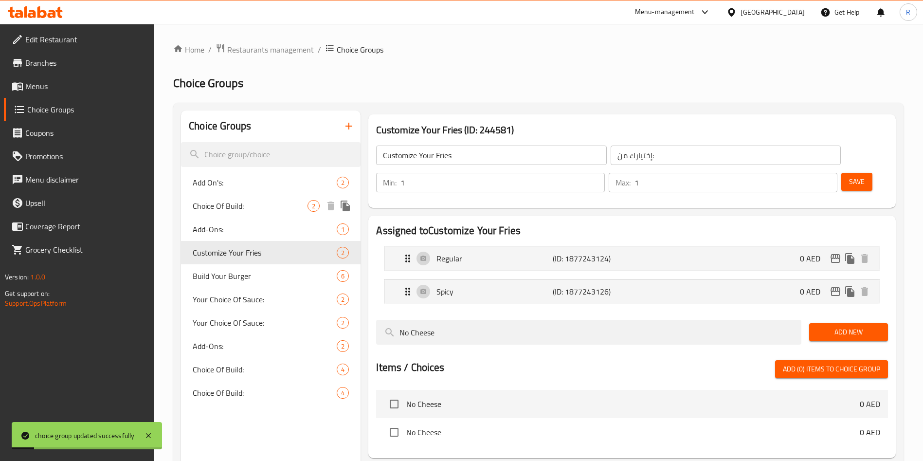
click at [266, 185] on span "Add On's:" at bounding box center [265, 183] width 144 height 12
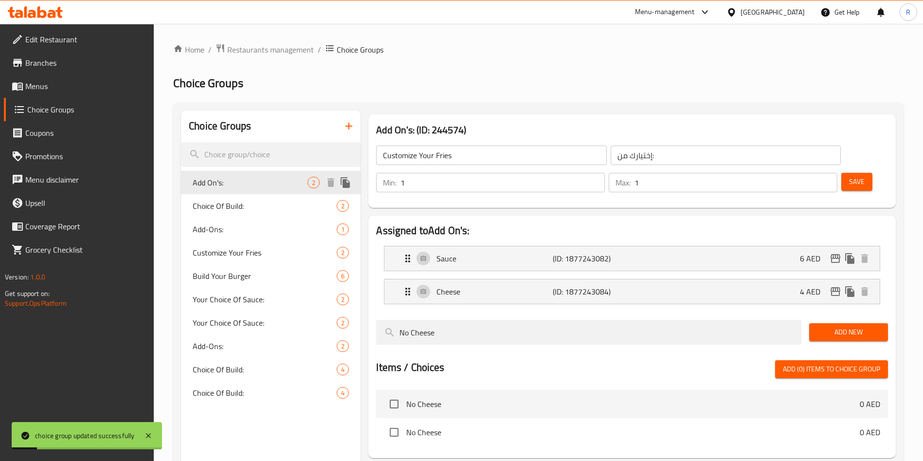
type input "Add On's:"
type input "الإضافات:"
type input "0"
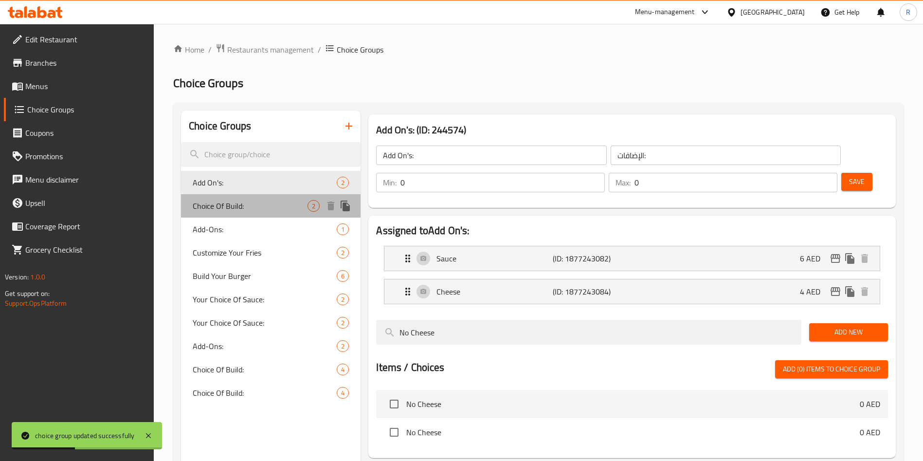
click at [273, 209] on span "Choice Of Build:" at bounding box center [250, 206] width 115 height 12
type input "Choice Of Build:"
type input "اختيار البناء:"
type input "1"
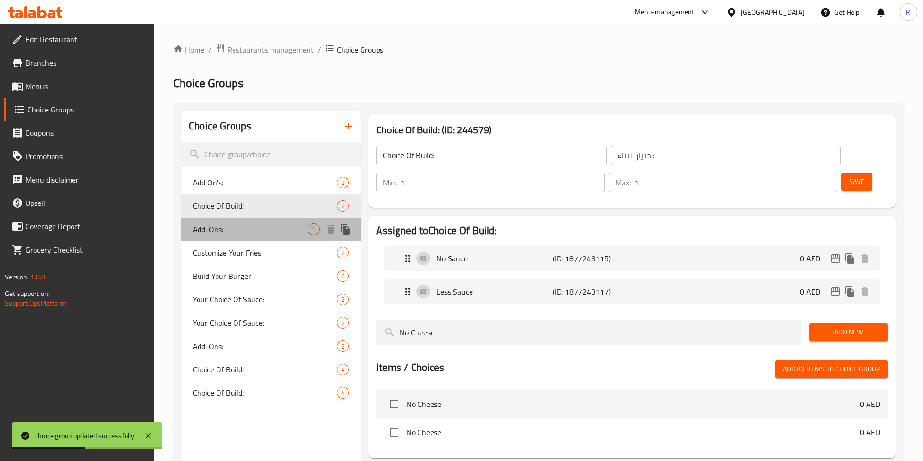
click at [272, 233] on span "Add-Ons:" at bounding box center [250, 229] width 115 height 12
type input "Add-Ons:"
type input "الإضافات:"
type input "0"
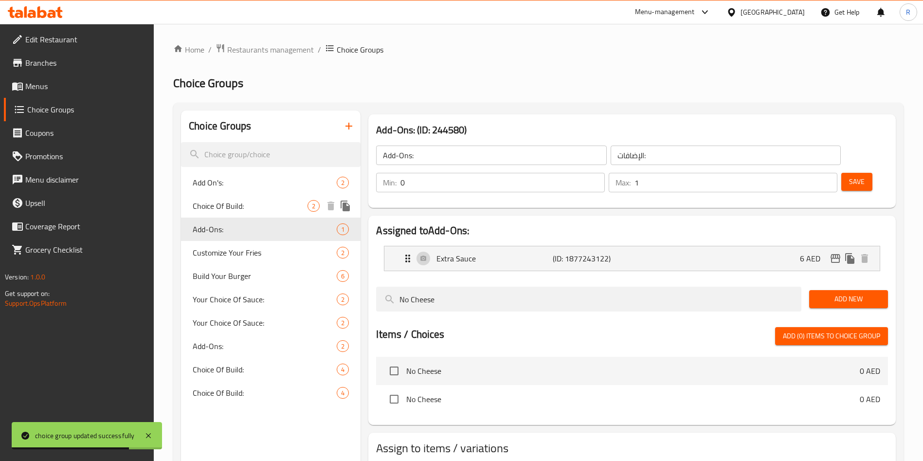
click at [253, 199] on div "Choice Of Build: 2" at bounding box center [271, 205] width 180 height 23
type input "Choice Of Build:"
type input "اختيار البناء:"
type input "1"
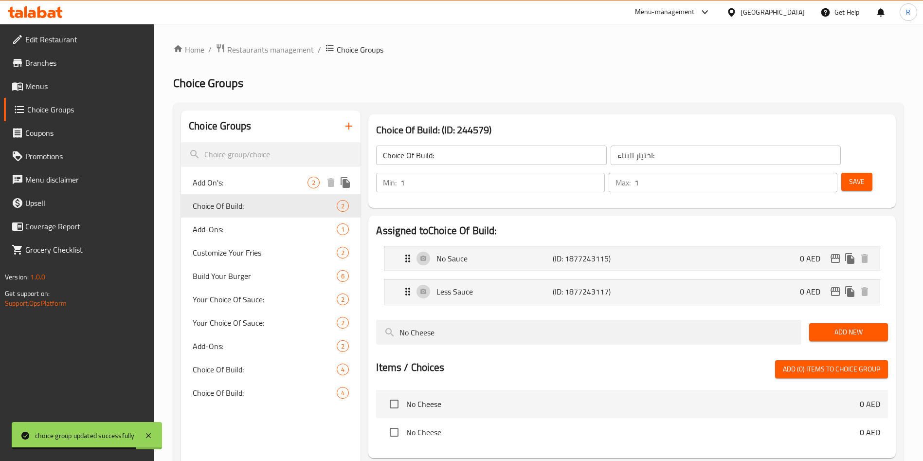
click at [266, 174] on div "Add On's: 2" at bounding box center [271, 182] width 180 height 23
type input "Add On's:"
type input "الإضافات:"
type input "0"
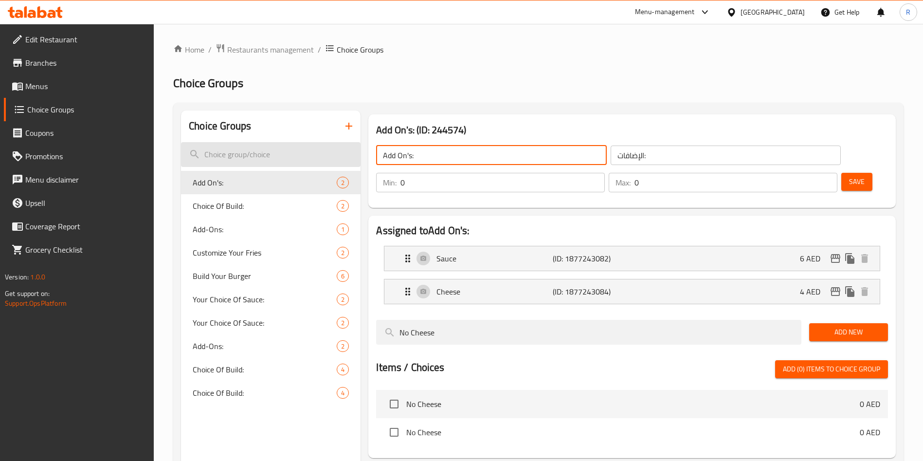
drag, startPoint x: 451, startPoint y: 154, endPoint x: 284, endPoint y: 157, distance: 167.0
click at [257, 155] on div "Choice Groups Add On's: 2 Choice Of Build: 2 Add-Ons: 1 Customize Your Fries 2 …" at bounding box center [540, 340] width 719 height 461
paste input "Dipper Add Ons"
type input "Dipper Add Ons"
click at [611, 161] on input "الإضافات:" at bounding box center [726, 155] width 230 height 19
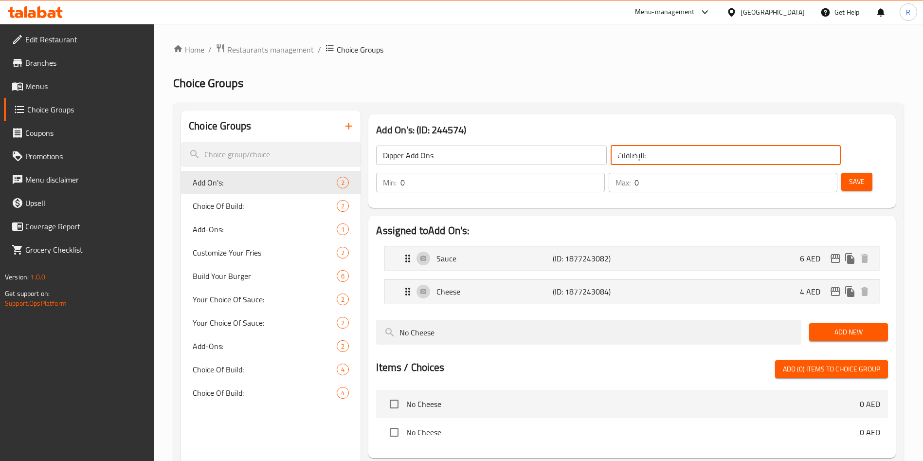
paste input "Dipper Add Ons"
click at [752, 279] on div "Cheese (ID: 1877243084) 4 AED" at bounding box center [635, 291] width 466 height 24
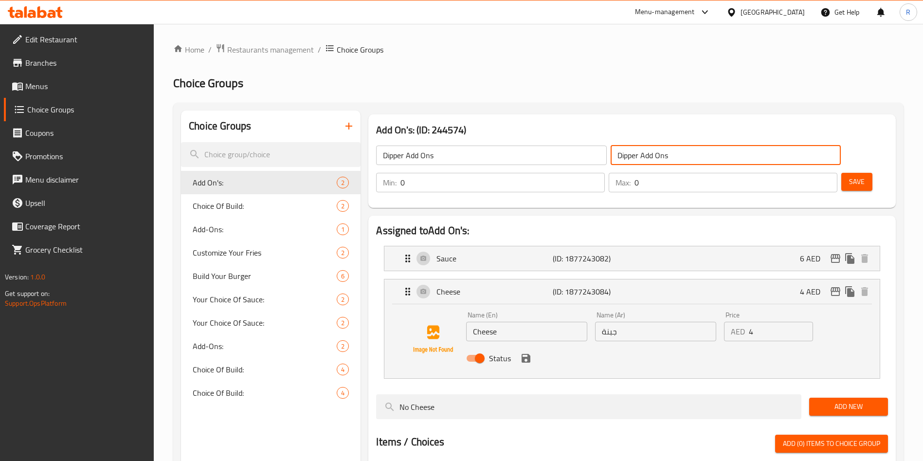
type input "Dipper Add Ons"
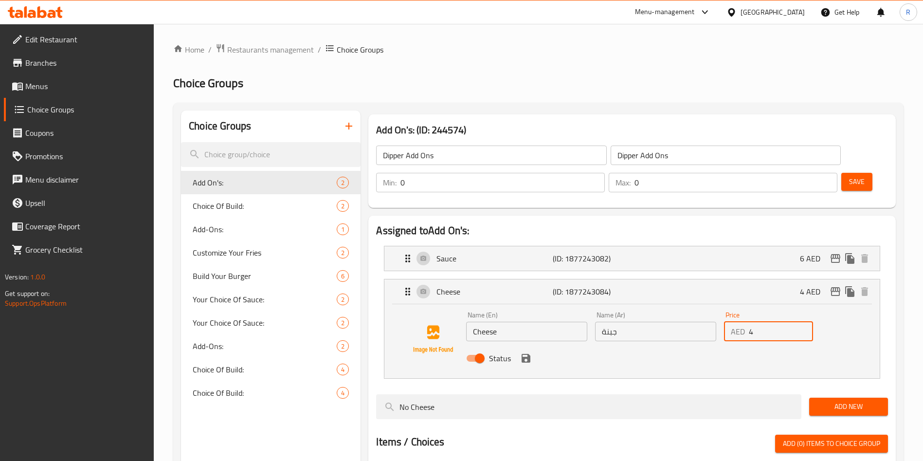
drag, startPoint x: 730, startPoint y: 308, endPoint x: 599, endPoint y: 310, distance: 131.4
click at [598, 310] on div "Name (En) Cheese Name (En) Name (Ar) جبنة Name (Ar) Price AED 4 Price Status" at bounding box center [655, 340] width 387 height 64
click at [522, 354] on icon "save" at bounding box center [526, 358] width 9 height 9
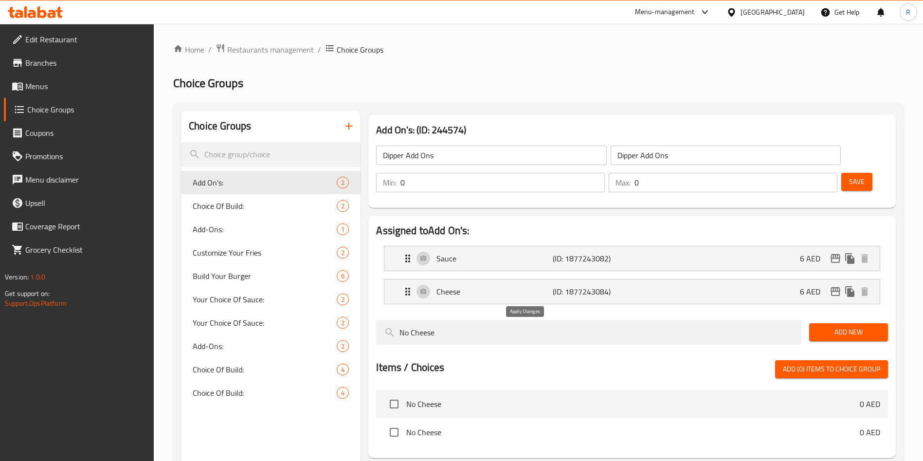
type input "6"
click at [849, 176] on span "Save" at bounding box center [857, 182] width 16 height 12
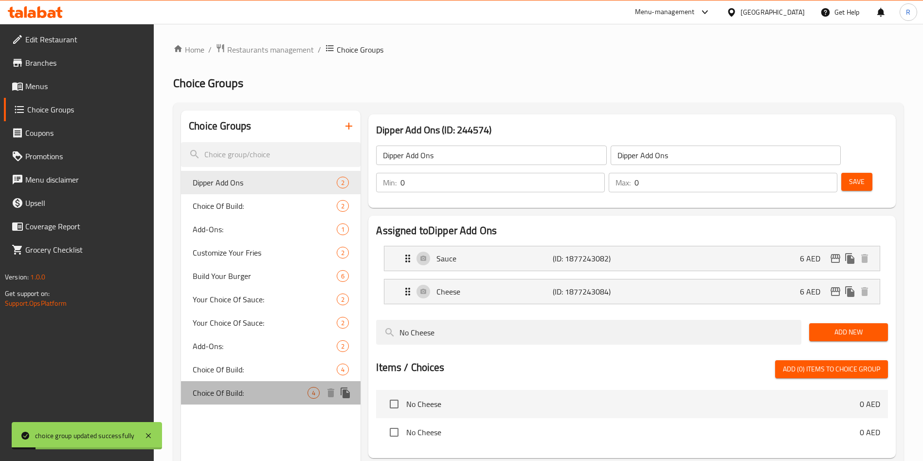
click at [256, 388] on span "Choice Of Build:" at bounding box center [250, 393] width 115 height 12
type input "Choice Of Build:"
type input "اختيار البناء:"
type input "4"
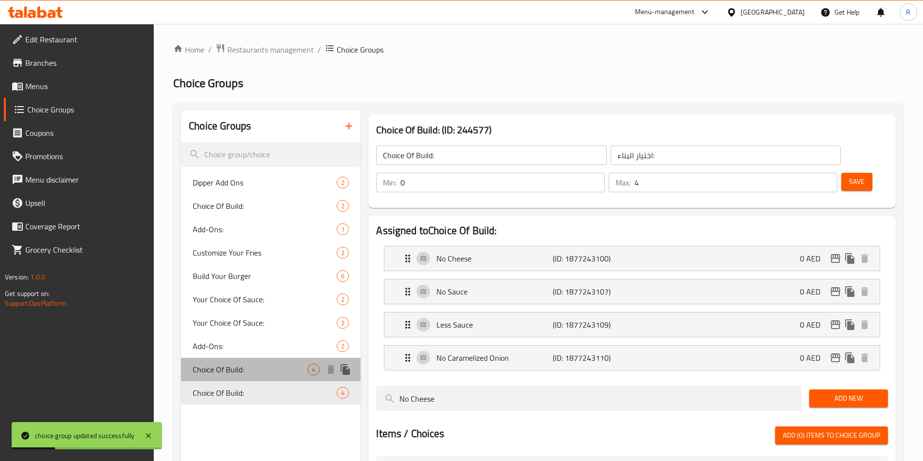
click at [265, 365] on span "Choice Of Build:" at bounding box center [250, 370] width 115 height 12
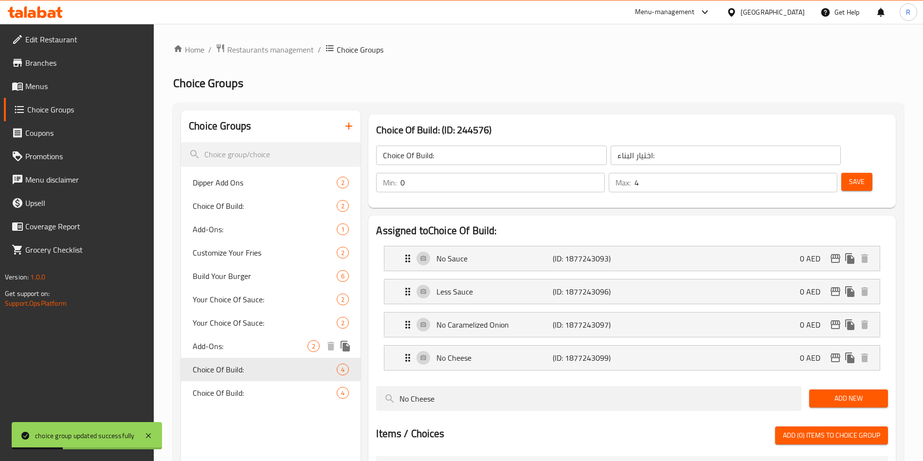
click at [272, 347] on span "Add-Ons:" at bounding box center [250, 346] width 115 height 12
type input "Add-Ons:"
type input "الإضافات:"
type input "2"
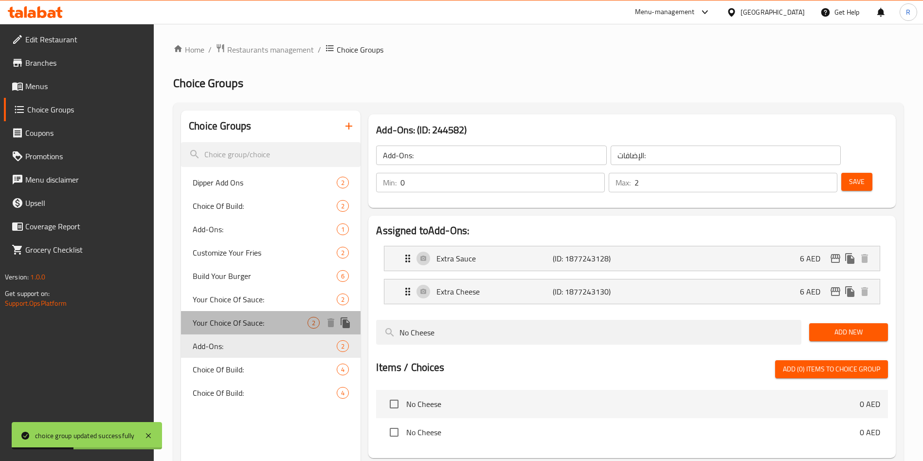
click at [275, 321] on span "Your Choice Of Sauce:" at bounding box center [250, 323] width 115 height 12
type input "Your Choice Of Sauce:"
type input "إختيارك من الصوص:"
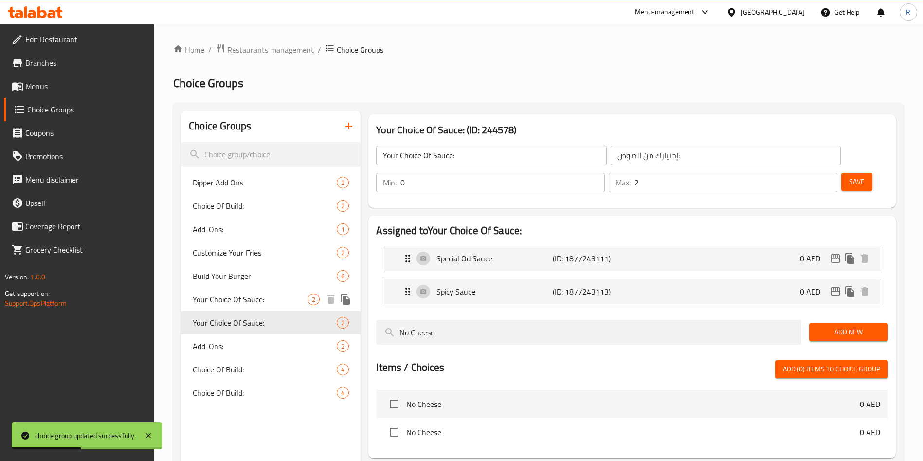
click at [282, 298] on span "Your Choice Of Sauce:" at bounding box center [250, 299] width 115 height 12
type input "1"
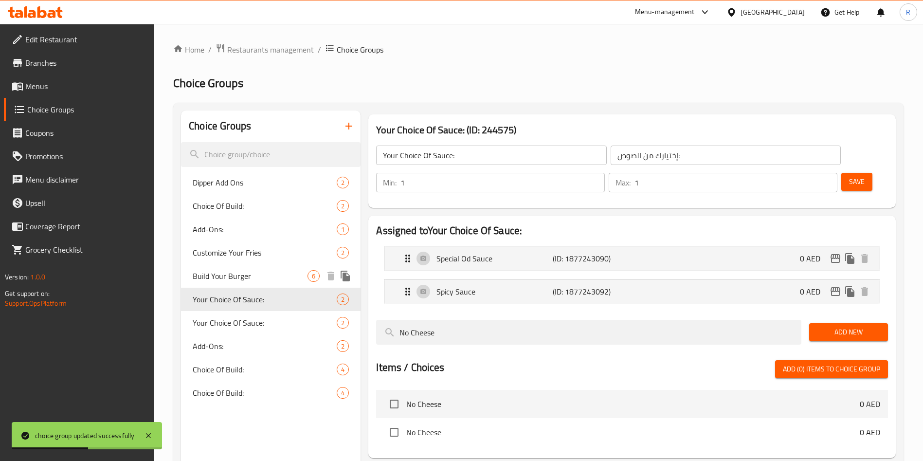
click at [294, 267] on div "Build Your Burger 6" at bounding box center [271, 275] width 180 height 23
type input "Build Your Burger"
type input "0"
type input "6"
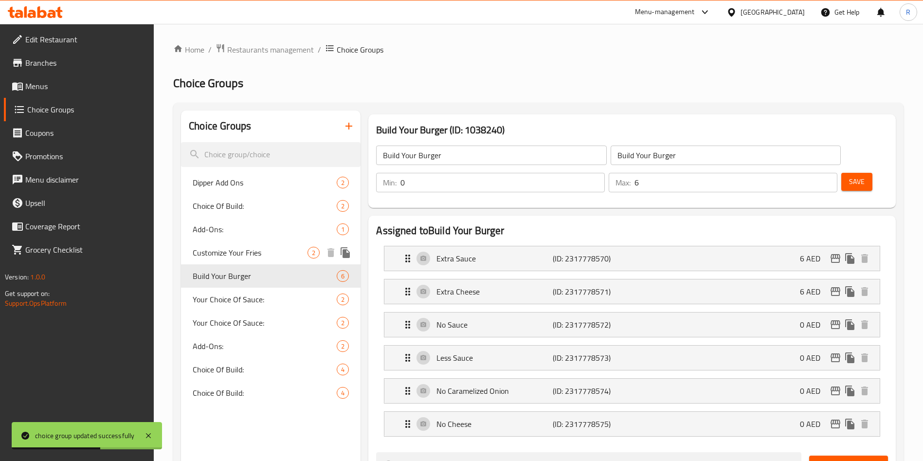
click at [292, 245] on div "Customize Your Fries 2" at bounding box center [271, 252] width 180 height 23
type input "Customize Your Fries"
type input "إختيارك من:"
type input "1"
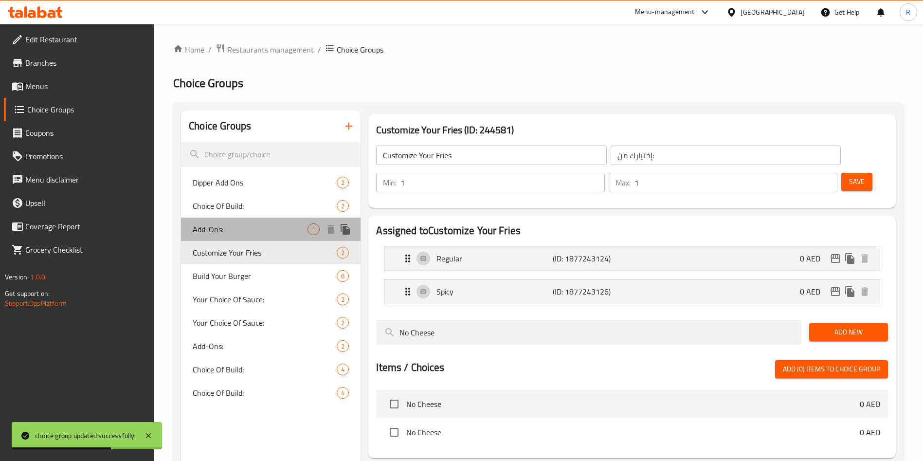
click at [291, 226] on span "Add-Ons:" at bounding box center [250, 229] width 115 height 12
type input "Add-Ons:"
type input "الإضافات:"
type input "0"
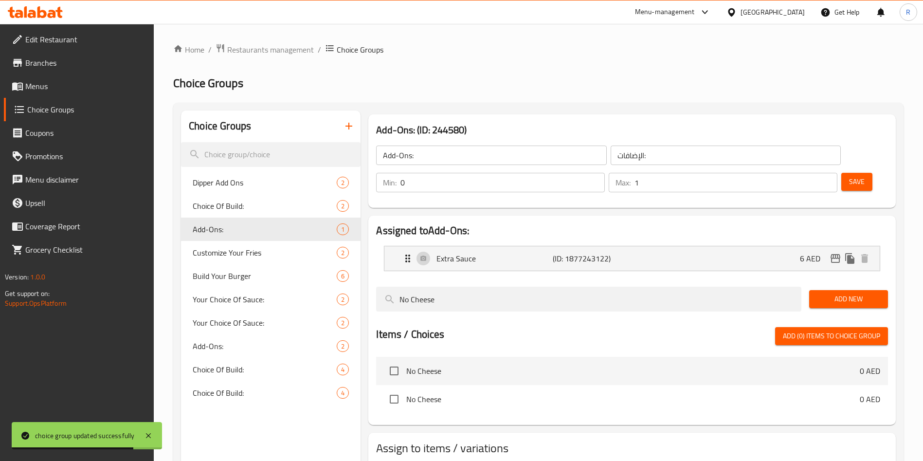
click at [456, 144] on div "Add-Ons: ​" at bounding box center [491, 155] width 234 height 23
click at [446, 156] on input "Add-Ons:" at bounding box center [491, 155] width 230 height 19
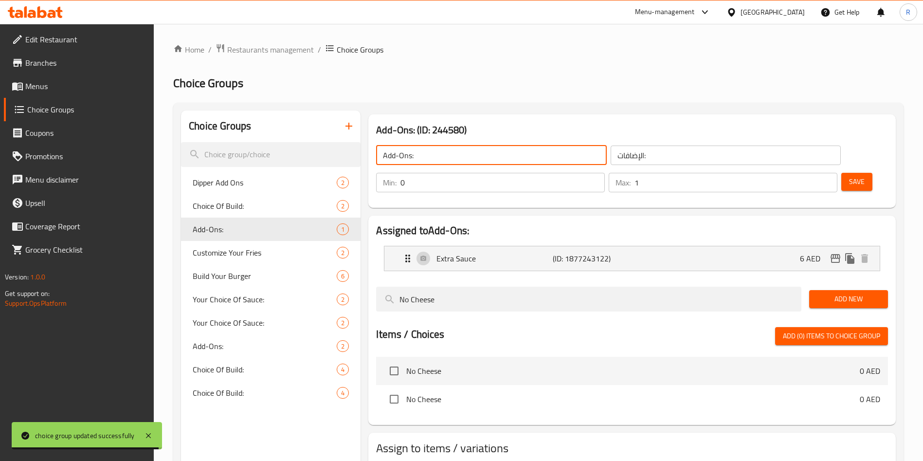
paste input "Nugget Add Ons"
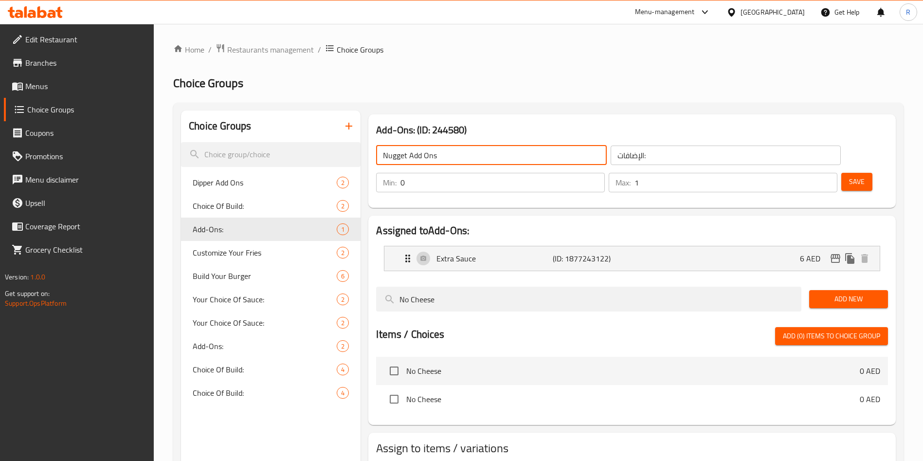
click at [609, 145] on div "الإضافات: ​" at bounding box center [726, 155] width 234 height 23
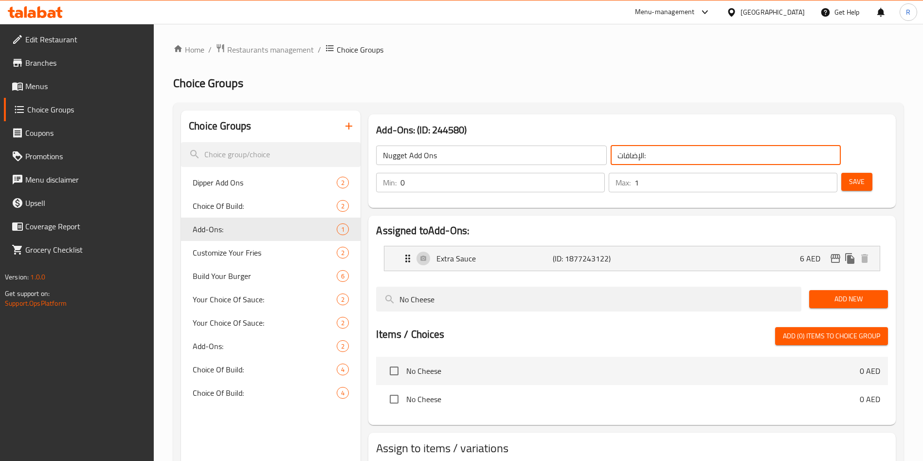
click at [849, 176] on span "Save" at bounding box center [857, 182] width 16 height 12
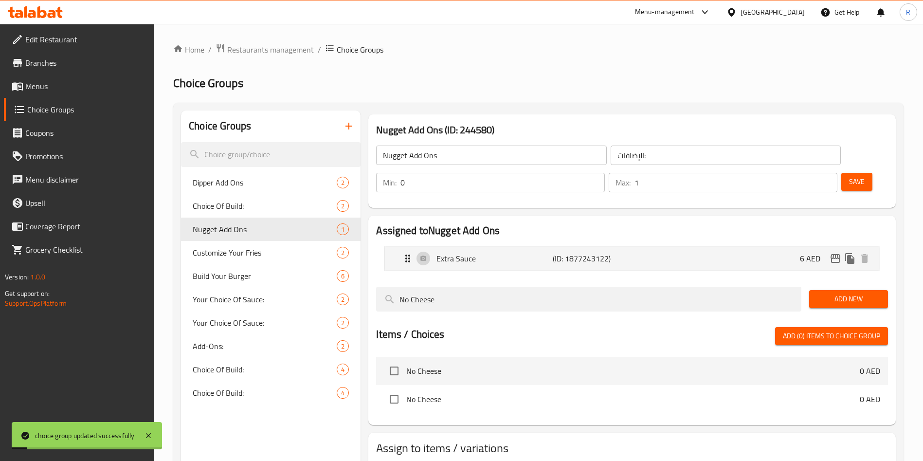
click at [273, 425] on div "Choice Groups Dipper Add Ons 2 Choice Of Build: 2 Nugget Add Ons 1 Customize Yo…" at bounding box center [271, 340] width 180 height 461
click at [271, 184] on span "Dipper Add Ons" at bounding box center [250, 183] width 115 height 12
type input "Dipper Add Ons"
type input "0"
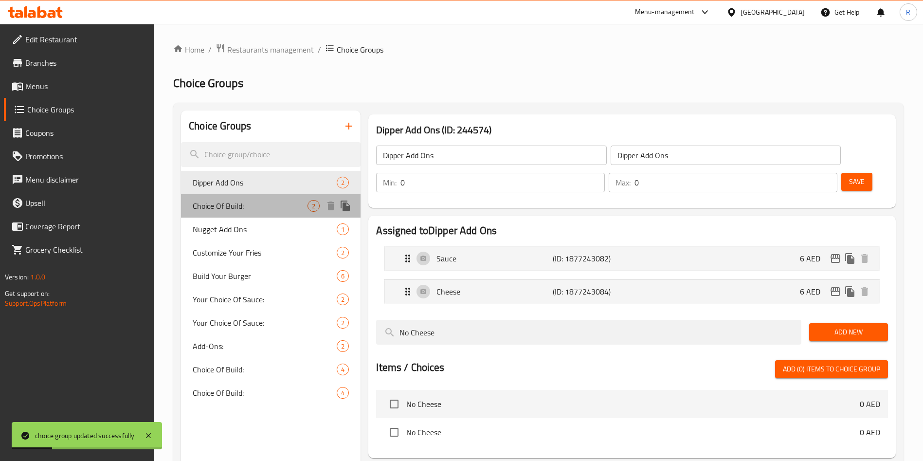
click at [265, 208] on span "Choice Of Build:" at bounding box center [250, 206] width 115 height 12
type input "Choice Of Build:"
type input "اختيار البناء:"
type input "1"
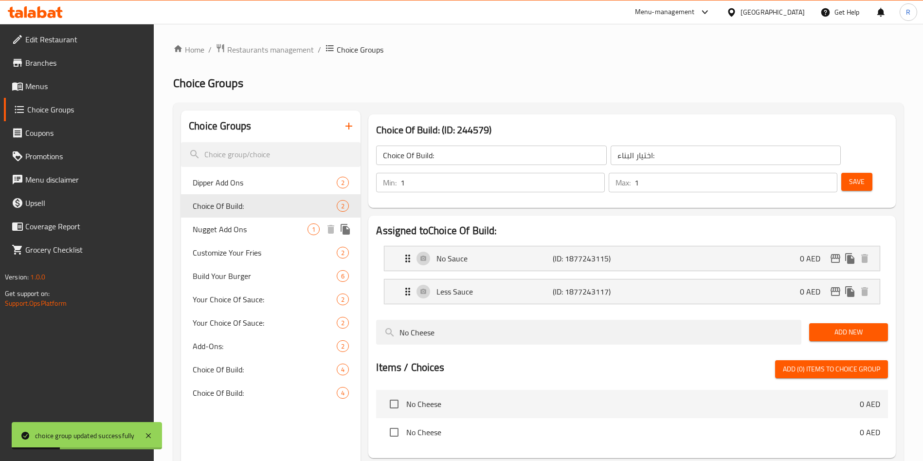
click at [256, 230] on span "Nugget Add Ons" at bounding box center [250, 229] width 115 height 12
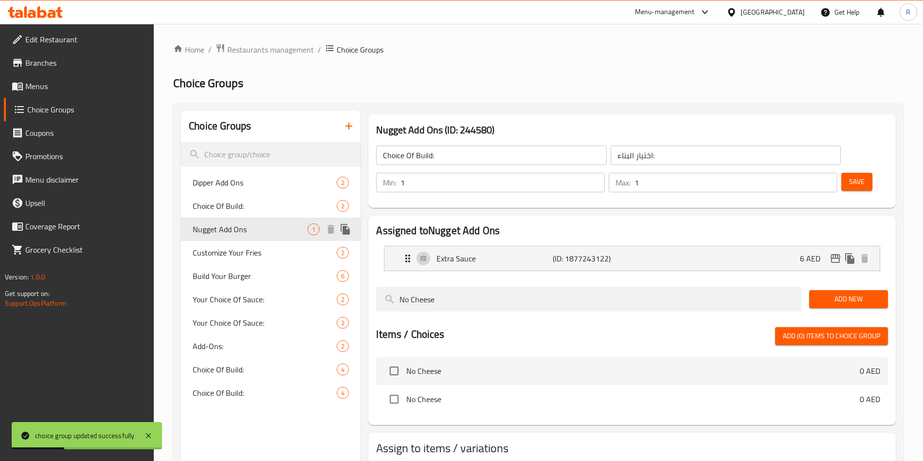
type input "Nugget Add Ons"
type input "الإضافات:"
type input "0"
click at [262, 211] on span "Choice Of Build:" at bounding box center [250, 206] width 115 height 12
type input "Choice Of Build:"
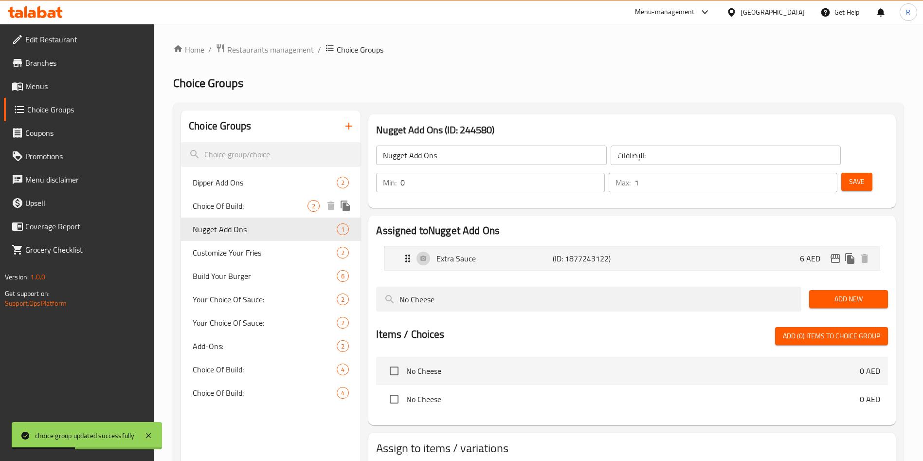
type input "اختيار البناء:"
type input "1"
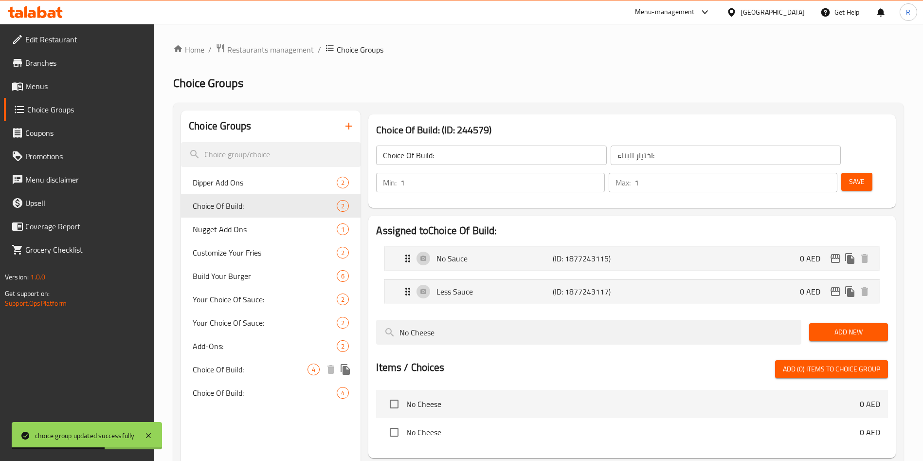
drag, startPoint x: 277, startPoint y: 202, endPoint x: 256, endPoint y: 397, distance: 195.8
click at [256, 398] on div "Dipper Add Ons 2 Choice Of Build: 2 Nugget Add Ons 1 Customize Your Fries 2 Bui…" at bounding box center [271, 288] width 180 height 234
click at [259, 184] on span "Dipper Add Ons" at bounding box center [250, 183] width 115 height 12
type input "Dipper Add Ons"
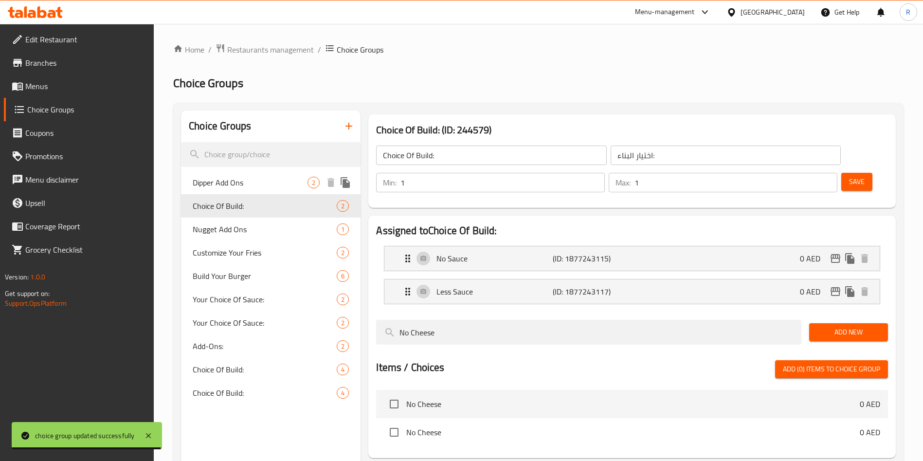
type input "0"
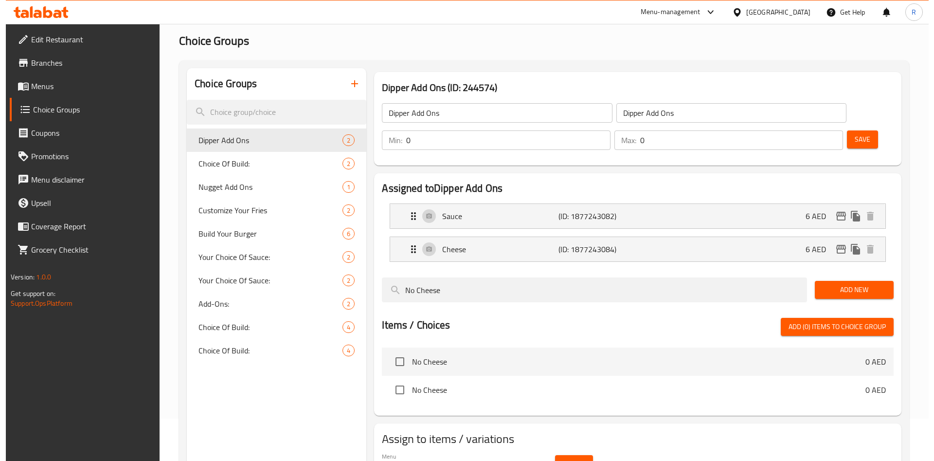
scroll to position [138, 0]
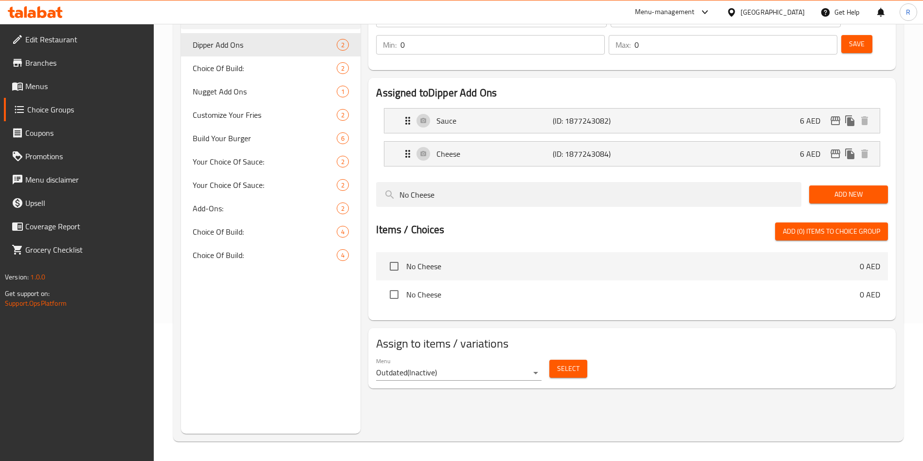
click at [448, 323] on body "​ Menu-management [GEOGRAPHIC_DATA] Get Help R Edit Restaurant Branches Menus C…" at bounding box center [461, 104] width 923 height 437
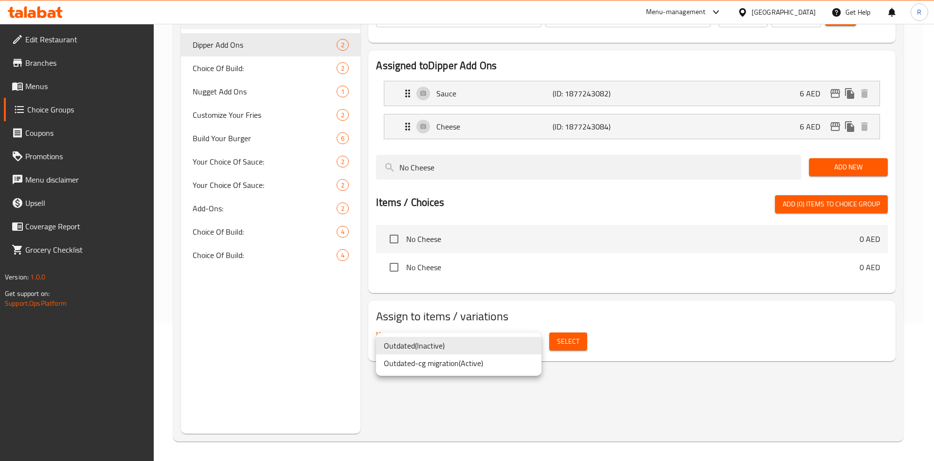
click at [455, 366] on li "Outdated-cg migration ( Active )" at bounding box center [458, 363] width 165 height 18
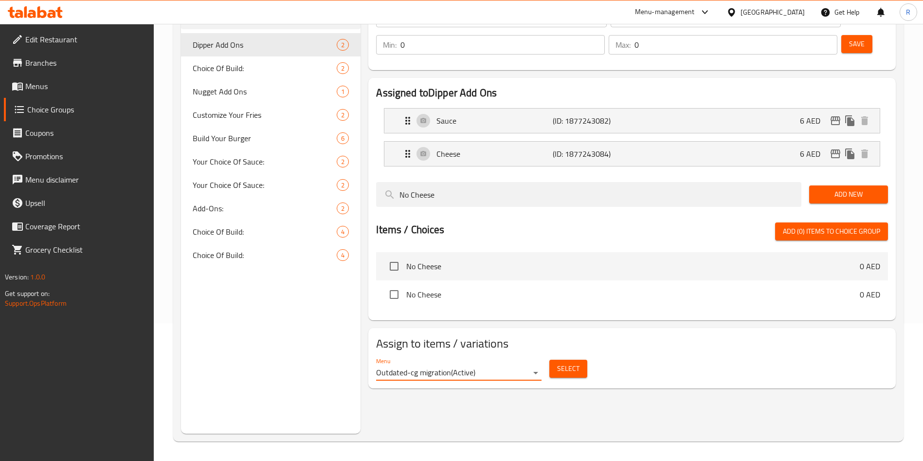
click at [581, 360] on button "Select" at bounding box center [568, 369] width 38 height 18
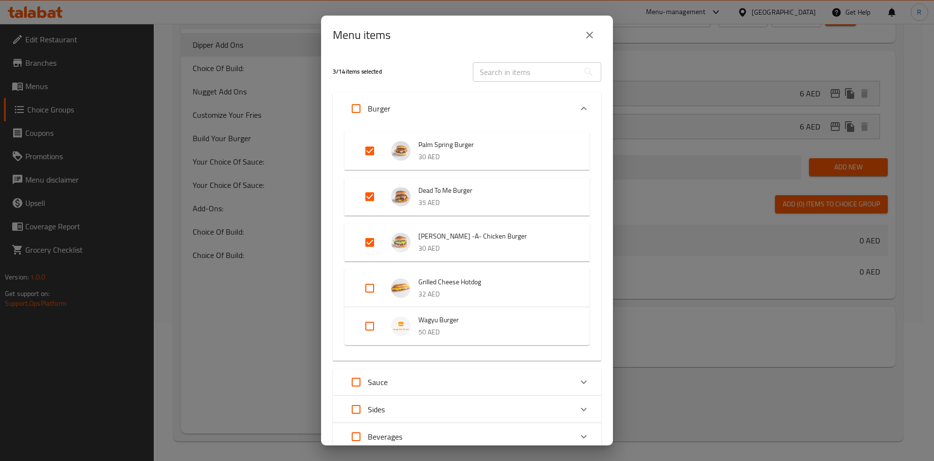
click at [361, 110] on input "Expand" at bounding box center [356, 108] width 23 height 23
checkbox input "true"
drag, startPoint x: 355, startPoint y: 107, endPoint x: 418, endPoint y: 126, distance: 65.6
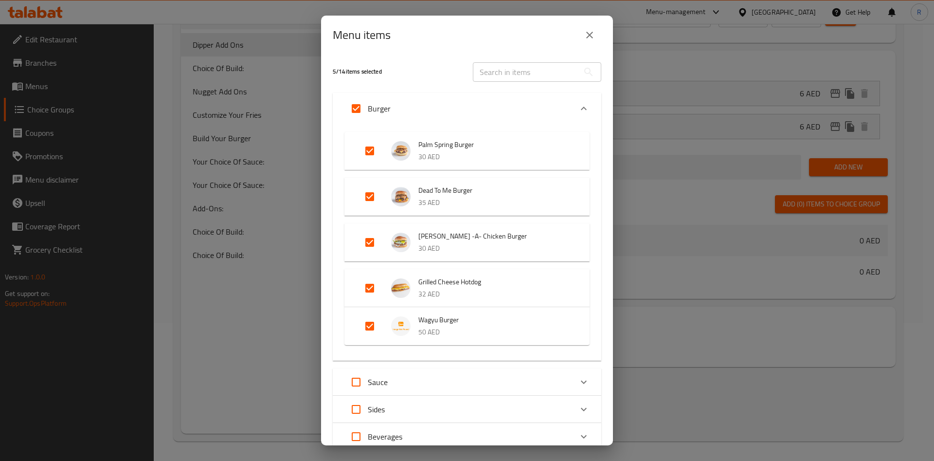
click at [355, 107] on input "Expand" at bounding box center [356, 108] width 23 height 23
checkbox input "false"
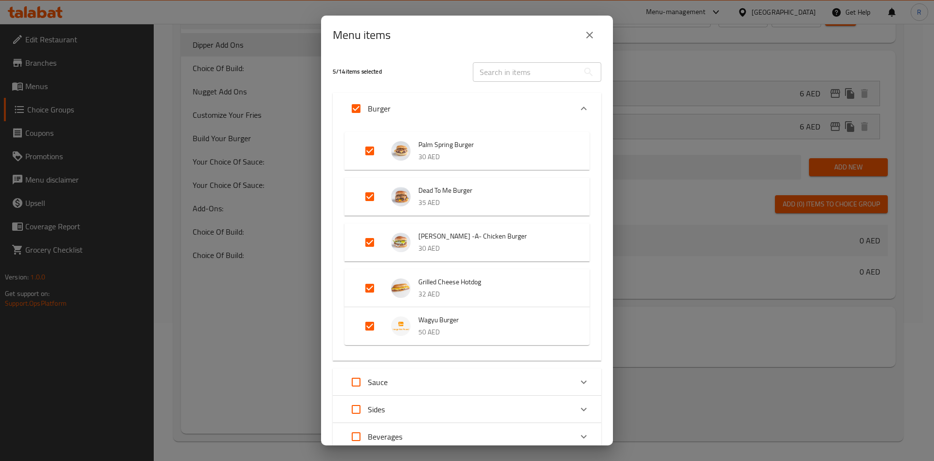
checkbox input "false"
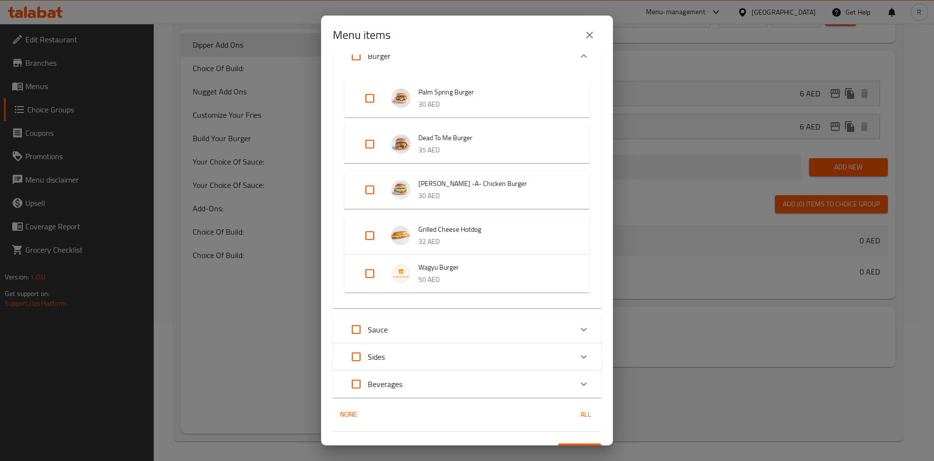
scroll to position [73, 0]
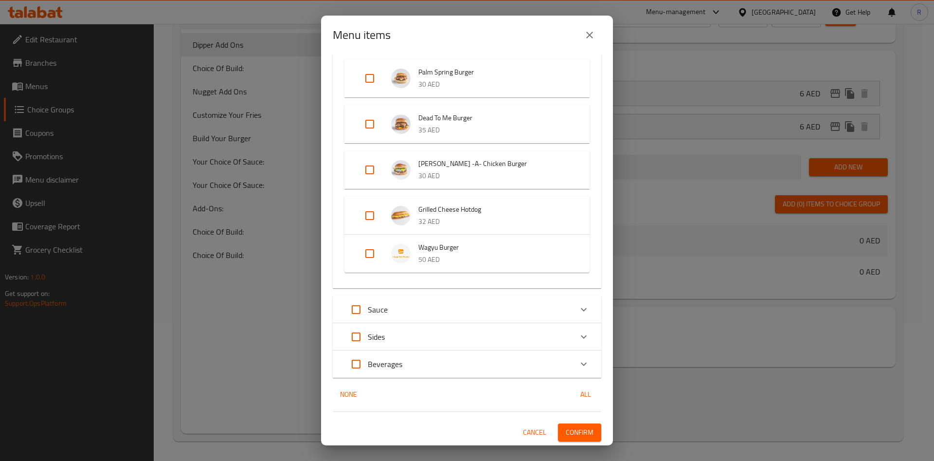
click at [414, 336] on div "Sides" at bounding box center [459, 336] width 228 height 23
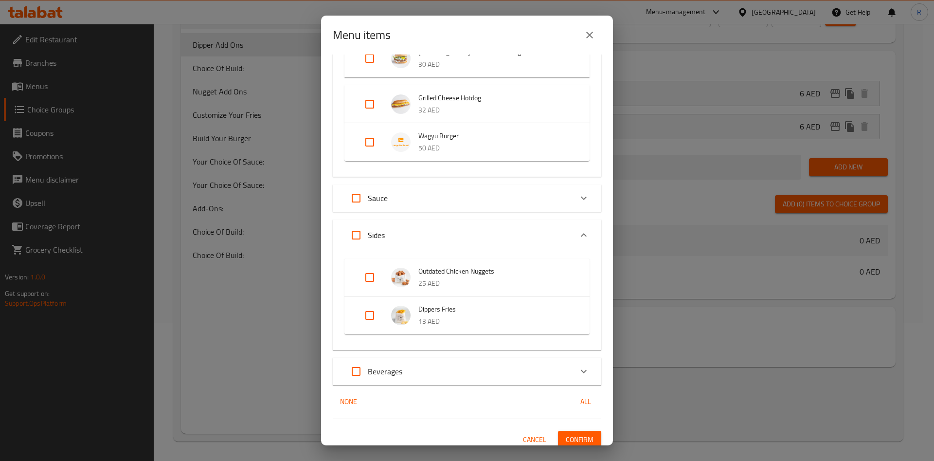
scroll to position [191, 0]
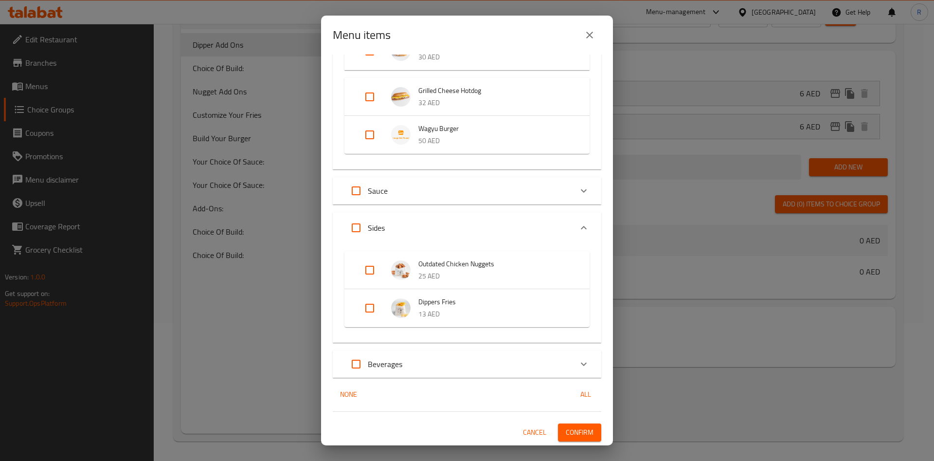
click at [371, 309] on input "Expand" at bounding box center [369, 307] width 23 height 23
checkbox input "true"
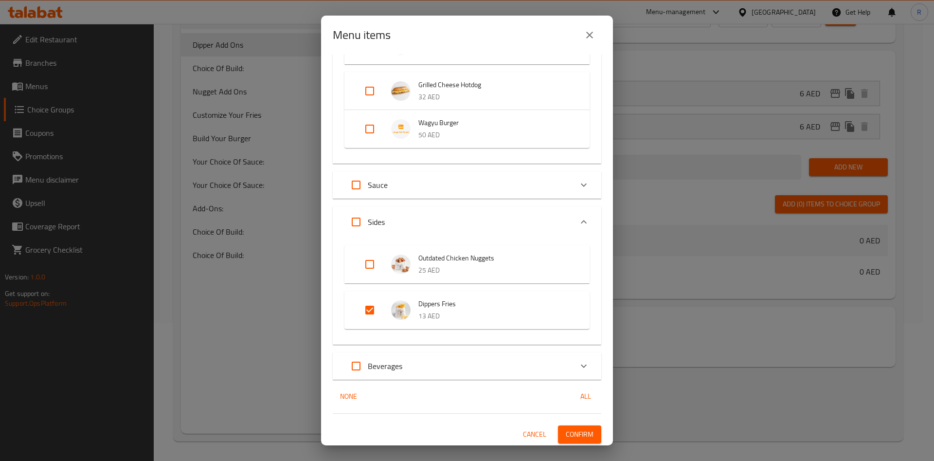
scroll to position [199, 0]
click at [431, 187] on div "Sauce" at bounding box center [459, 182] width 228 height 23
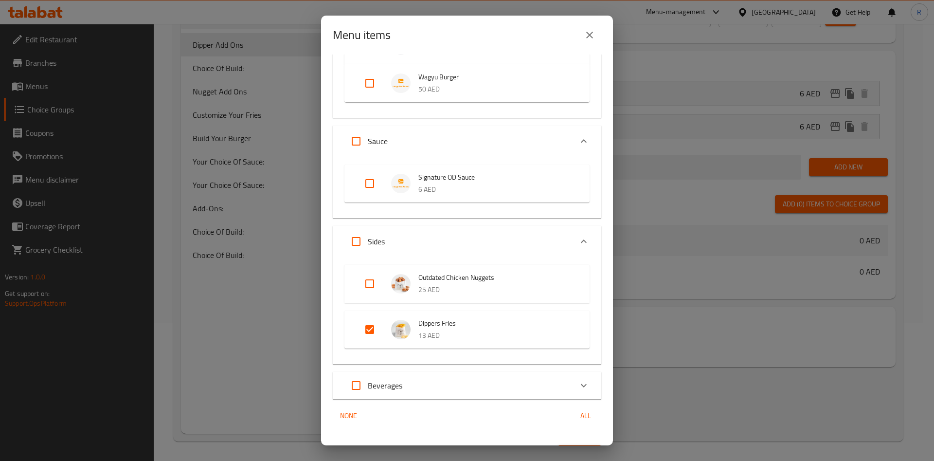
scroll to position [264, 0]
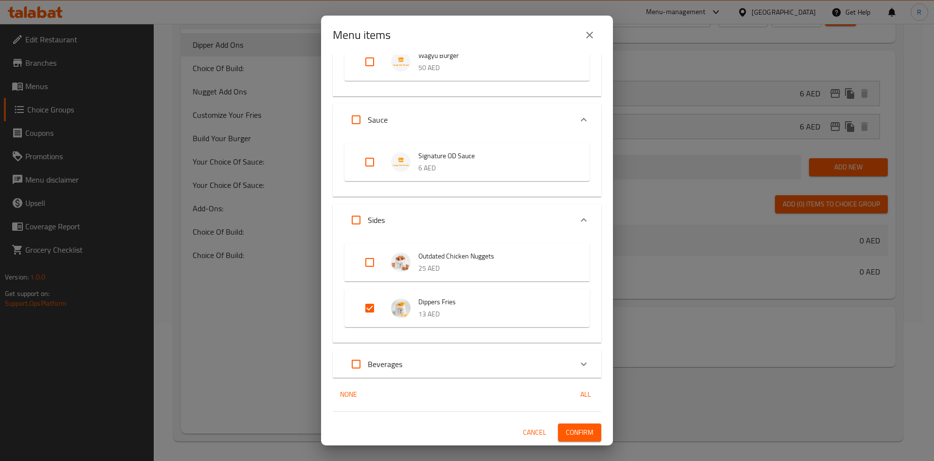
click at [424, 363] on div "Beverages" at bounding box center [459, 363] width 228 height 23
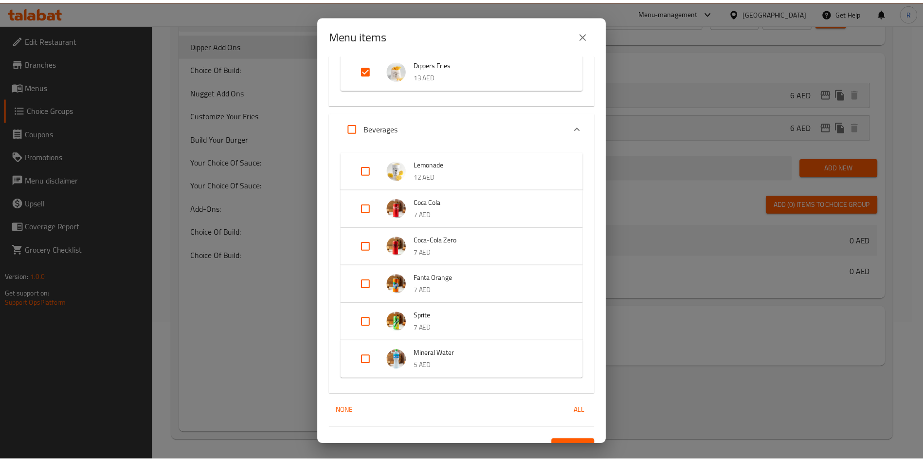
scroll to position [519, 0]
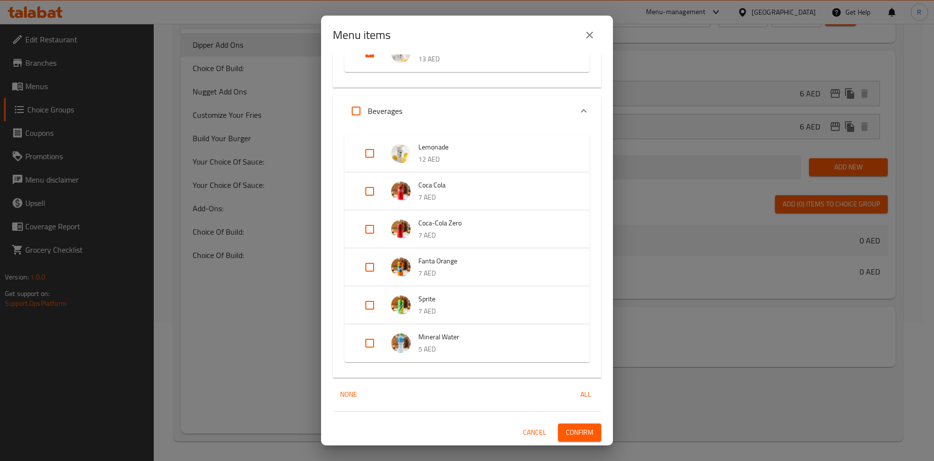
click at [570, 430] on span "Confirm" at bounding box center [580, 432] width 28 height 12
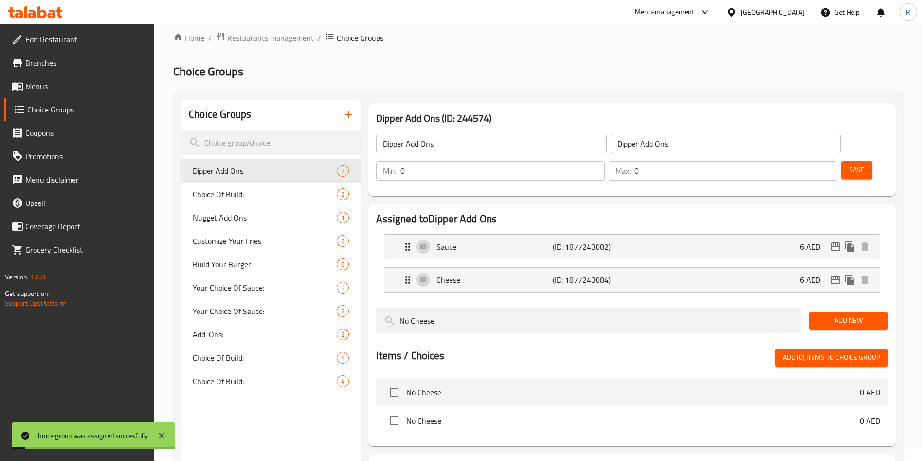
scroll to position [0, 0]
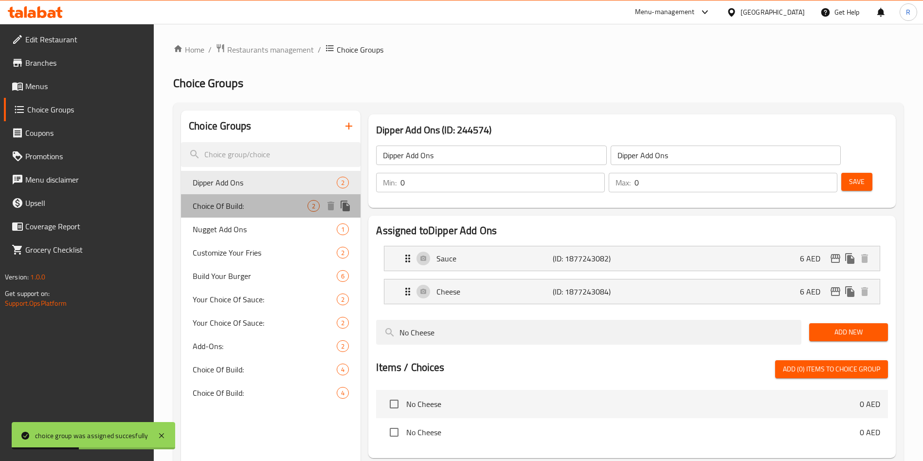
click at [258, 208] on span "Choice Of Build:" at bounding box center [250, 206] width 115 height 12
type input "Choice Of Build:"
type input "اختيار البناء:"
type input "1"
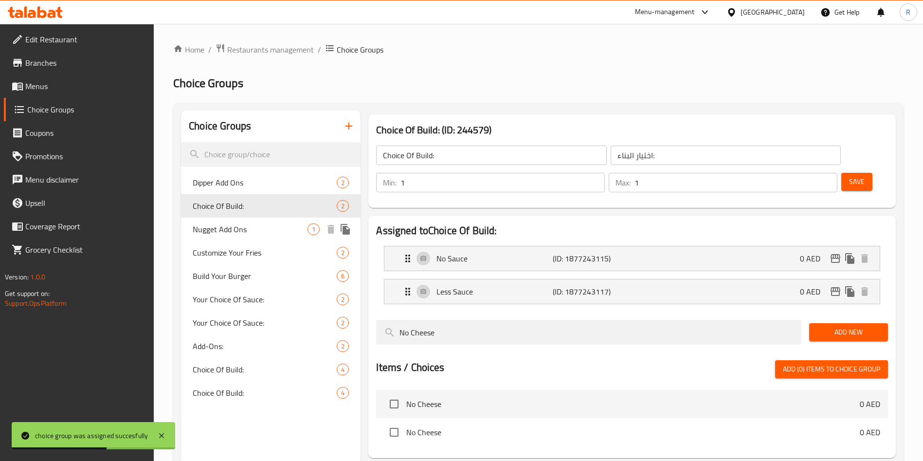
click at [230, 231] on span "Nugget Add Ons" at bounding box center [250, 229] width 115 height 12
type input "Nugget Add Ons"
type input "الإضافات:"
type input "0"
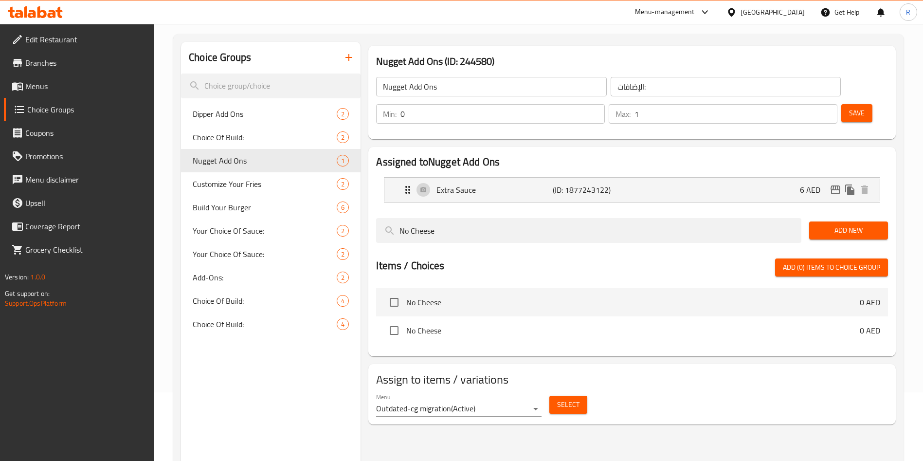
scroll to position [138, 0]
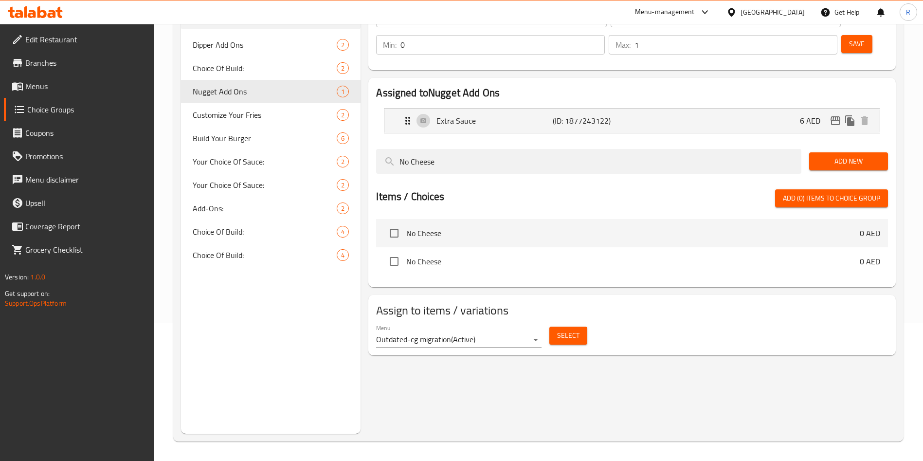
click at [500, 324] on div "Menu Outdated-cg migration ( Active )" at bounding box center [458, 335] width 165 height 23
click at [570, 329] on span "Select" at bounding box center [568, 335] width 22 height 12
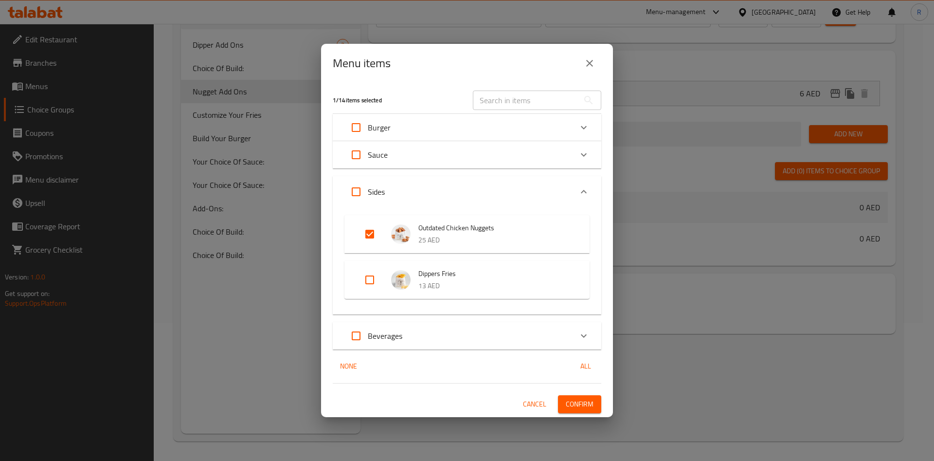
click at [583, 404] on span "Confirm" at bounding box center [580, 404] width 28 height 12
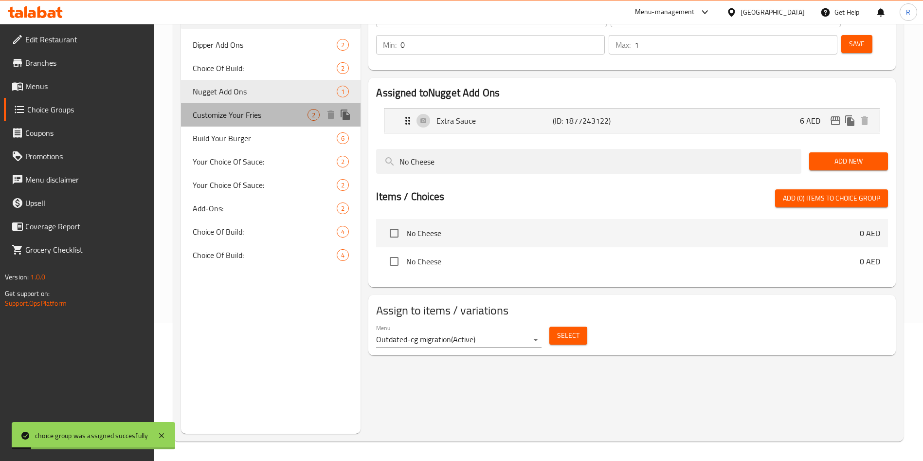
click at [243, 109] on span "Customize Your Fries" at bounding box center [250, 115] width 115 height 12
type input "Customize Your Fries"
type input "إختيارك من:"
type input "1"
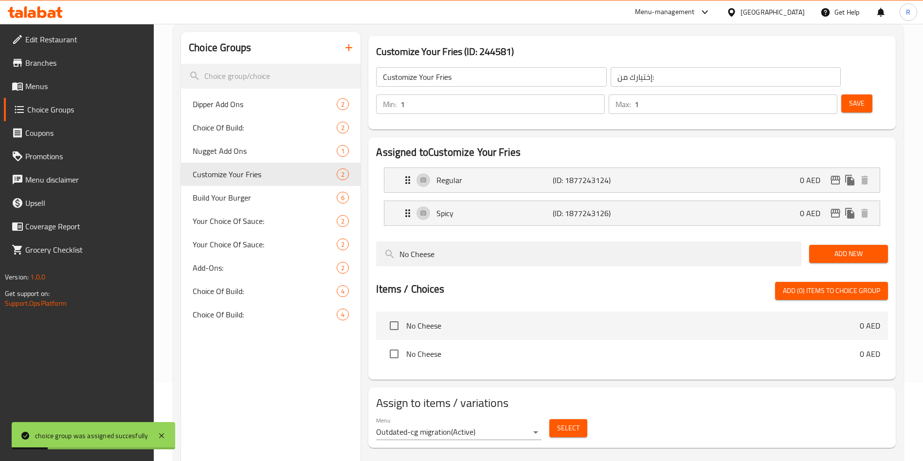
scroll to position [65, 0]
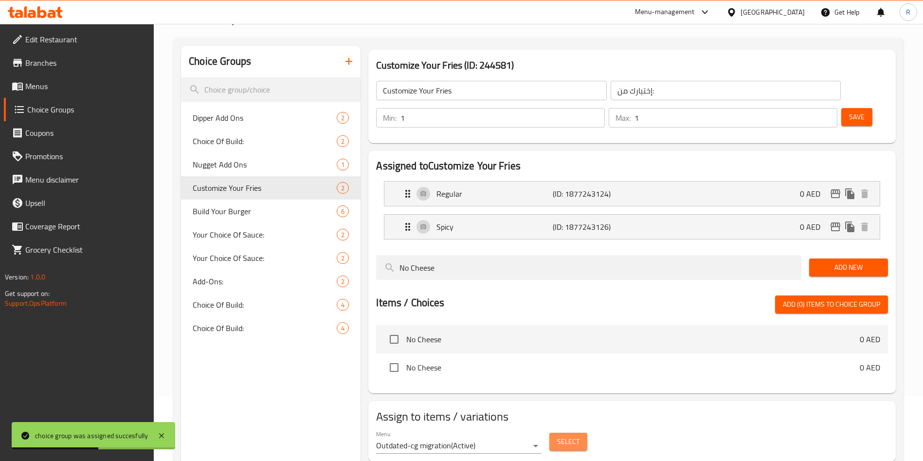
click at [575, 436] on span "Select" at bounding box center [568, 442] width 22 height 12
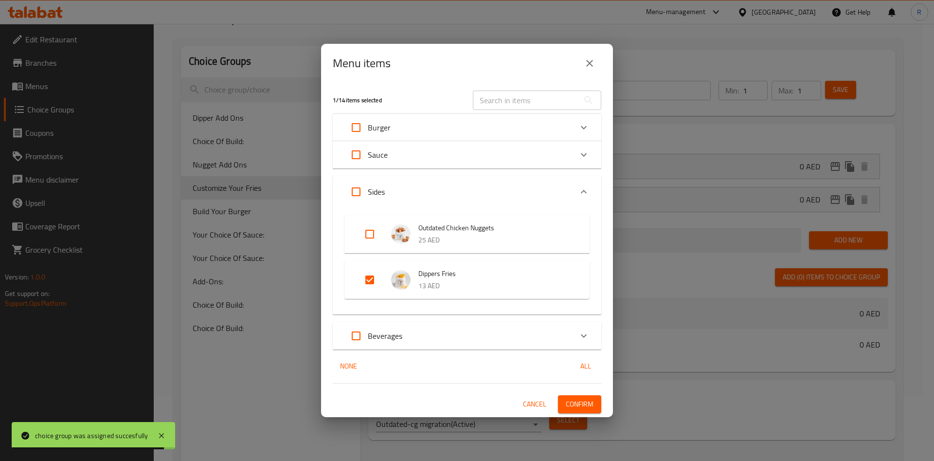
click at [577, 409] on span "Confirm" at bounding box center [580, 404] width 28 height 12
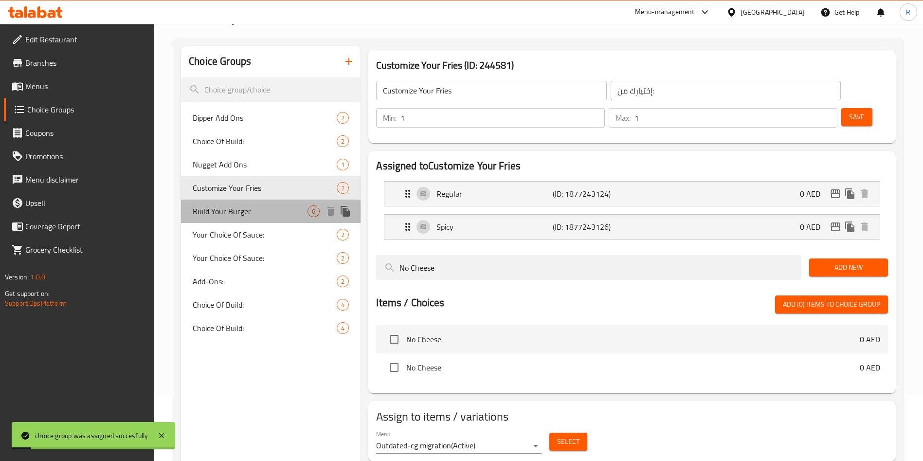
click at [251, 210] on span "Build Your Burger" at bounding box center [250, 211] width 115 height 12
type input "Build Your Burger"
type input "0"
type input "6"
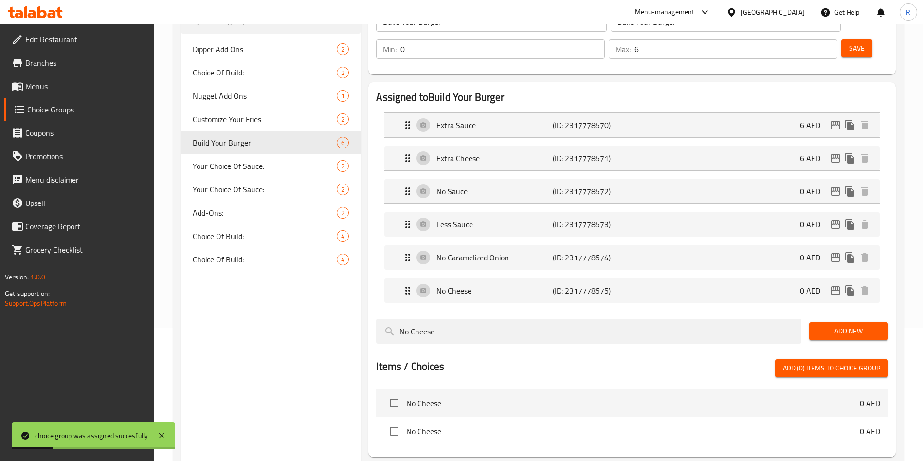
scroll to position [201, 0]
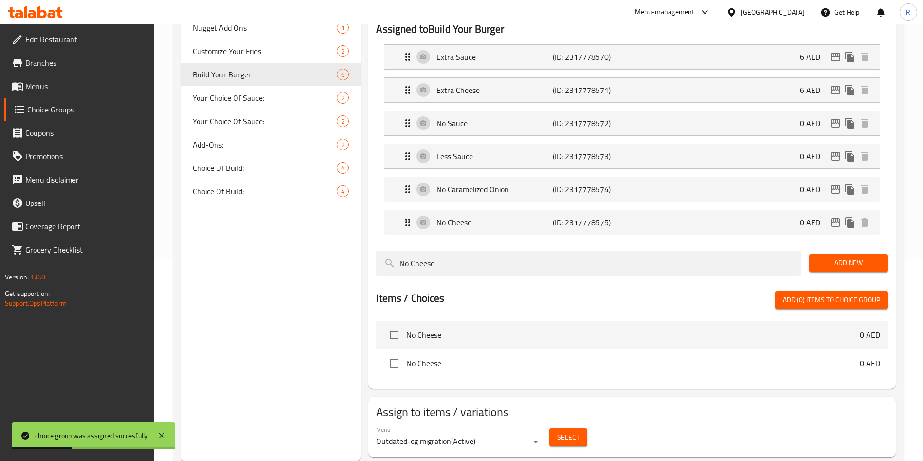
click at [563, 431] on span "Select" at bounding box center [568, 437] width 22 height 12
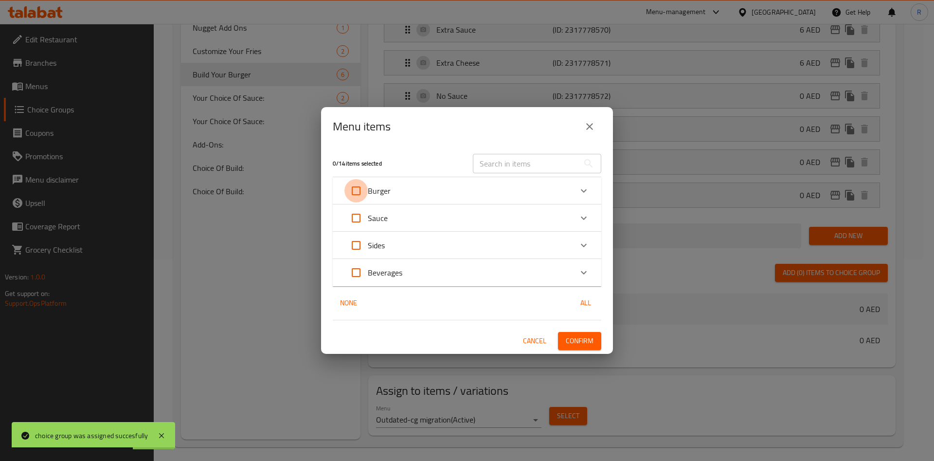
click at [359, 190] on input "Expand" at bounding box center [356, 190] width 23 height 23
checkbox input "true"
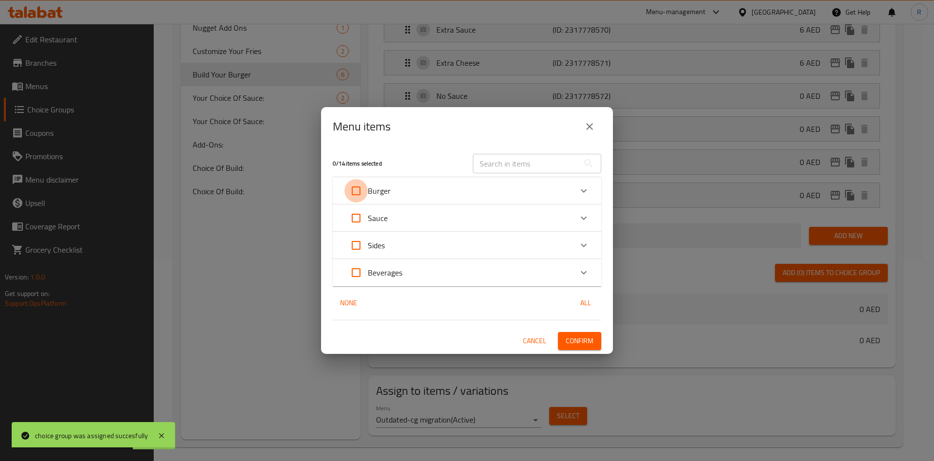
checkbox input "true"
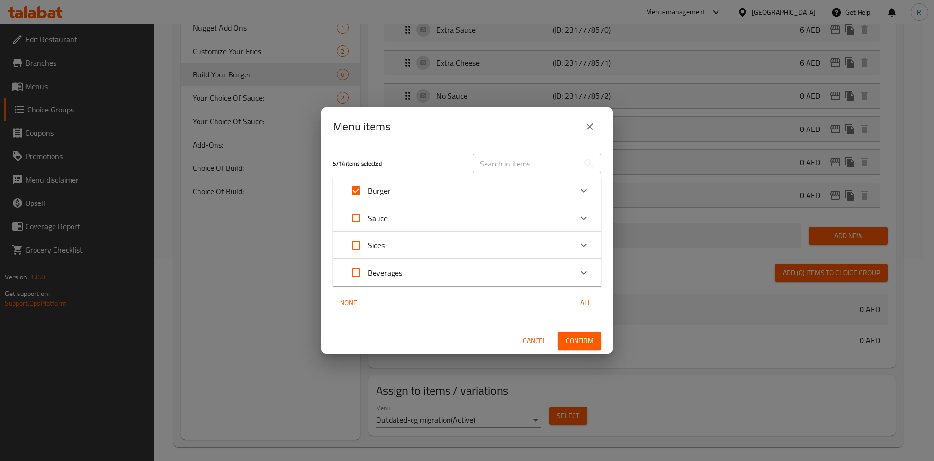
click at [586, 335] on span "Confirm" at bounding box center [580, 341] width 28 height 12
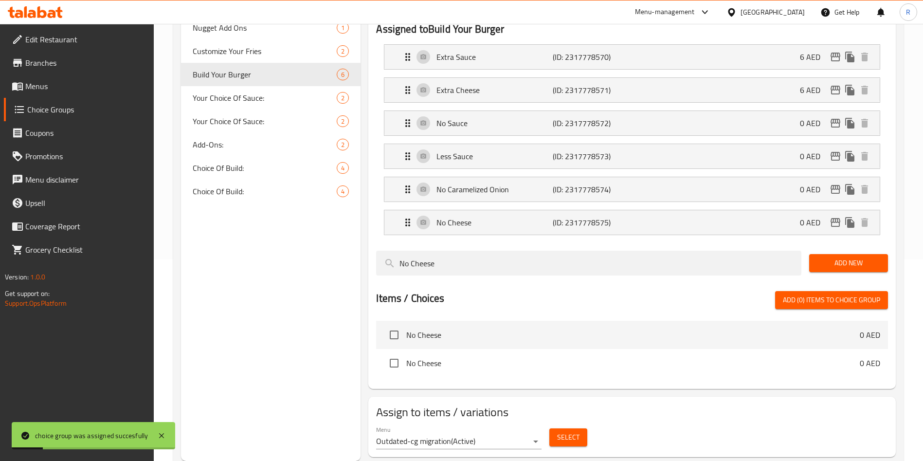
scroll to position [0, 0]
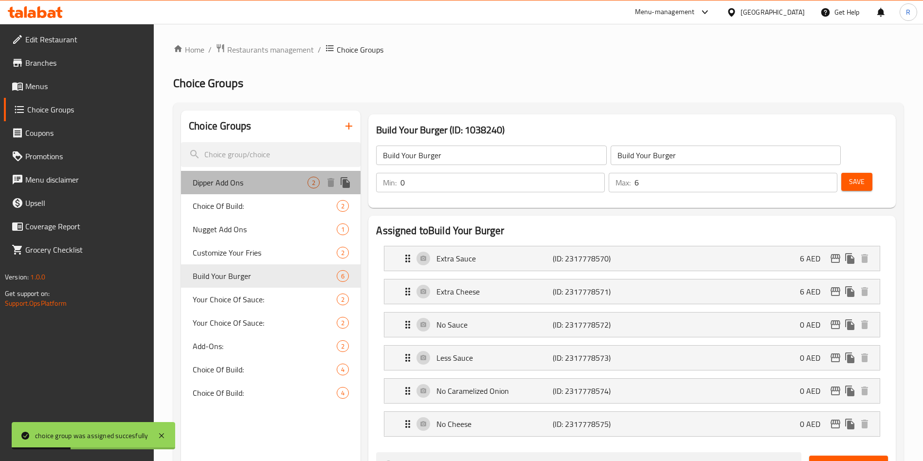
click at [243, 179] on span "Dipper Add Ons" at bounding box center [250, 183] width 115 height 12
type input "Dipper Add Ons"
type input "0"
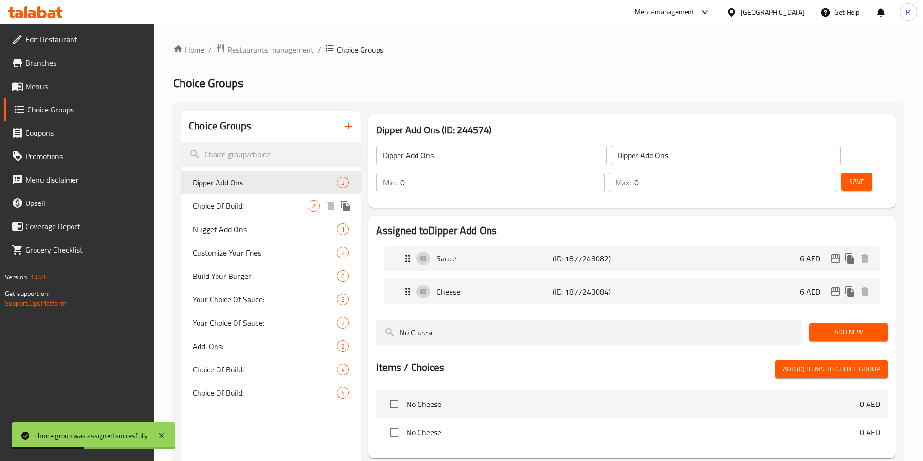
click at [245, 199] on div "Choice Of Build: 2" at bounding box center [271, 205] width 180 height 23
type input "Choice Of Build:"
type input "اختيار البناء:"
type input "1"
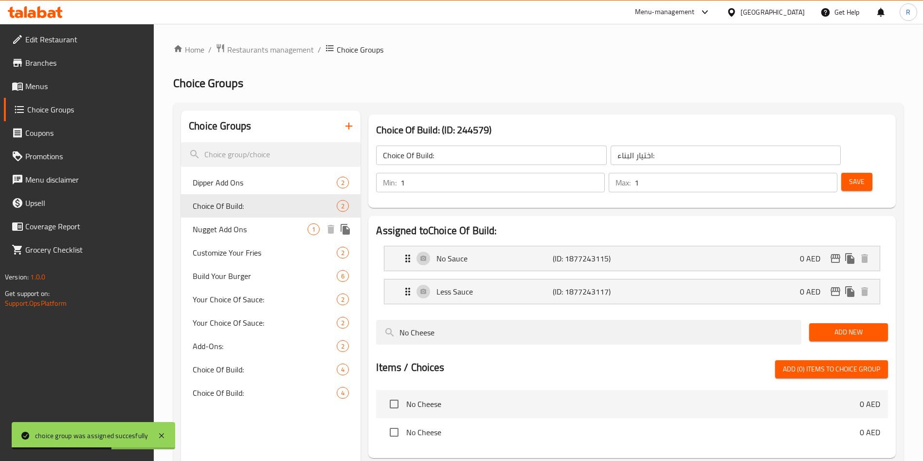
click at [244, 226] on span "Nugget Add Ons" at bounding box center [250, 229] width 115 height 12
type input "Nugget Add Ons"
type input "الإضافات:"
type input "0"
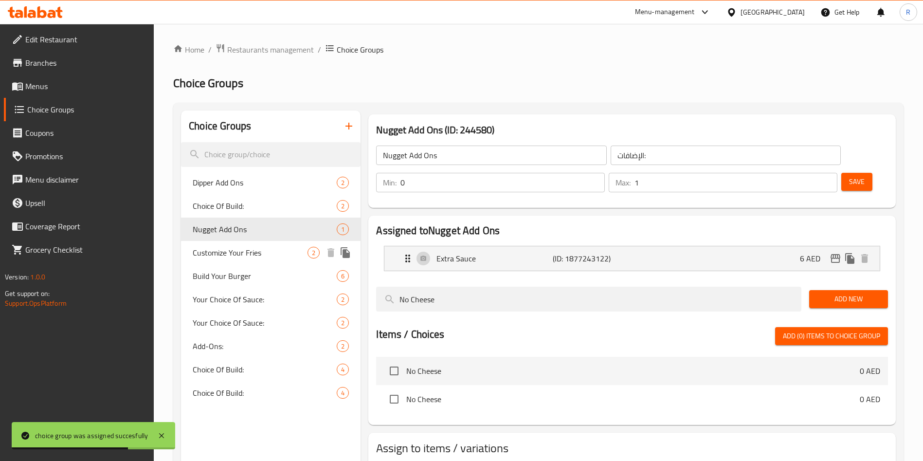
click at [253, 254] on span "Customize Your Fries" at bounding box center [250, 253] width 115 height 12
type input "Customize Your Fries"
type input "إختيارك من:"
type input "1"
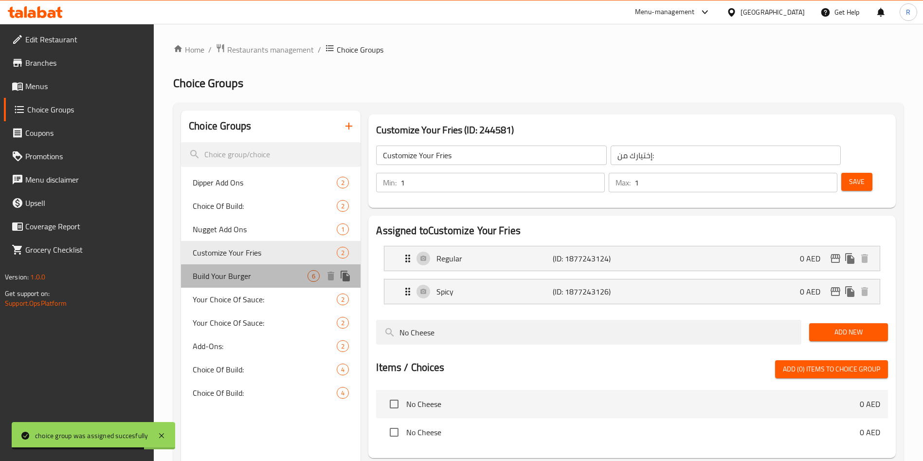
click at [264, 273] on span "Build Your Burger" at bounding box center [250, 276] width 115 height 12
type input "Build Your Burger"
type input "0"
type input "6"
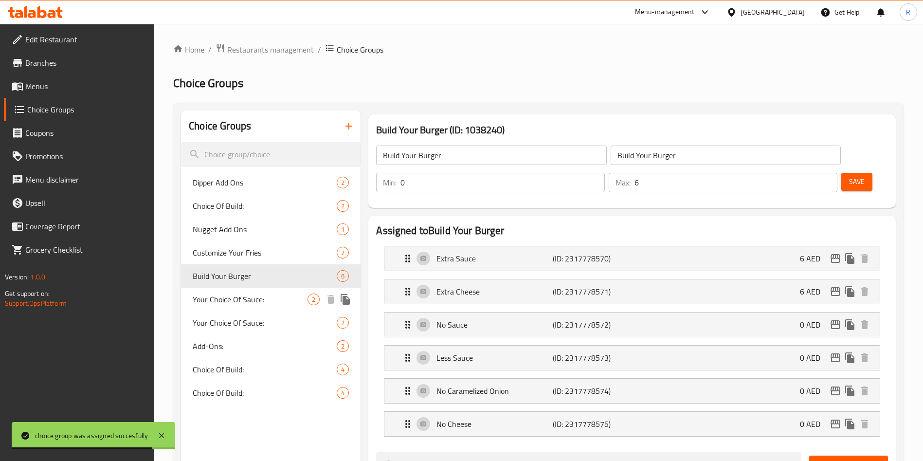
click at [258, 302] on span "Your Choice Of Sauce:" at bounding box center [250, 299] width 115 height 12
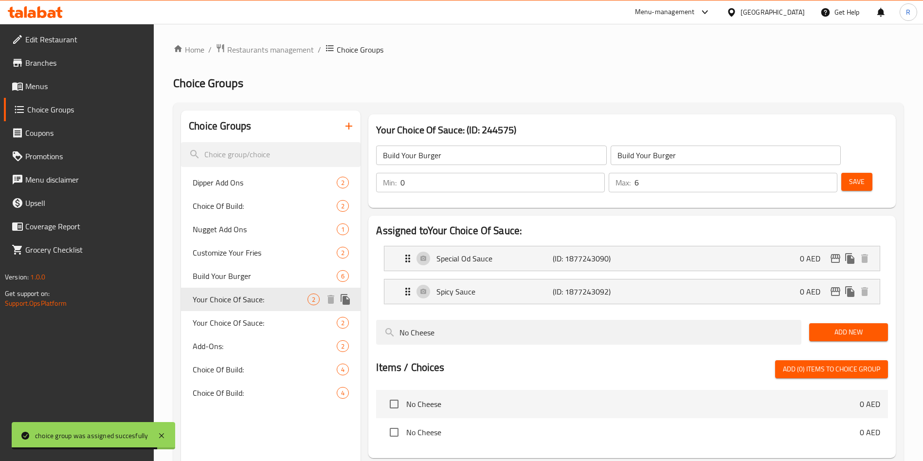
type input "Your Choice Of Sauce:"
type input "إختيارك من الصوص:"
type input "1"
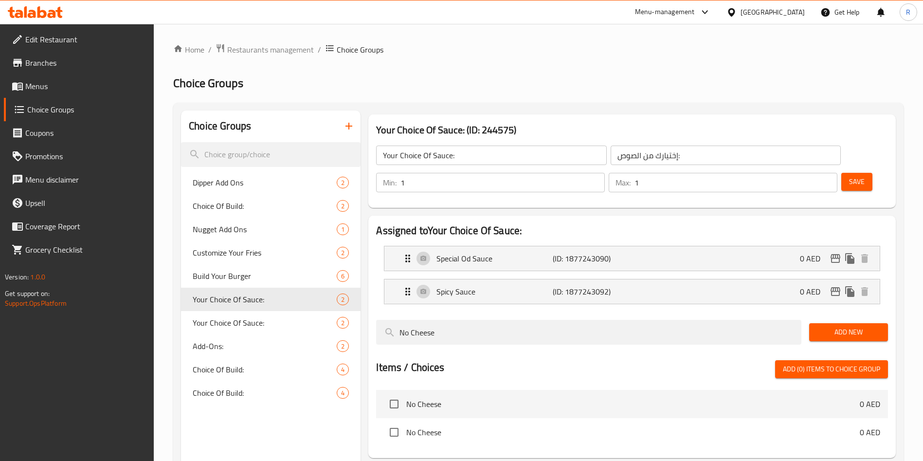
click at [465, 153] on input "Your Choice Of Sauce:" at bounding box center [491, 155] width 230 height 19
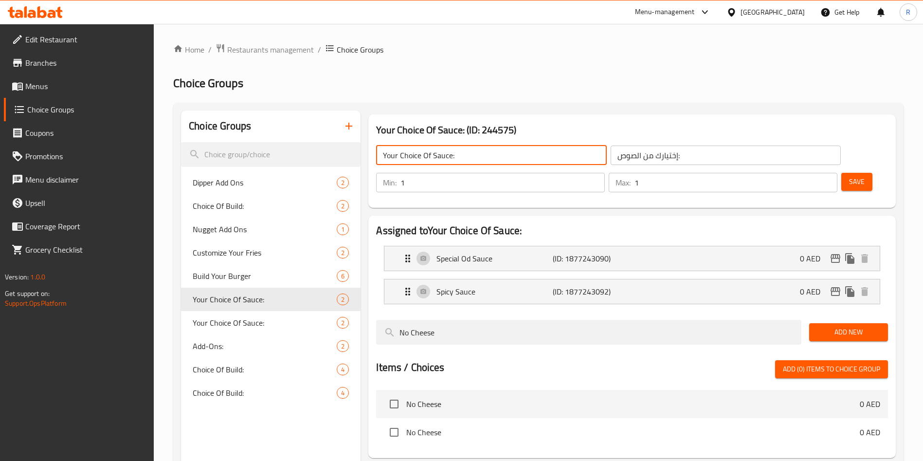
paste input "Burger Sauces"
type input "Burger Sauces"
click at [643, 155] on input "إختيارك من الصوص:" at bounding box center [726, 155] width 230 height 19
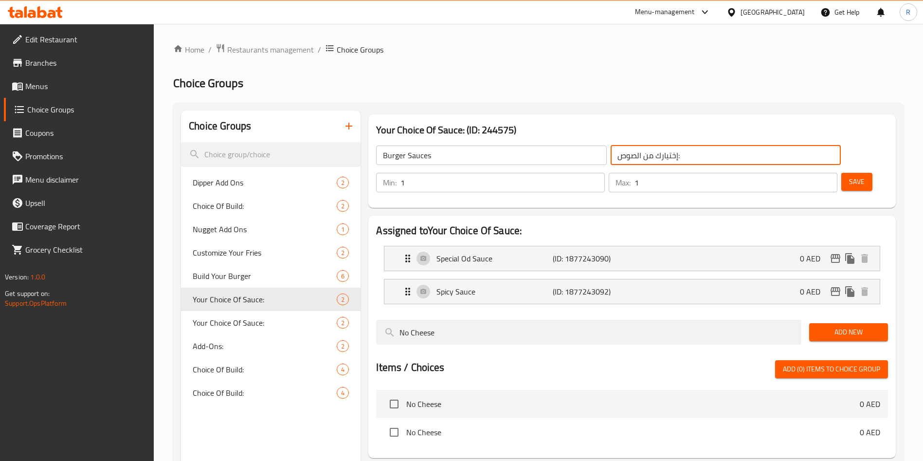
paste input "Burger Sauces"
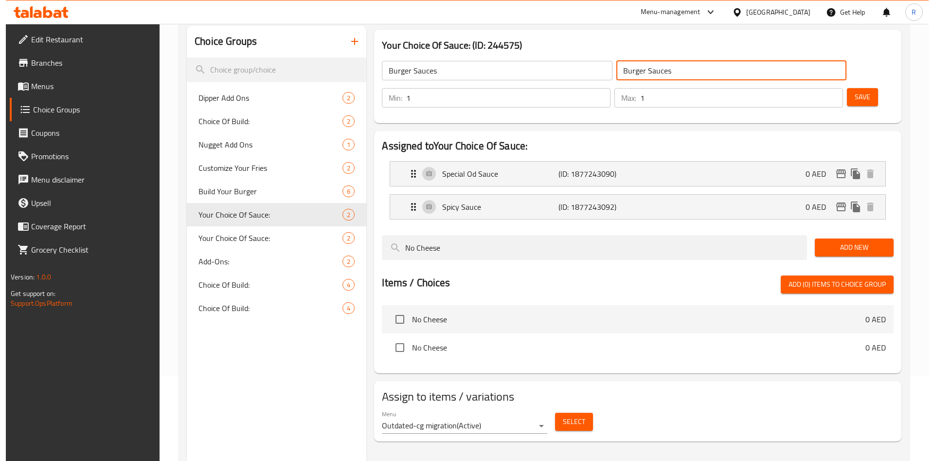
scroll to position [138, 0]
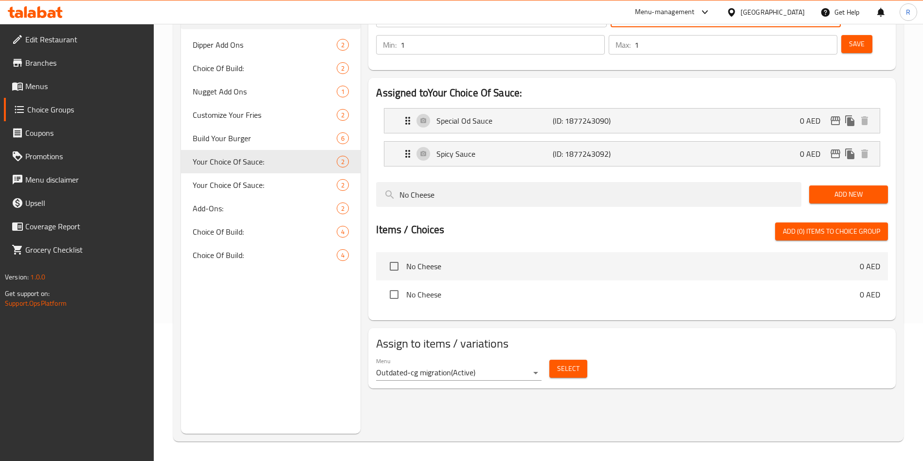
type input "Burger Sauces"
click at [572, 363] on span "Select" at bounding box center [568, 369] width 22 height 12
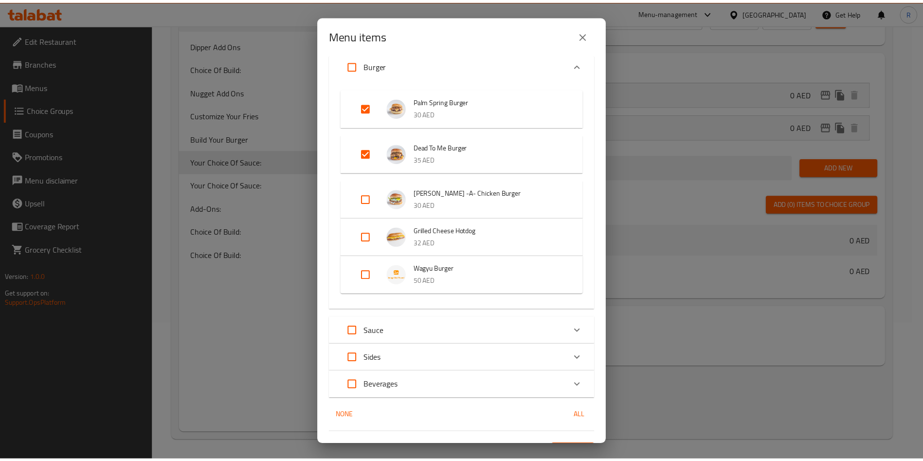
scroll to position [65, 0]
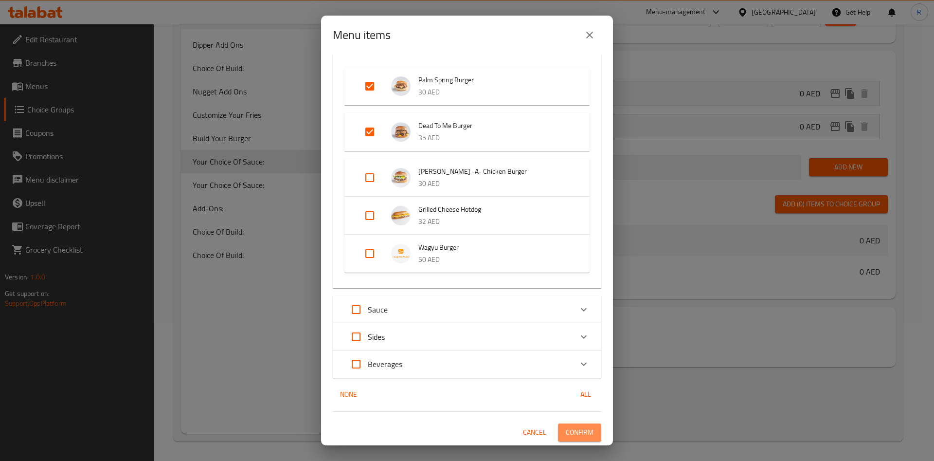
click at [568, 429] on span "Confirm" at bounding box center [580, 432] width 28 height 12
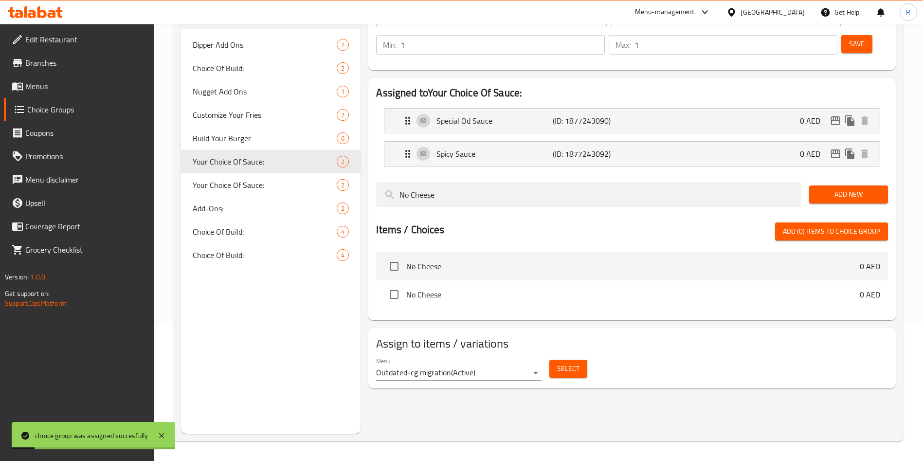
click at [300, 379] on div "Choice Groups Dipper Add Ons 2 Choice Of Build: 2 Nugget Add Ons 1 Customize Yo…" at bounding box center [271, 203] width 180 height 461
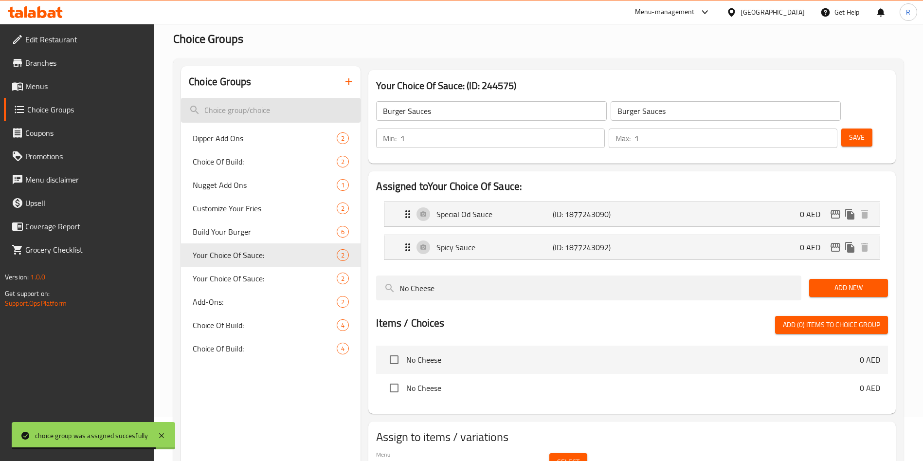
scroll to position [0, 0]
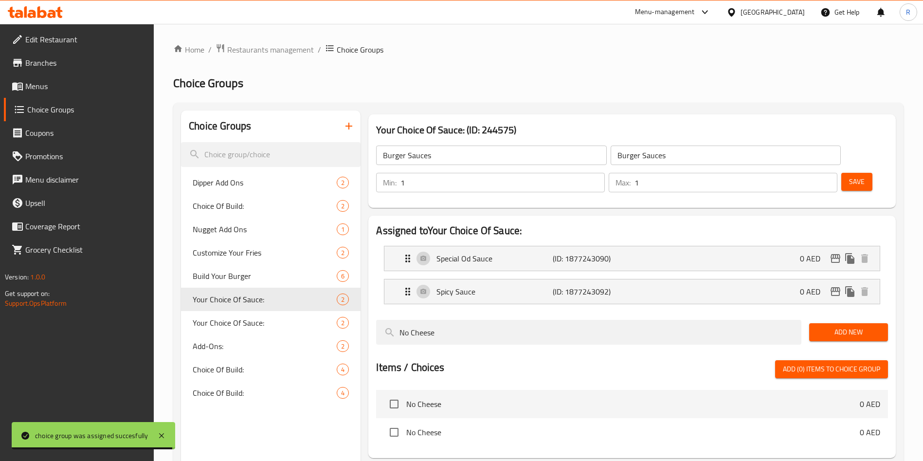
click at [54, 76] on link "Menus" at bounding box center [79, 85] width 150 height 23
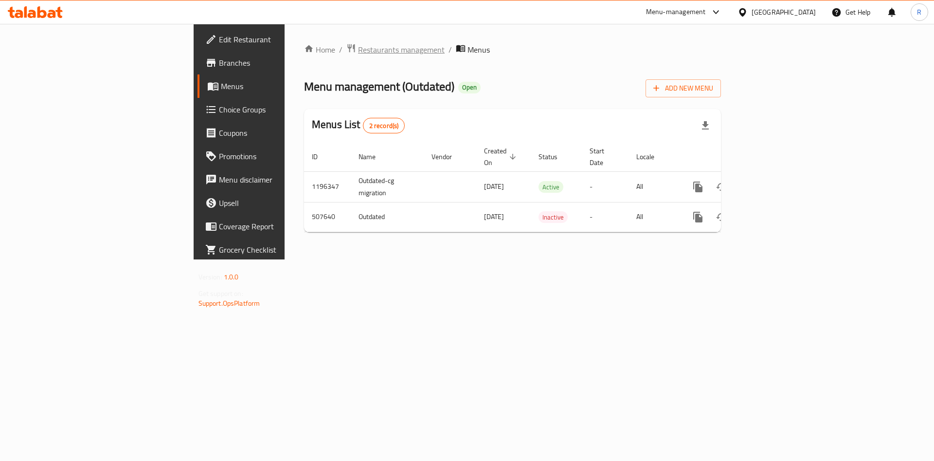
click at [358, 44] on span "Restaurants management" at bounding box center [401, 50] width 87 height 12
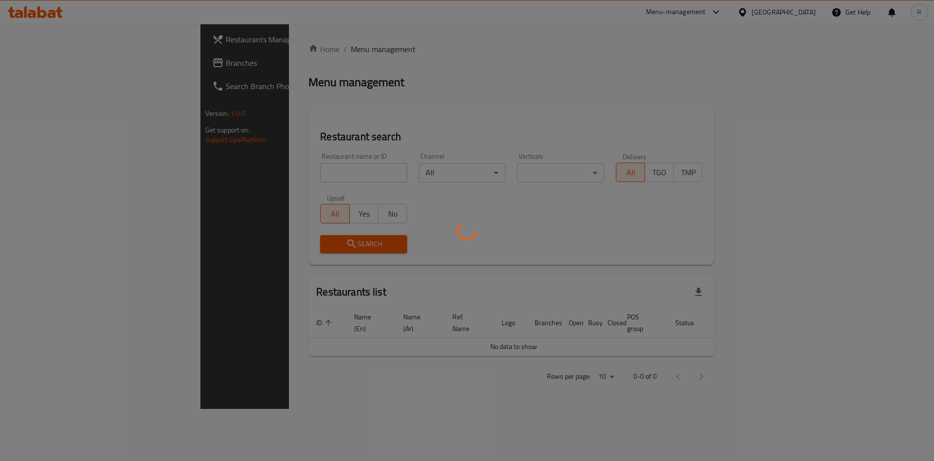
click at [264, 171] on div at bounding box center [467, 230] width 934 height 461
click at [277, 175] on div at bounding box center [467, 230] width 934 height 461
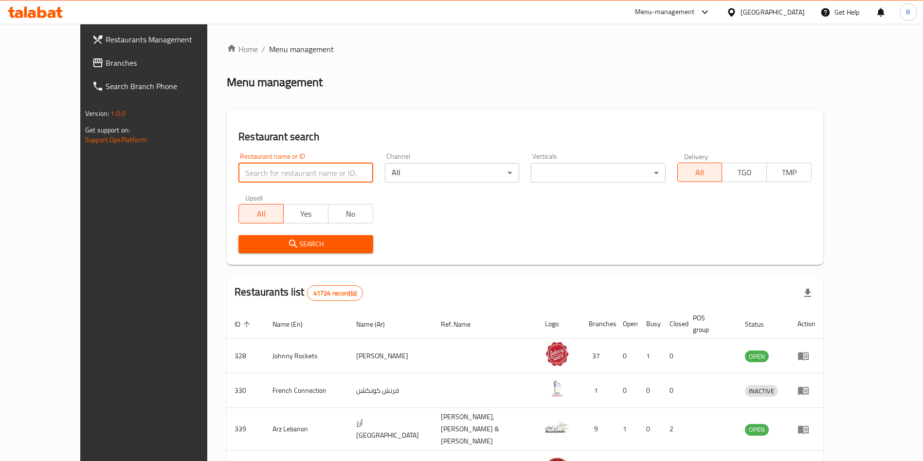
click at [309, 171] on input "search" at bounding box center [305, 172] width 134 height 19
type input "the pizza club"
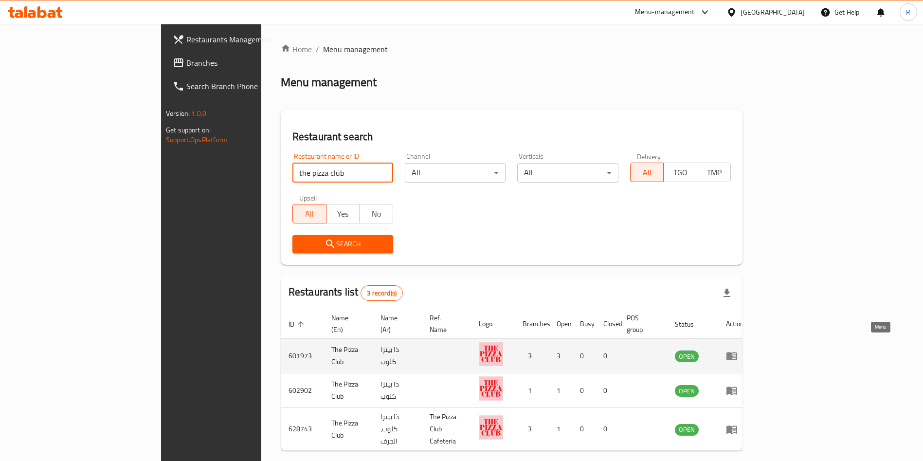
click at [737, 352] on icon "enhanced table" at bounding box center [732, 356] width 11 height 8
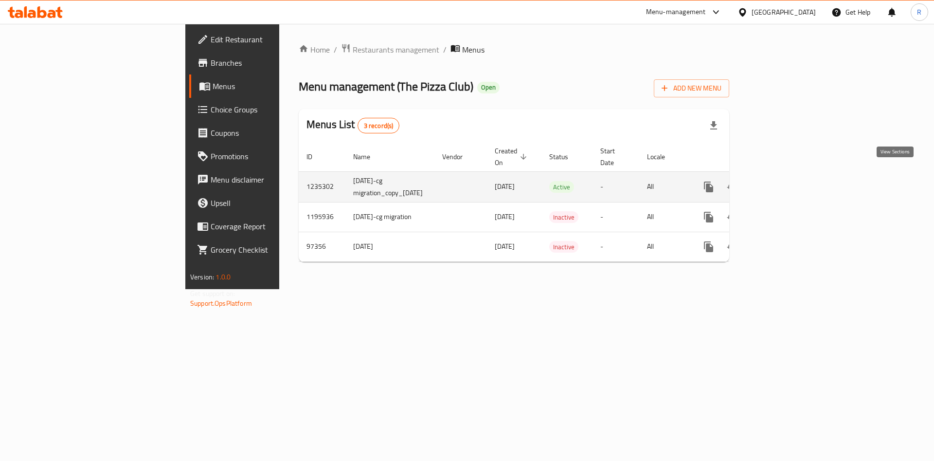
click at [791, 175] on link "enhanced table" at bounding box center [778, 186] width 23 height 23
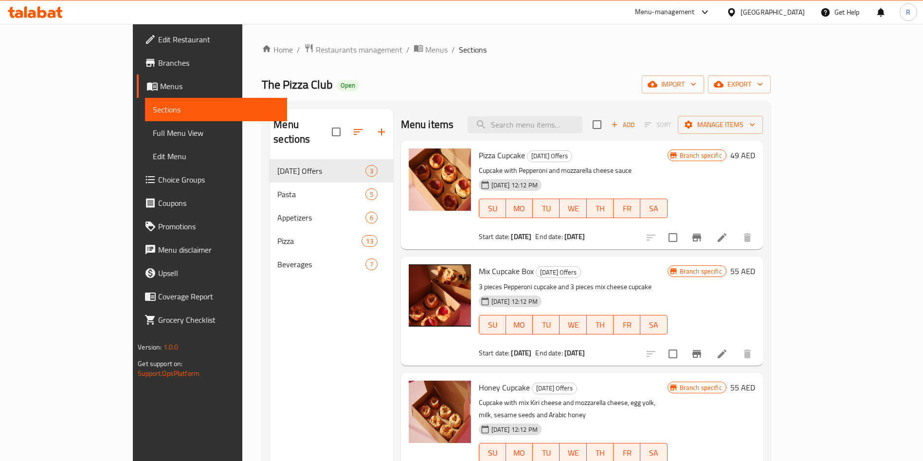
click at [287, 352] on div "Menu sections Ramadan Offers 3 Pasta 5 Appetizers 6 Pizza 13 Beverages 7" at bounding box center [331, 339] width 123 height 461
drag, startPoint x: 89, startPoint y: 38, endPoint x: 127, endPoint y: 77, distance: 54.4
click at [158, 38] on span "Edit Restaurant" at bounding box center [218, 40] width 121 height 12
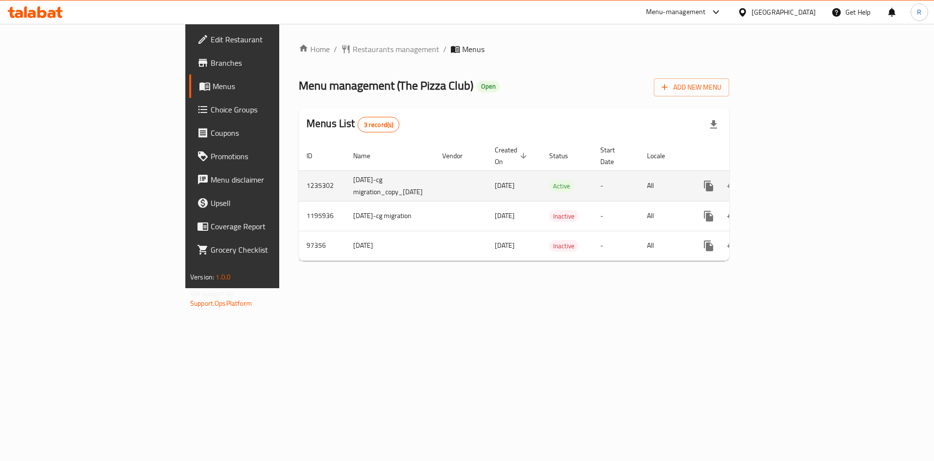
click at [785, 180] on icon "enhanced table" at bounding box center [779, 186] width 12 height 12
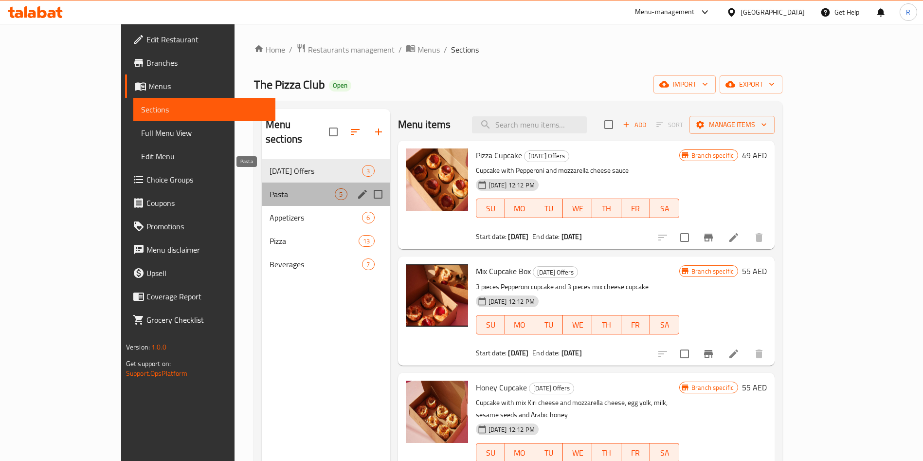
click at [270, 188] on span "Pasta" at bounding box center [302, 194] width 65 height 12
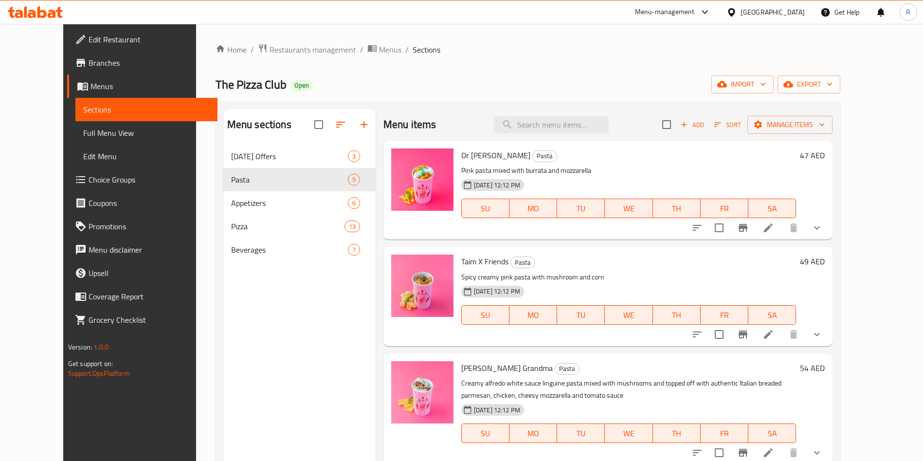
click at [774, 224] on icon at bounding box center [769, 228] width 12 height 12
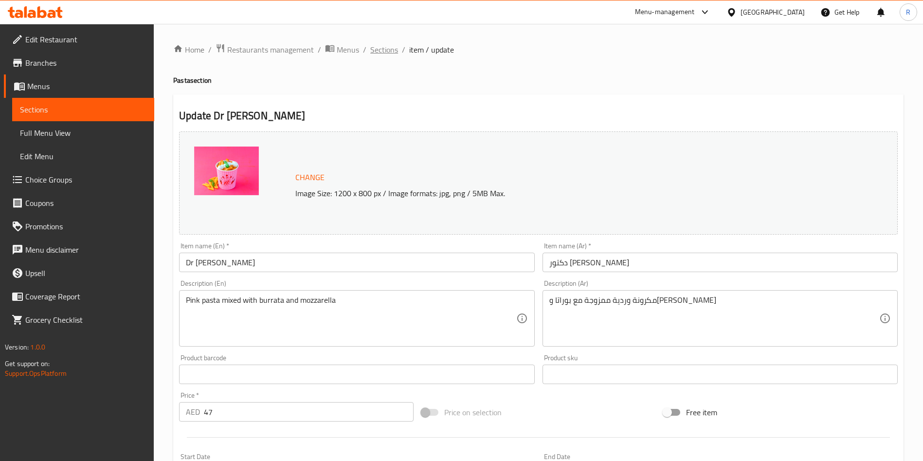
click at [387, 50] on span "Sections" at bounding box center [384, 50] width 28 height 12
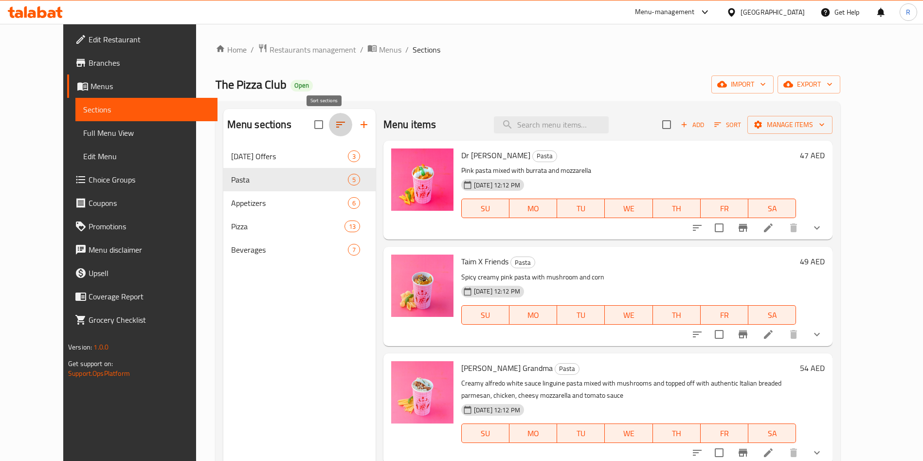
click at [335, 124] on icon "button" at bounding box center [341, 125] width 12 height 12
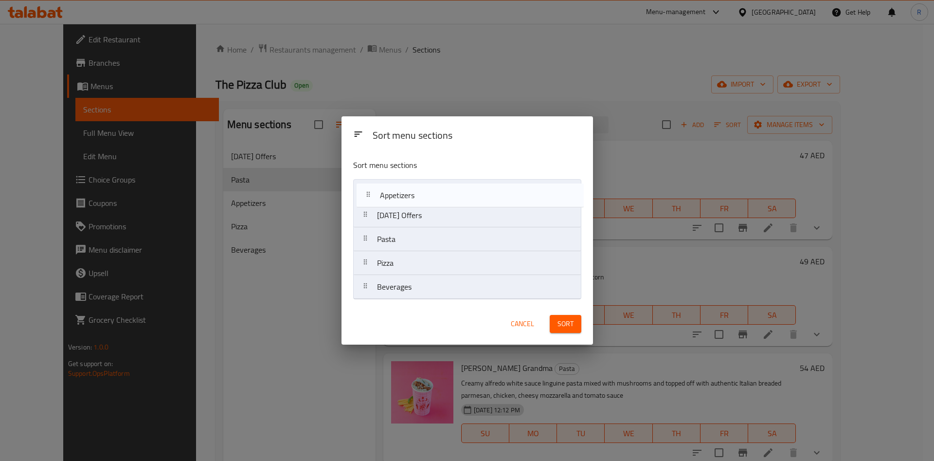
drag, startPoint x: 413, startPoint y: 236, endPoint x: 417, endPoint y: 183, distance: 52.7
click at [417, 183] on nav "[DATE] Offers Pasta Appetizers Pizza Beverages" at bounding box center [467, 239] width 228 height 120
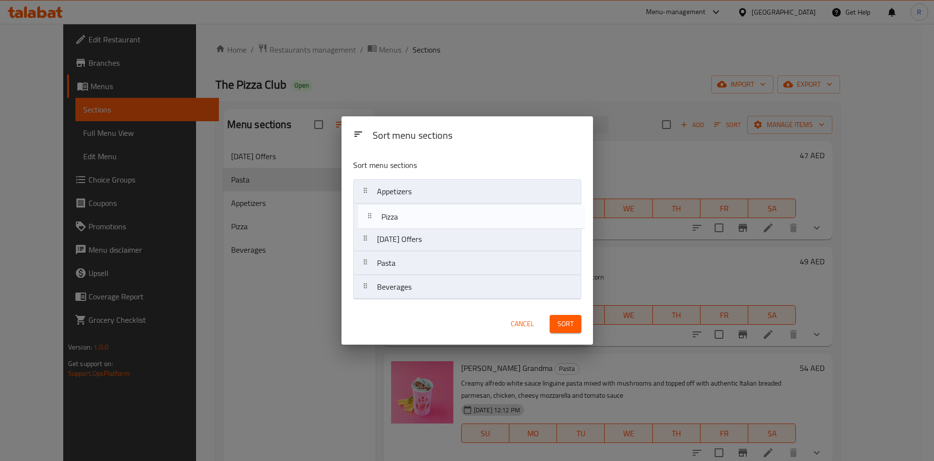
drag, startPoint x: 408, startPoint y: 262, endPoint x: 413, endPoint y: 204, distance: 58.1
click at [413, 204] on nav "Appetizers [DATE] Offers Pasta Pizza Beverages" at bounding box center [467, 239] width 228 height 120
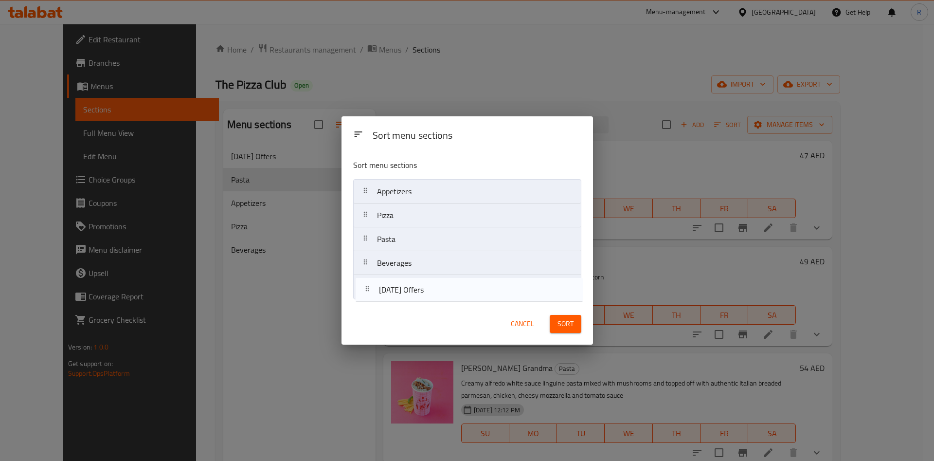
drag, startPoint x: 414, startPoint y: 238, endPoint x: 415, endPoint y: 293, distance: 54.5
click at [416, 294] on nav "Appetizers Pizza [DATE] Offers Pasta Beverages" at bounding box center [467, 239] width 228 height 120
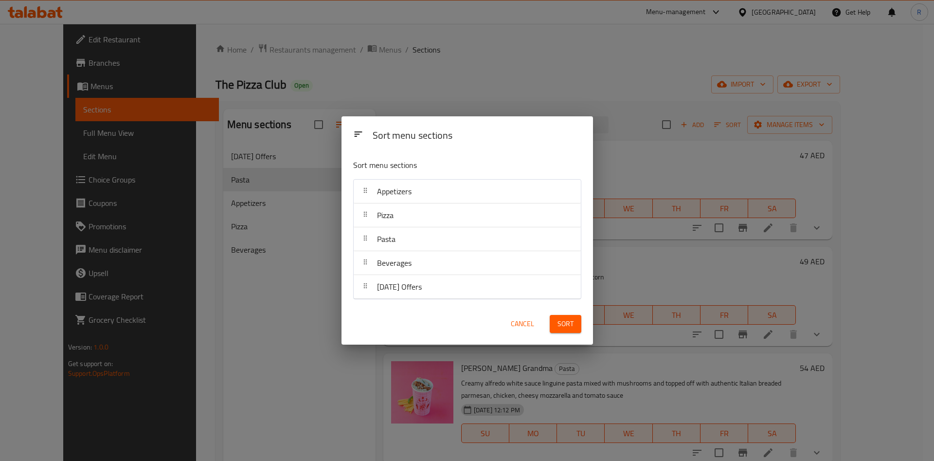
click at [538, 316] on div "Cancel" at bounding box center [522, 324] width 43 height 30
click at [566, 320] on span "Sort" at bounding box center [566, 324] width 16 height 12
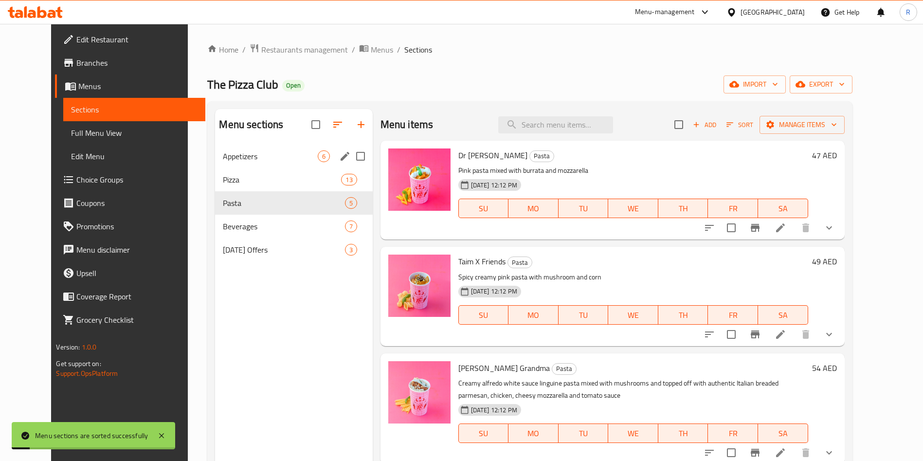
click at [279, 148] on div "Appetizers 6" at bounding box center [293, 156] width 157 height 23
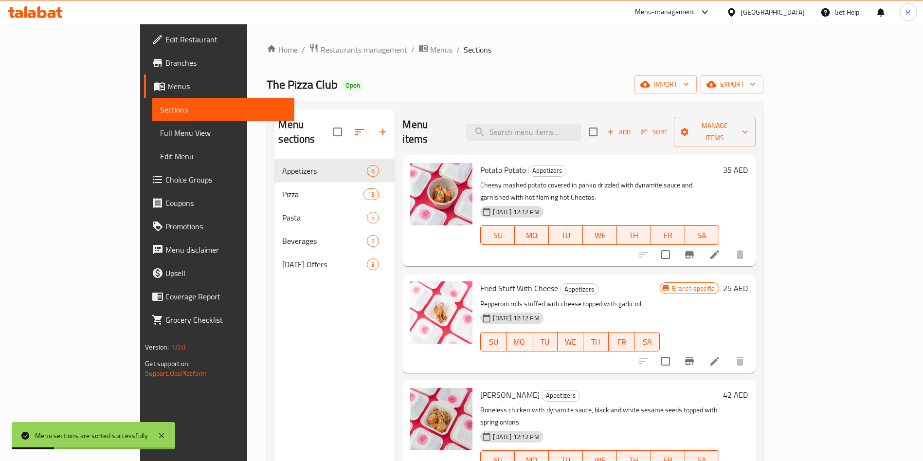
click at [721, 249] on icon at bounding box center [715, 255] width 12 height 12
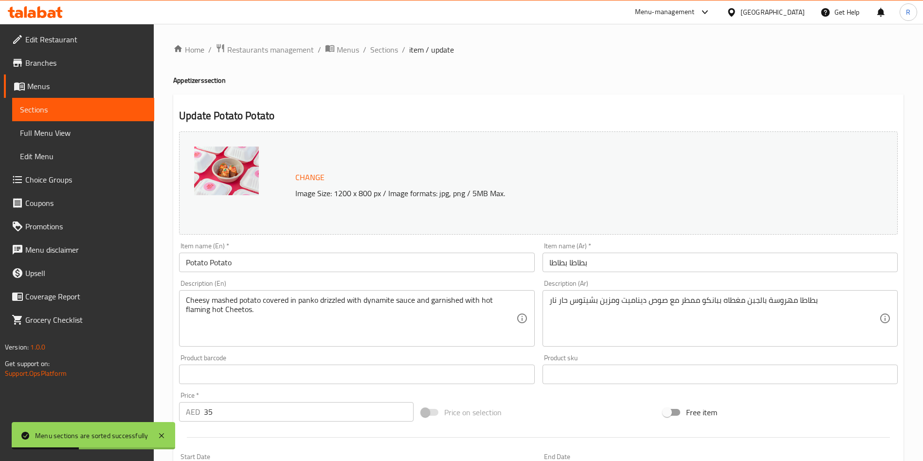
drag, startPoint x: 415, startPoint y: 320, endPoint x: 420, endPoint y: 320, distance: 5.4
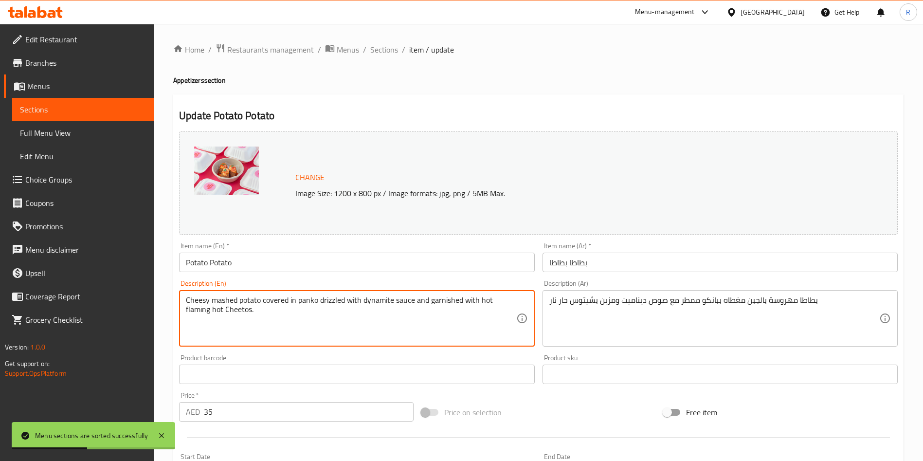
paste textarea "Cheesy mashed potatoes in crispy panko, drizzled with dynamite sauce and topped…"
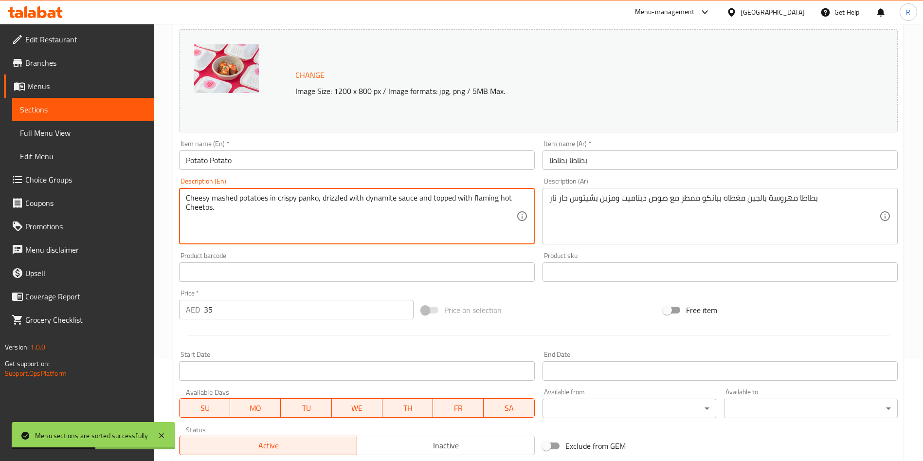
scroll to position [241, 0]
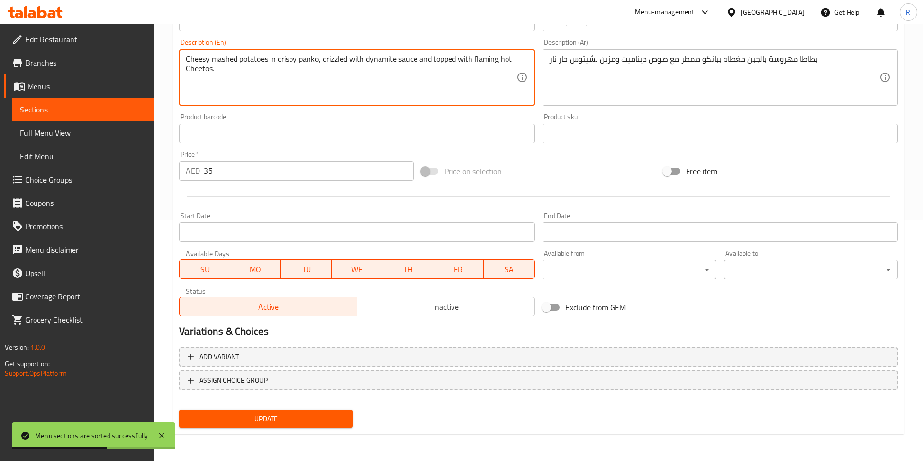
type textarea "Cheesy mashed potatoes in crispy panko, drizzled with dynamite sauce and topped…"
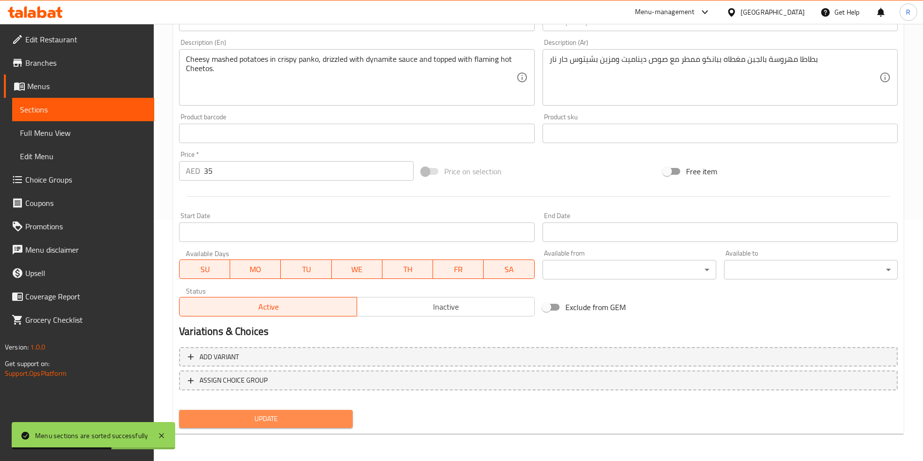
click at [273, 417] on span "Update" at bounding box center [266, 419] width 158 height 12
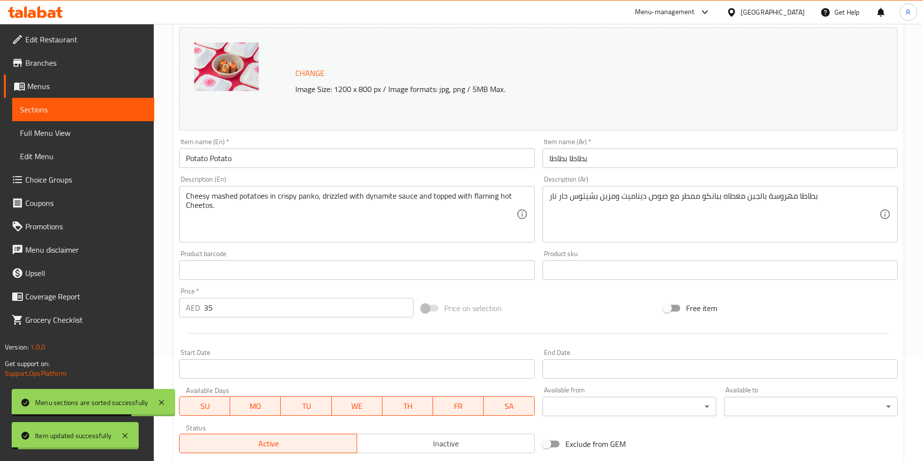
scroll to position [0, 0]
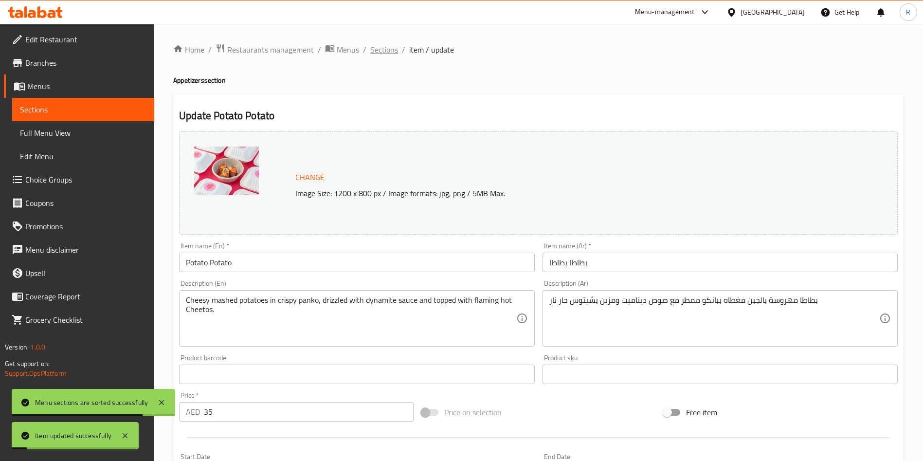
click at [383, 44] on span "Sections" at bounding box center [384, 50] width 28 height 12
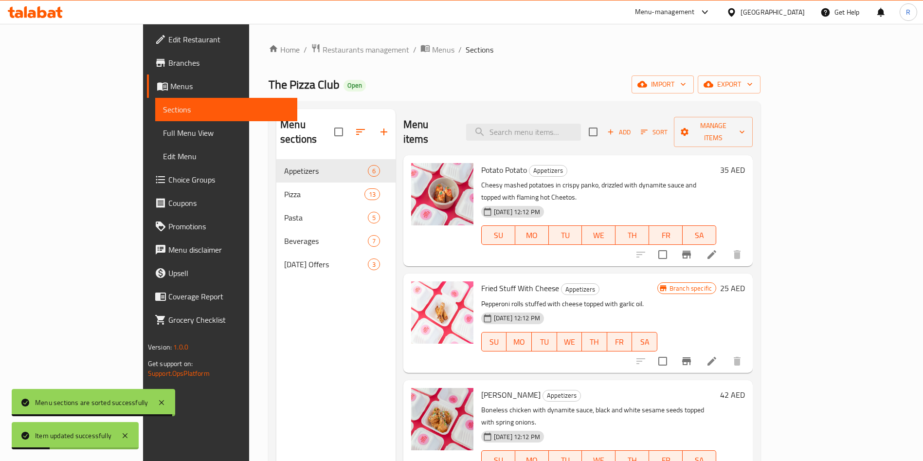
click at [726, 352] on li at bounding box center [711, 361] width 27 height 18
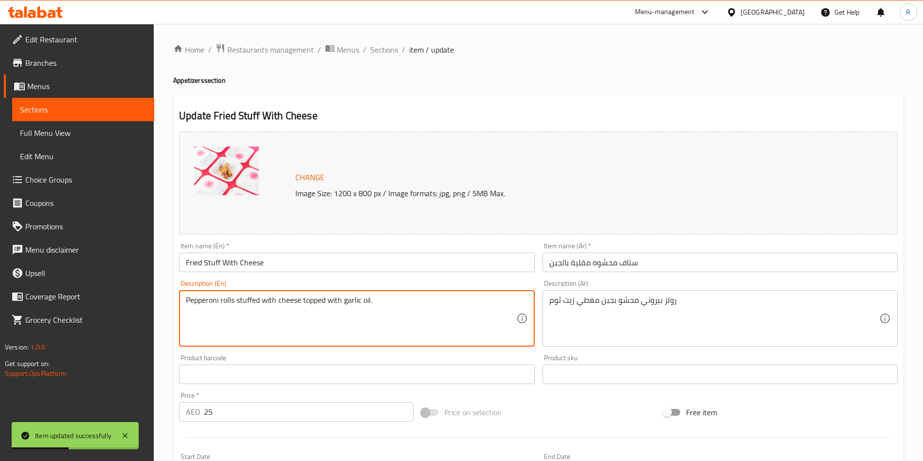
paste textarea "Golden rolls stuffed with melting cheese, brush"
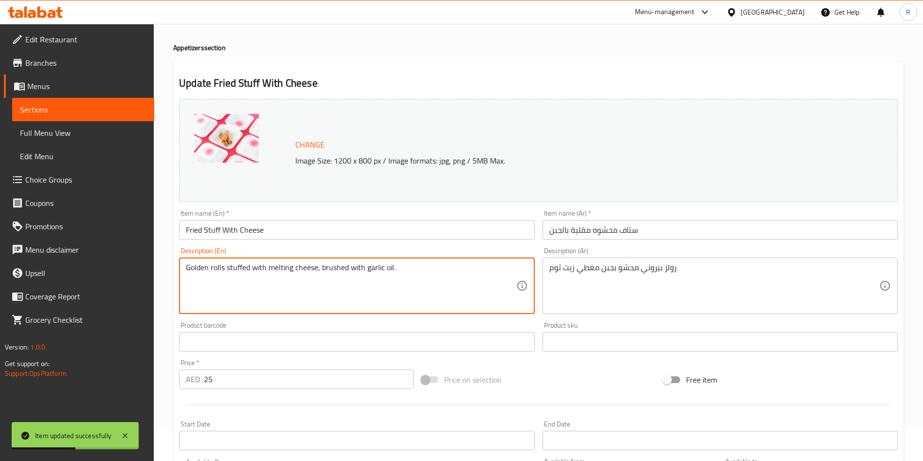
scroll to position [241, 0]
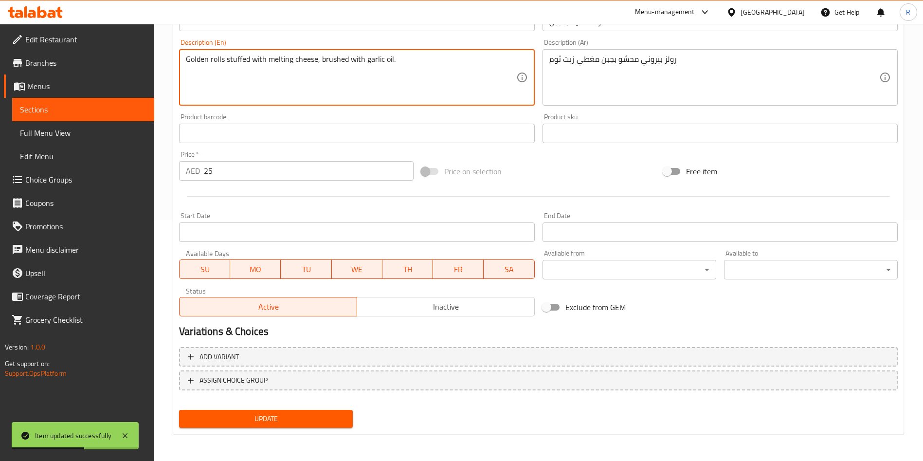
type textarea "Golden rolls stuffed with melting cheese, brushed with garlic oil."
click at [285, 416] on span "Update" at bounding box center [266, 419] width 158 height 12
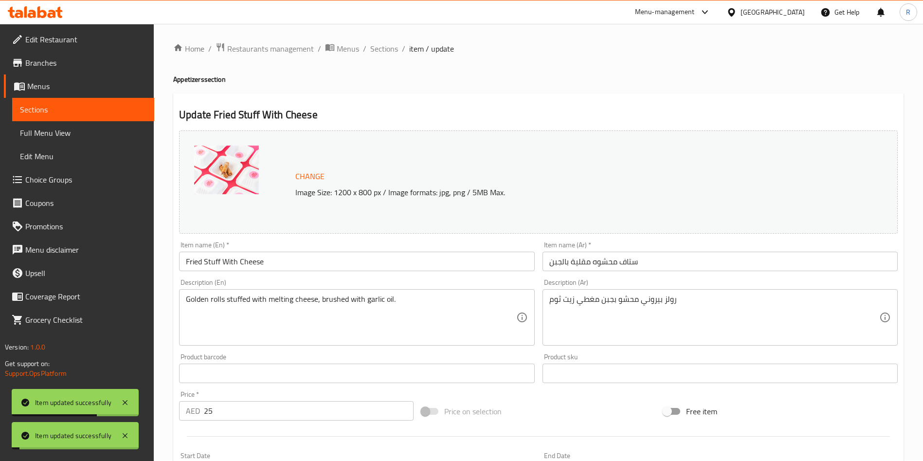
scroll to position [0, 0]
click at [392, 54] on span "Sections" at bounding box center [384, 50] width 28 height 12
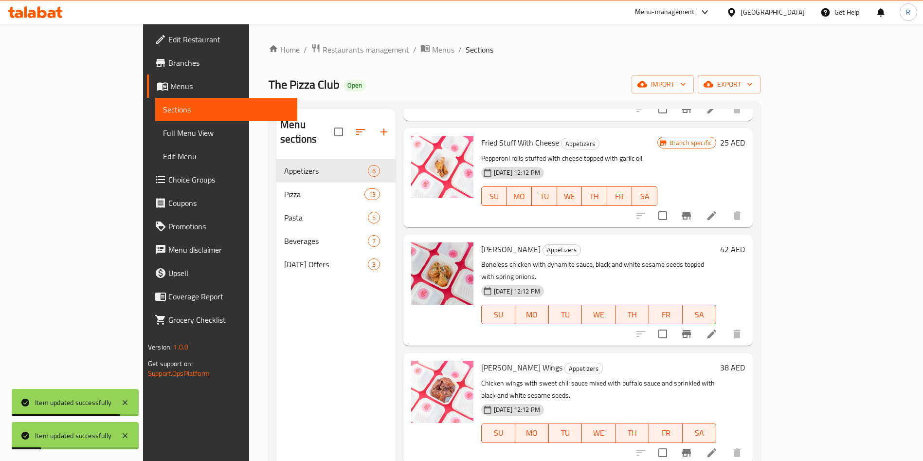
scroll to position [146, 0]
click at [716, 329] on icon at bounding box center [712, 333] width 9 height 9
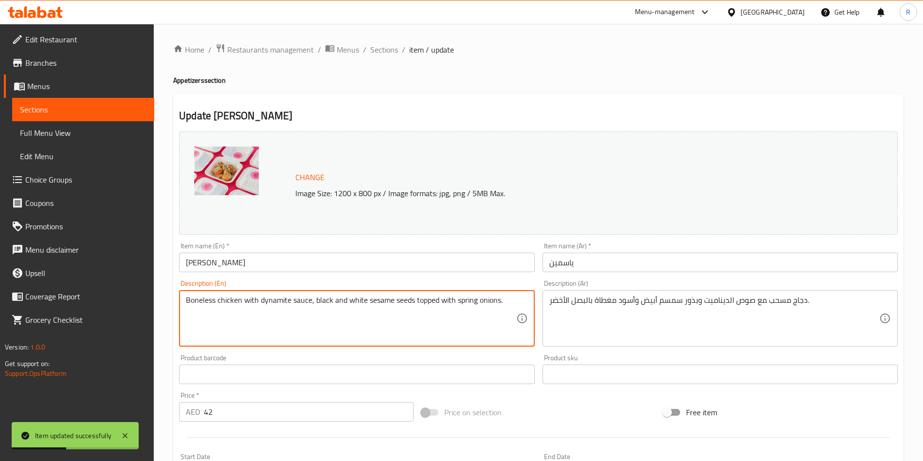
paste textarea "Tender boneless chicken tossed in dynamite sauce, sesame seeds, and fres"
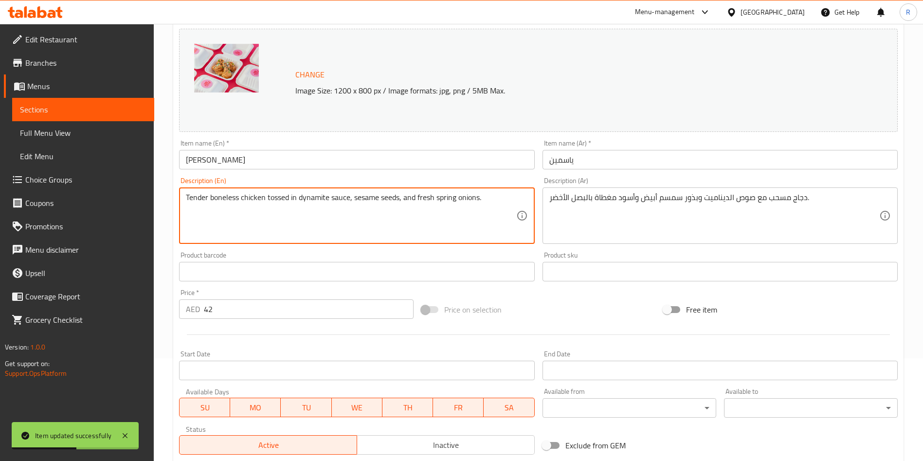
scroll to position [241, 0]
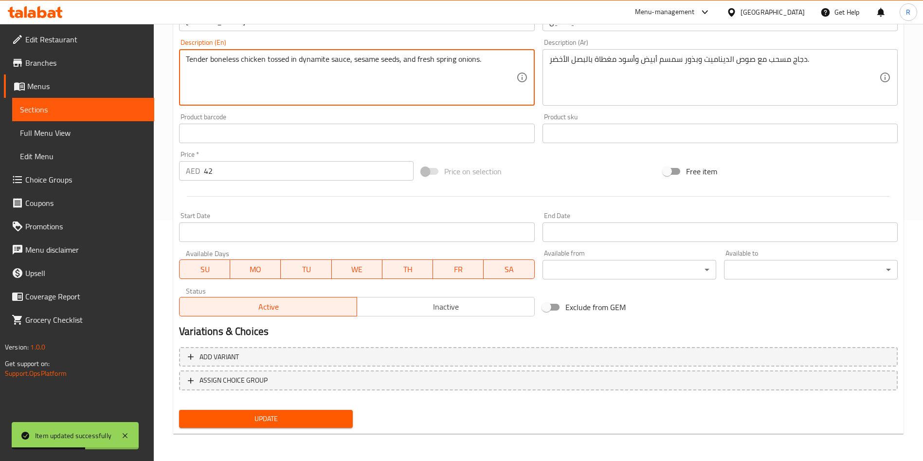
type textarea "Tender boneless chicken tossed in dynamite sauce, sesame seeds, and fresh sprin…"
click at [266, 411] on button "Update" at bounding box center [266, 419] width 174 height 18
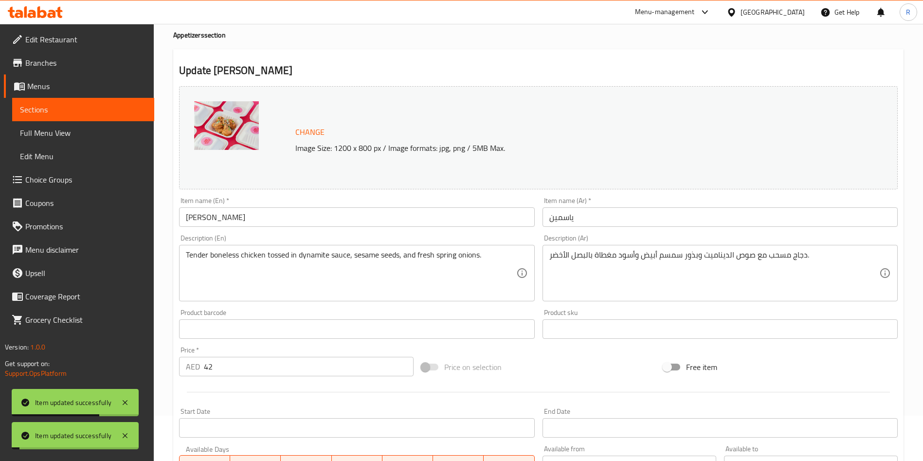
scroll to position [0, 0]
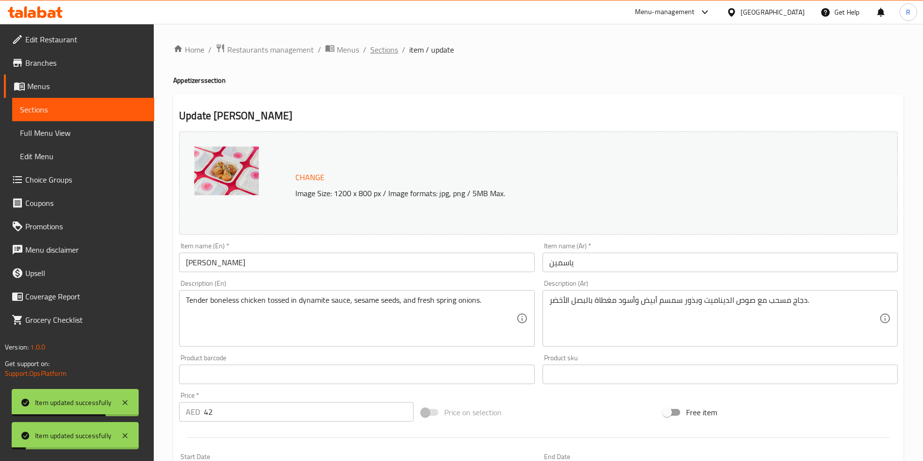
click at [389, 52] on span "Sections" at bounding box center [384, 50] width 28 height 12
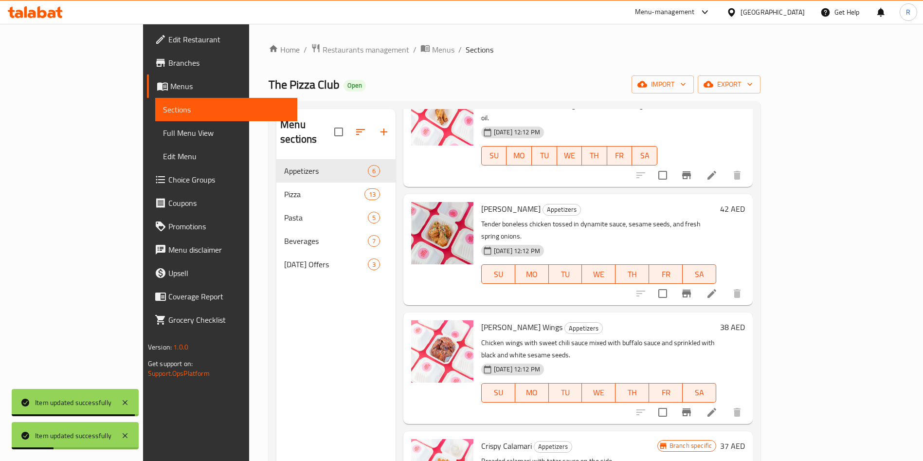
scroll to position [201, 0]
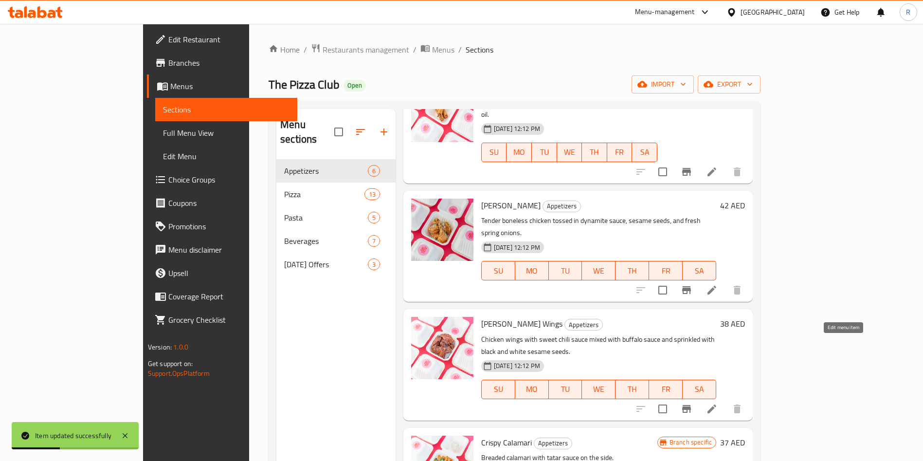
click at [716, 404] on icon at bounding box center [712, 408] width 9 height 9
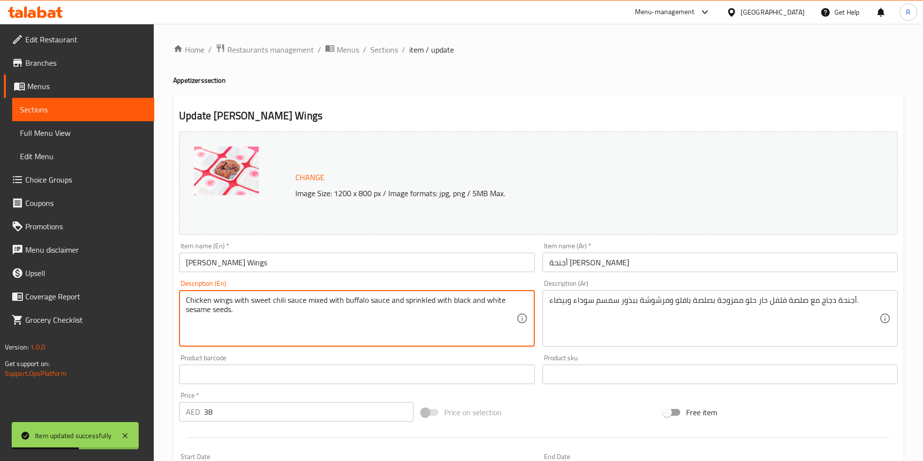
paste textarea "rispy chicken wings glazed with sweet chili and buffalo sauce, finished with"
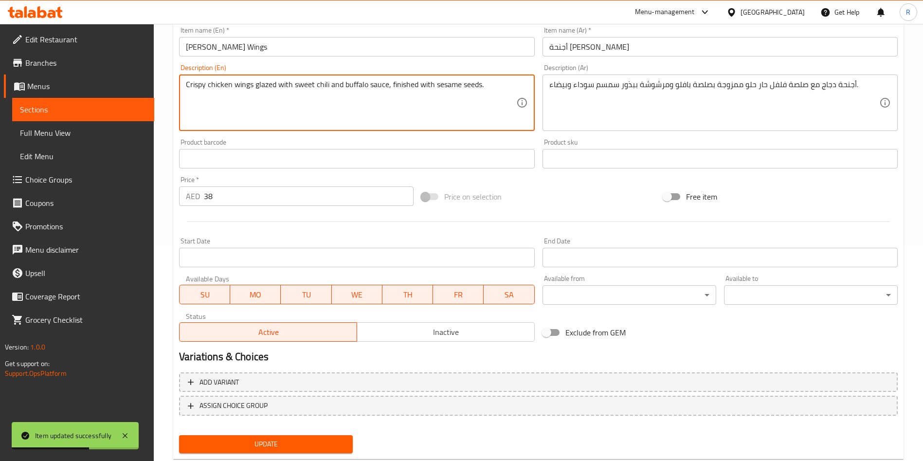
scroll to position [241, 0]
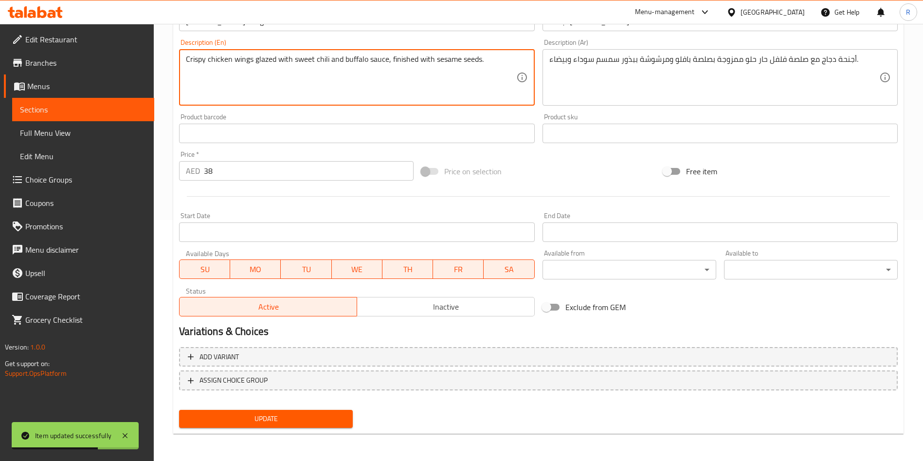
type textarea "Crispy chicken wings glazed with sweet chili and buffalo sauce, finished with s…"
click at [261, 420] on span "Update" at bounding box center [266, 419] width 158 height 12
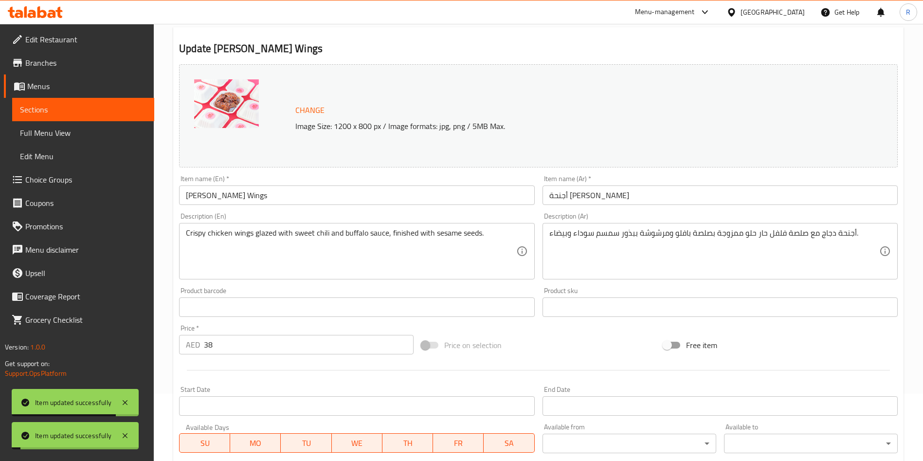
scroll to position [0, 0]
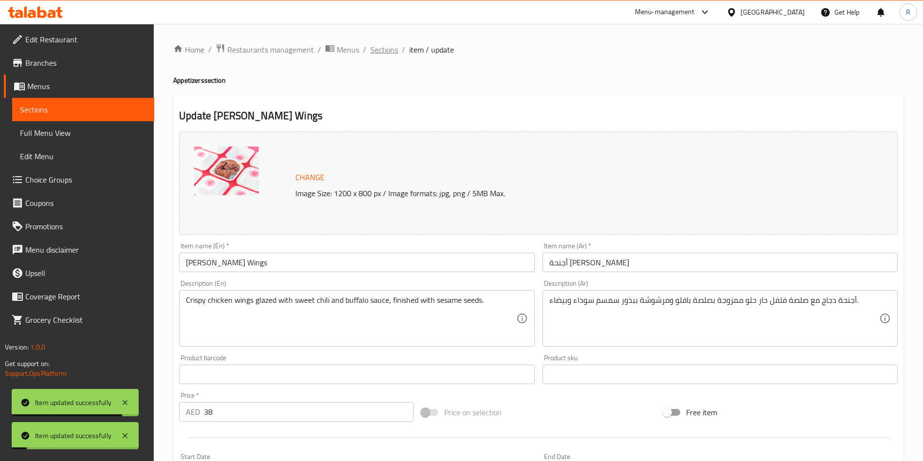
click at [386, 45] on span "Sections" at bounding box center [384, 50] width 28 height 12
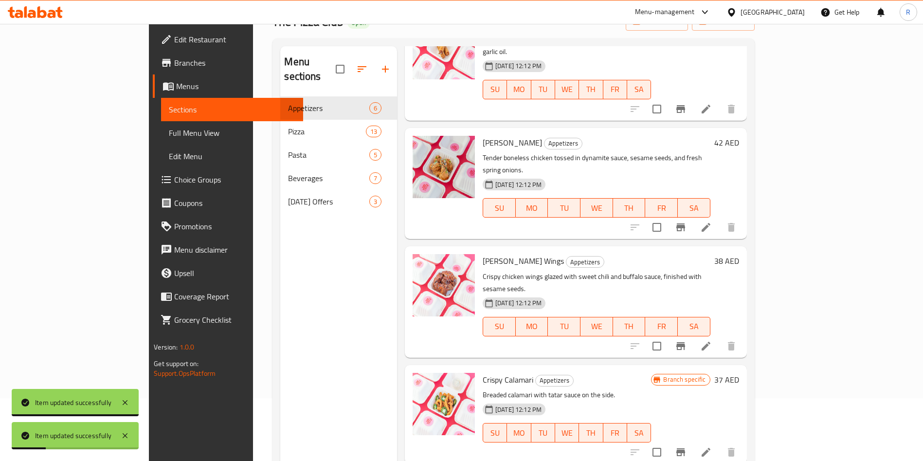
scroll to position [136, 0]
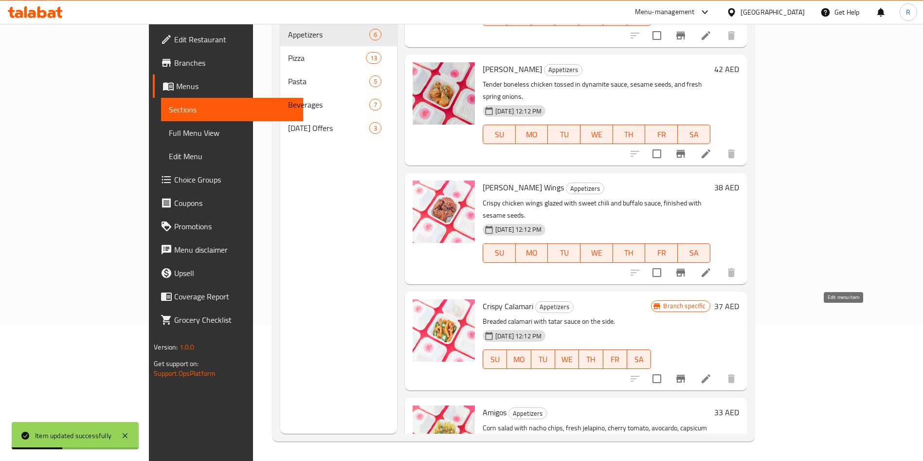
click at [712, 373] on icon at bounding box center [706, 379] width 12 height 12
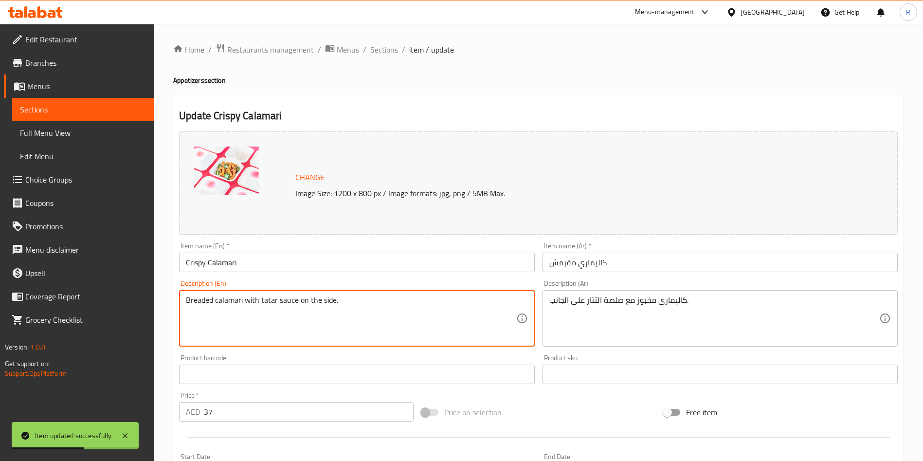
paste textarea "Crunchy breaded calamari served with creamy [MEDICAL_DATA] sauc"
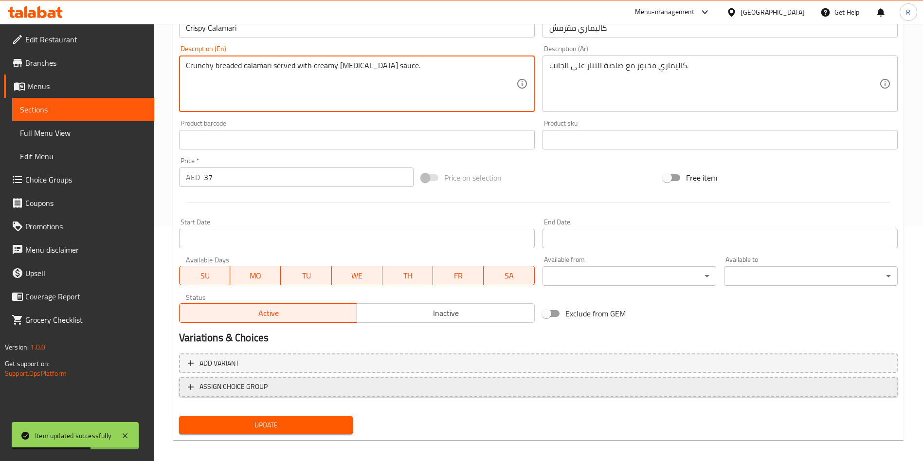
scroll to position [241, 0]
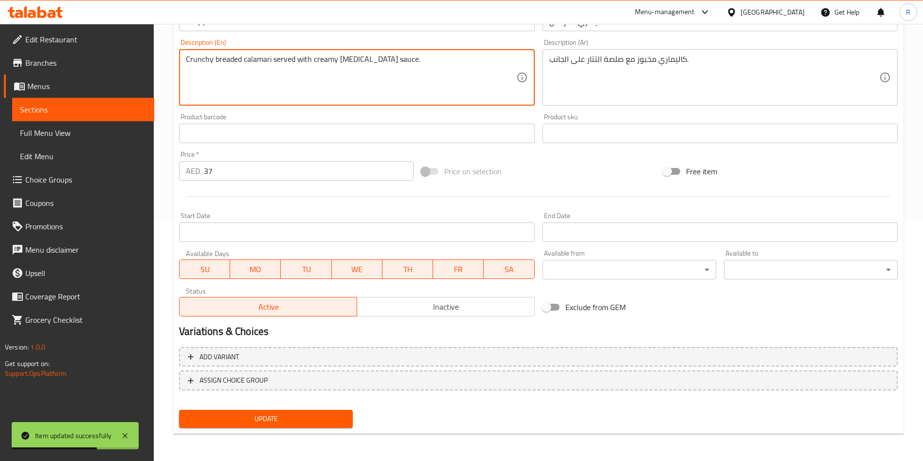
type textarea "Crunchy breaded calamari served with creamy [MEDICAL_DATA] sauce."
click at [245, 420] on span "Update" at bounding box center [266, 419] width 158 height 12
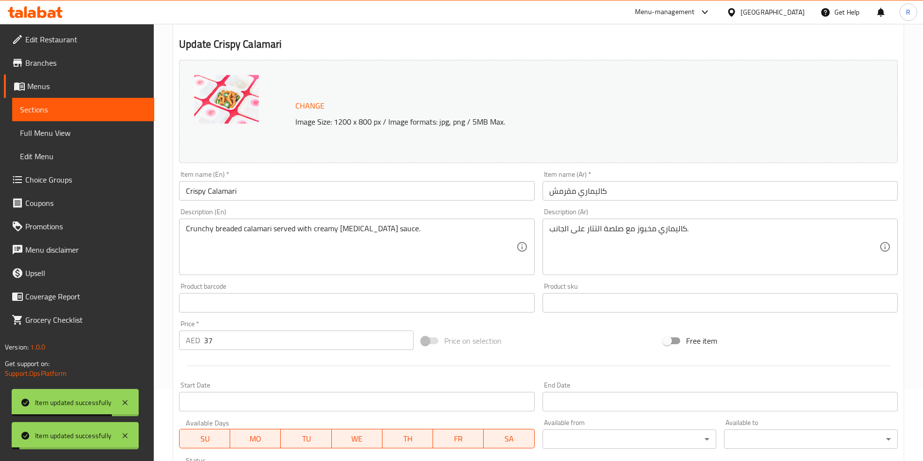
scroll to position [0, 0]
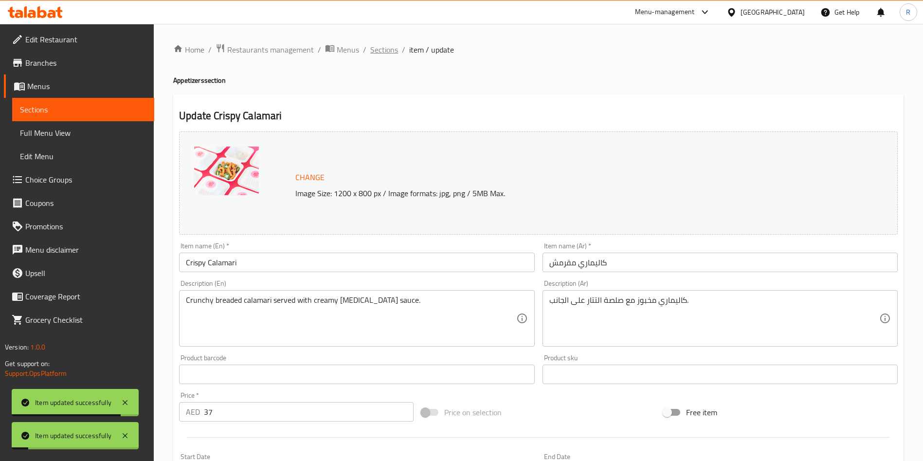
click at [388, 51] on span "Sections" at bounding box center [384, 50] width 28 height 12
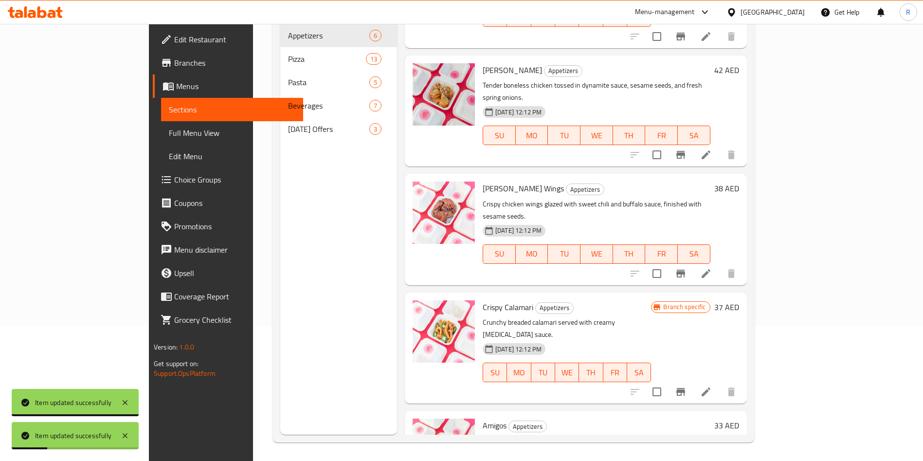
scroll to position [136, 0]
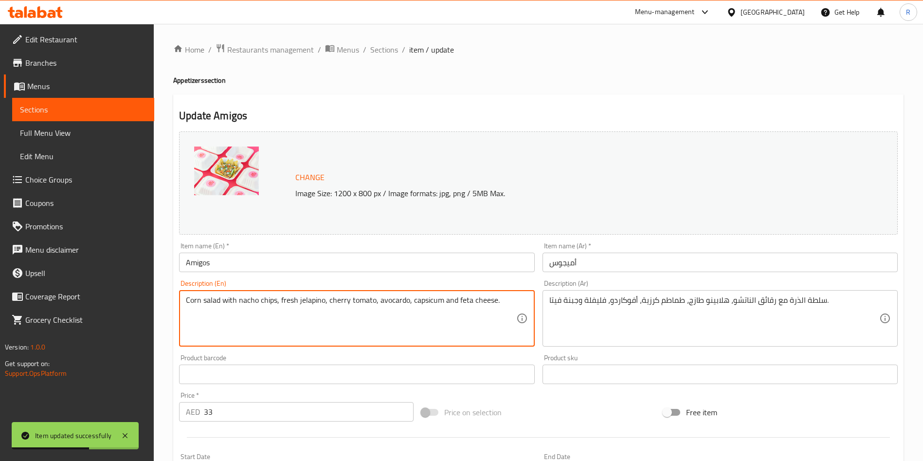
paste textarea "Fresh corn salad with nacho chips, jalapeños, cherry tomatoes, avocado, capsicu…"
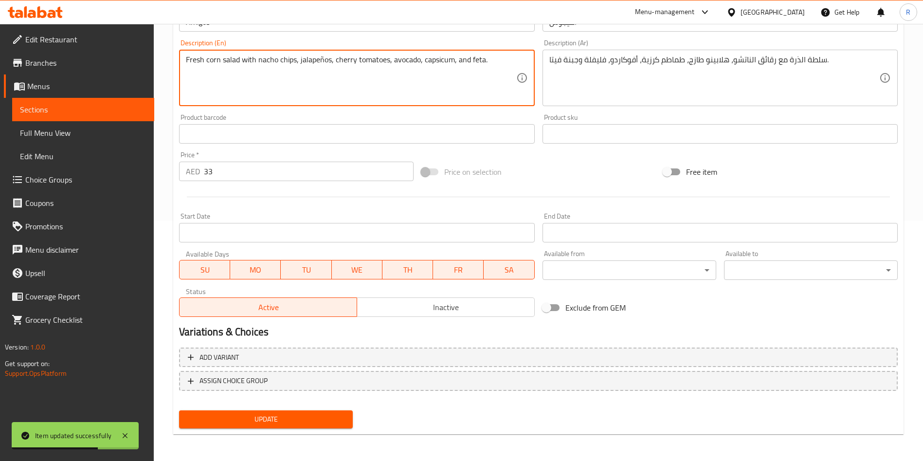
scroll to position [241, 0]
type textarea "Fresh corn salad with nacho chips, jalapeños, cherry tomatoes, avocado, capsicu…"
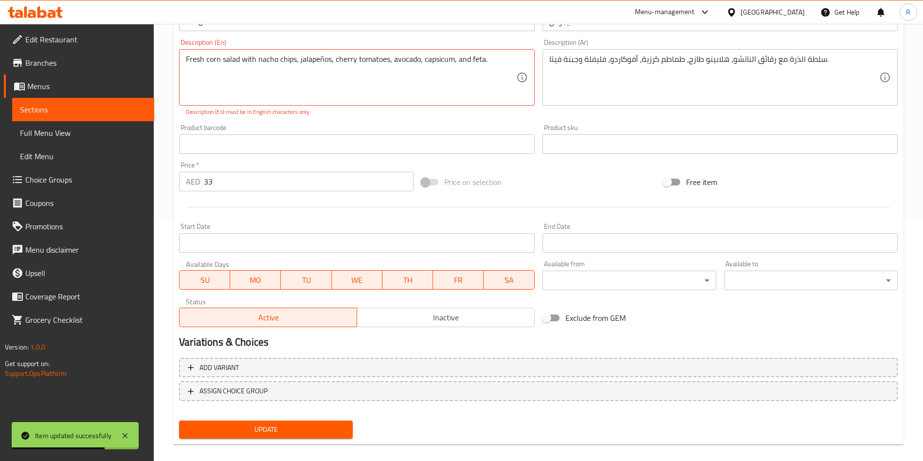
click at [296, 416] on div "Change Image Size: 1200 x 800 px / Image formats: jpg, png / 5MB Max. Item name…" at bounding box center [538, 165] width 727 height 556
click at [322, 434] on span "Update" at bounding box center [266, 429] width 158 height 12
click at [327, 56] on textarea "Fresh corn salad with nacho chips, jalapeños, cherry tomatoes, avocado, capsicu…" at bounding box center [351, 78] width 330 height 46
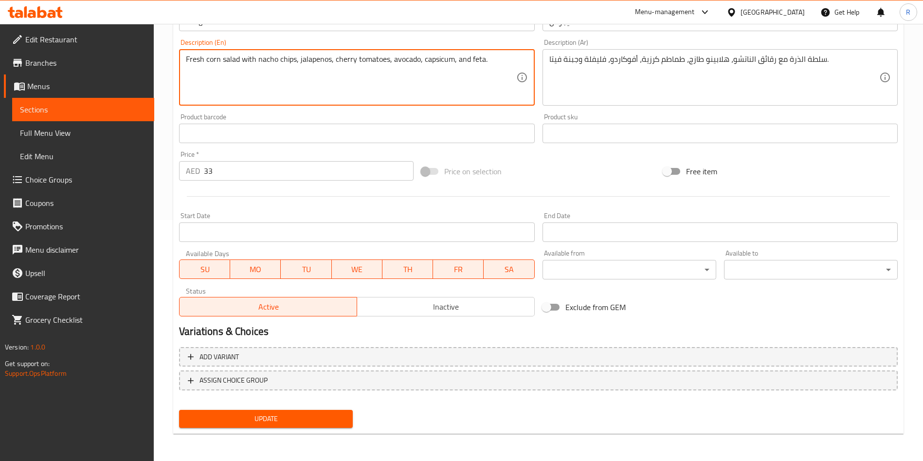
type textarea "Fresh corn salad with nacho chips, jalapenos, cherry tomatoes, avocado, capsicu…"
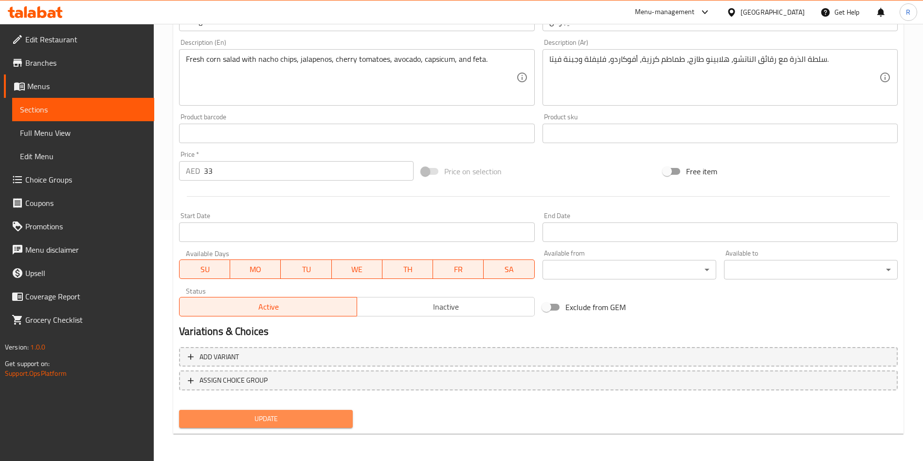
click at [259, 421] on span "Update" at bounding box center [266, 419] width 158 height 12
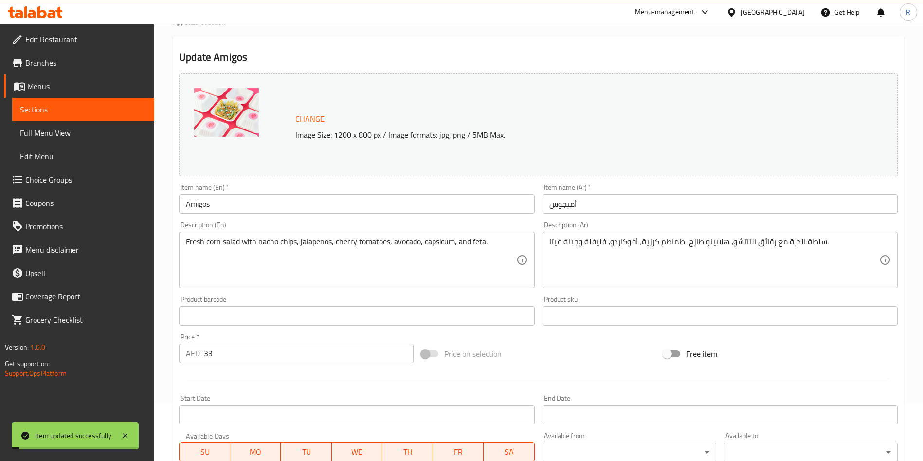
scroll to position [0, 0]
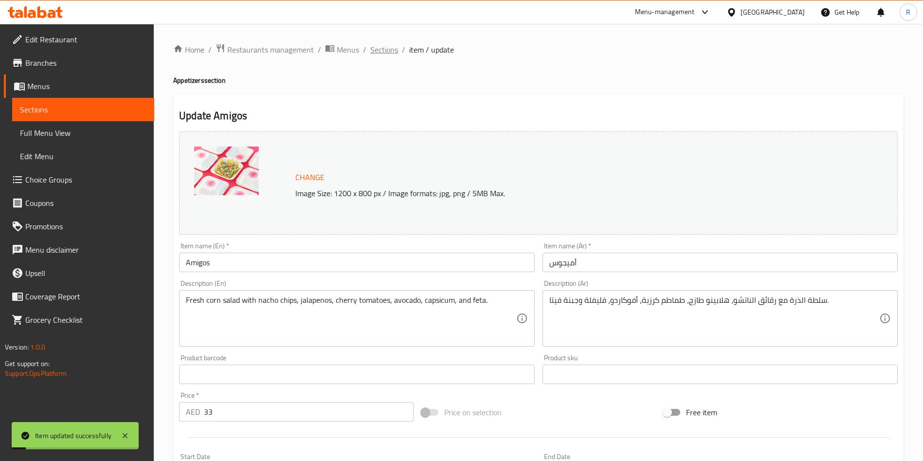
click at [379, 48] on span "Sections" at bounding box center [384, 50] width 28 height 12
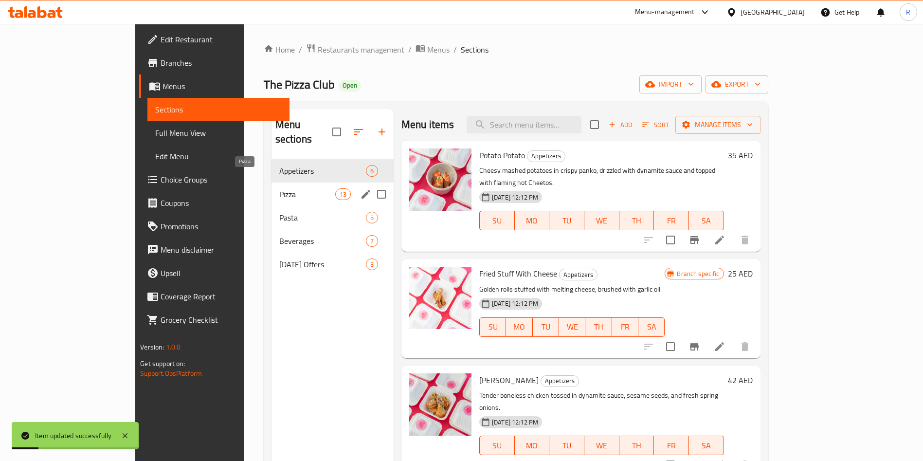
click at [279, 188] on span "Pizza" at bounding box center [307, 194] width 56 height 12
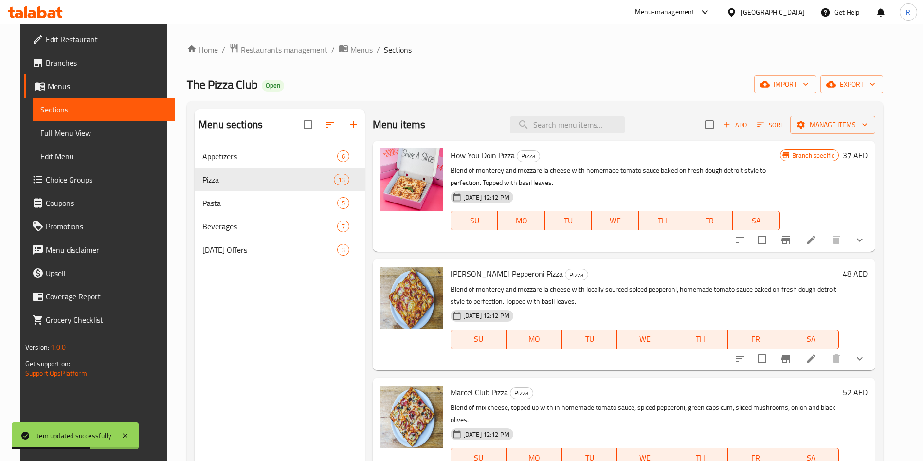
click at [816, 239] on icon at bounding box center [811, 240] width 9 height 9
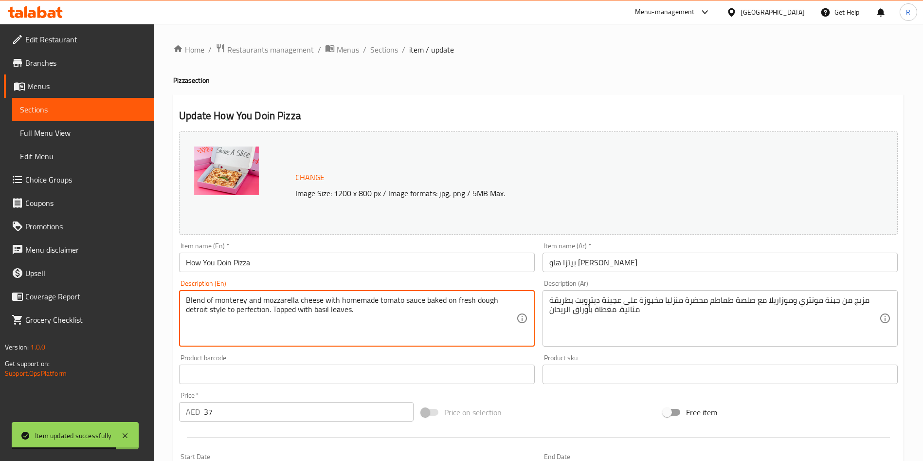
paste textarea "Monterey and mozzarella blend with tomato sauce, baked Detroit-style, finished …"
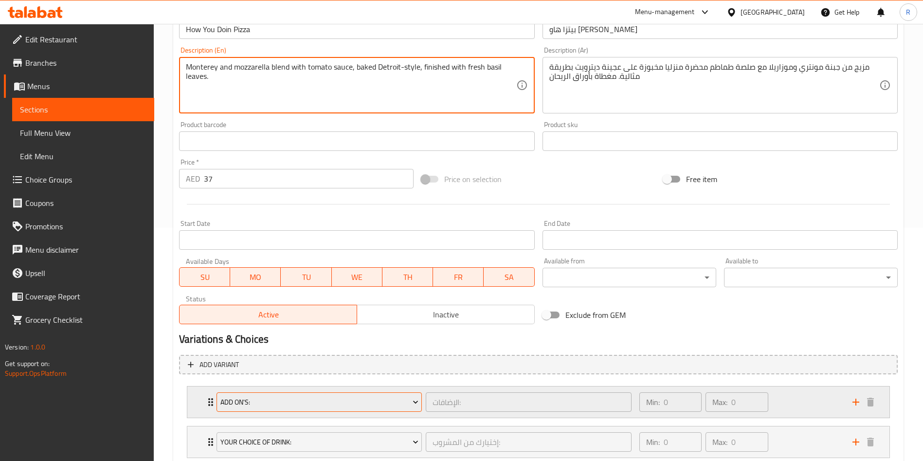
scroll to position [297, 0]
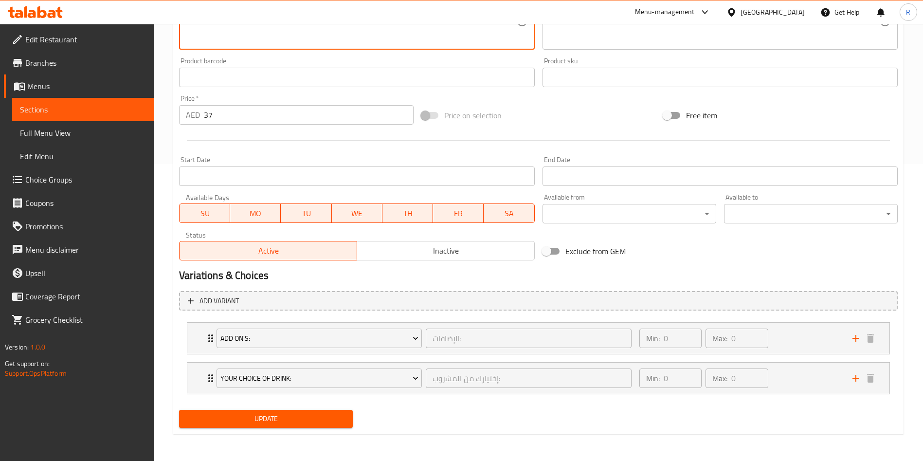
type textarea "Monterey and mozzarella blend with tomato sauce, baked Detroit-style, finished …"
click at [280, 414] on span "Update" at bounding box center [266, 419] width 158 height 12
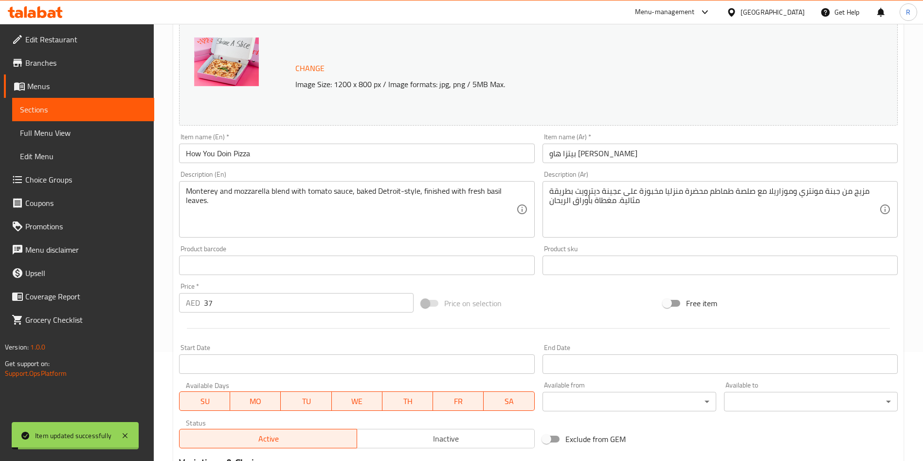
scroll to position [0, 0]
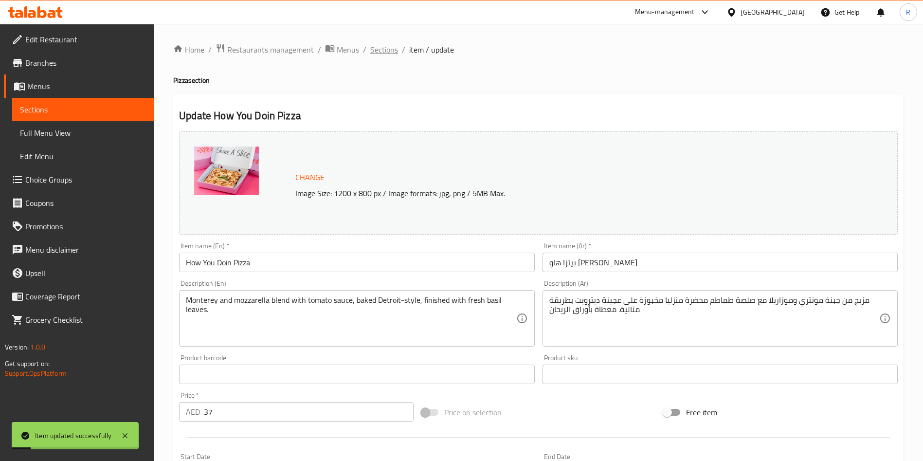
click at [387, 51] on span "Sections" at bounding box center [384, 50] width 28 height 12
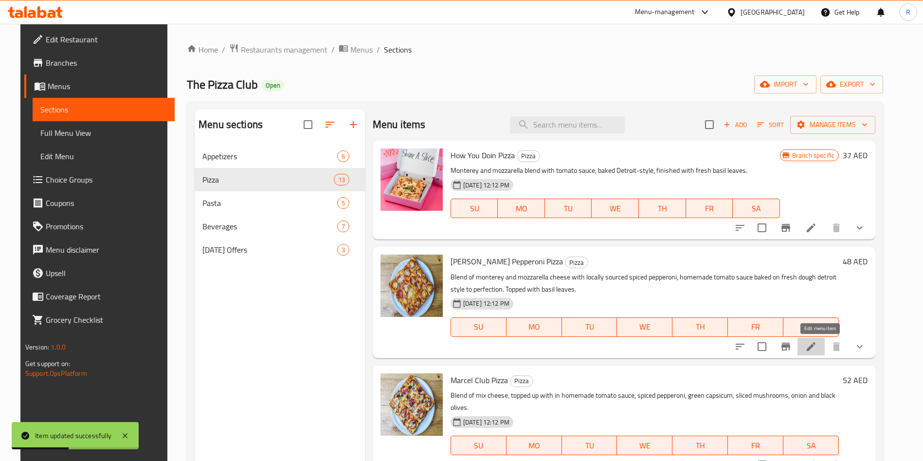
click at [816, 347] on icon at bounding box center [811, 347] width 12 height 12
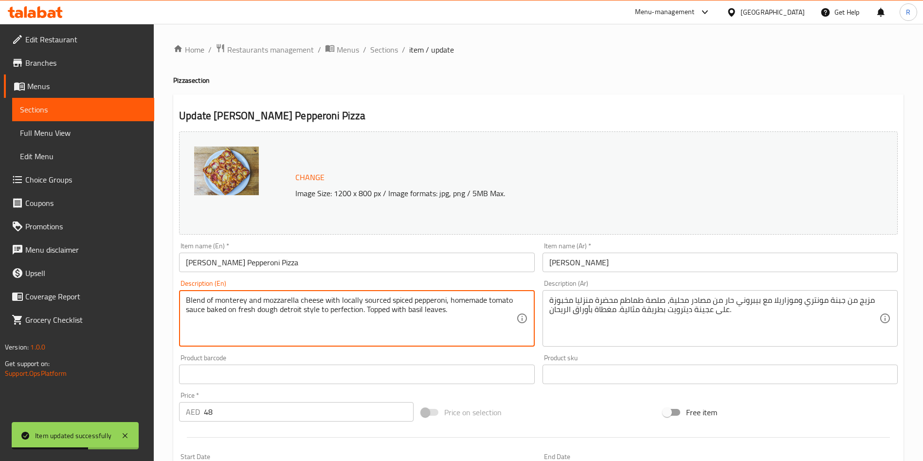
paste textarea "Monterey and mozzarella cheese with spiced pepperoni, tomato sauce, baked Detro…"
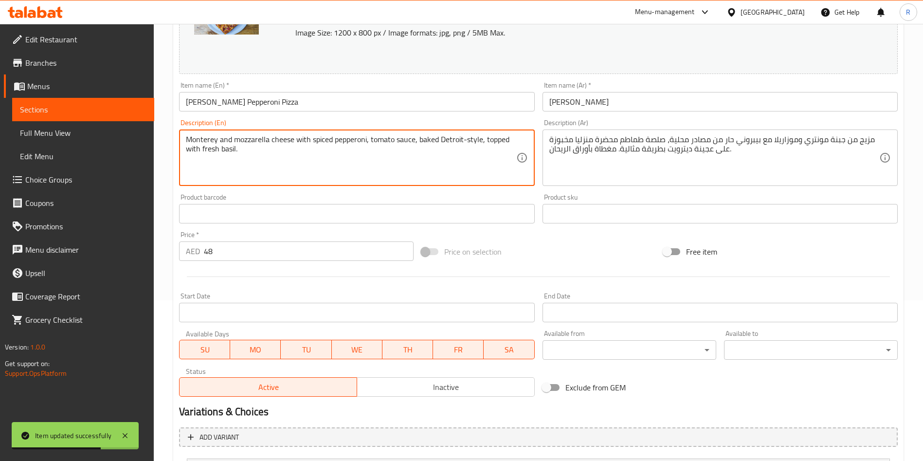
scroll to position [337, 0]
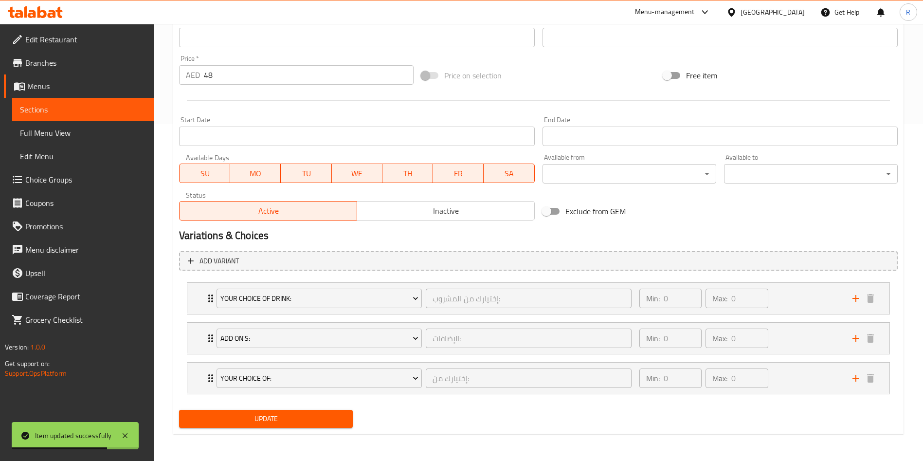
type textarea "Monterey and mozzarella cheese with spiced pepperoni, tomato sauce, baked Detro…"
click at [262, 418] on span "Update" at bounding box center [266, 419] width 158 height 12
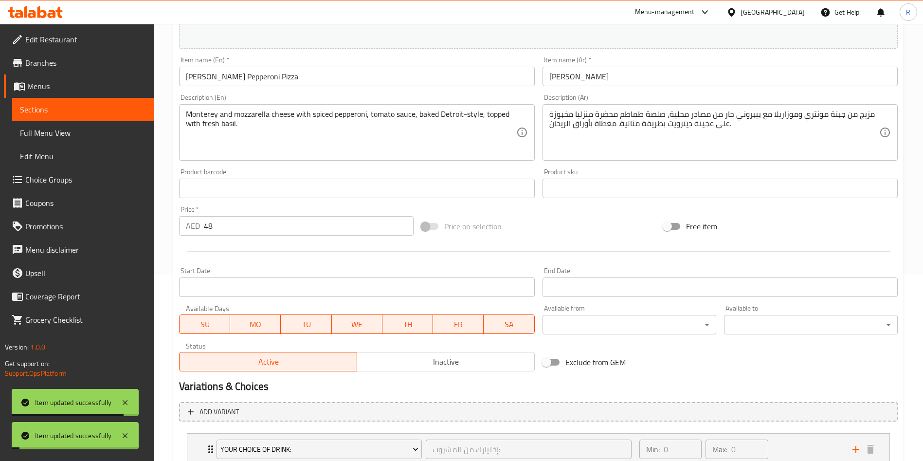
scroll to position [0, 0]
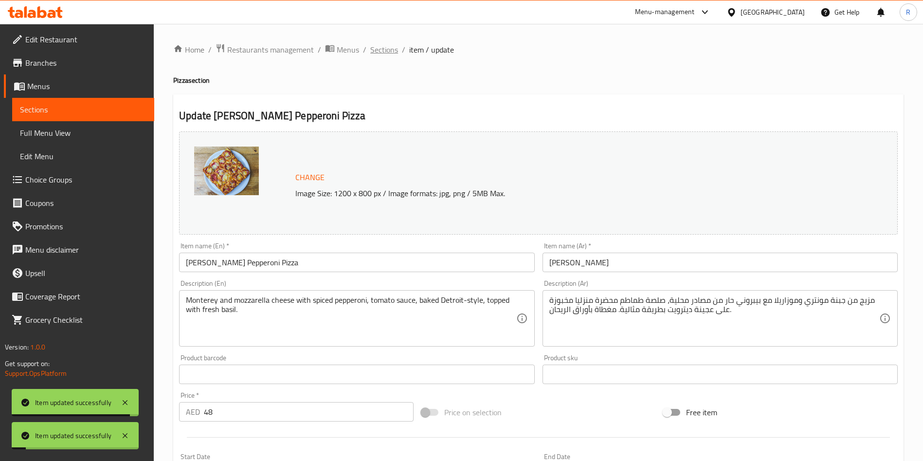
click at [377, 49] on span "Sections" at bounding box center [384, 50] width 28 height 12
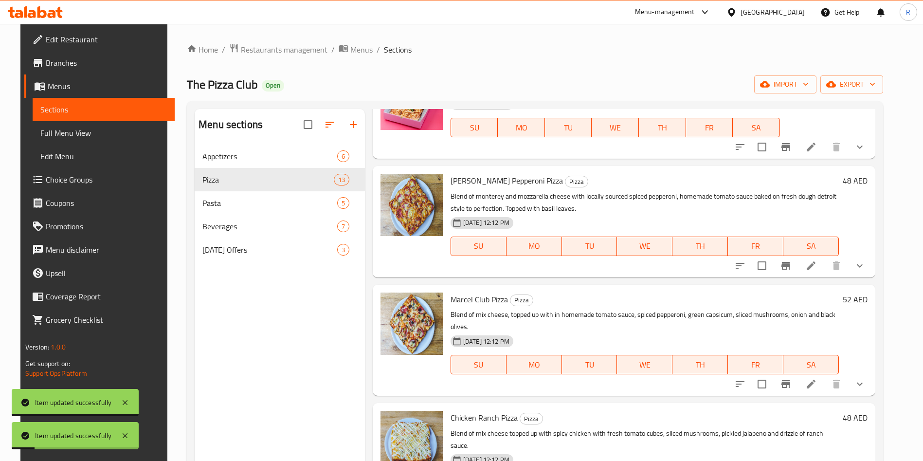
scroll to position [146, 0]
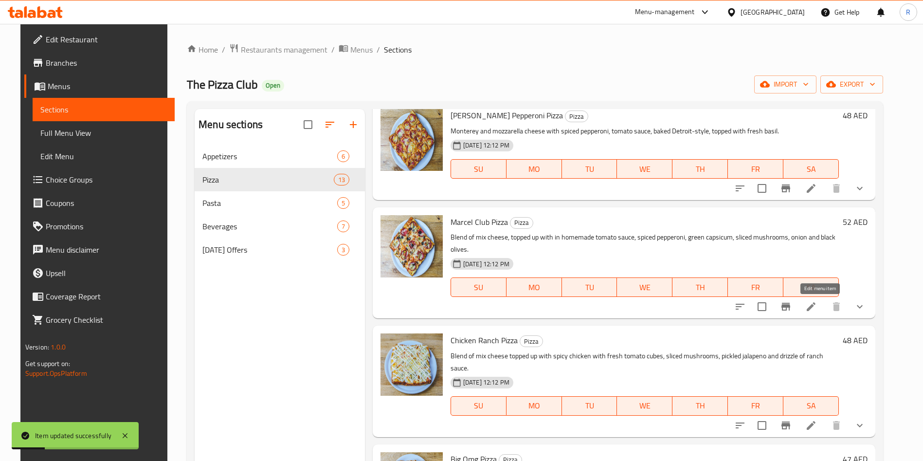
click at [816, 306] on icon at bounding box center [811, 306] width 9 height 9
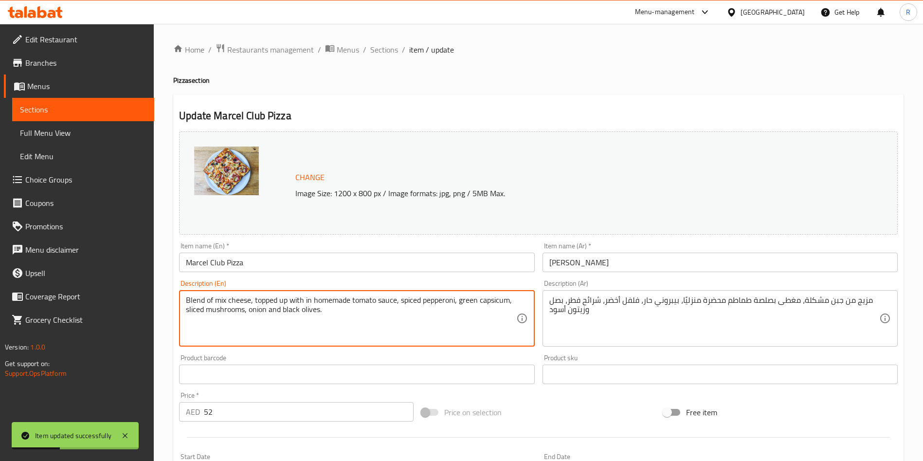
drag, startPoint x: 323, startPoint y: 314, endPoint x: 335, endPoint y: 319, distance: 12.7
paste textarea "Mixed cheese layered with tomato sauce, spiced pepperoni, capsicum, mushrooms, …"
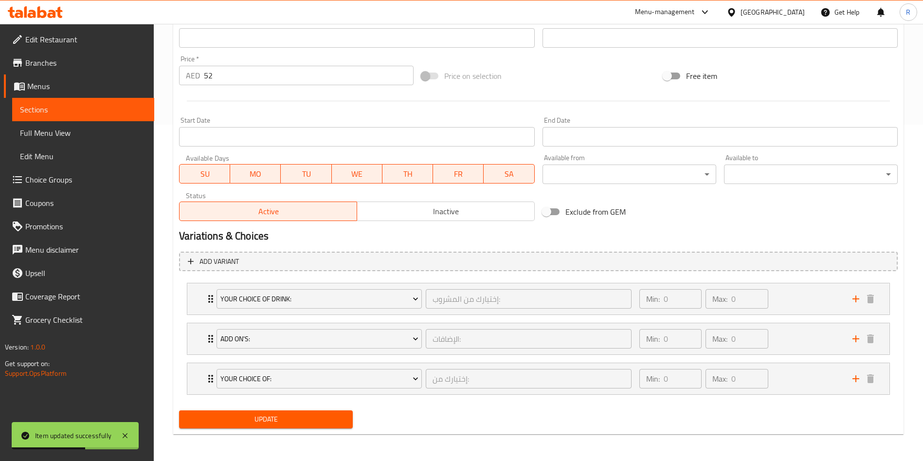
scroll to position [337, 0]
type textarea "Mixed cheese layered with tomato sauce, spiced pepperoni, capsicum, mushrooms, …"
click at [311, 414] on span "Update" at bounding box center [266, 419] width 158 height 12
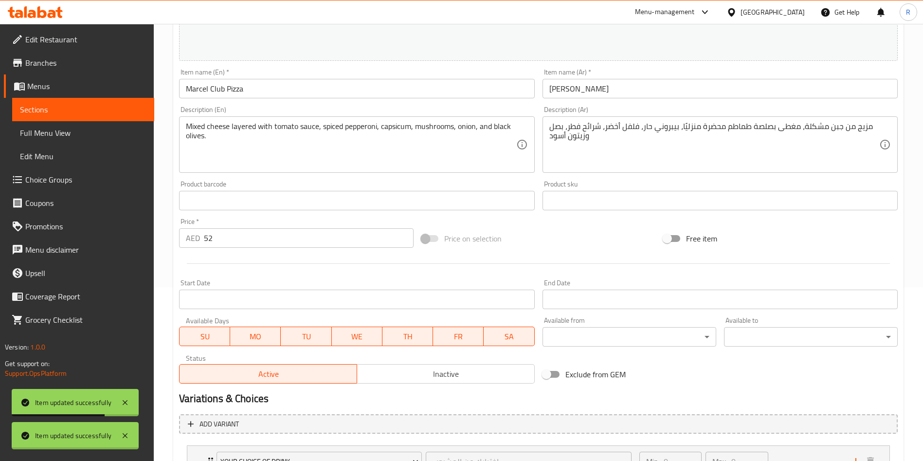
scroll to position [0, 0]
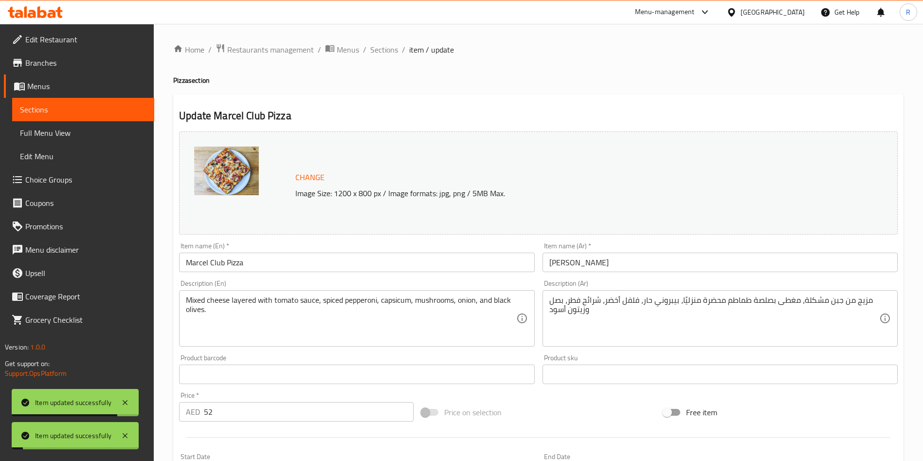
drag, startPoint x: 377, startPoint y: 55, endPoint x: 417, endPoint y: 74, distance: 44.2
click at [377, 55] on span "Sections" at bounding box center [384, 50] width 28 height 12
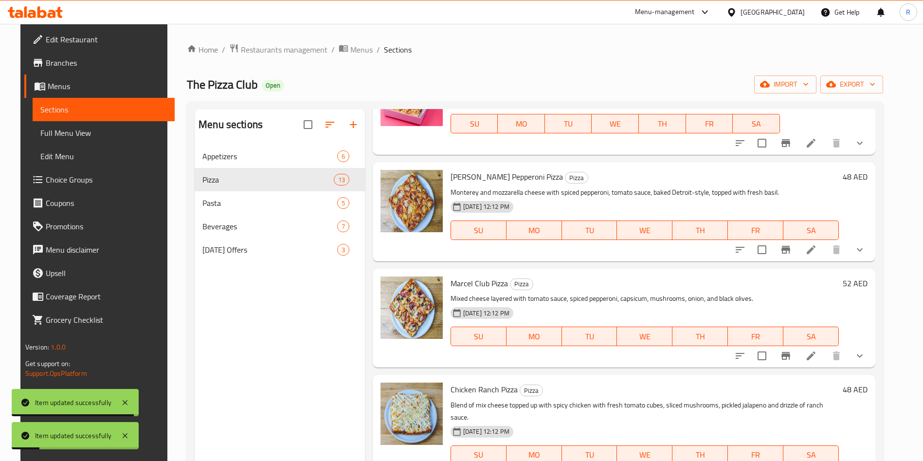
scroll to position [219, 0]
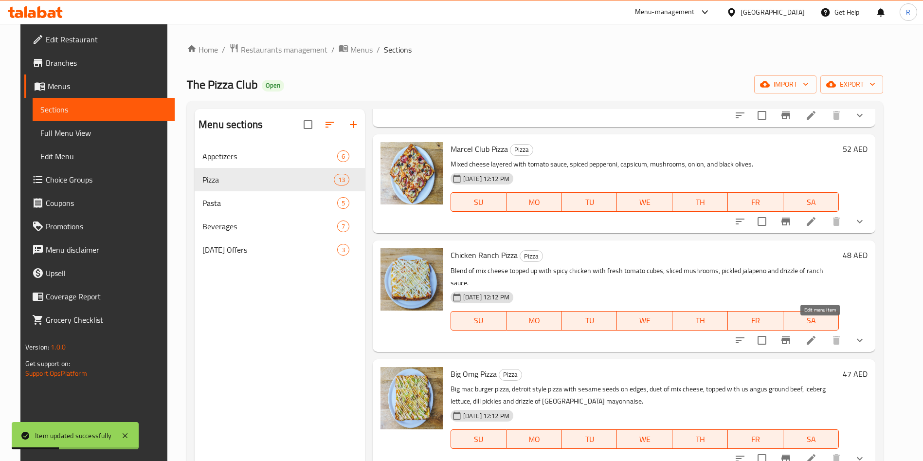
click at [817, 334] on icon at bounding box center [811, 340] width 12 height 12
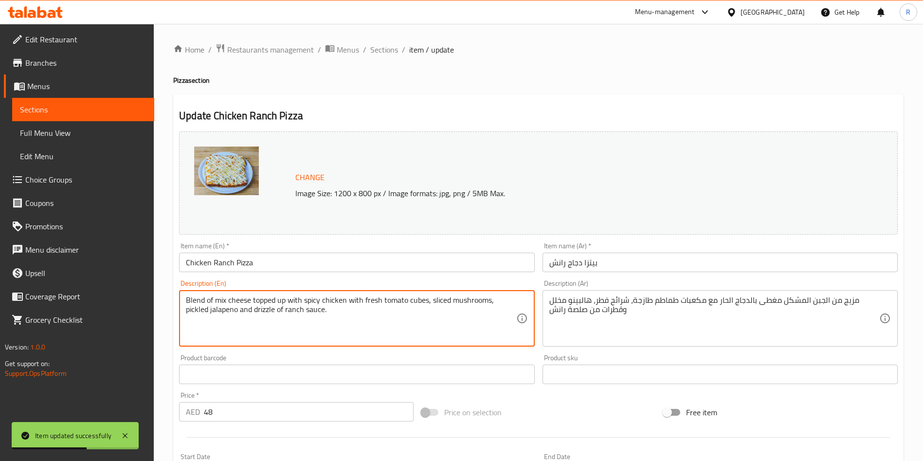
paste textarea "Mixed cheese with spicy chicken, fresh tomato cubes, mushrooms, pickled jalapen…"
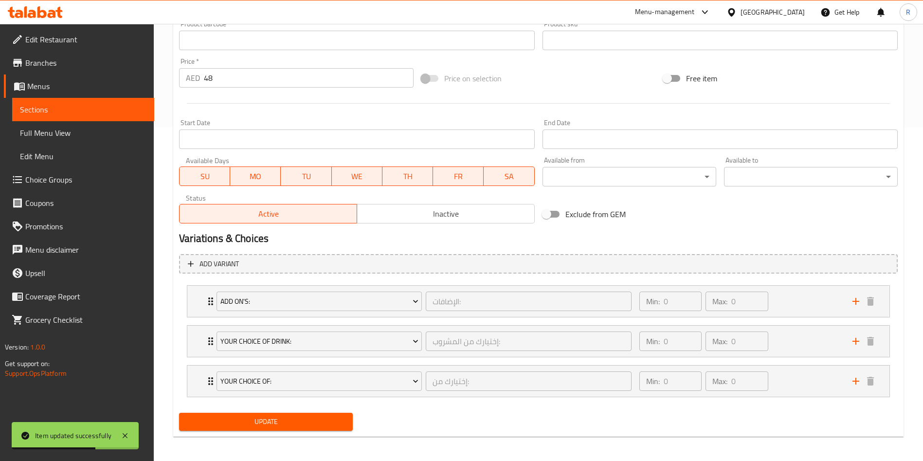
scroll to position [337, 0]
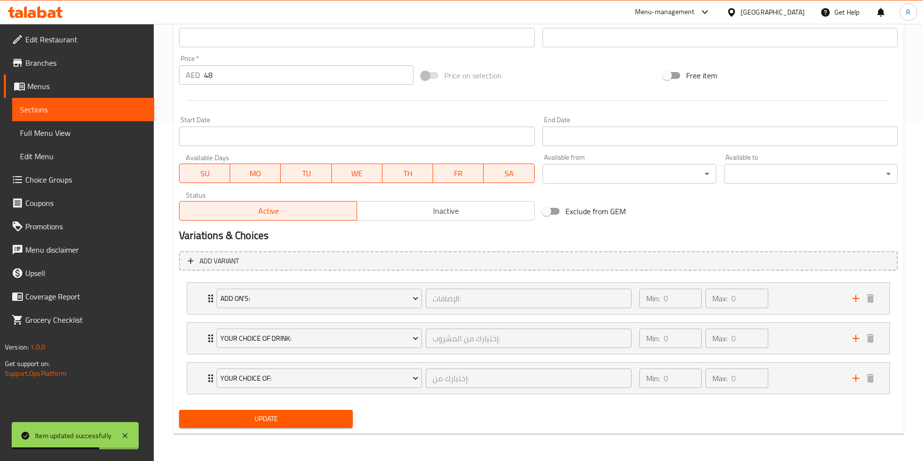
type textarea "Mixed cheese with spicy chicken, fresh tomato cubes, mushrooms, pickled jalapen…"
click at [273, 418] on span "Update" at bounding box center [266, 419] width 158 height 12
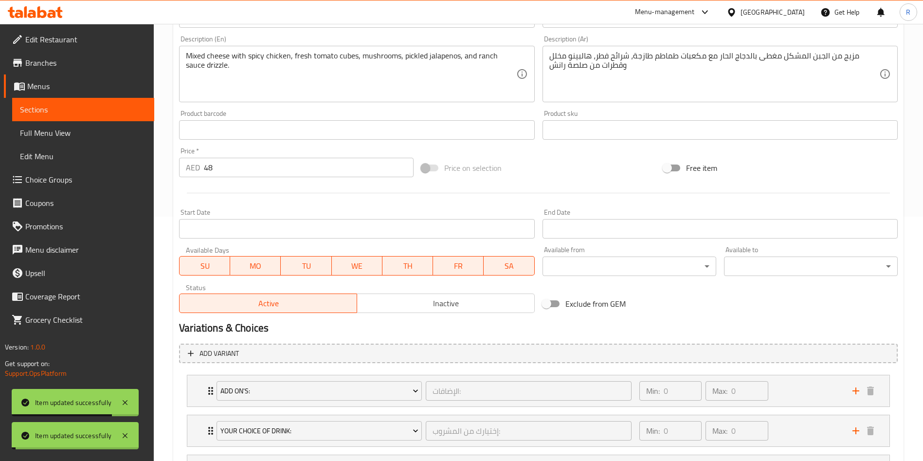
scroll to position [0, 0]
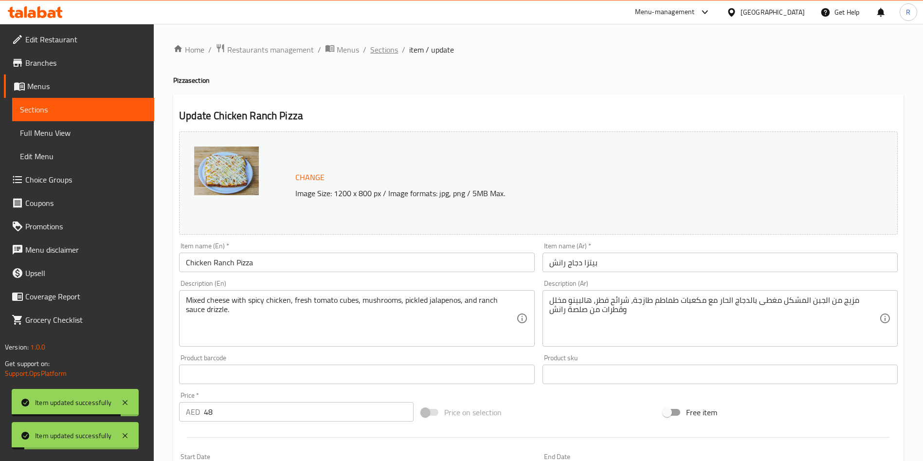
click at [373, 45] on span "Sections" at bounding box center [384, 50] width 28 height 12
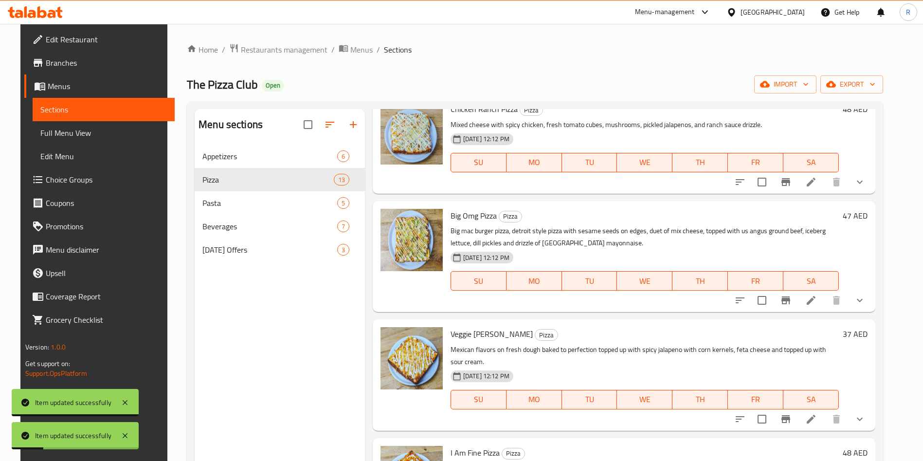
scroll to position [438, 0]
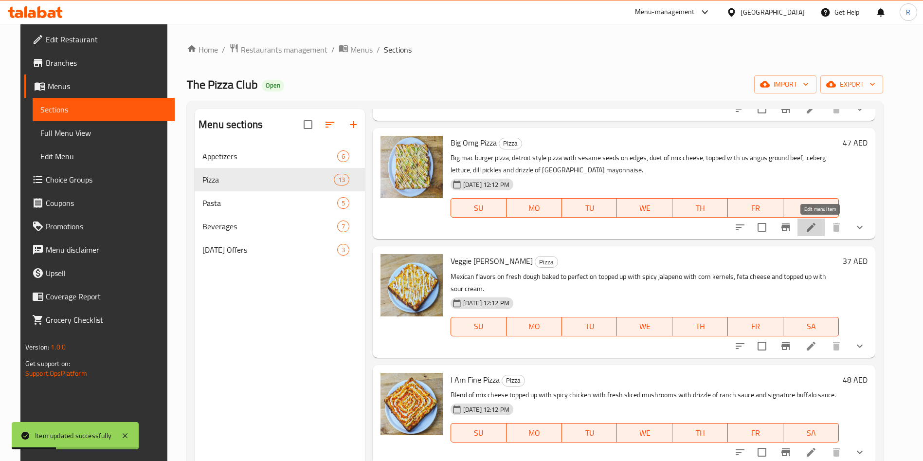
click at [817, 224] on icon at bounding box center [811, 227] width 12 height 12
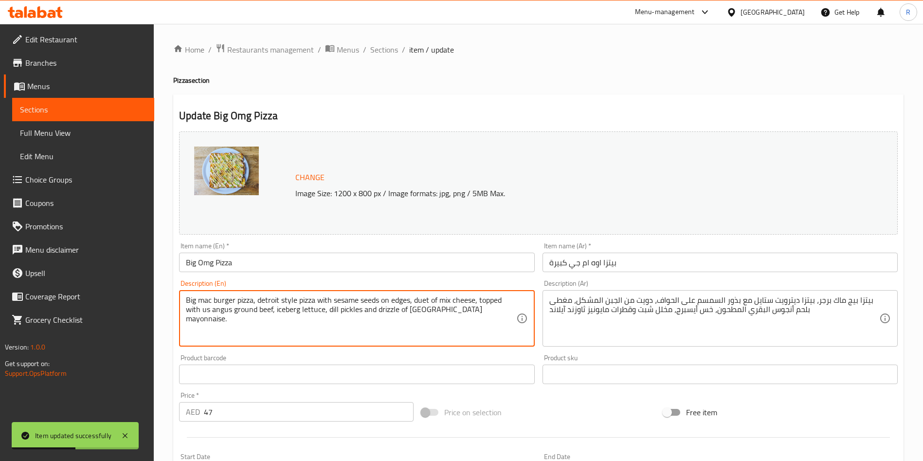
paste textarea "Detroit-style pizza with sesame-crusted edges, mixed cheese, Angus beef, iceber…"
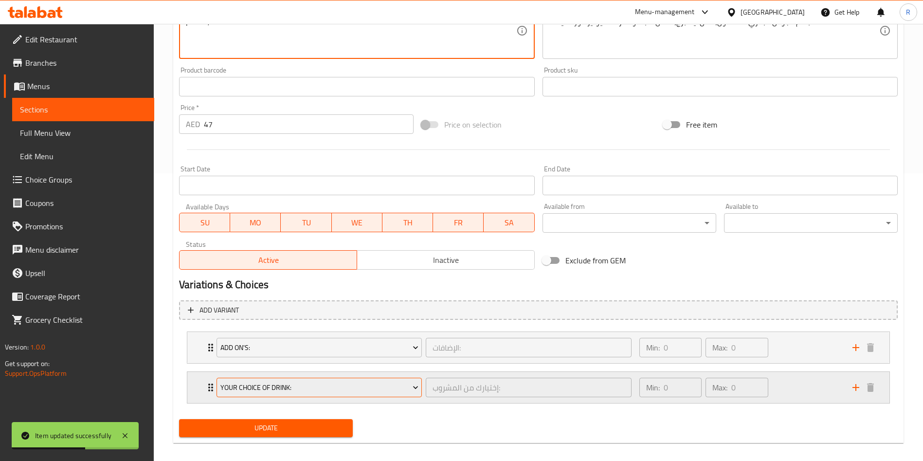
scroll to position [292, 0]
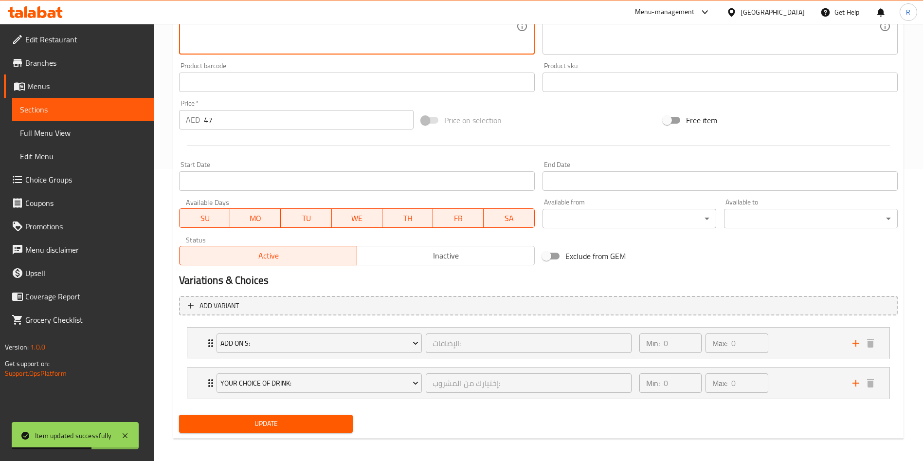
type textarea "Detroit-style pizza with sesame-crusted edges, mixed cheese, Angus beef, iceber…"
click at [241, 418] on span "Update" at bounding box center [266, 424] width 158 height 12
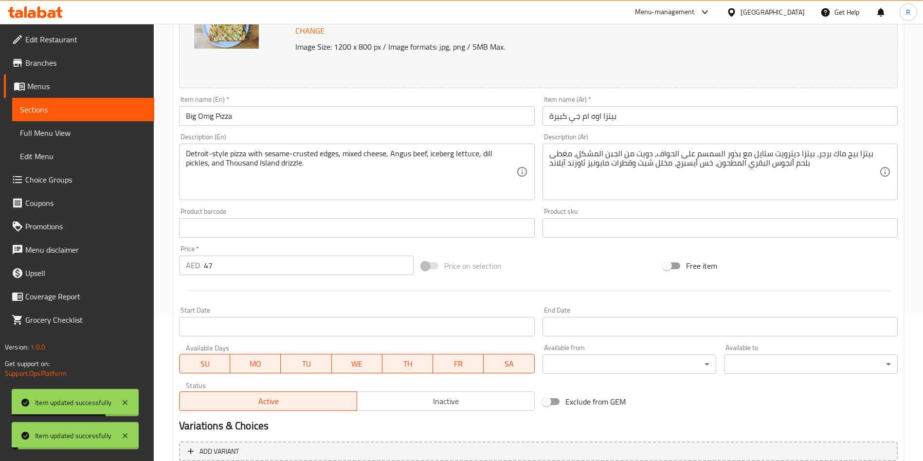
scroll to position [0, 0]
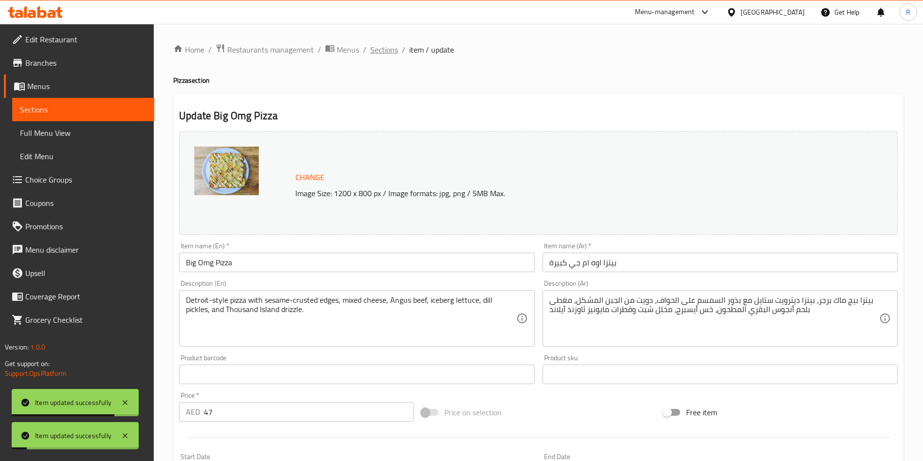
click at [387, 49] on span "Sections" at bounding box center [384, 50] width 28 height 12
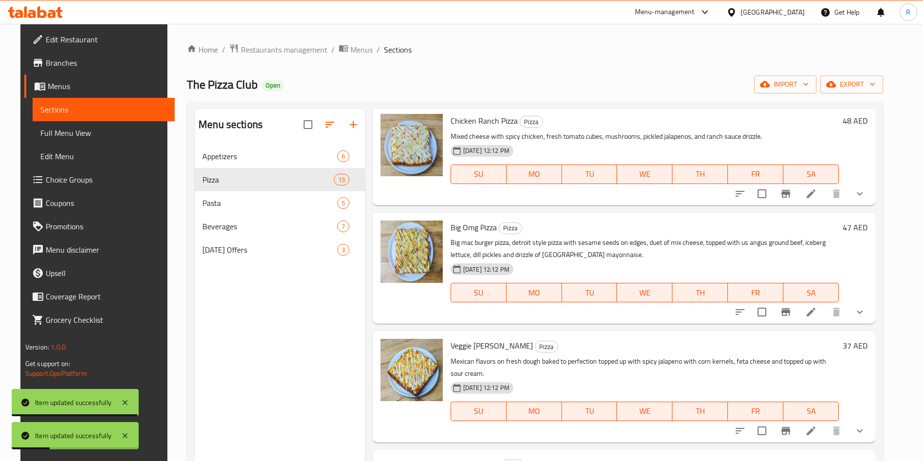
scroll to position [438, 0]
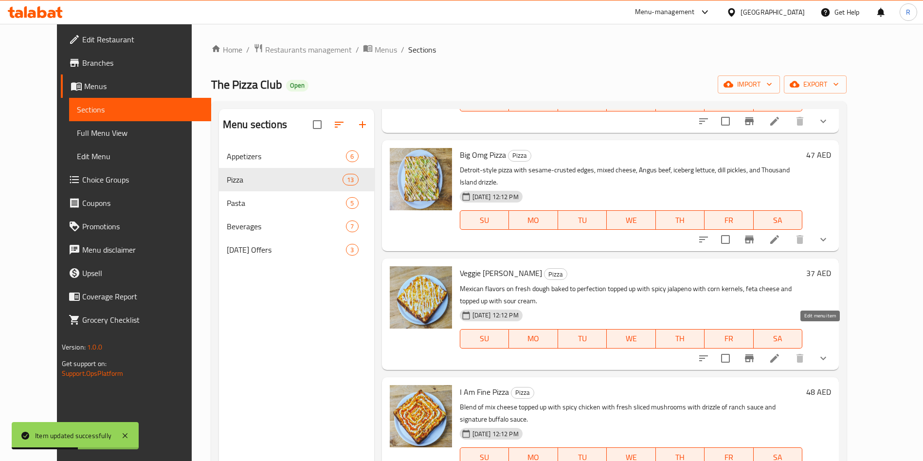
click at [781, 352] on icon at bounding box center [775, 358] width 12 height 12
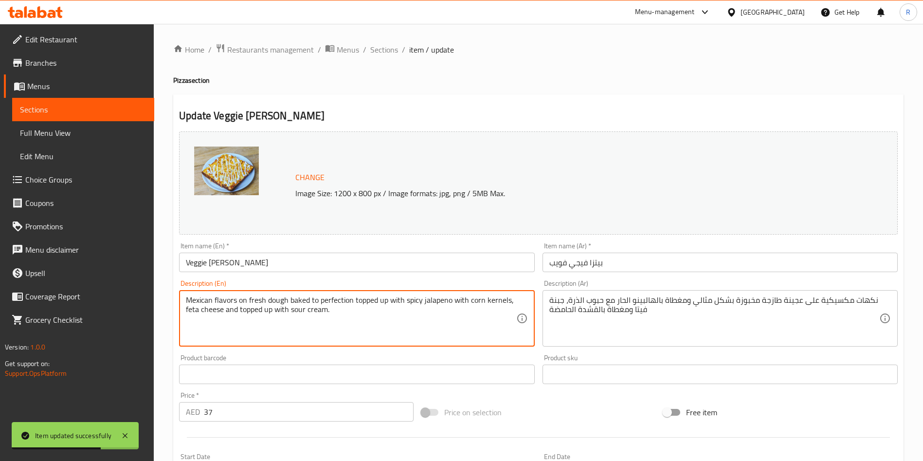
paste textarea "Mexican-inspired pizza with jalapenos, corn kernels, feta, and a finishing touc…"
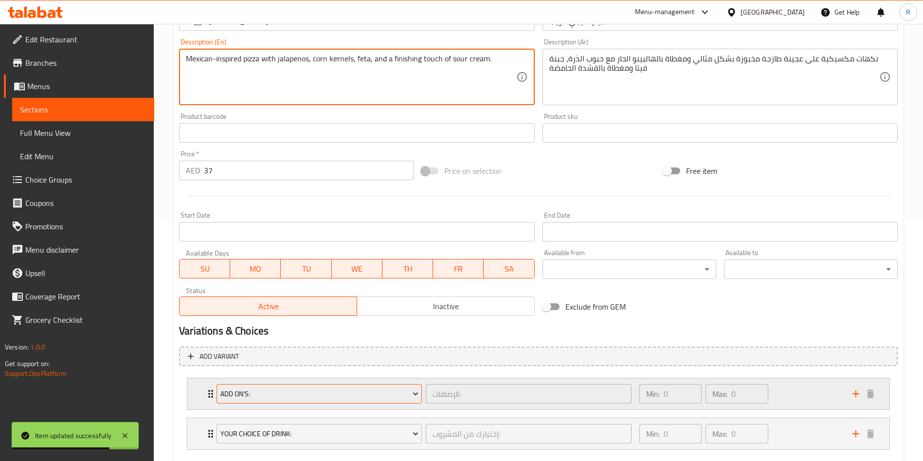
scroll to position [297, 0]
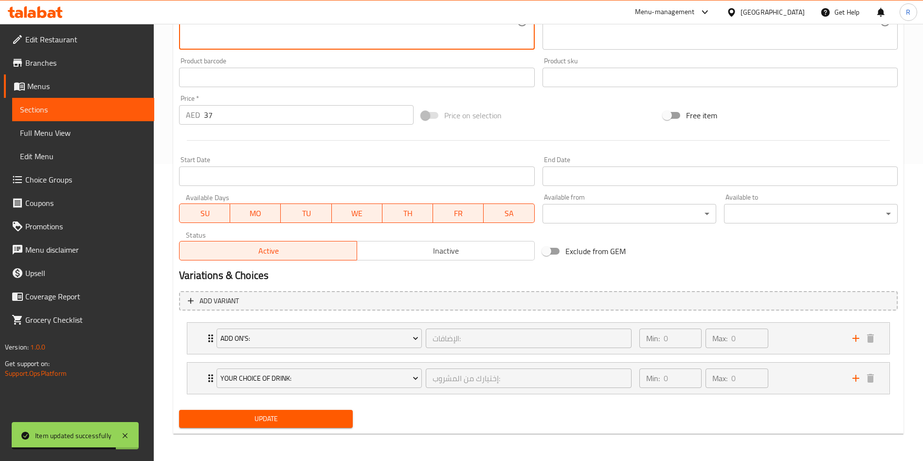
type textarea "Mexican-inspired pizza with jalapenos, corn kernels, feta, and a finishing touc…"
click at [264, 424] on span "Update" at bounding box center [266, 419] width 158 height 12
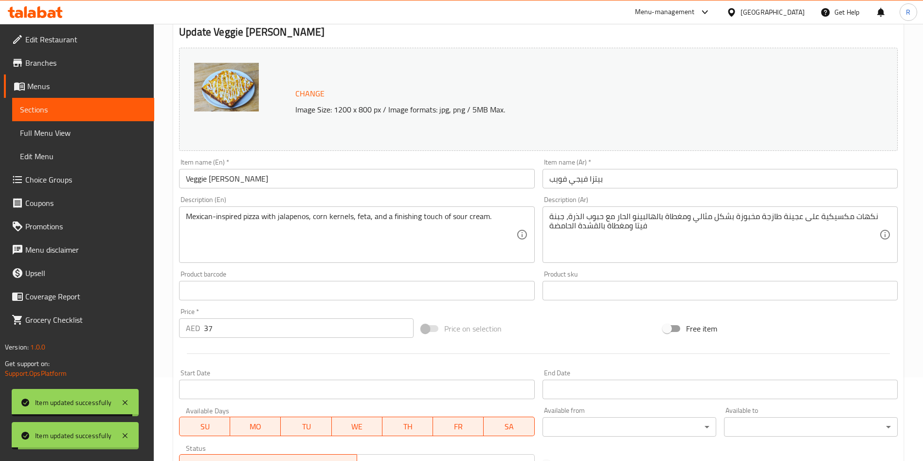
scroll to position [0, 0]
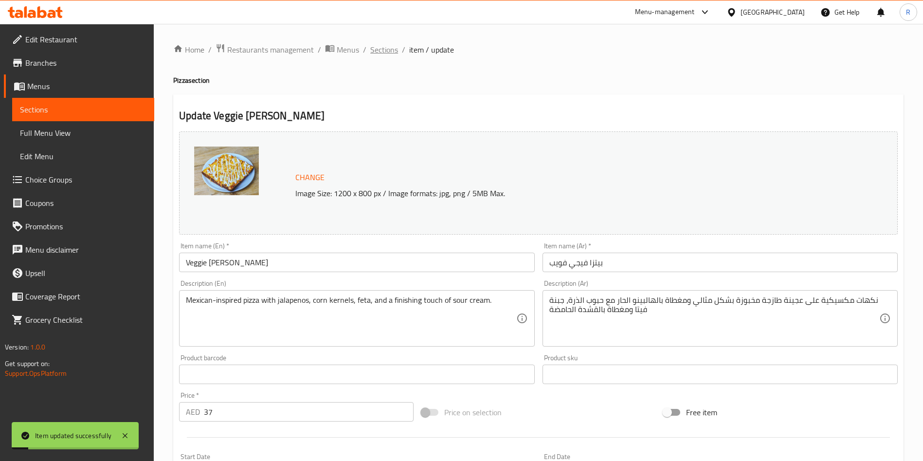
click at [393, 52] on span "Sections" at bounding box center [384, 50] width 28 height 12
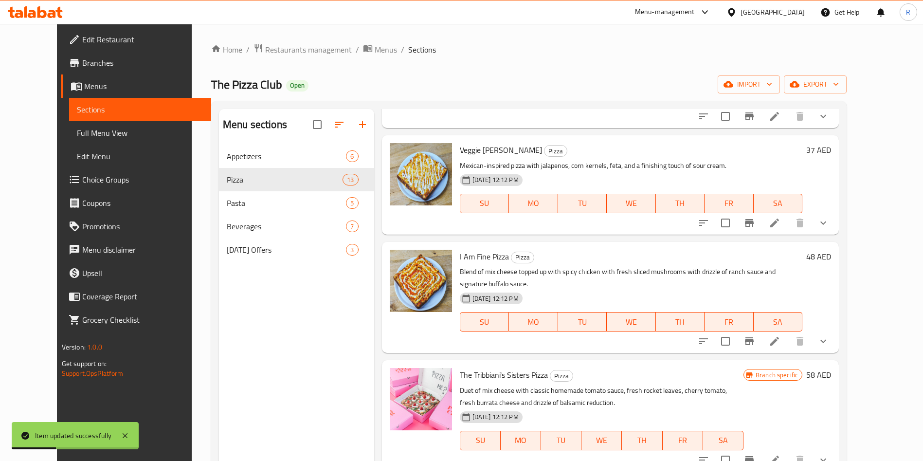
scroll to position [584, 0]
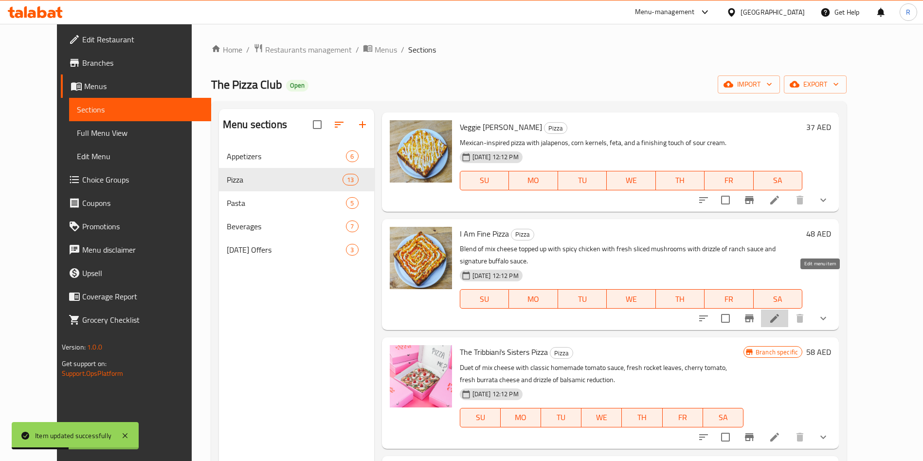
click at [779, 314] on icon at bounding box center [774, 318] width 9 height 9
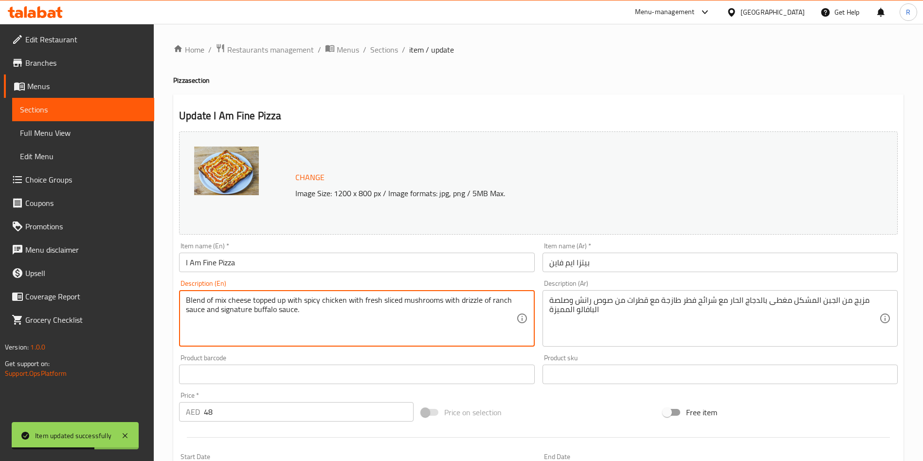
paste textarea "Mixed cheese with spicy chicken, sliced mushrooms, ranch, and signature buffalo…"
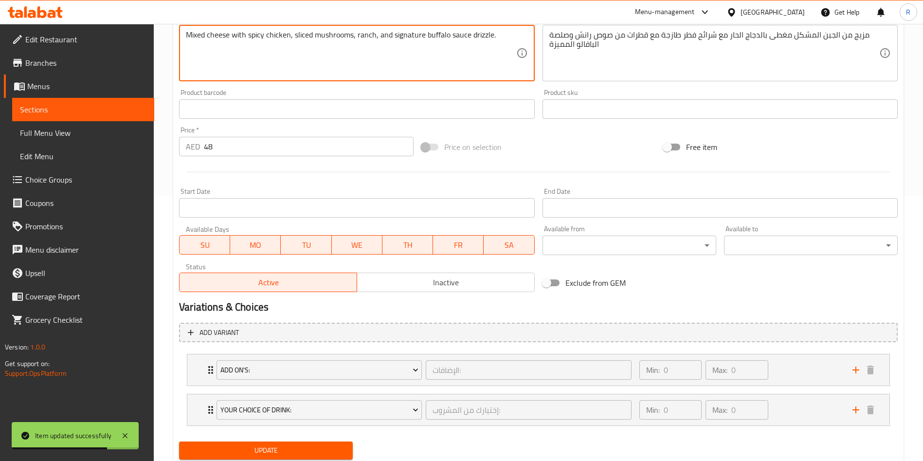
scroll to position [297, 0]
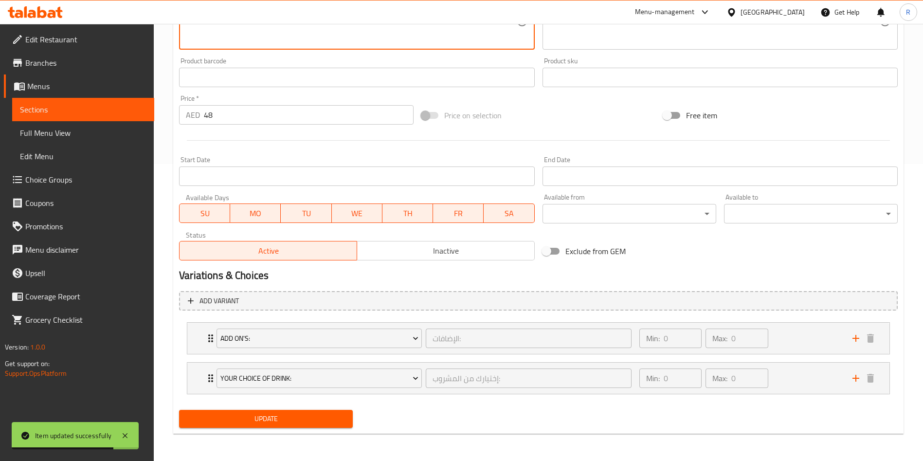
type textarea "Mixed cheese with spicy chicken, sliced mushrooms, ranch, and signature buffalo…"
click at [252, 420] on span "Update" at bounding box center [266, 419] width 158 height 12
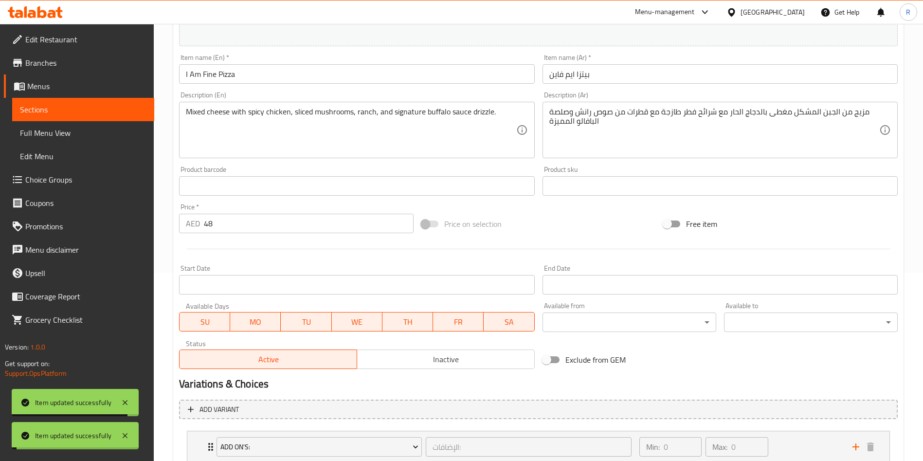
scroll to position [0, 0]
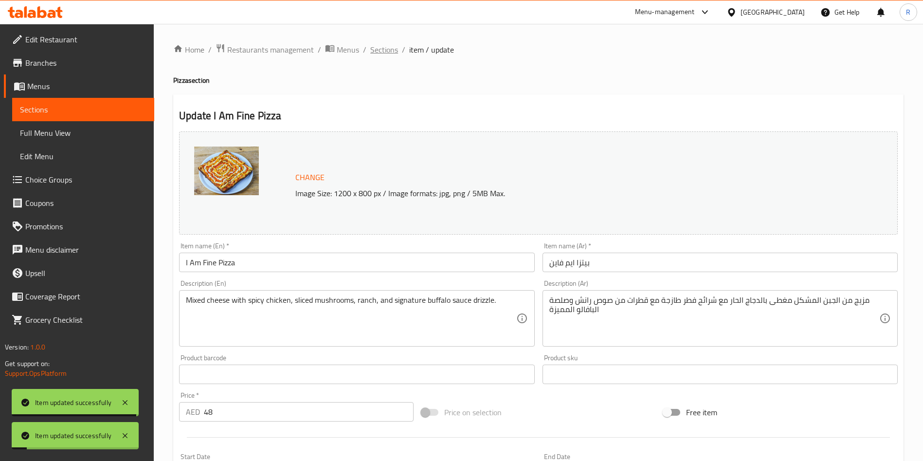
click at [383, 49] on span "Sections" at bounding box center [384, 50] width 28 height 12
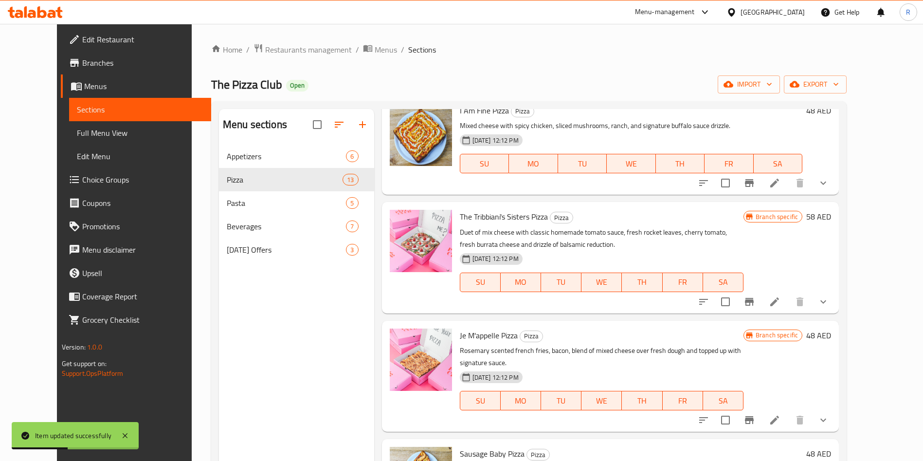
scroll to position [803, 0]
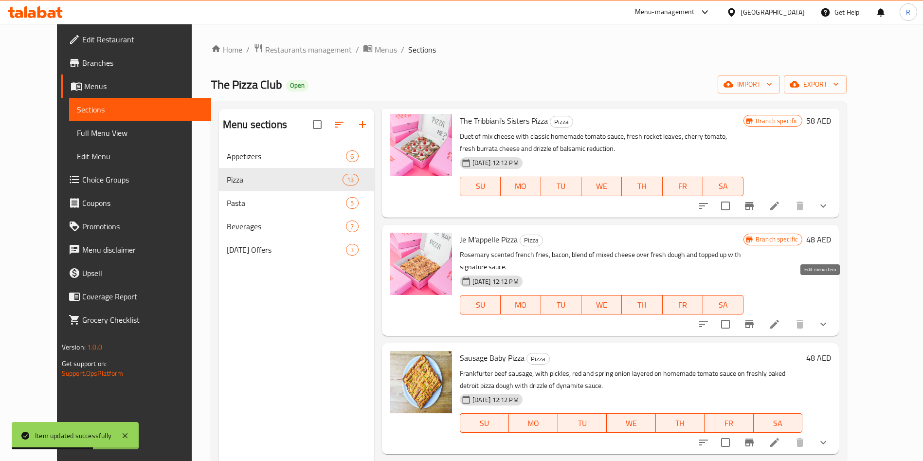
click at [781, 318] on icon at bounding box center [775, 324] width 12 height 12
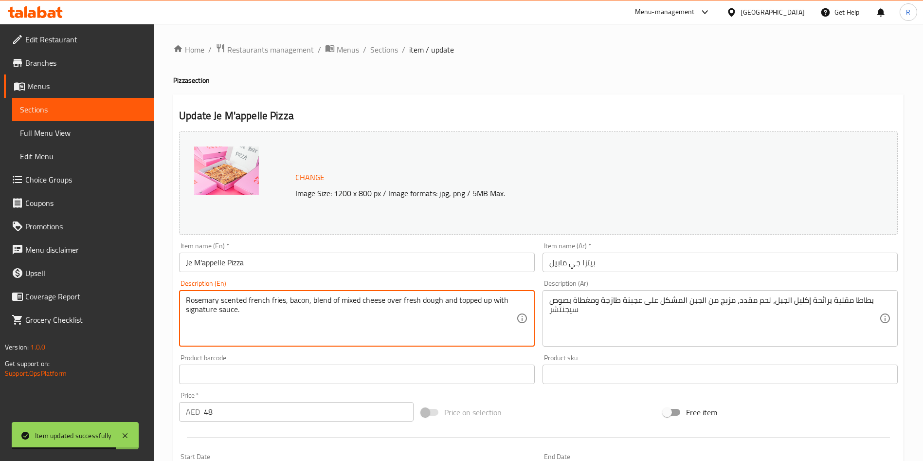
paste textarea "Rosemary-scented French fries and bacon with mixed cheese, baked over fresh dou…"
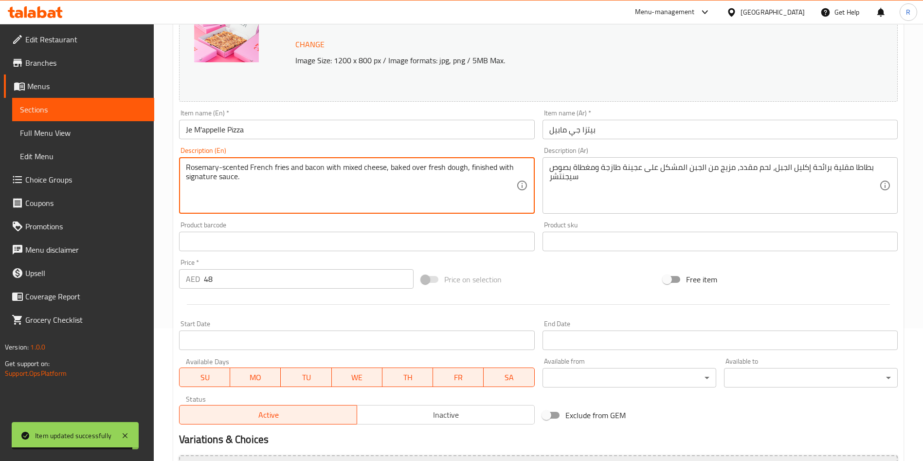
scroll to position [292, 0]
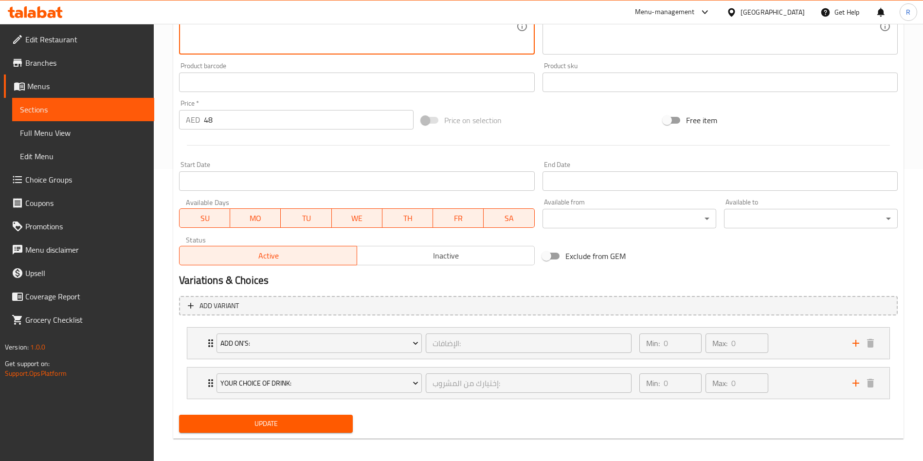
type textarea "Rosemary-scented French fries and bacon with mixed cheese, baked over fresh dou…"
click at [249, 418] on span "Update" at bounding box center [266, 424] width 158 height 12
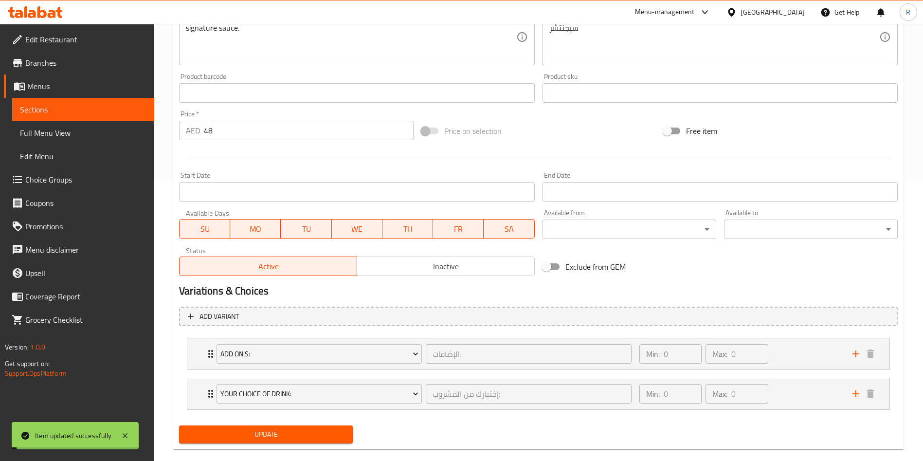
scroll to position [0, 0]
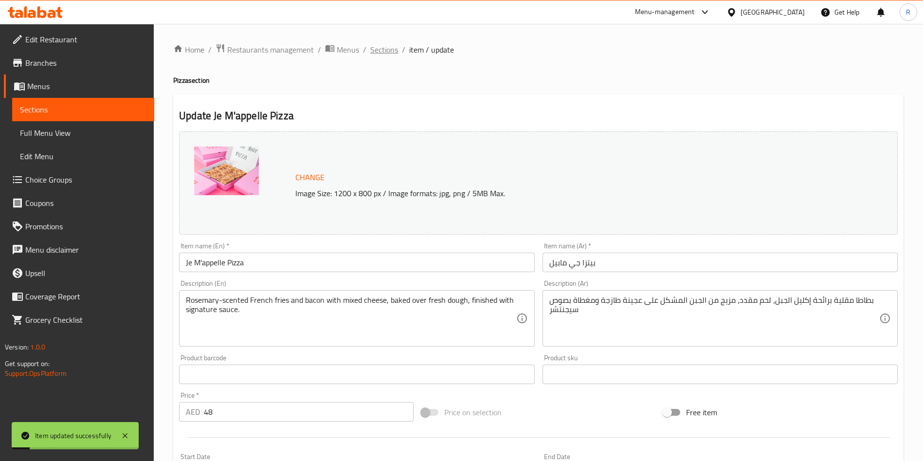
click at [384, 50] on span "Sections" at bounding box center [384, 50] width 28 height 12
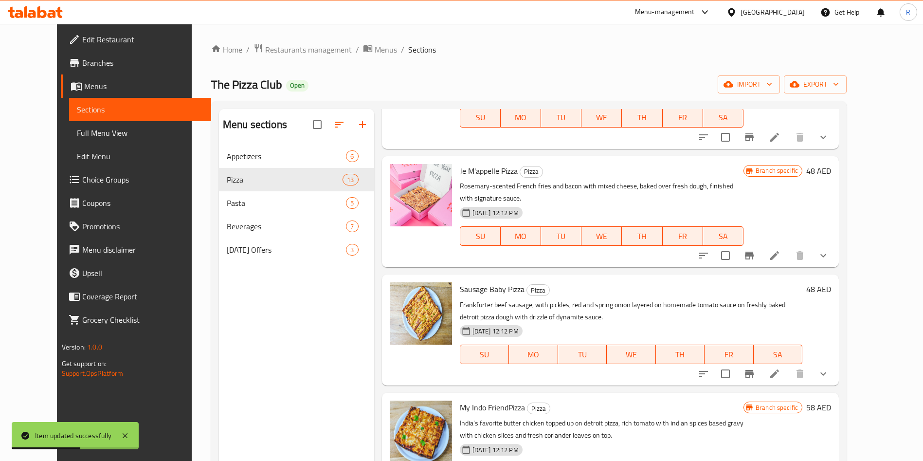
scroll to position [876, 0]
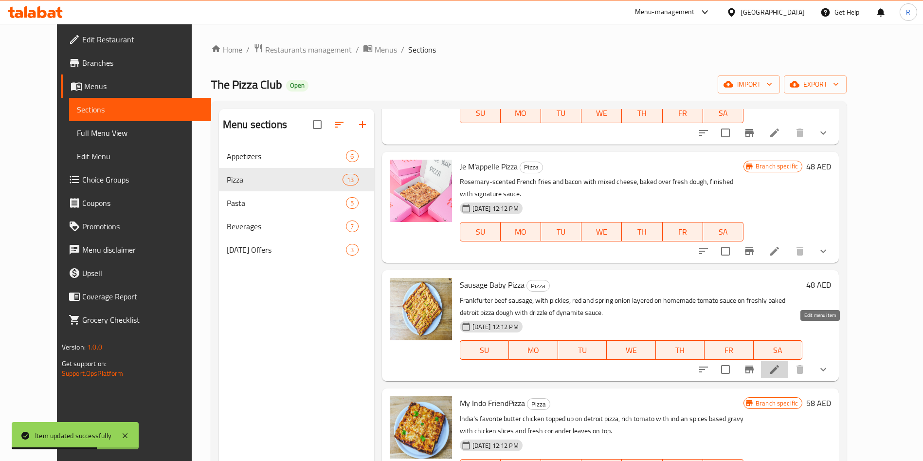
click at [781, 364] on icon at bounding box center [775, 370] width 12 height 12
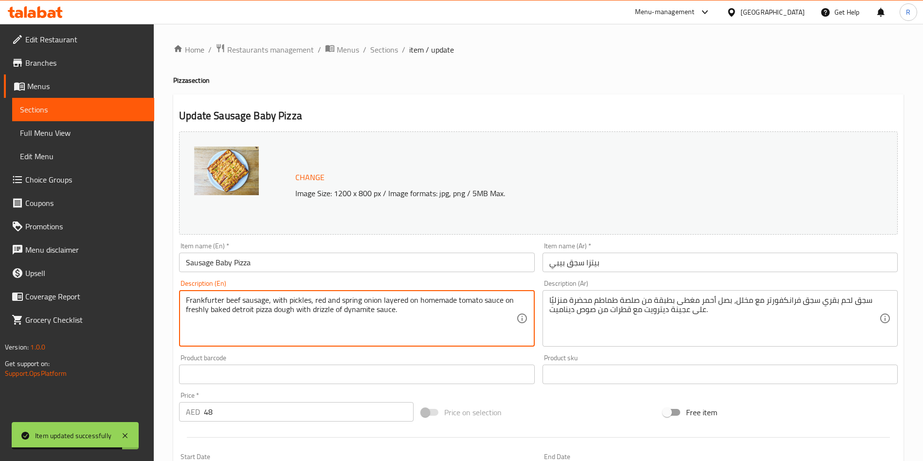
paste textarea "Frankfurter sausage with pickles, red and spring onions, tomato sauce, on Detro…"
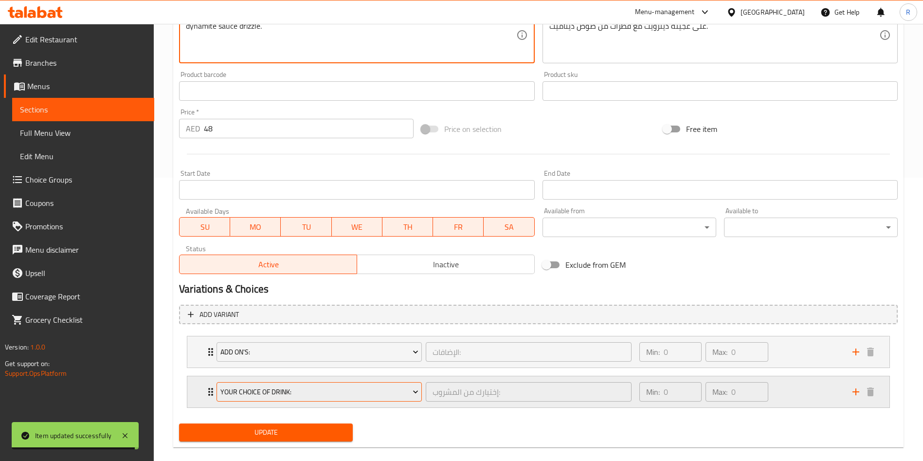
scroll to position [297, 0]
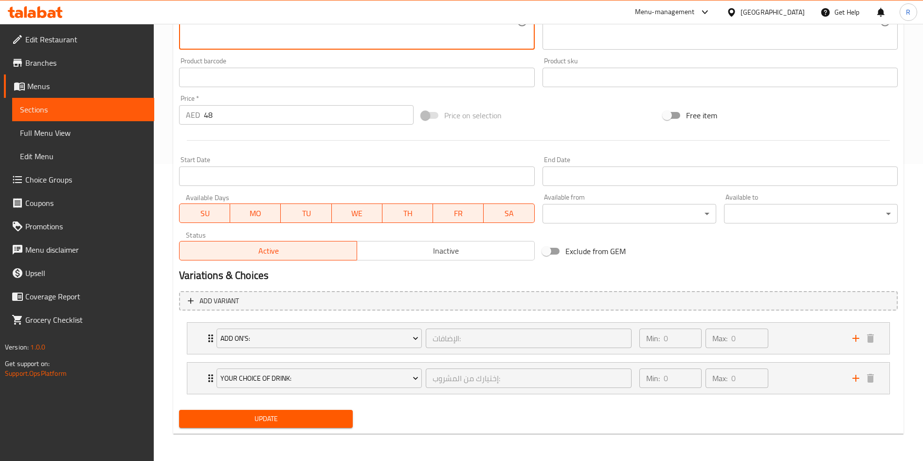
type textarea "Frankfurter sausage with pickles, red and spring onions, tomato sauce, on Detro…"
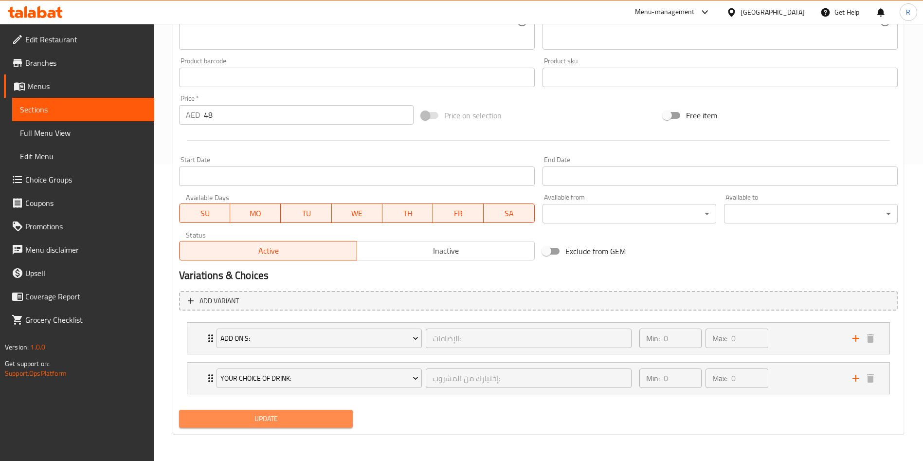
click at [288, 417] on span "Update" at bounding box center [266, 419] width 158 height 12
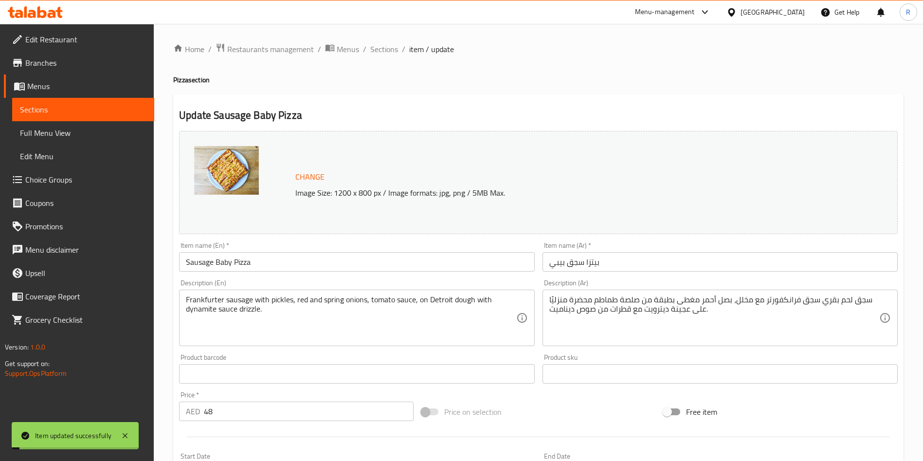
scroll to position [0, 0]
drag, startPoint x: 374, startPoint y: 45, endPoint x: 419, endPoint y: 65, distance: 49.0
click at [375, 45] on span "Sections" at bounding box center [384, 50] width 28 height 12
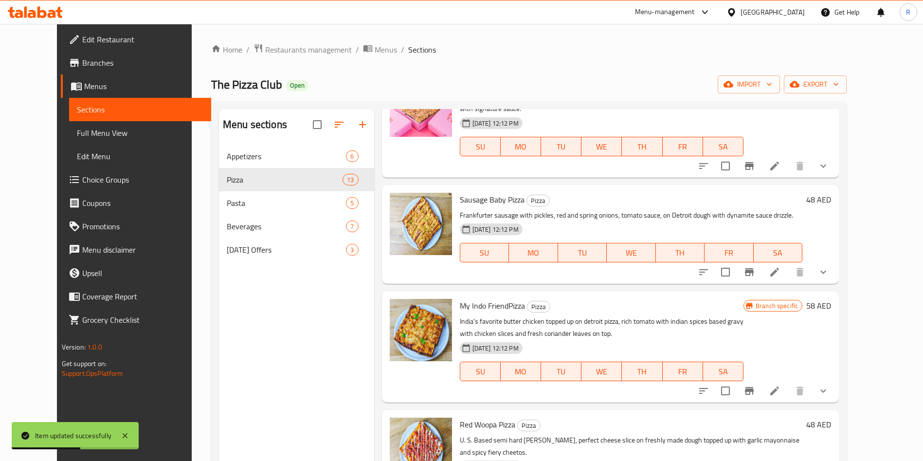
scroll to position [982, 0]
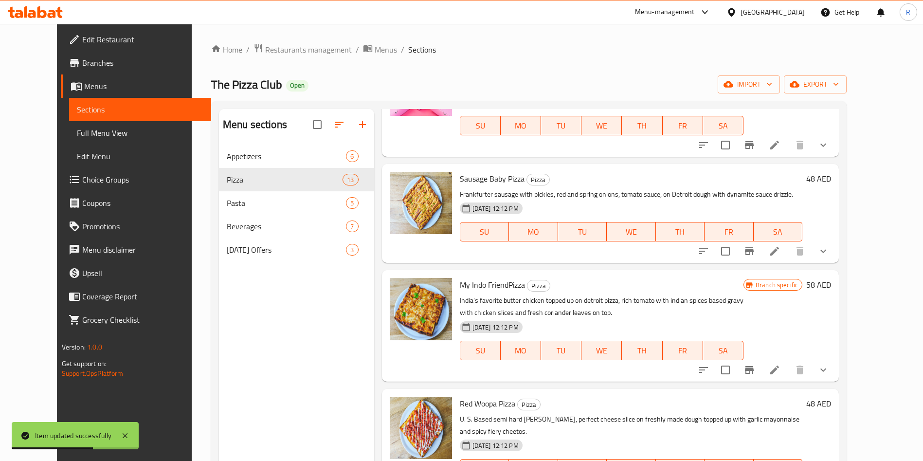
click at [788, 361] on li at bounding box center [774, 370] width 27 height 18
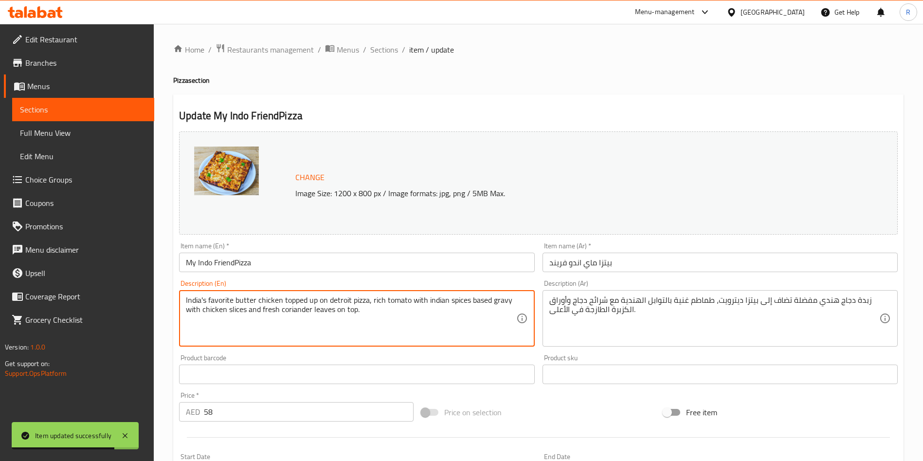
paste textarea "Butter chicken on Detroit-style pizza with spiced tomato gravy and fresh corian…"
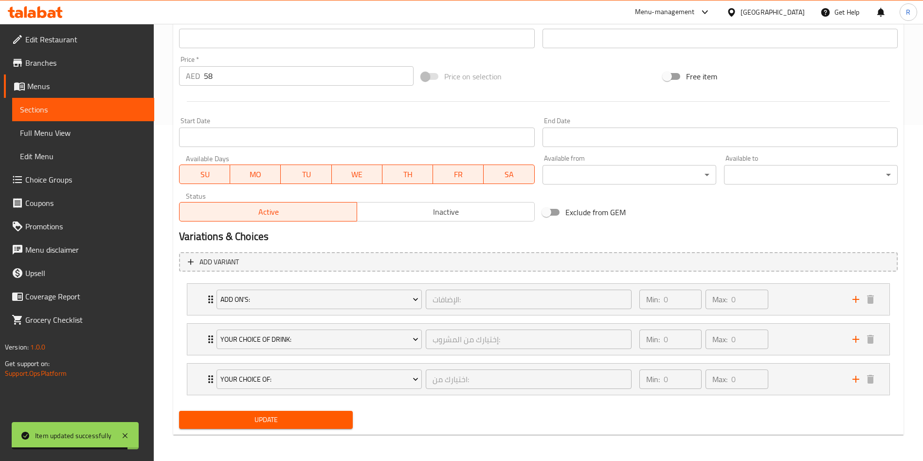
scroll to position [337, 0]
type textarea "Butter chicken on Detroit-style pizza with spiced tomato gravy and fresh corian…"
click at [257, 419] on span "Update" at bounding box center [266, 419] width 158 height 12
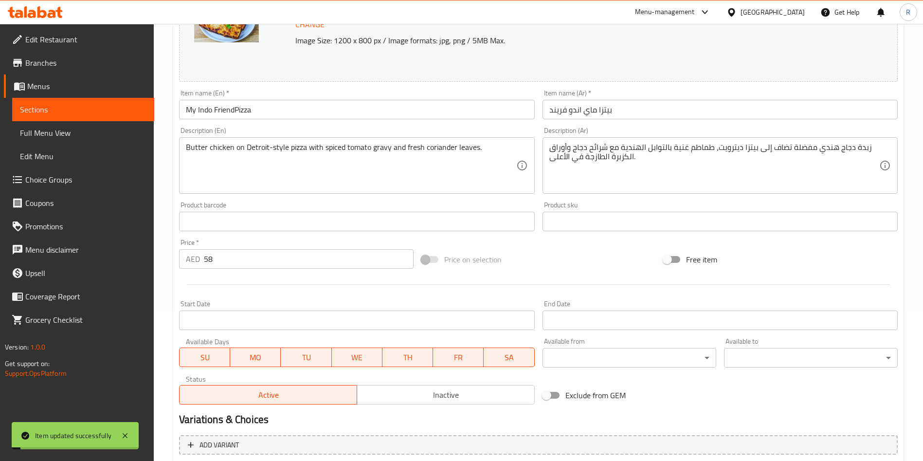
scroll to position [0, 0]
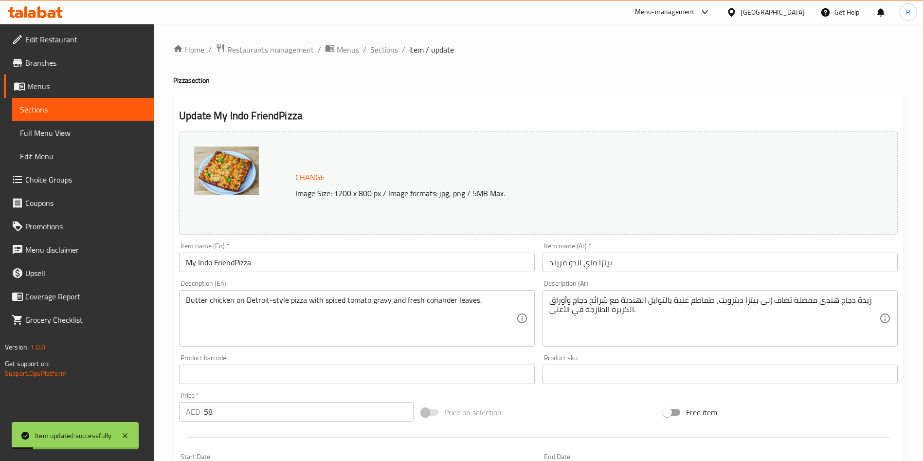
drag, startPoint x: 383, startPoint y: 47, endPoint x: 416, endPoint y: 59, distance: 34.8
click at [384, 47] on span "Sections" at bounding box center [384, 50] width 28 height 12
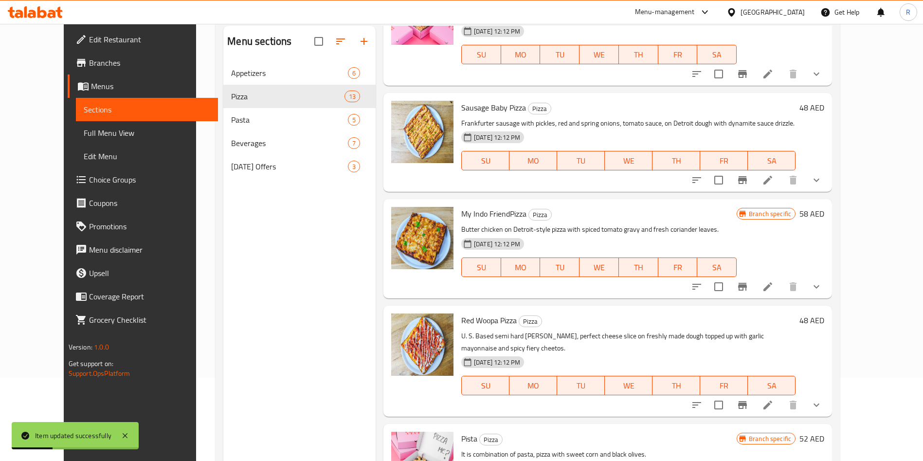
scroll to position [136, 0]
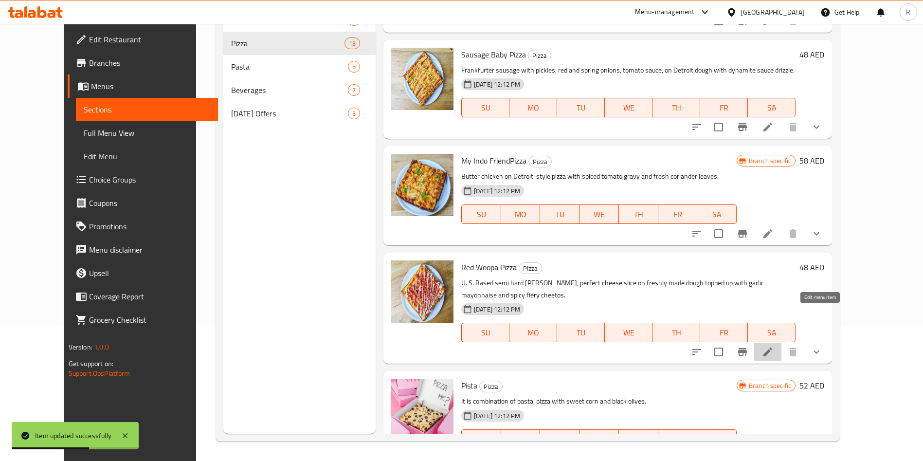
click at [774, 346] on icon at bounding box center [768, 352] width 12 height 12
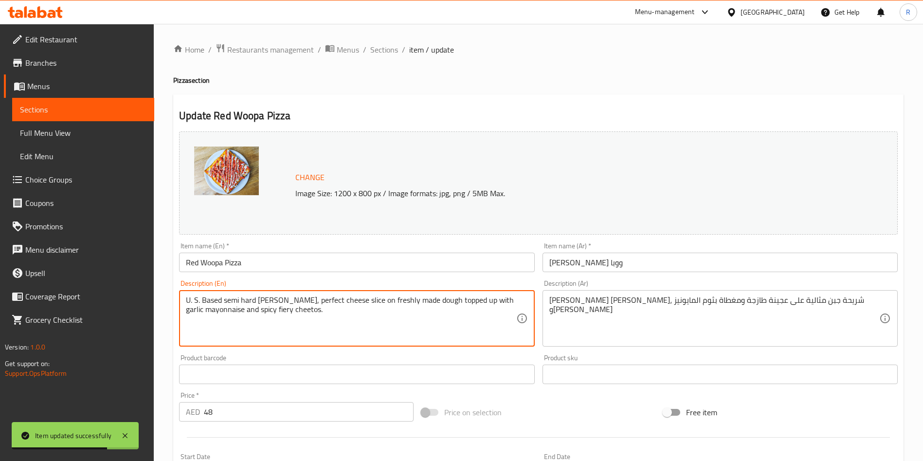
paste textarea "Colby Jack cheese on fresh dough, finished with garlic mayonnaise and fiery Che…"
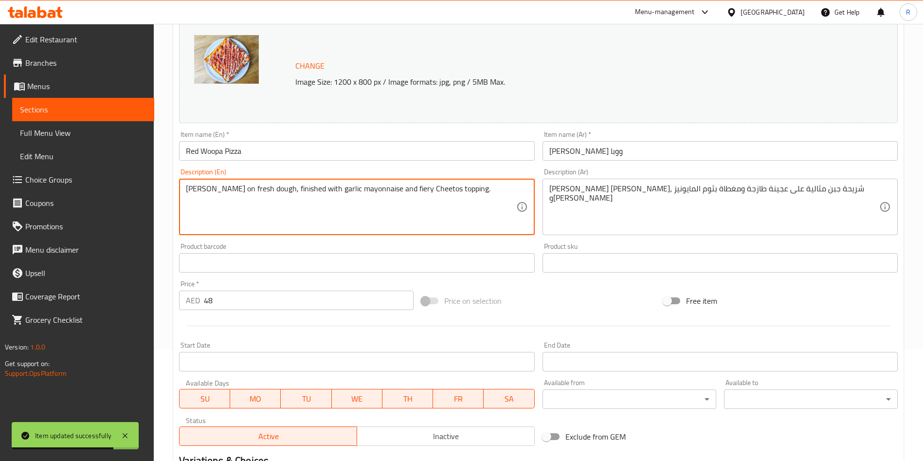
scroll to position [297, 0]
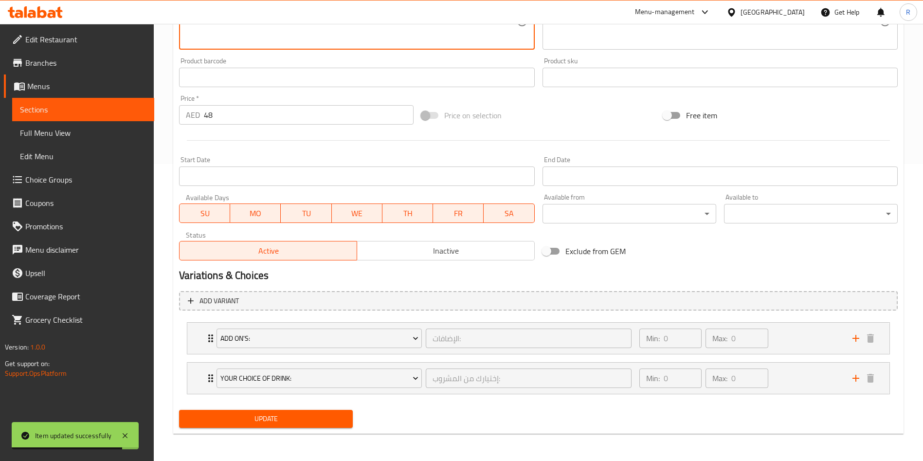
type textarea "Colby Jack cheese on fresh dough, finished with garlic mayonnaise and fiery Che…"
click at [287, 417] on span "Update" at bounding box center [266, 419] width 158 height 12
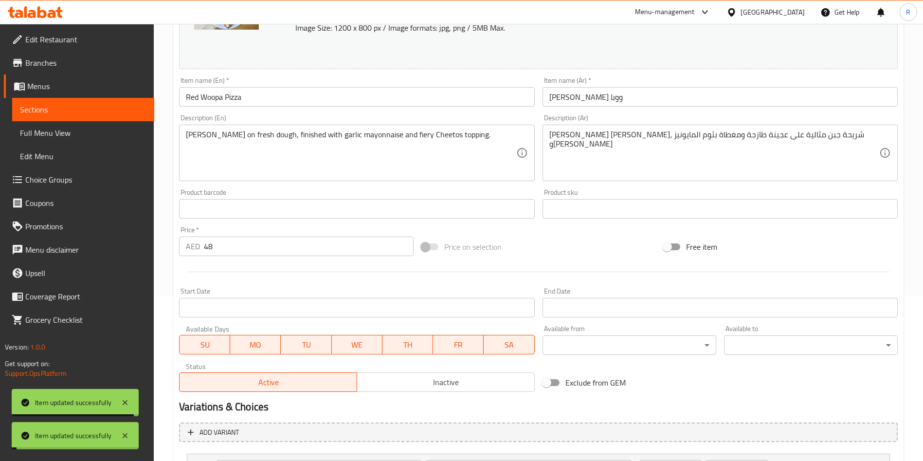
scroll to position [0, 0]
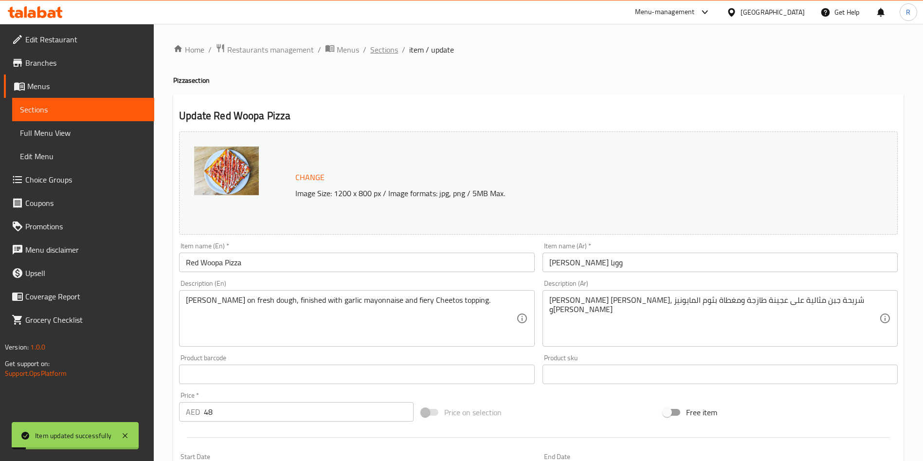
click at [373, 50] on span "Sections" at bounding box center [384, 50] width 28 height 12
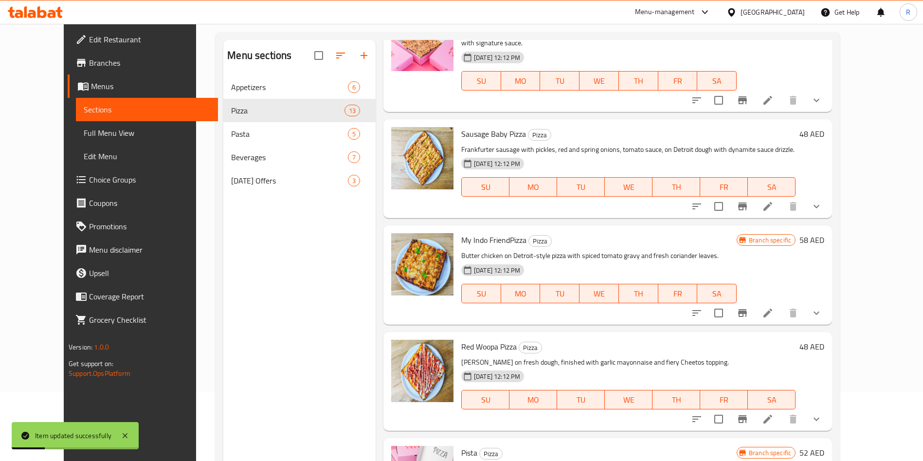
scroll to position [136, 0]
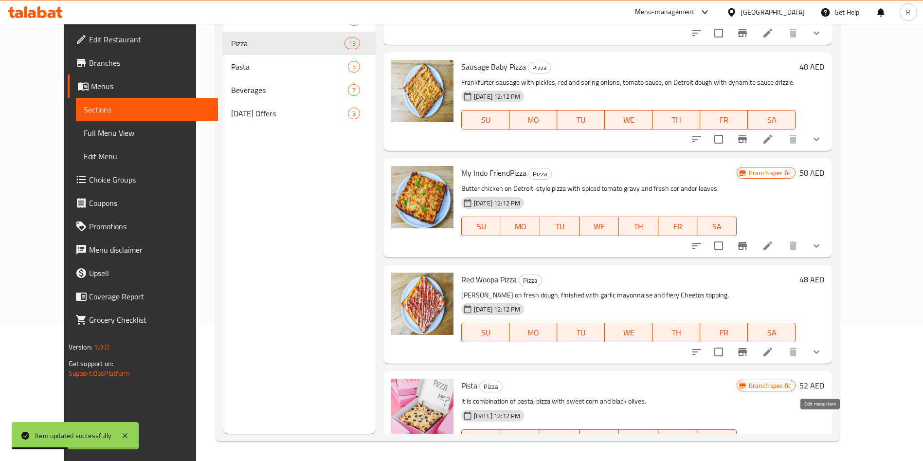
click at [772, 454] on icon at bounding box center [768, 458] width 9 height 9
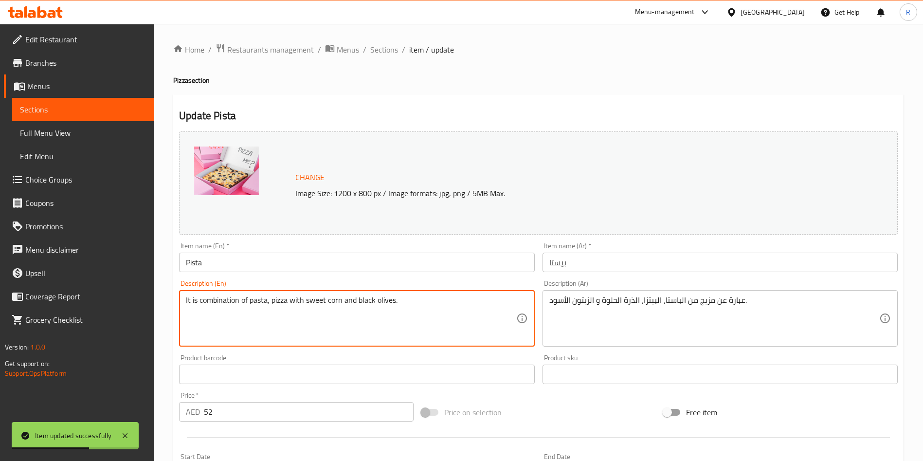
paste textarea "Creamy pasta-pizza fusion topped with sweet corn, black olives, and melted chee…"
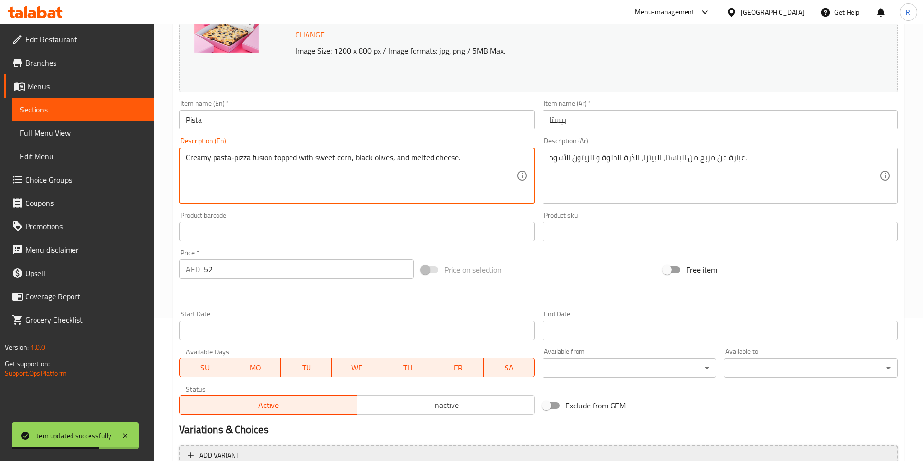
scroll to position [257, 0]
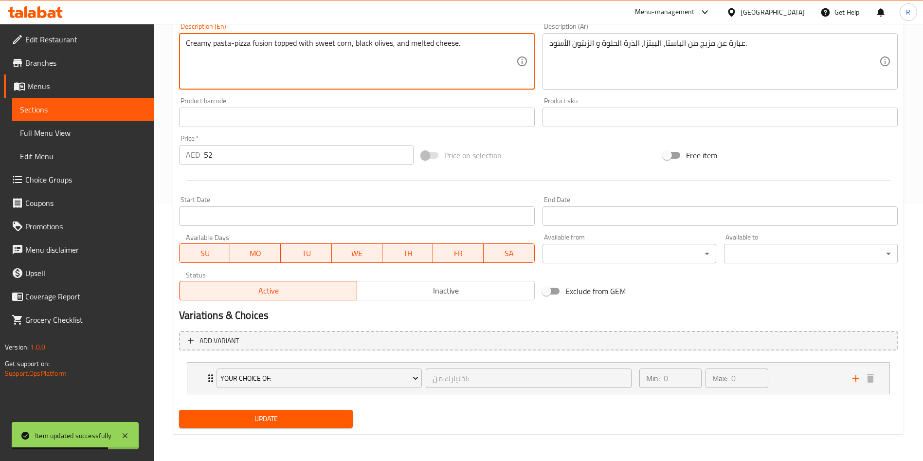
type textarea "Creamy pasta-pizza fusion topped with sweet corn, black olives, and melted chee…"
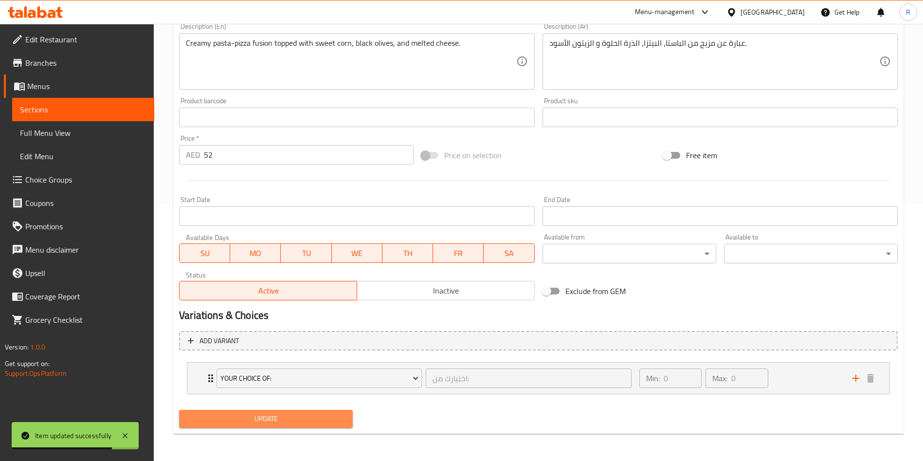
click at [292, 418] on span "Update" at bounding box center [266, 419] width 158 height 12
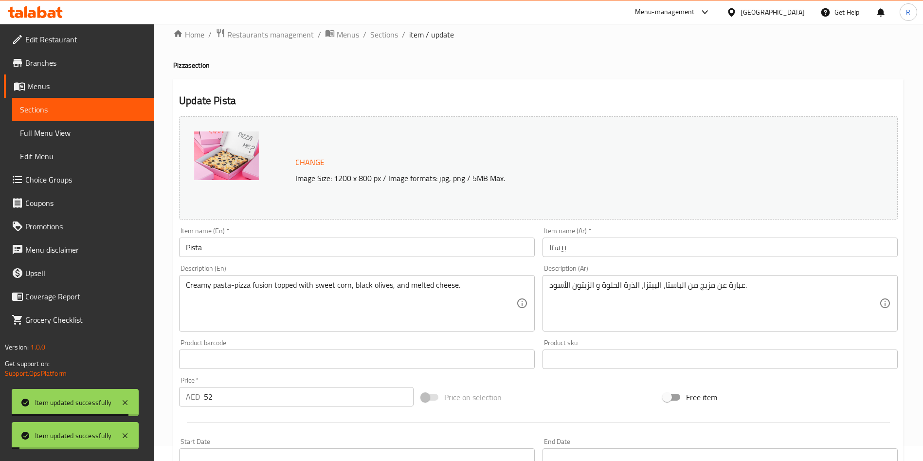
scroll to position [0, 0]
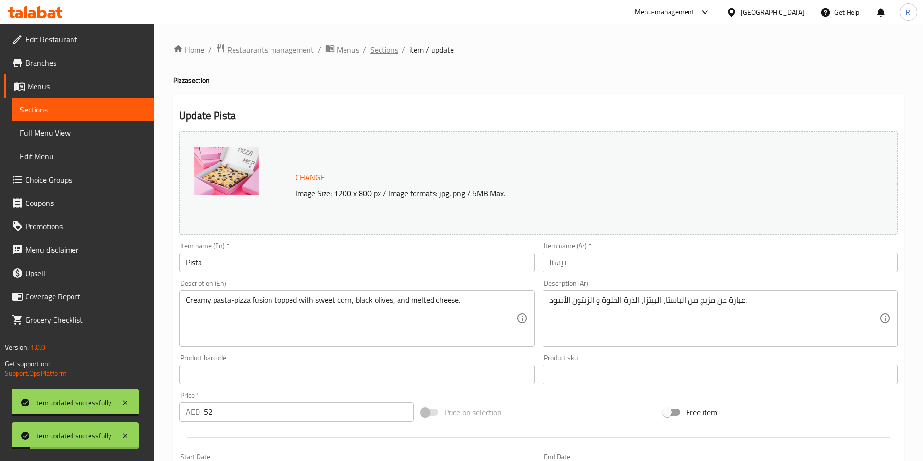
click at [390, 46] on span "Sections" at bounding box center [384, 50] width 28 height 12
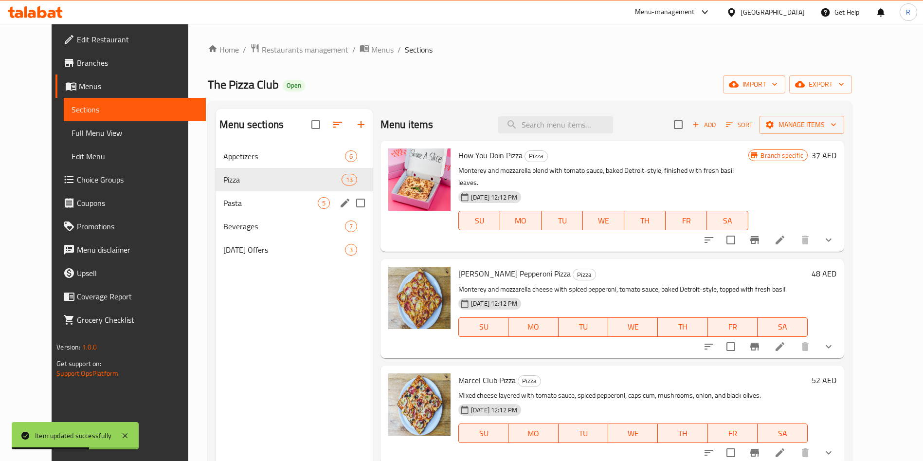
click at [236, 202] on span "Pasta" at bounding box center [270, 203] width 94 height 12
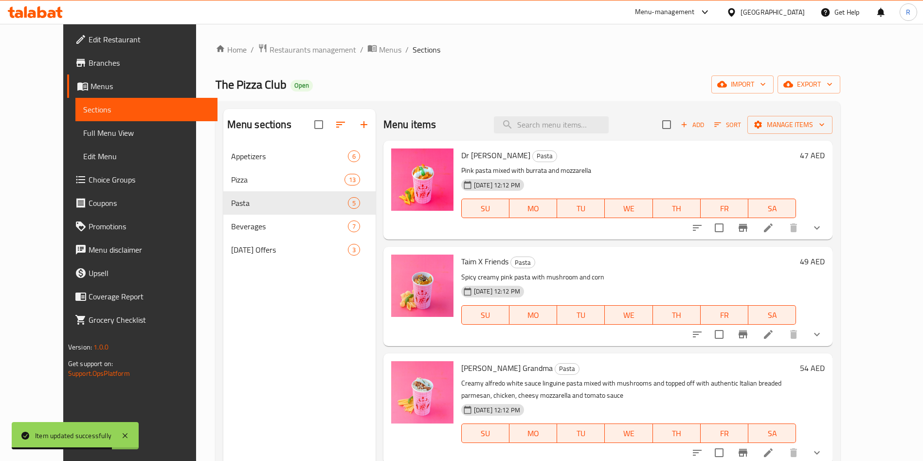
click at [774, 226] on icon at bounding box center [769, 228] width 12 height 12
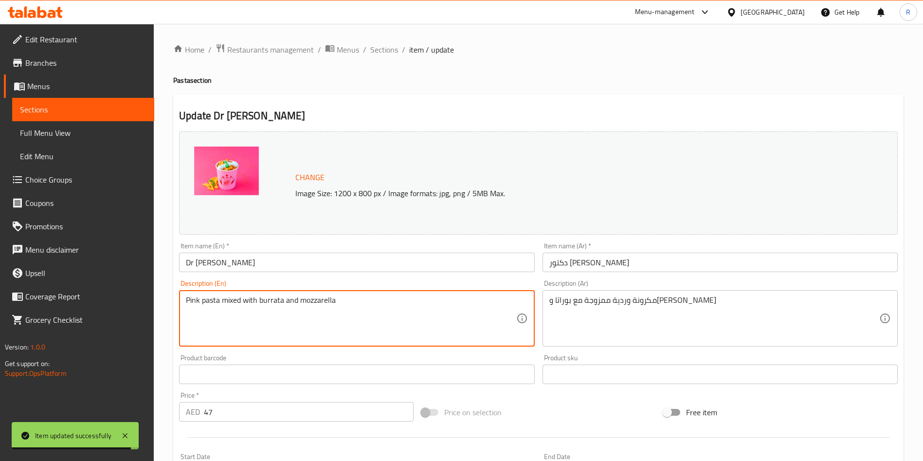
paste textarea "Pink pasta in creamy burrata and mozzarella for a rich, indulgent bite."
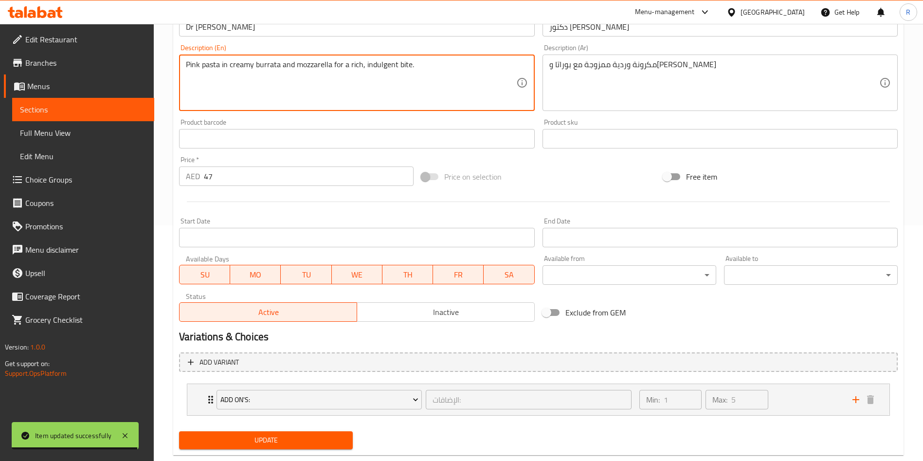
scroll to position [257, 0]
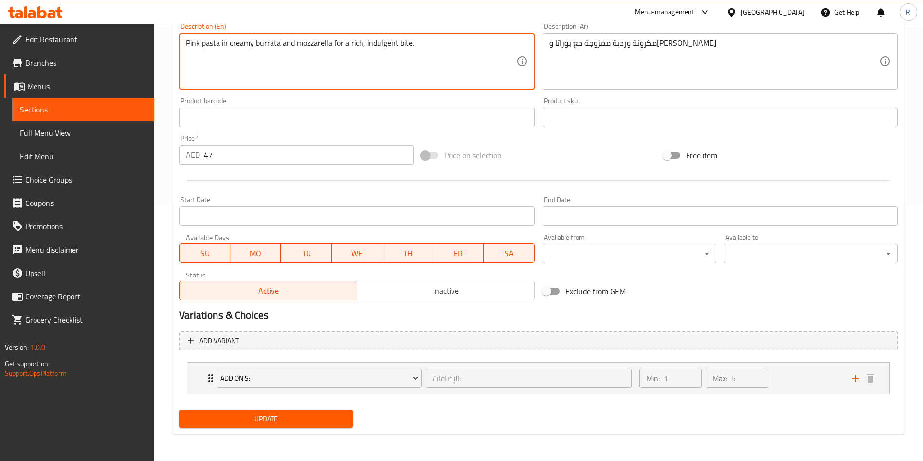
type textarea "Pink pasta in creamy burrata and mozzarella for a rich, indulgent bite."
click at [280, 421] on span "Update" at bounding box center [266, 419] width 158 height 12
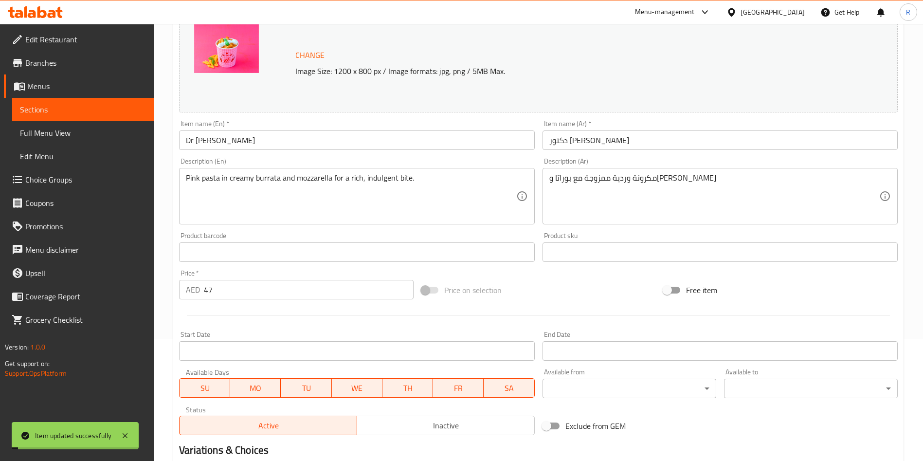
scroll to position [0, 0]
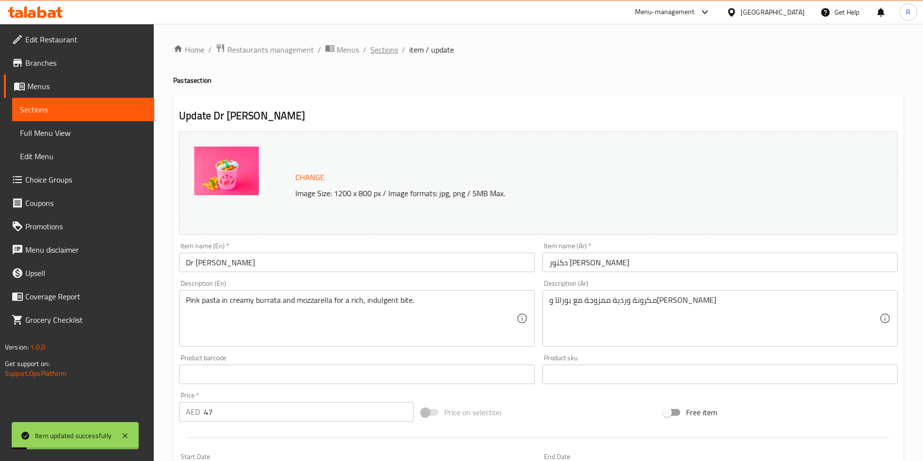
click at [388, 45] on span "Sections" at bounding box center [384, 50] width 28 height 12
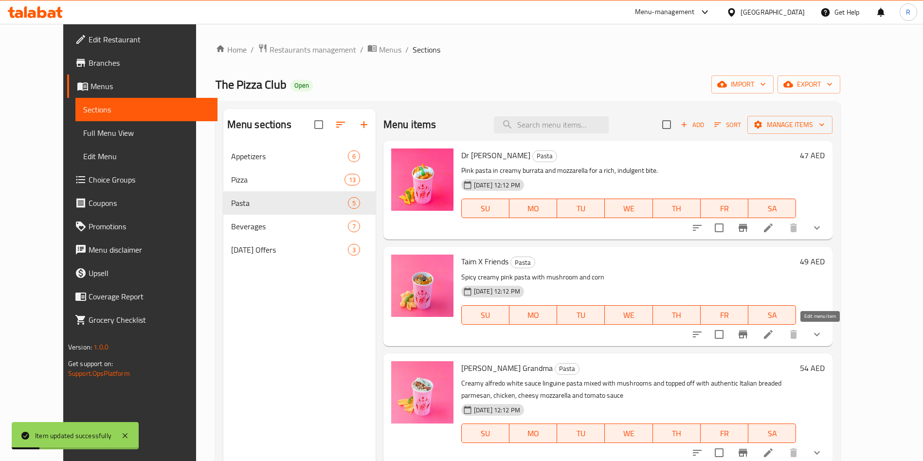
click at [773, 333] on icon at bounding box center [768, 334] width 9 height 9
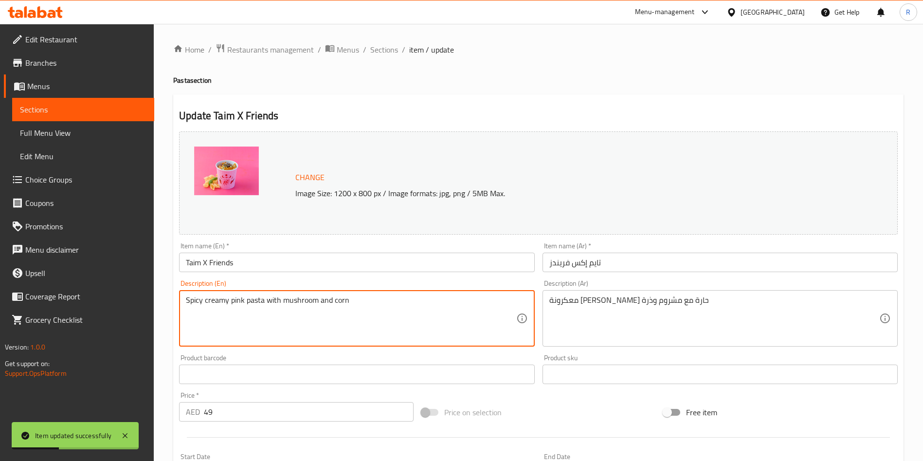
paste textarea "Spicy pink pasta with mushrooms and sweet corn in a creamy sauce."
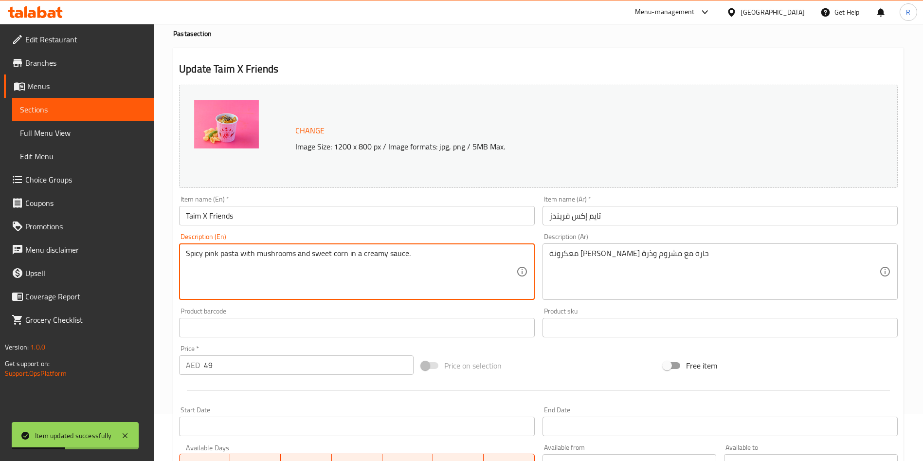
scroll to position [257, 0]
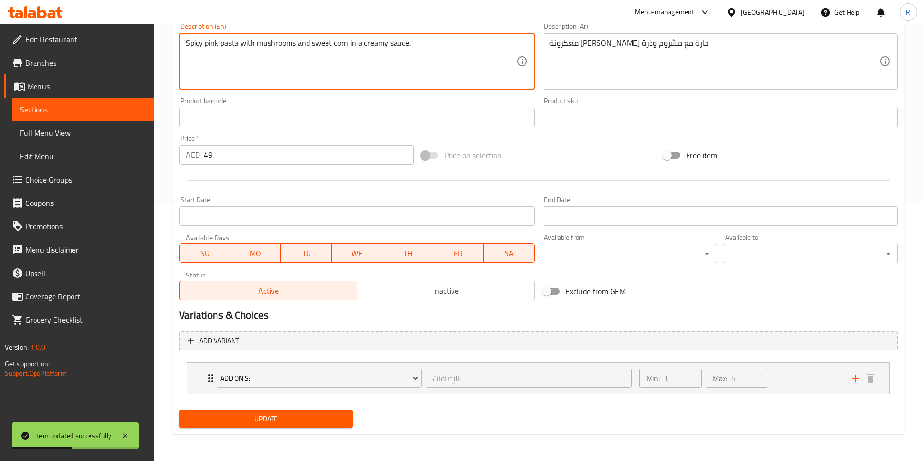
type textarea "Spicy pink pasta with mushrooms and sweet corn in a creamy sauce."
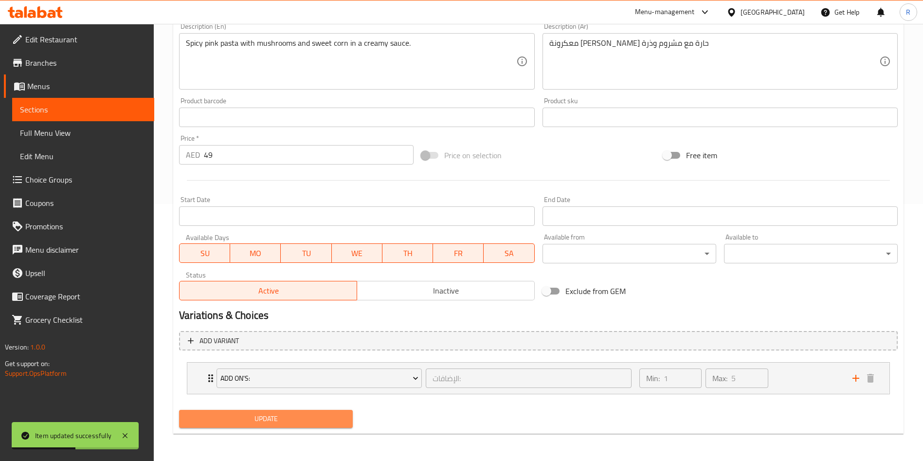
click at [292, 416] on span "Update" at bounding box center [266, 419] width 158 height 12
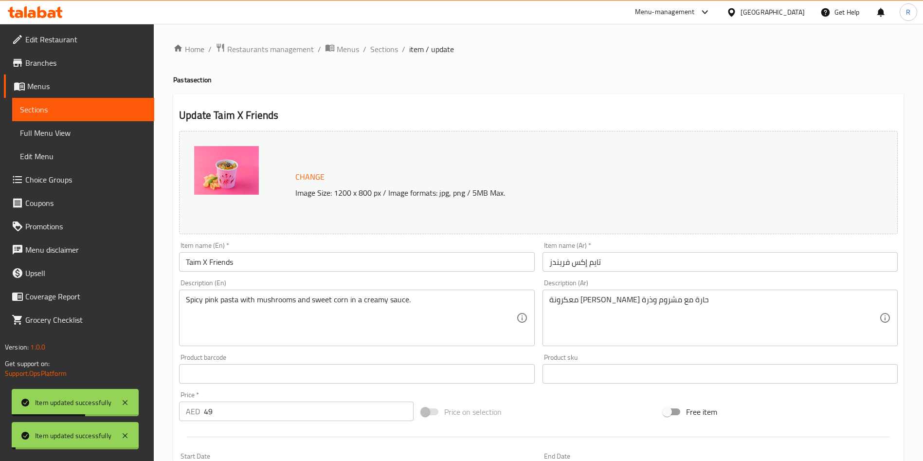
scroll to position [0, 0]
click at [382, 44] on span "Sections" at bounding box center [384, 50] width 28 height 12
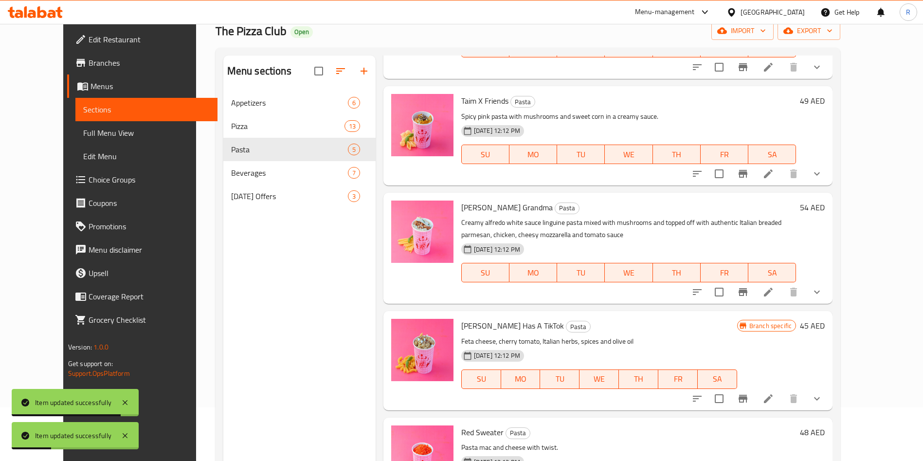
scroll to position [136, 0]
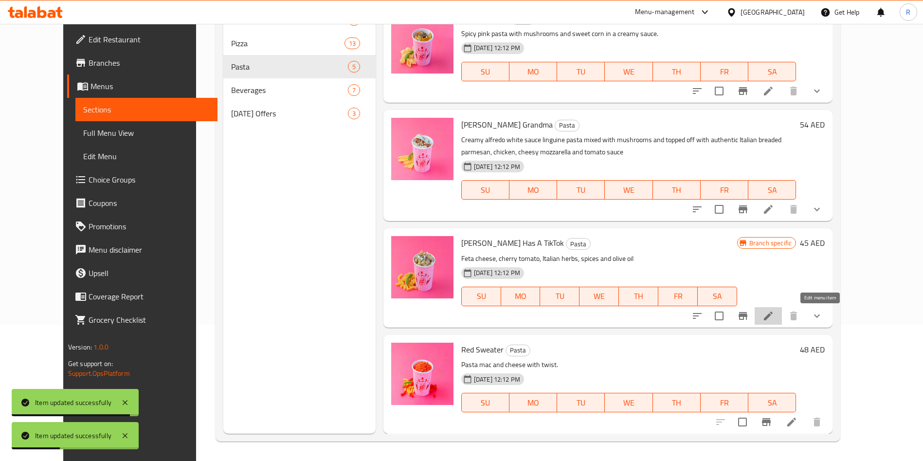
click at [774, 315] on icon at bounding box center [769, 316] width 12 height 12
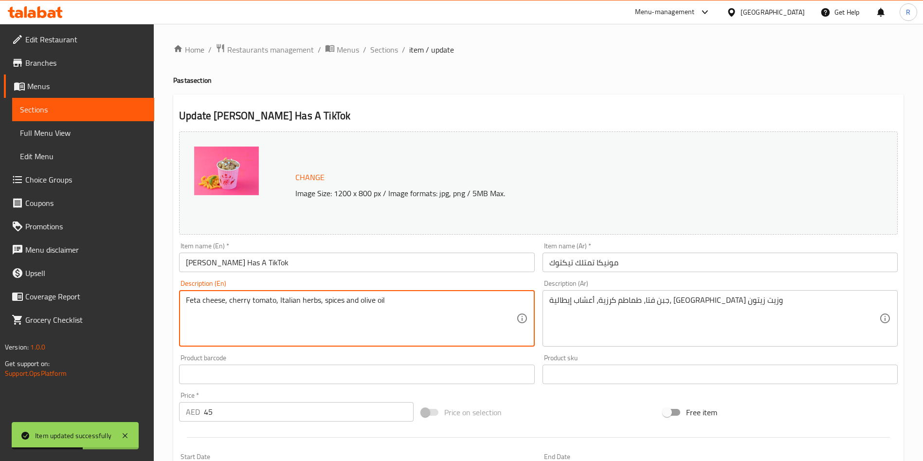
paste textarea "Feta, cherry tomatoes, and olive oil tossed with aromatic Italian herbs."
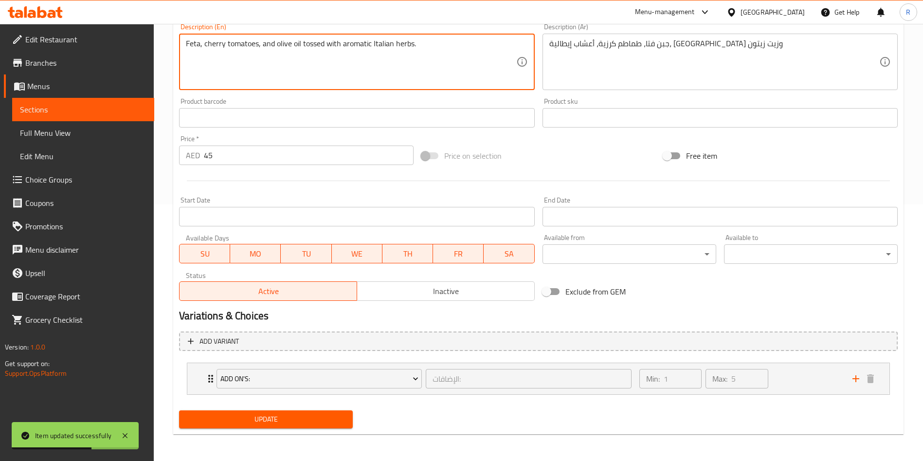
scroll to position [257, 0]
type textarea "Feta, cherry tomatoes, and olive oil tossed with aromatic Italian herbs."
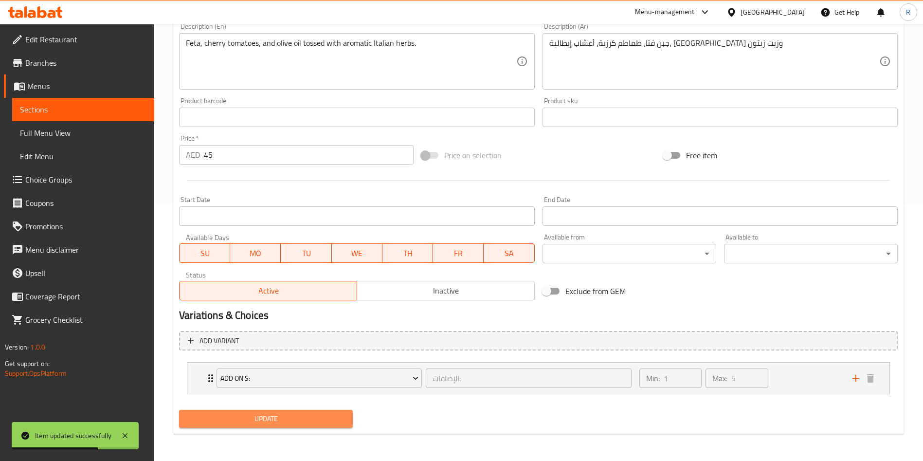
click at [257, 417] on span "Update" at bounding box center [266, 419] width 158 height 12
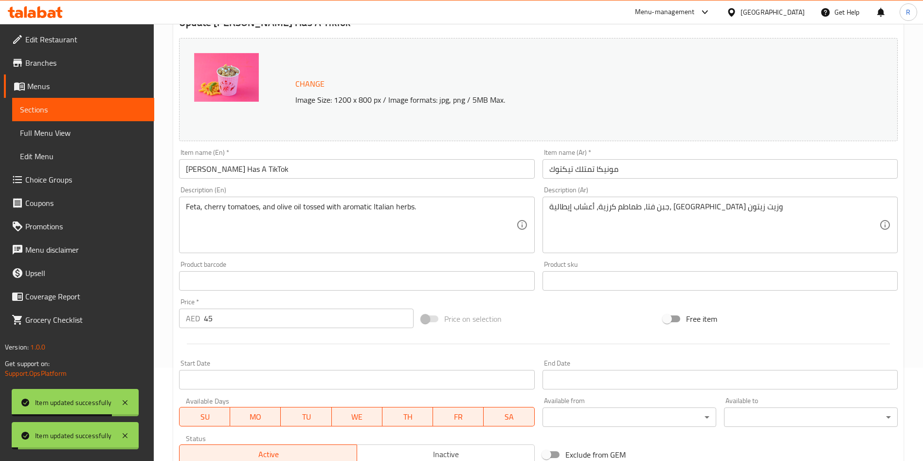
scroll to position [0, 0]
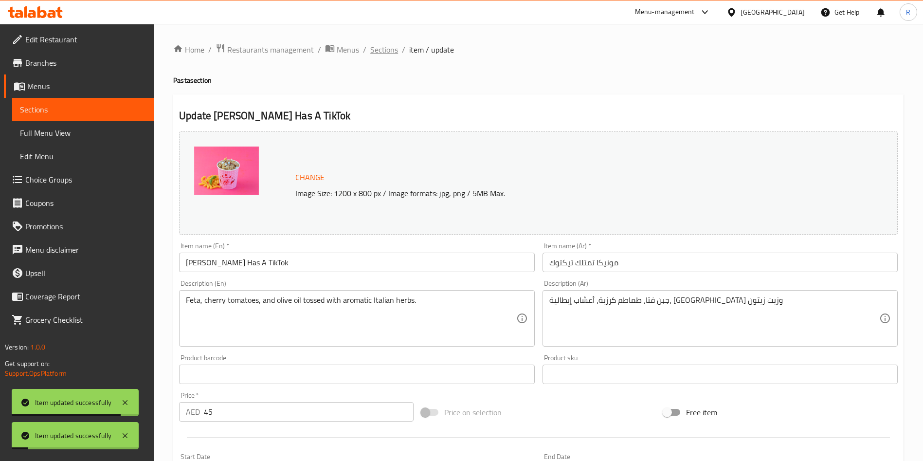
click at [384, 46] on span "Sections" at bounding box center [384, 50] width 28 height 12
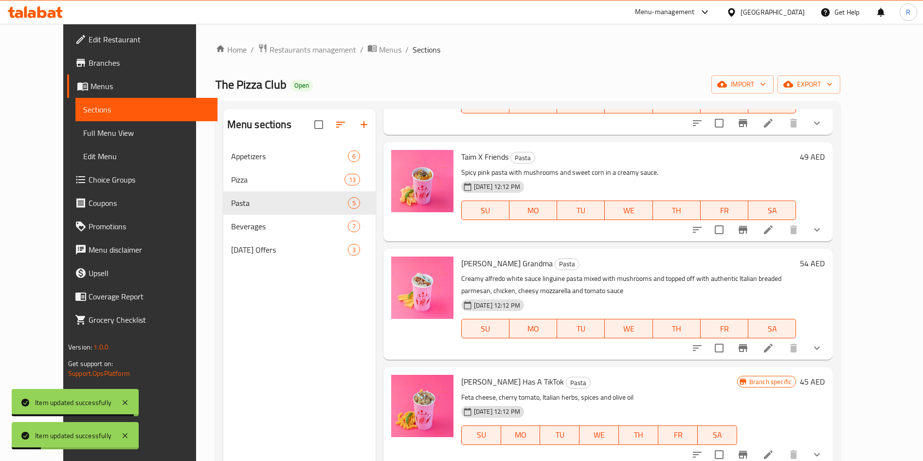
scroll to position [107, 0]
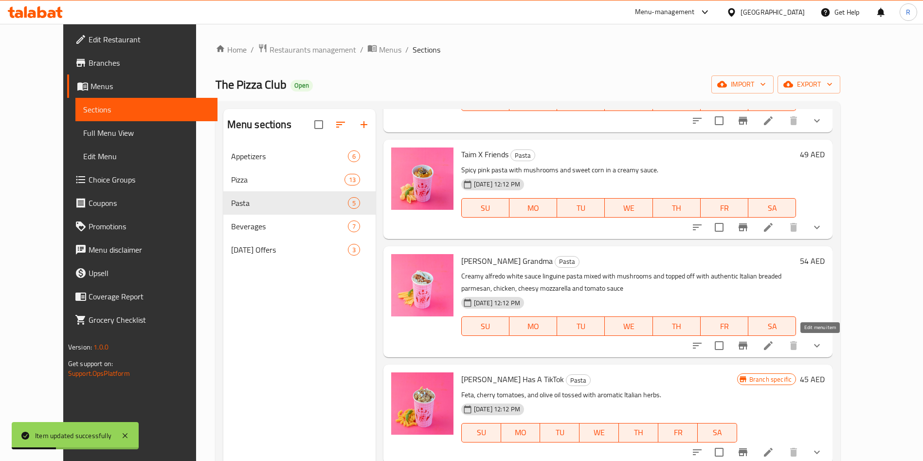
click at [774, 345] on icon at bounding box center [769, 346] width 12 height 12
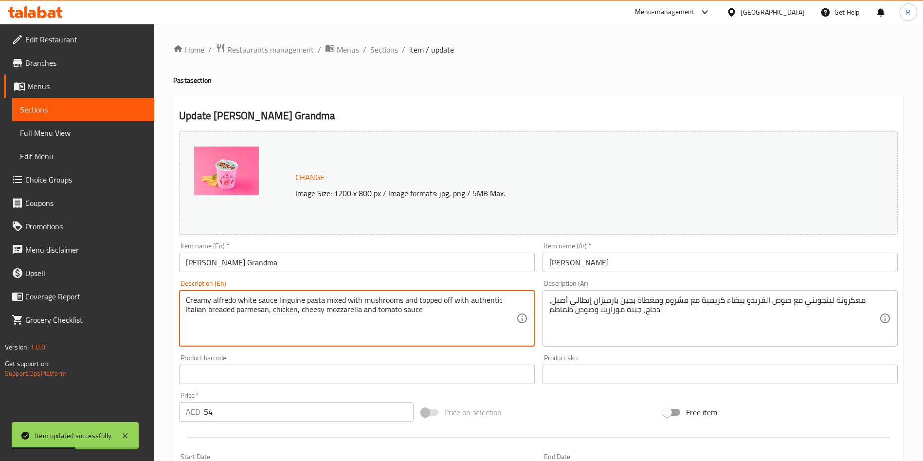
paste textarea "Linguine in Alfredo sauce with mushrooms, chicken, parmesan, and melted mozzare…"
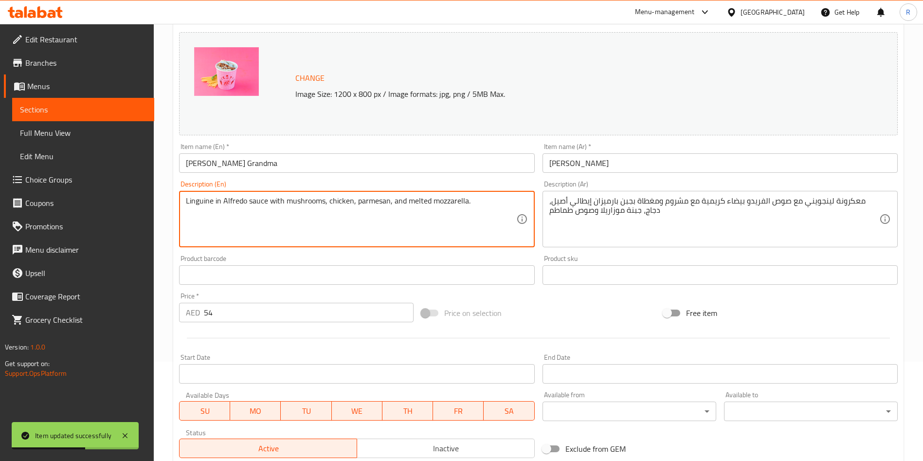
scroll to position [257, 0]
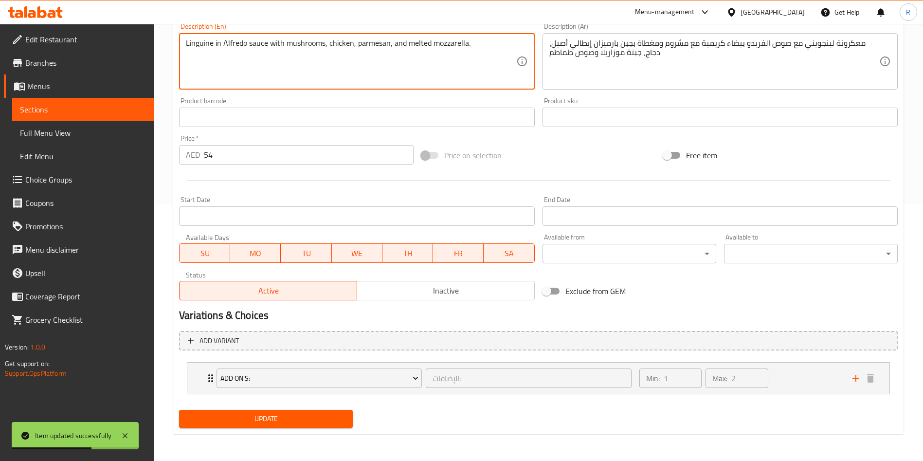
type textarea "Linguine in Alfredo sauce with mushrooms, chicken, parmesan, and melted mozzare…"
click at [257, 408] on div "Update" at bounding box center [266, 419] width 182 height 26
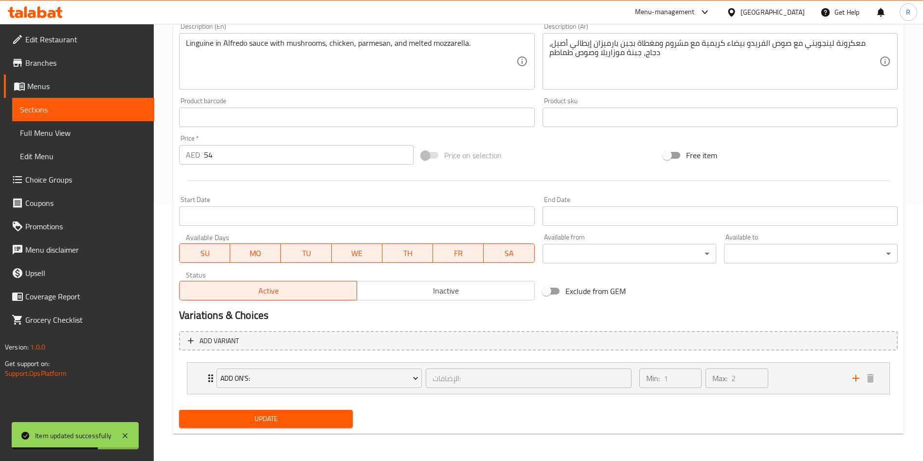
click at [289, 414] on button "Update" at bounding box center [266, 419] width 174 height 18
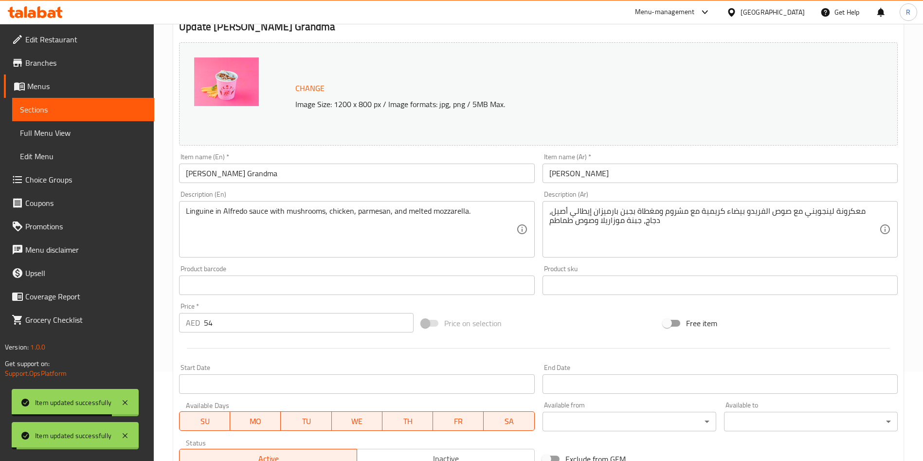
scroll to position [0, 0]
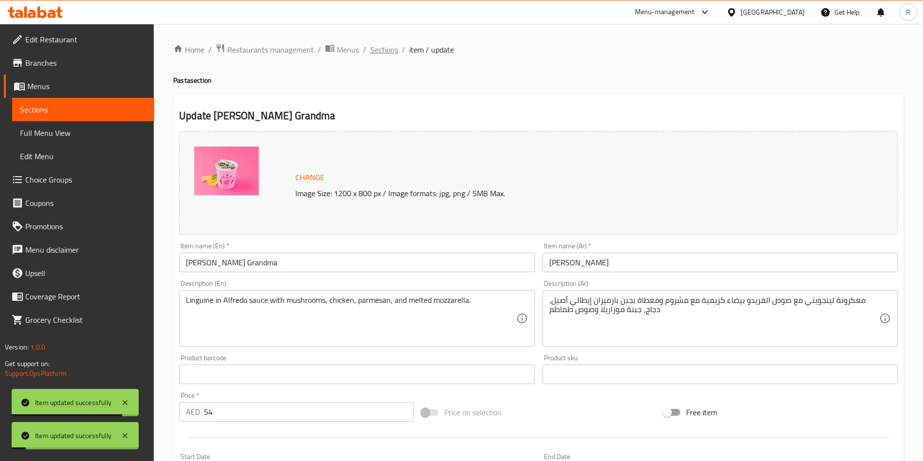
click at [382, 44] on span "Sections" at bounding box center [384, 50] width 28 height 12
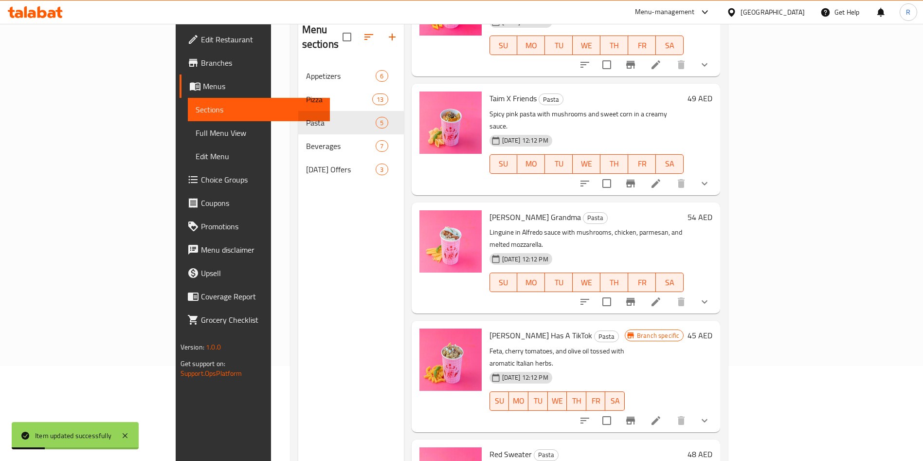
scroll to position [136, 0]
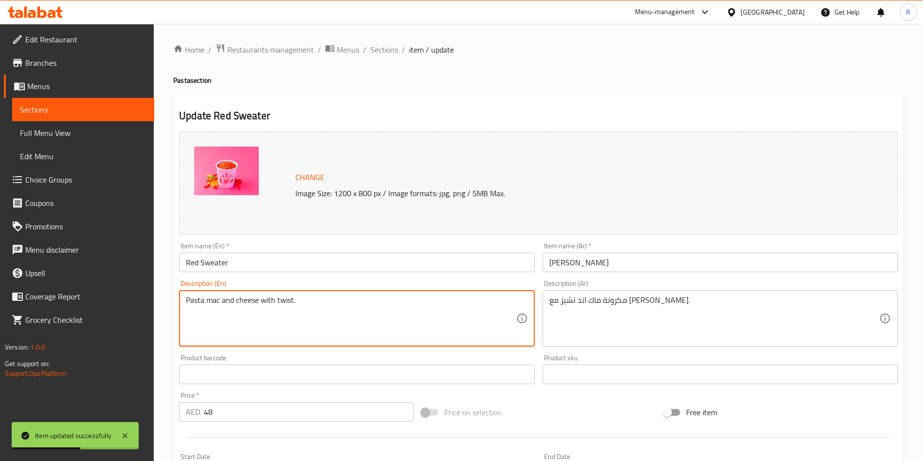
paste textarea "Baked macaroni in creamy cheese sauce with a flavorful"
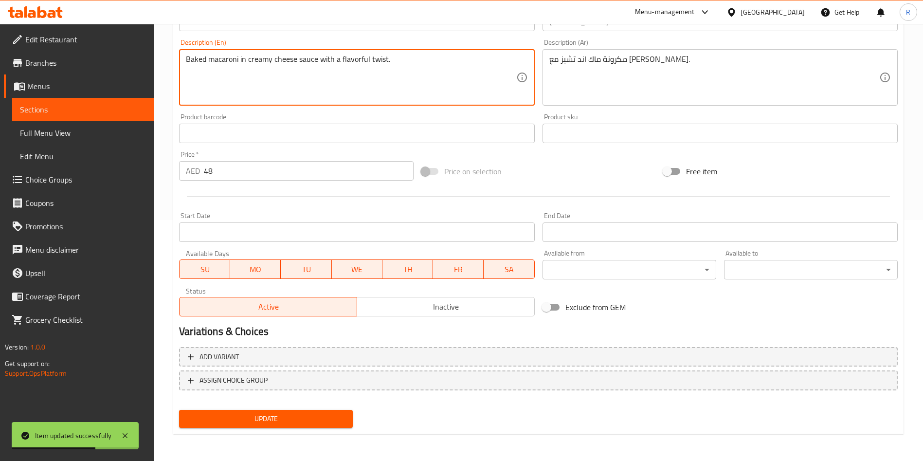
type textarea "Baked macaroni in creamy cheese sauce with a flavorful twist."
click at [264, 413] on span "Update" at bounding box center [266, 419] width 158 height 12
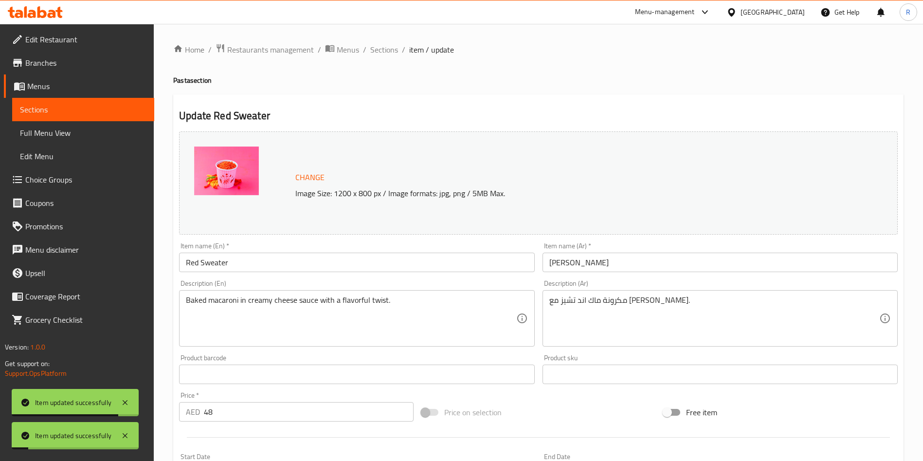
click at [382, 61] on div "Home / Restaurants management / Menus / Sections / item / update Pasta section …" at bounding box center [538, 362] width 730 height 639
click at [382, 49] on span "Sections" at bounding box center [384, 50] width 28 height 12
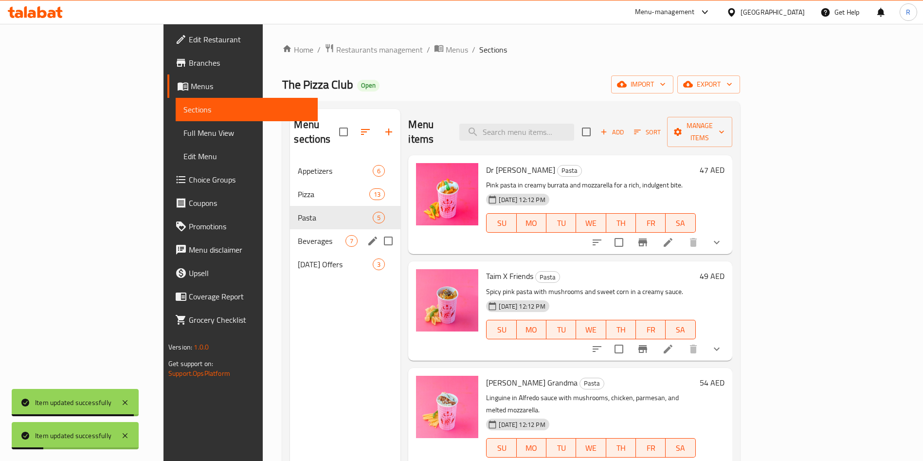
click at [298, 235] on span "Beverages" at bounding box center [322, 241] width 48 height 12
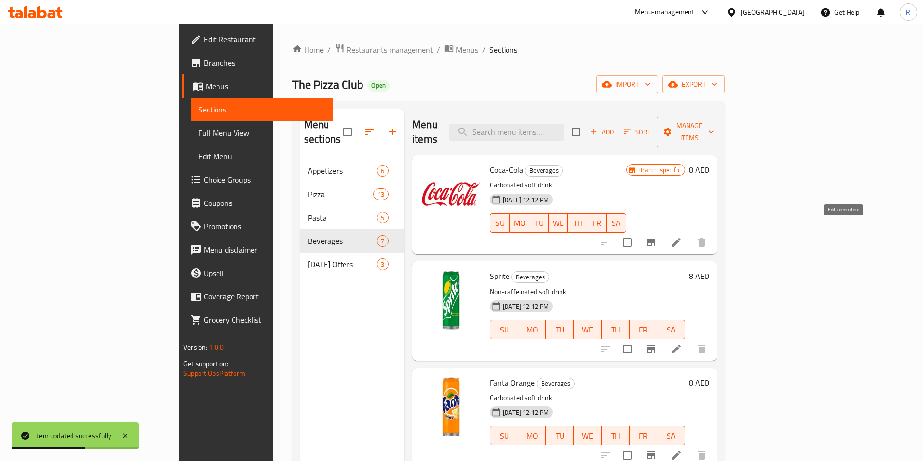
click at [681, 238] on icon at bounding box center [676, 242] width 9 height 9
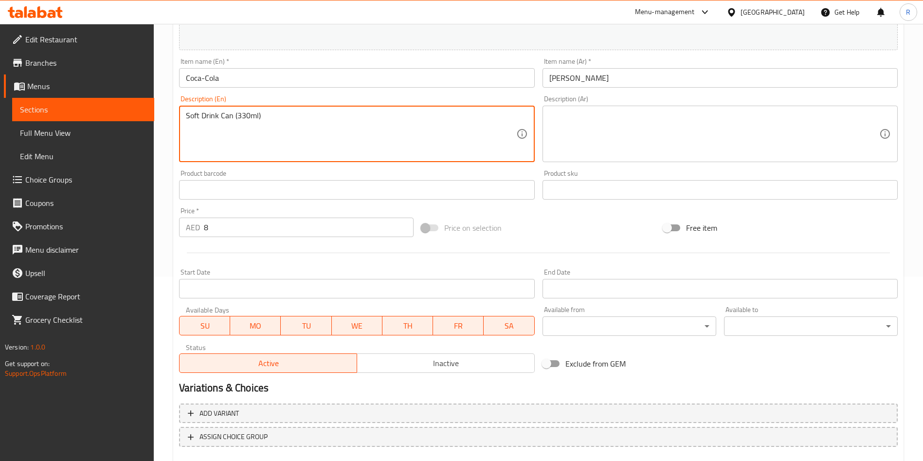
scroll to position [241, 0]
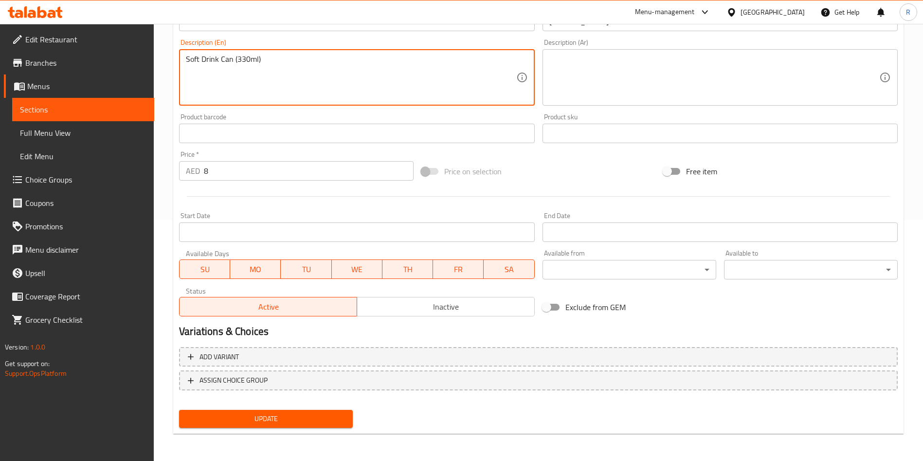
type textarea "Soft Drink Can (330ml)"
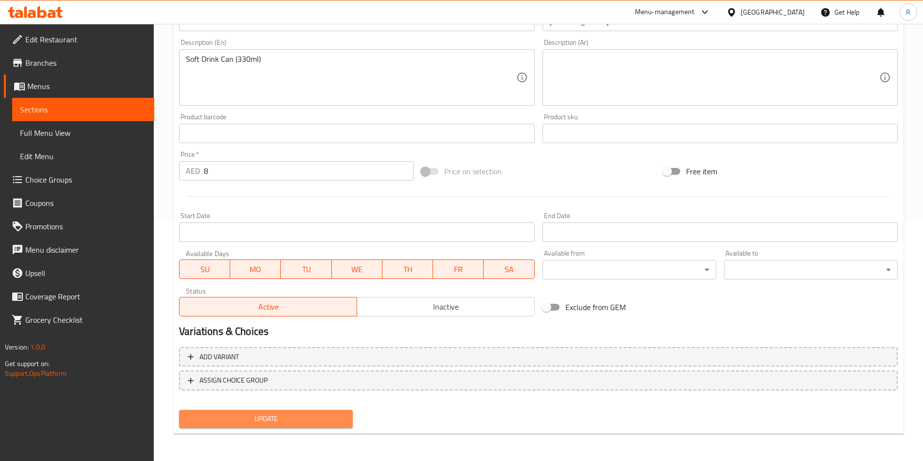
click at [265, 420] on span "Update" at bounding box center [266, 419] width 158 height 12
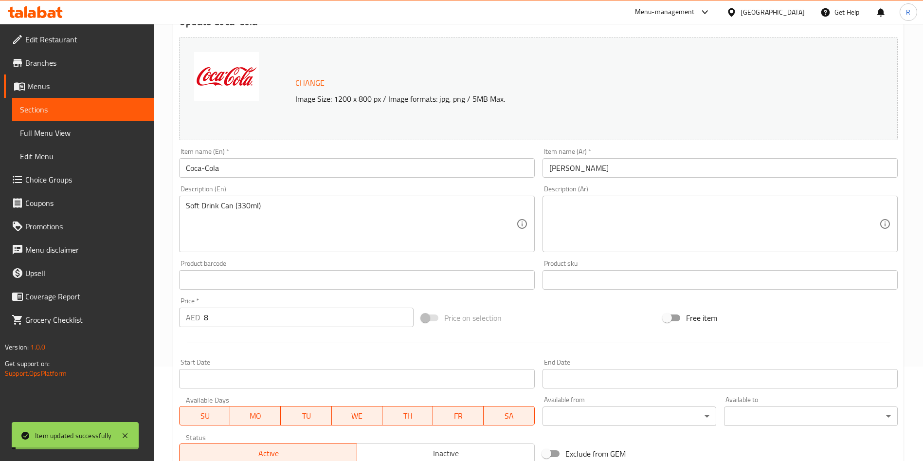
scroll to position [0, 0]
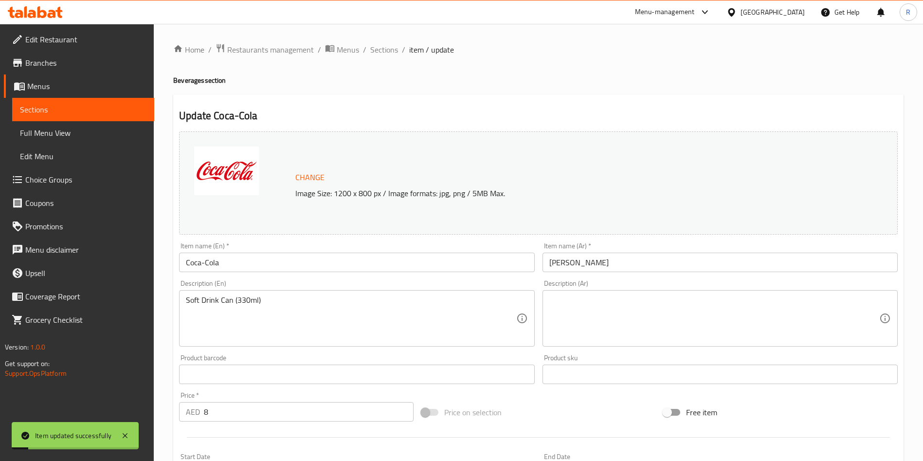
drag, startPoint x: 380, startPoint y: 50, endPoint x: 385, endPoint y: 57, distance: 9.0
click at [380, 50] on span "Sections" at bounding box center [384, 50] width 28 height 12
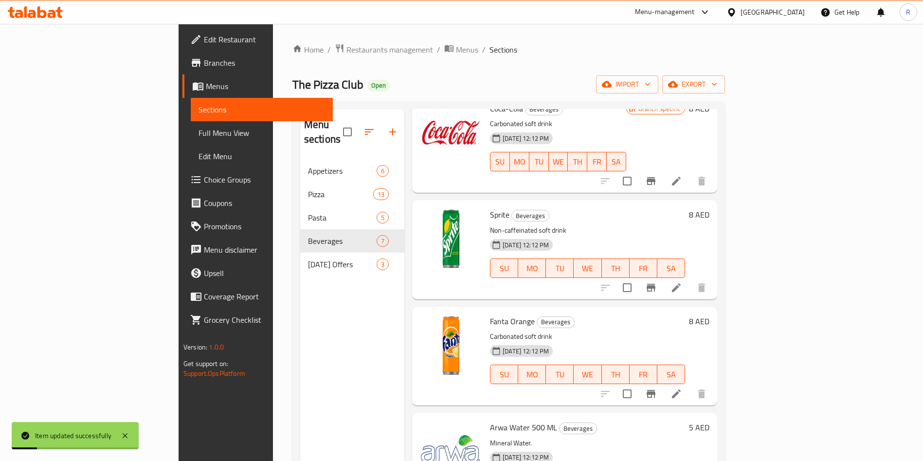
scroll to position [146, 0]
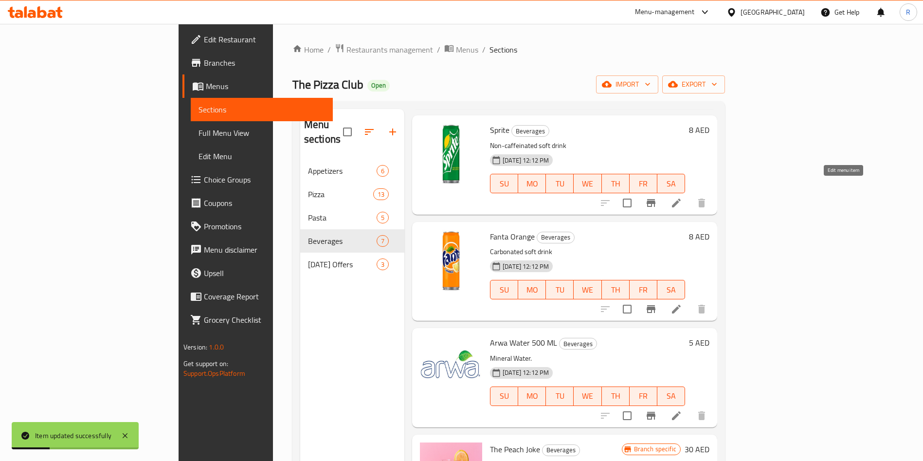
click at [681, 199] on icon at bounding box center [676, 203] width 9 height 9
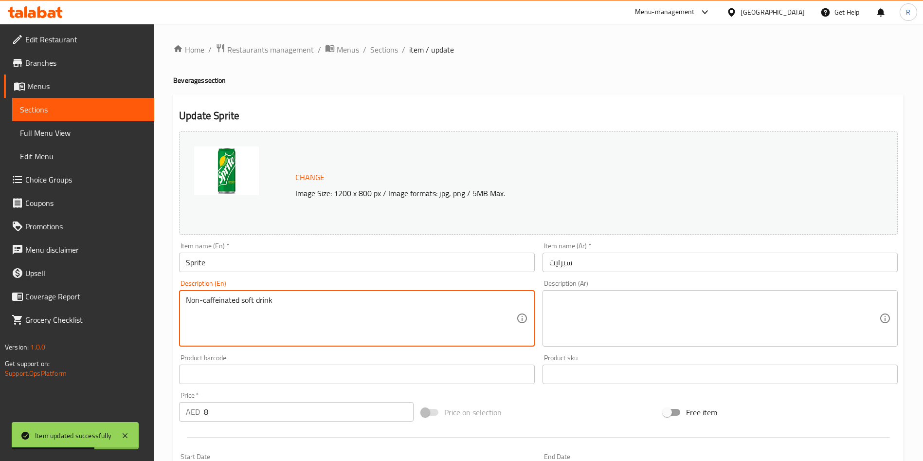
paste textarea "Soft Drink Can (330ml)"
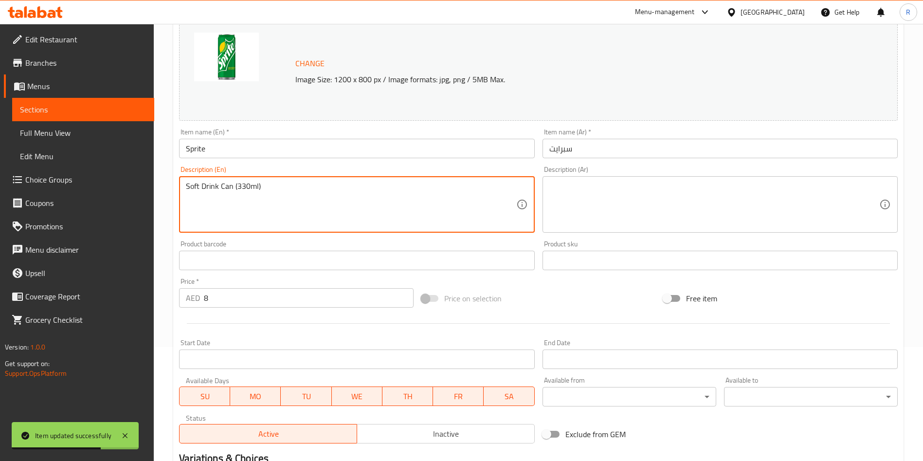
scroll to position [241, 0]
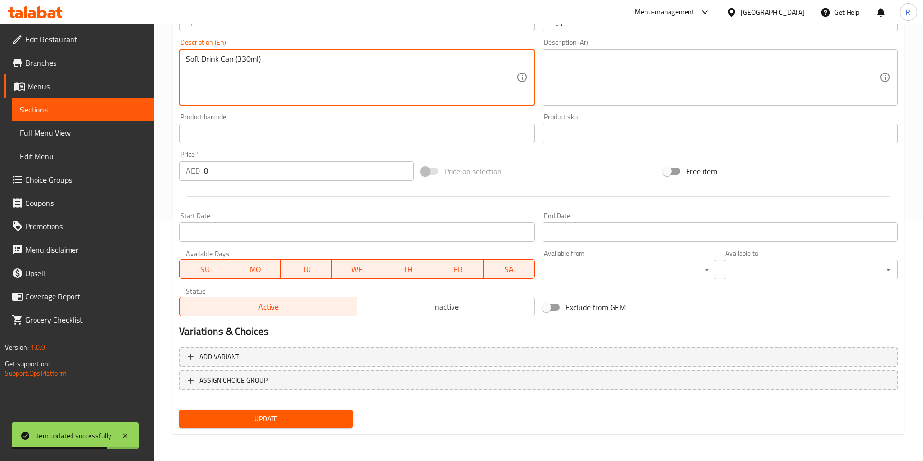
type textarea "Soft Drink Can (330ml)"
click at [284, 421] on span "Update" at bounding box center [266, 419] width 158 height 12
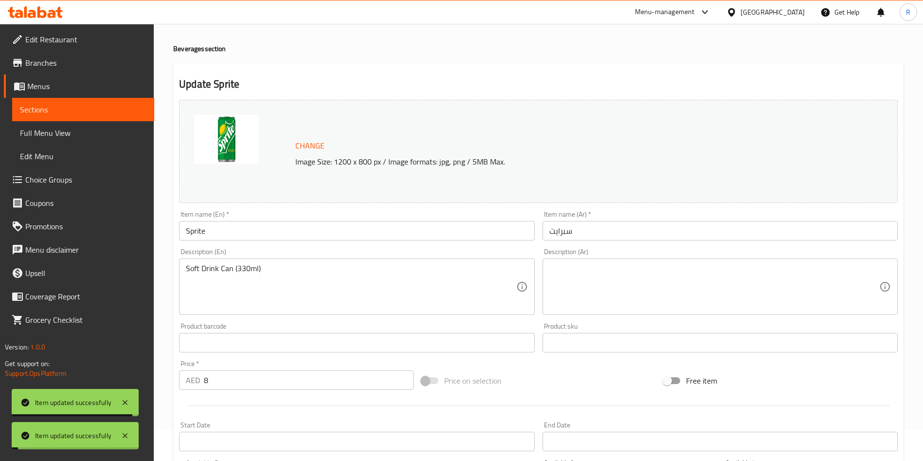
scroll to position [0, 0]
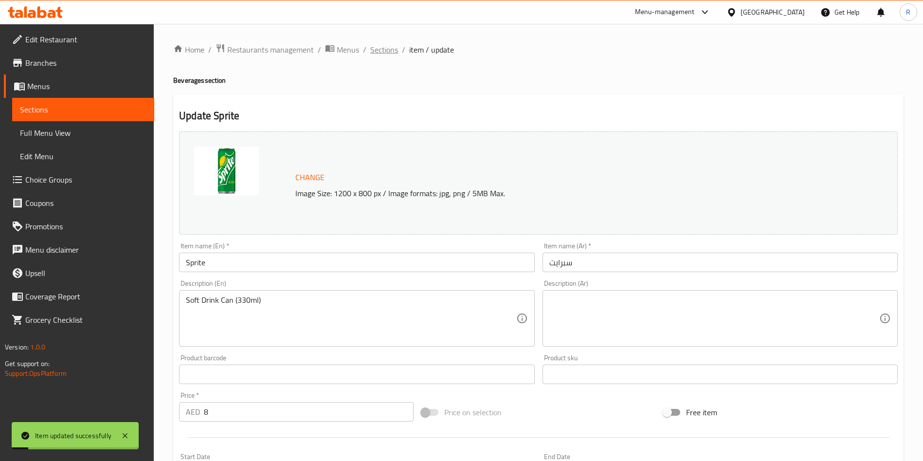
click at [380, 49] on span "Sections" at bounding box center [384, 50] width 28 height 12
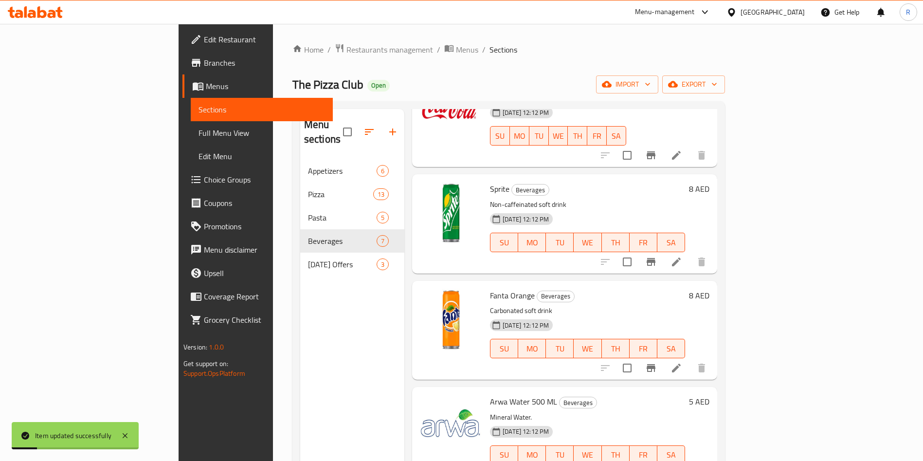
scroll to position [219, 0]
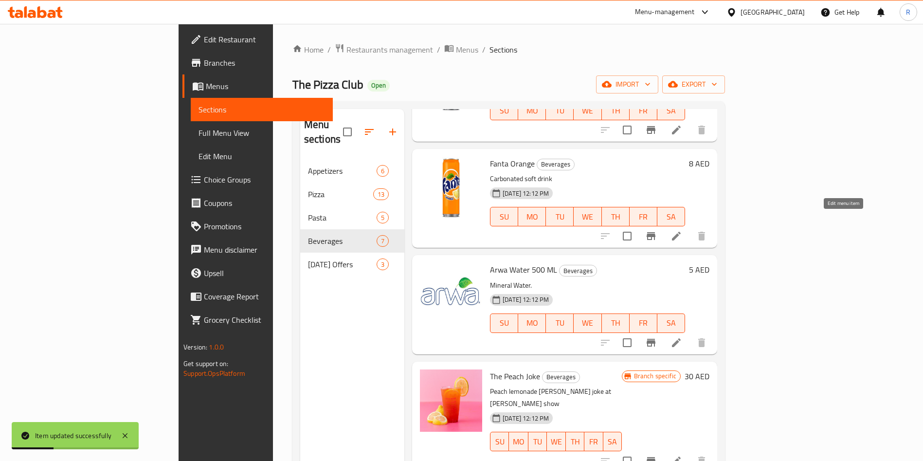
click at [682, 230] on icon at bounding box center [677, 236] width 12 height 12
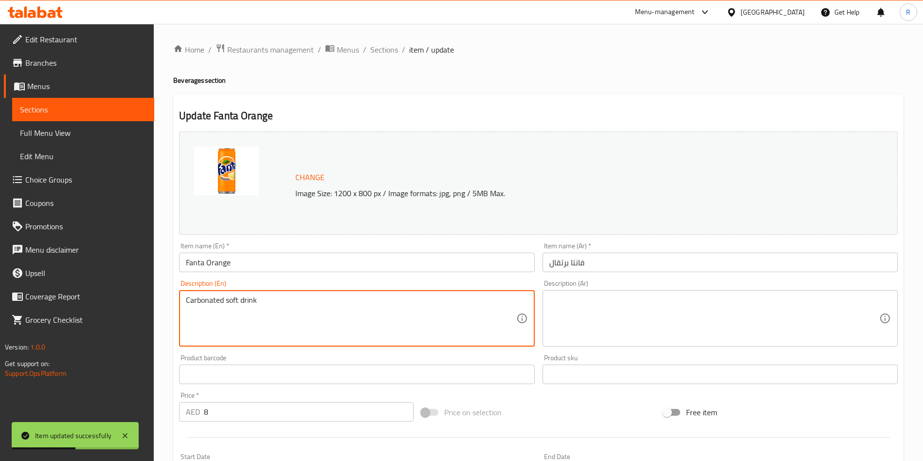
paste textarea "Soft Drink Can (330ml)"
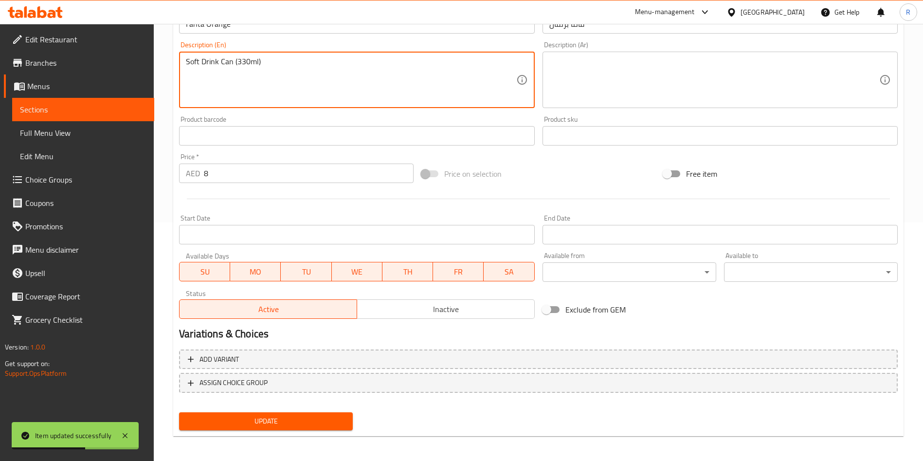
scroll to position [241, 0]
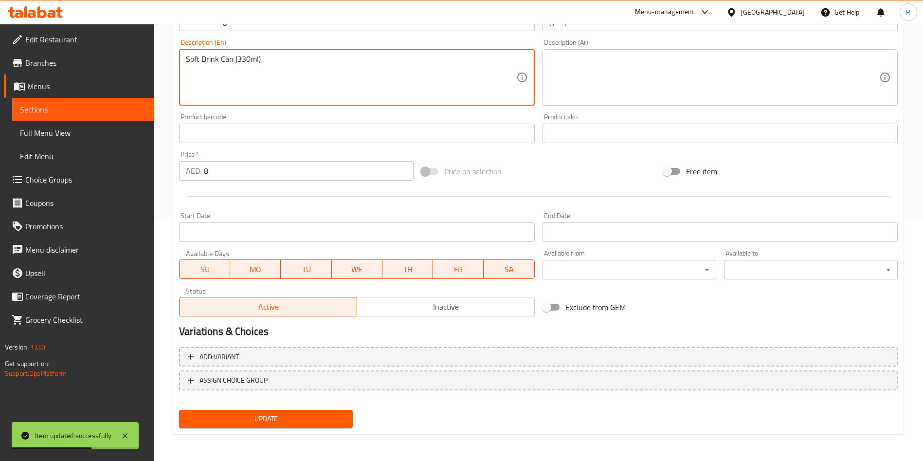
type textarea "Soft Drink Can (330ml)"
click at [310, 421] on span "Update" at bounding box center [266, 419] width 158 height 12
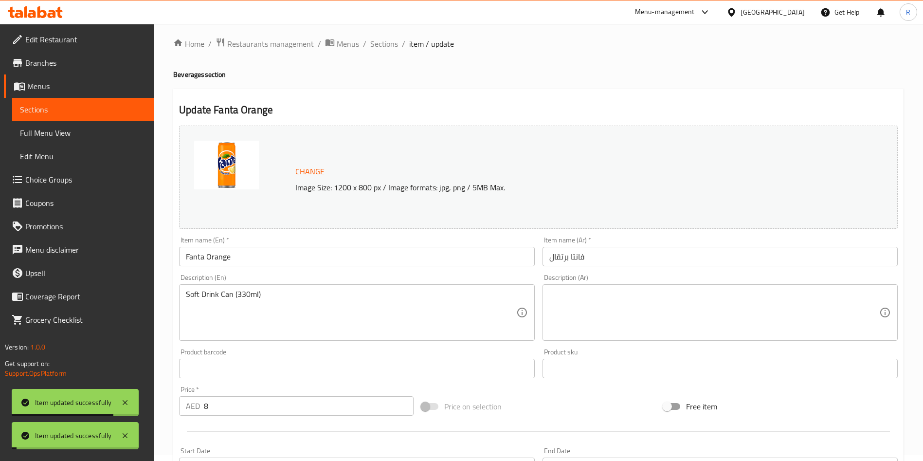
scroll to position [0, 0]
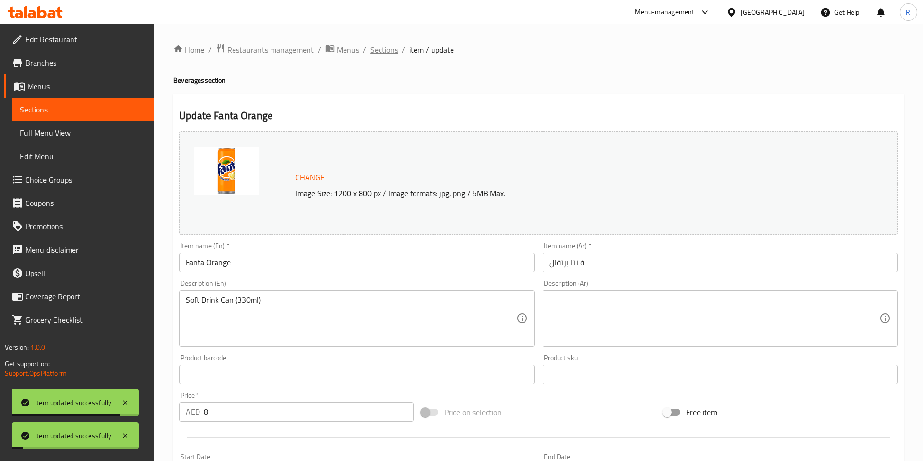
click at [383, 46] on span "Sections" at bounding box center [384, 50] width 28 height 12
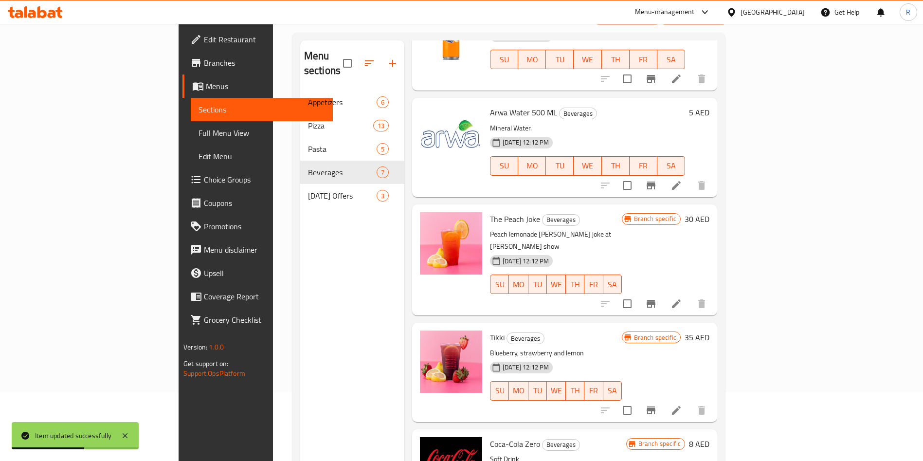
scroll to position [136, 0]
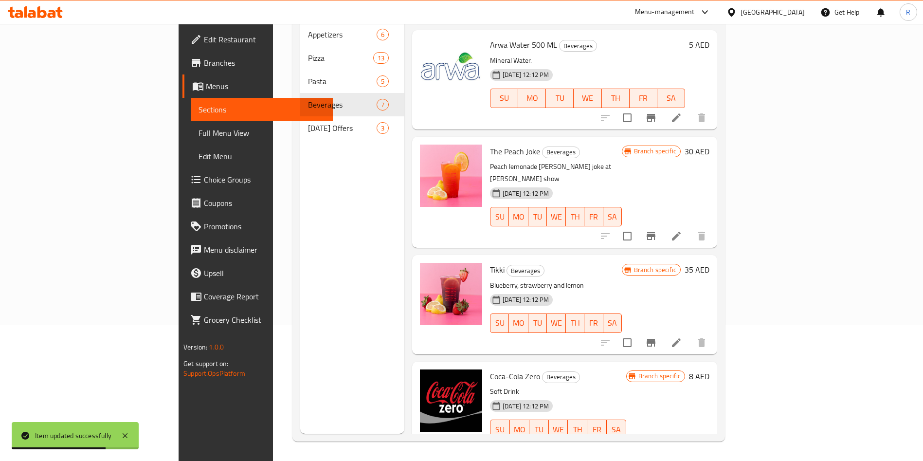
click at [682, 443] on icon at bounding box center [677, 449] width 12 height 12
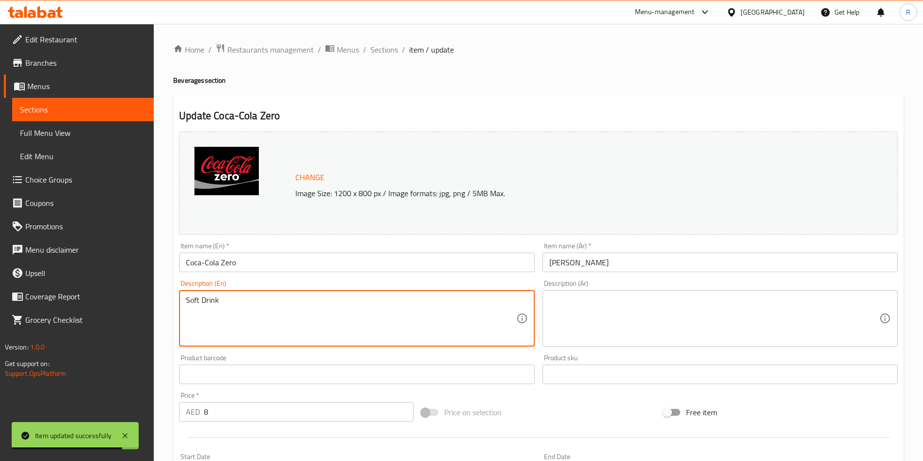
paste textarea "Can (330ml)"
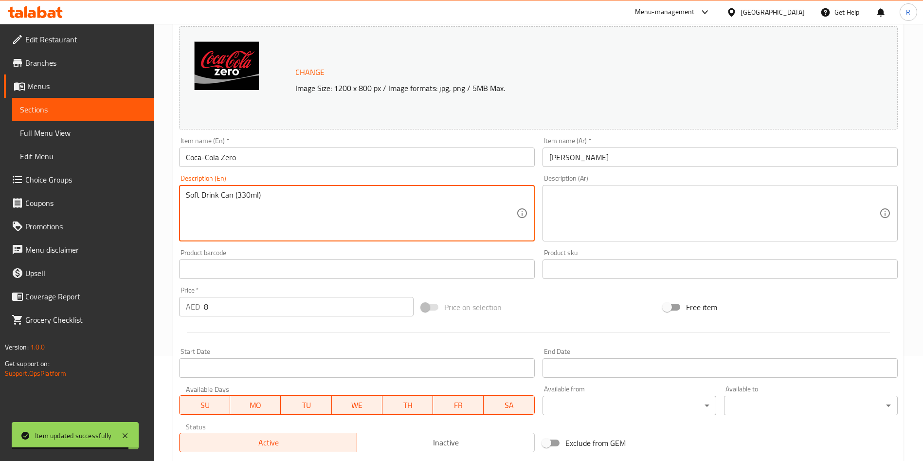
scroll to position [241, 0]
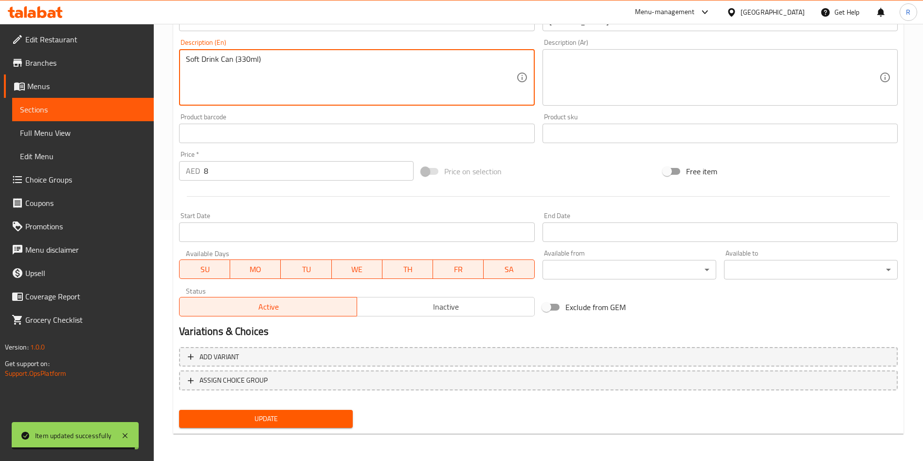
type textarea "Soft Drink Can (330ml)"
click at [286, 418] on span "Update" at bounding box center [266, 419] width 158 height 12
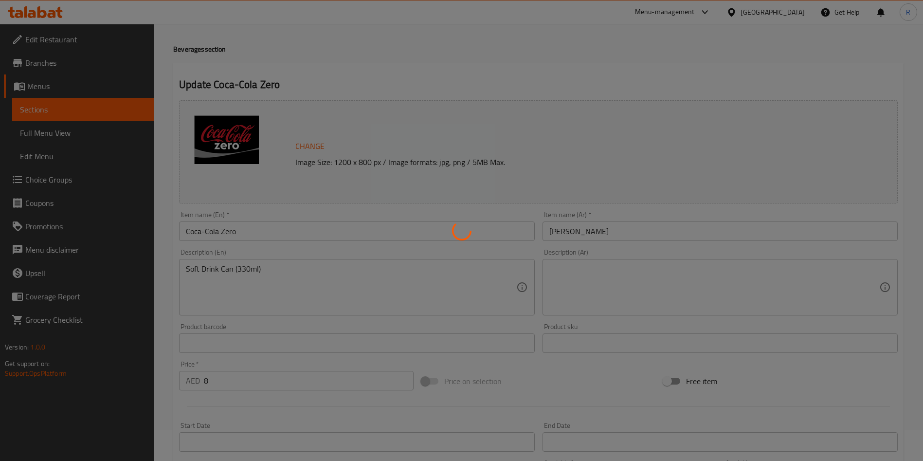
scroll to position [0, 0]
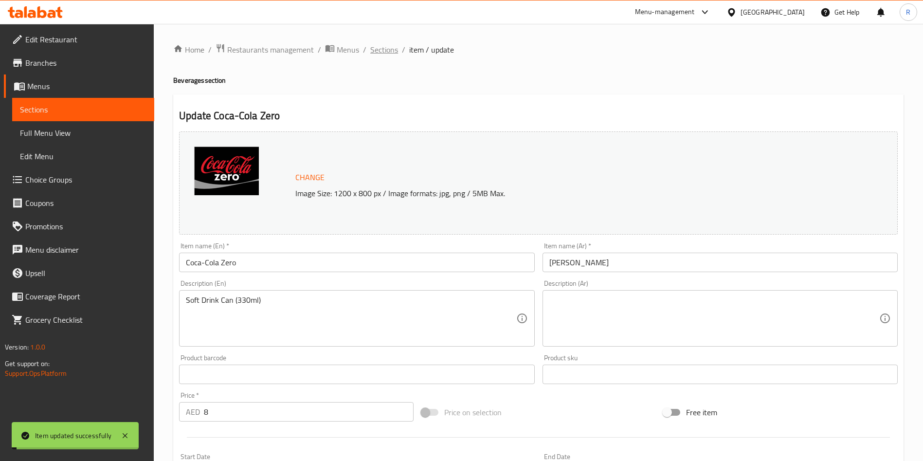
click at [392, 44] on span "Sections" at bounding box center [384, 50] width 28 height 12
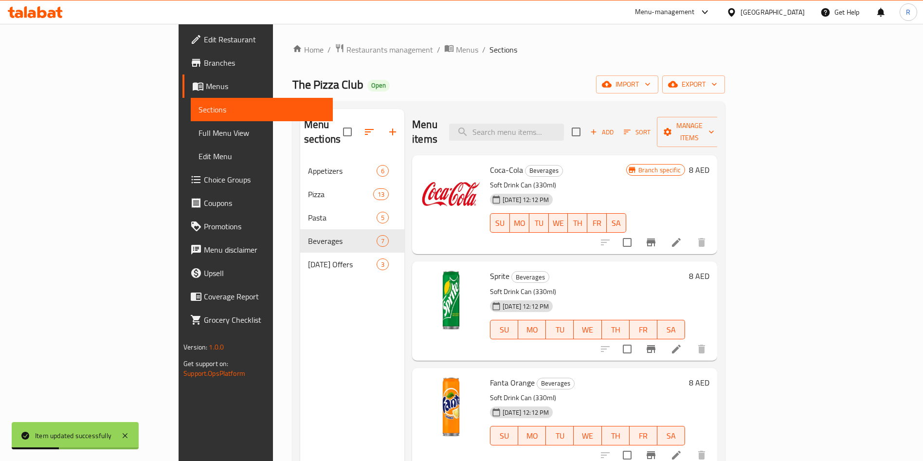
click at [653, 130] on button "Sort" at bounding box center [637, 132] width 32 height 15
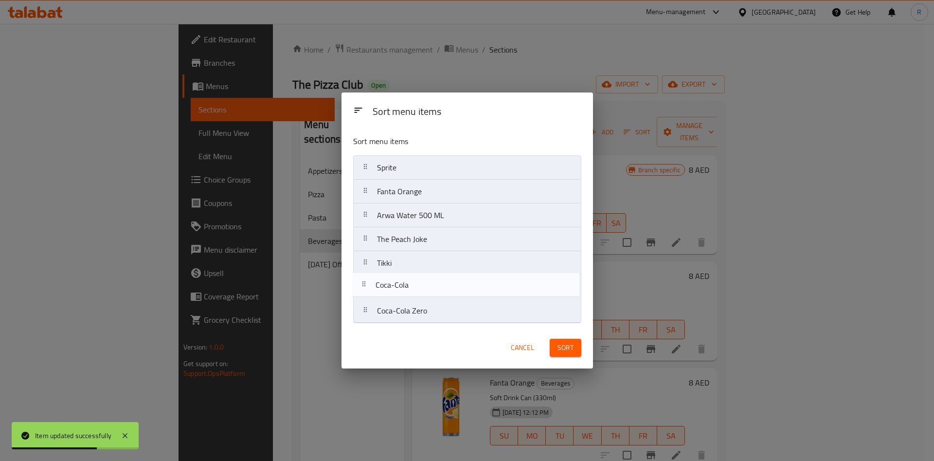
drag, startPoint x: 429, startPoint y: 170, endPoint x: 427, endPoint y: 290, distance: 120.2
click at [427, 290] on nav "Coca-Cola Sprite Fanta Orange Arwa Water 500 ML The Peach Joke Tikki Coca-Cola …" at bounding box center [467, 239] width 228 height 168
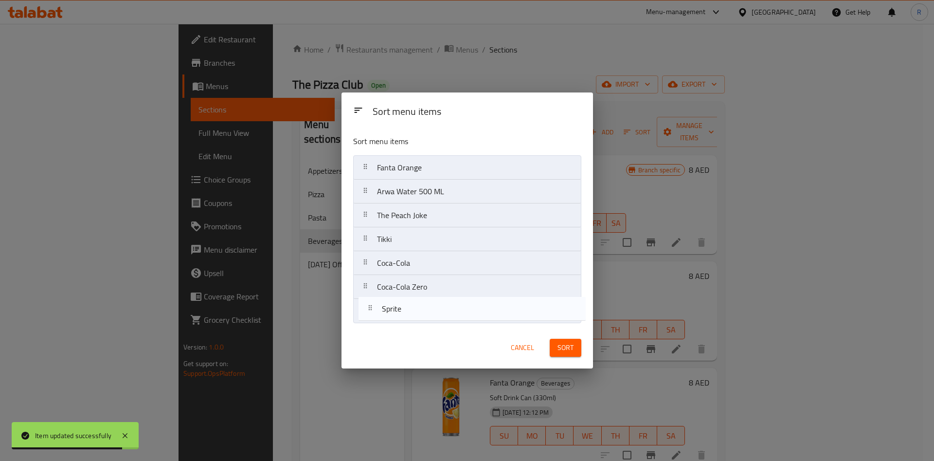
drag, startPoint x: 423, startPoint y: 171, endPoint x: 430, endPoint y: 319, distance: 148.6
click at [430, 319] on nav "Sprite Fanta Orange Arwa Water 500 ML The Peach Joke Tikki Coca-Cola Coca-Cola …" at bounding box center [467, 239] width 228 height 168
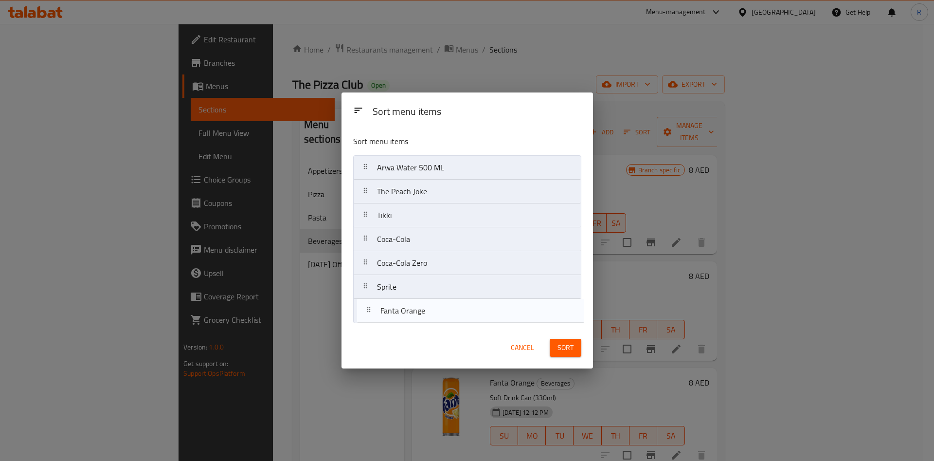
drag, startPoint x: 416, startPoint y: 192, endPoint x: 416, endPoint y: 319, distance: 127.0
click at [416, 319] on nav "Fanta Orange Arwa Water 500 ML The Peach Joke Tikki Coca-Cola Coca-Cola Zero Sp…" at bounding box center [467, 239] width 228 height 168
drag, startPoint x: 456, startPoint y: 165, endPoint x: 501, endPoint y: 315, distance: 156.6
click at [457, 308] on nav "Arwa Water 500 ML The Peach Joke Tikki Coca-Cola Coca-Cola Zero Sprite Fanta Or…" at bounding box center [467, 239] width 228 height 168
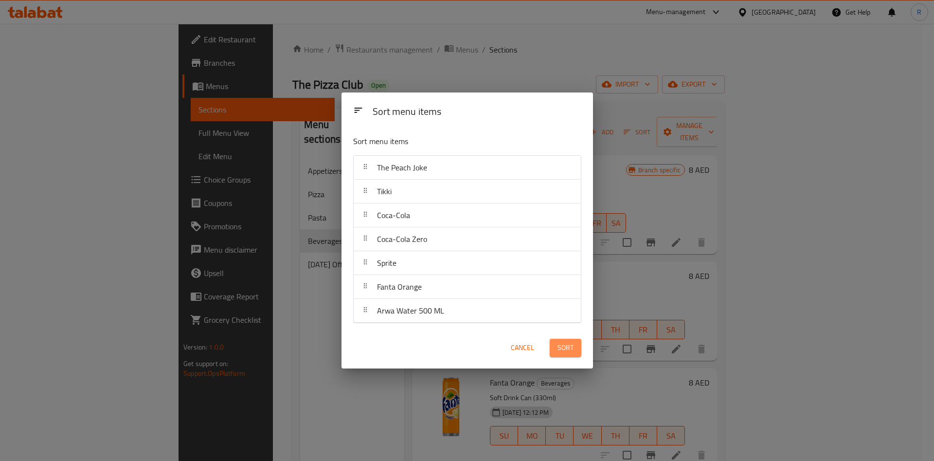
click at [569, 347] on span "Sort" at bounding box center [566, 348] width 16 height 12
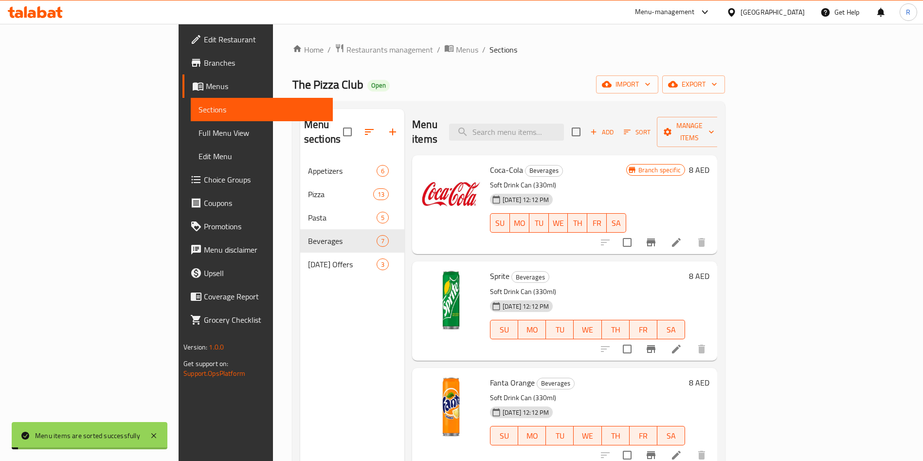
drag, startPoint x: 675, startPoint y: 77, endPoint x: 650, endPoint y: 108, distance: 38.8
click at [675, 76] on div "The Pizza Club Open import export" at bounding box center [508, 84] width 433 height 18
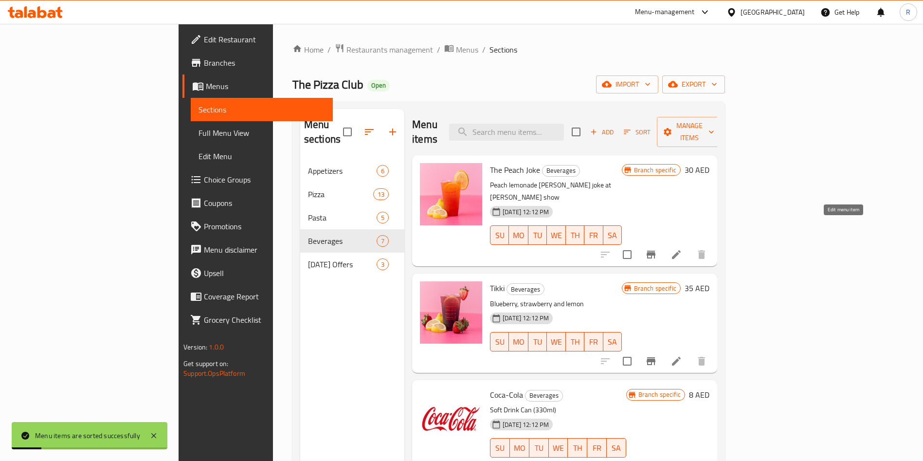
click at [682, 249] on icon at bounding box center [677, 255] width 12 height 12
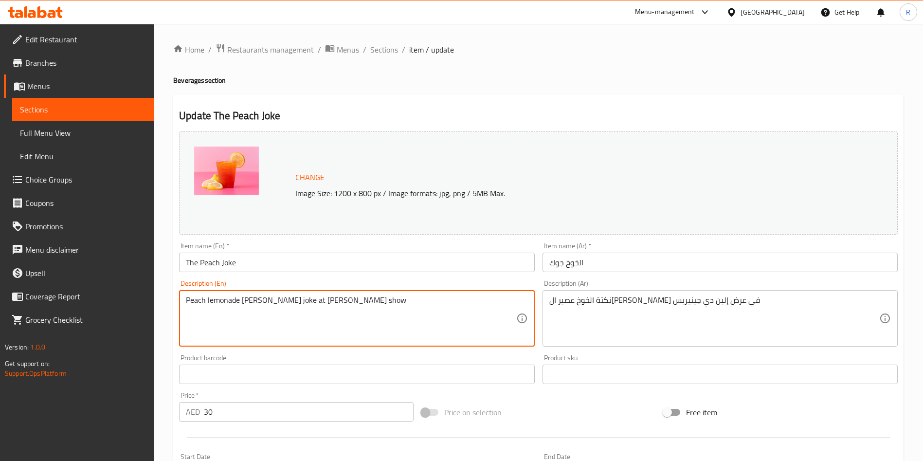
paste textarea "Refreshing peach lemonade with a playful twist."
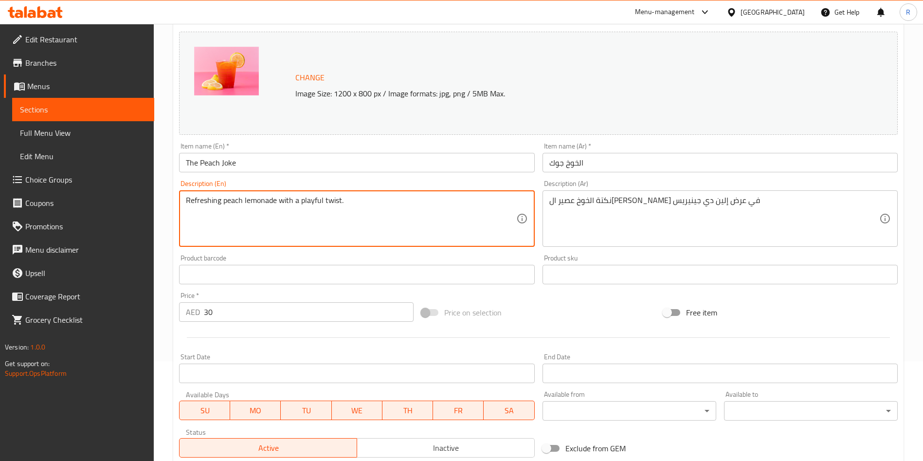
scroll to position [241, 0]
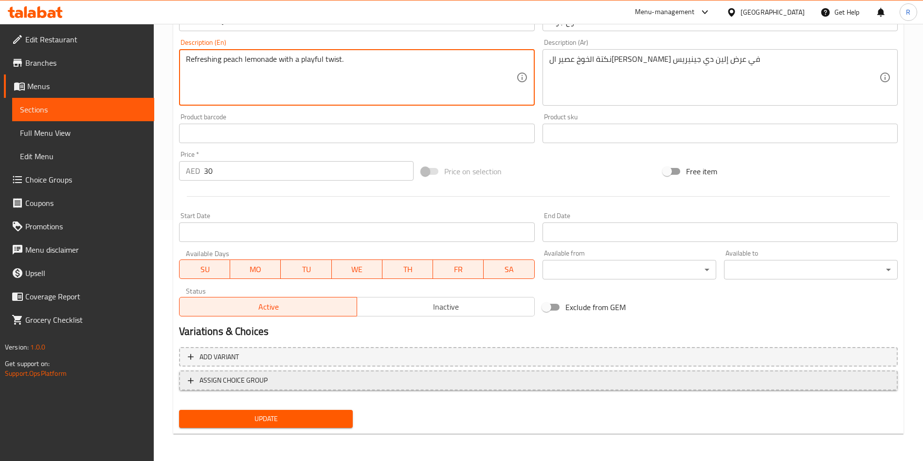
type textarea "Peach lemonade Chandler's joke at Ellen DeGeneres show"
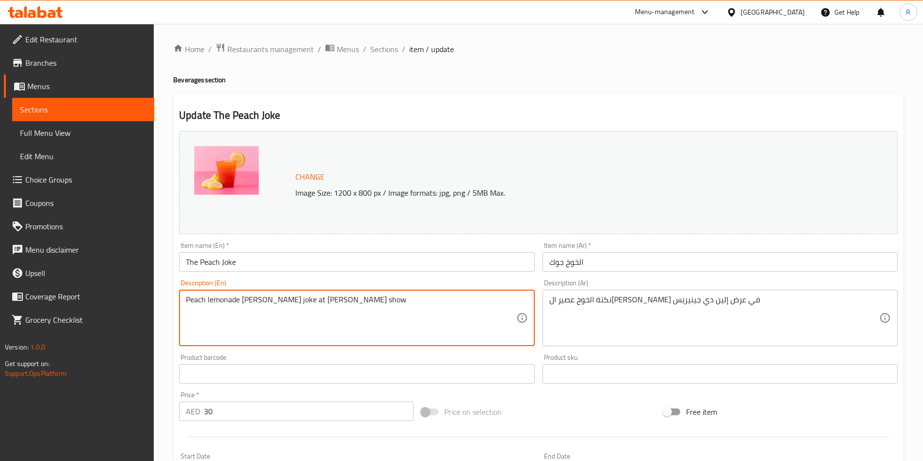
scroll to position [0, 0]
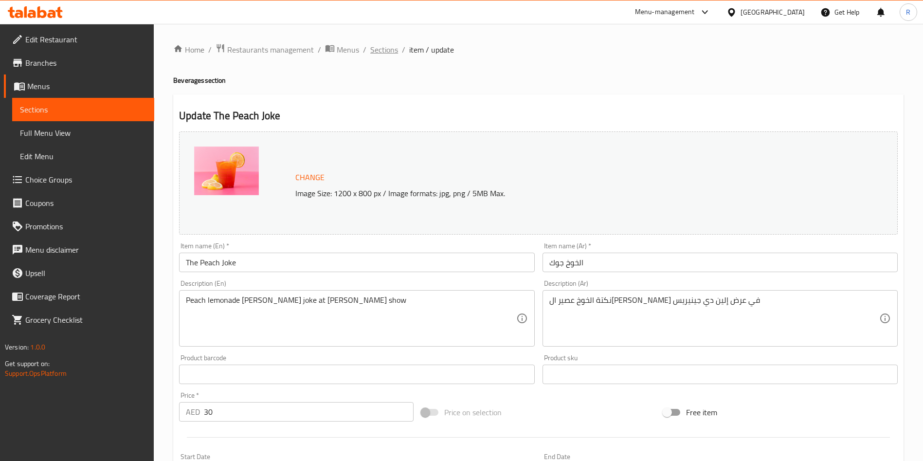
click at [380, 48] on span "Sections" at bounding box center [384, 50] width 28 height 12
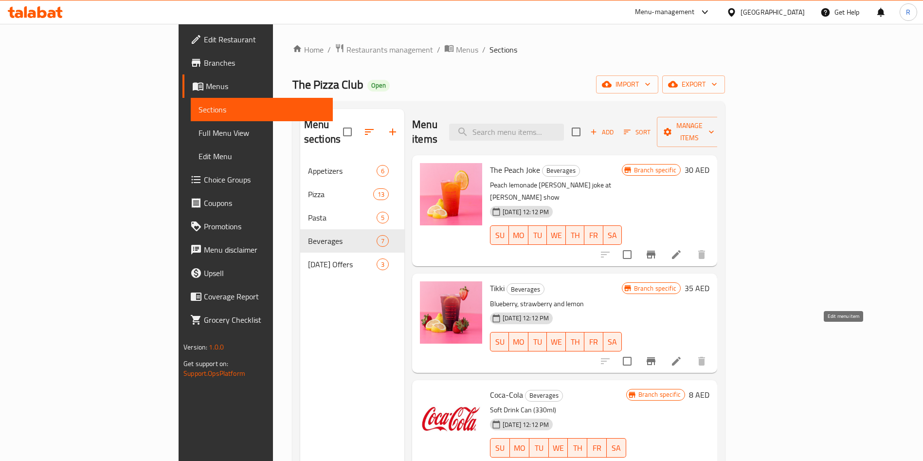
click at [682, 355] on icon at bounding box center [677, 361] width 12 height 12
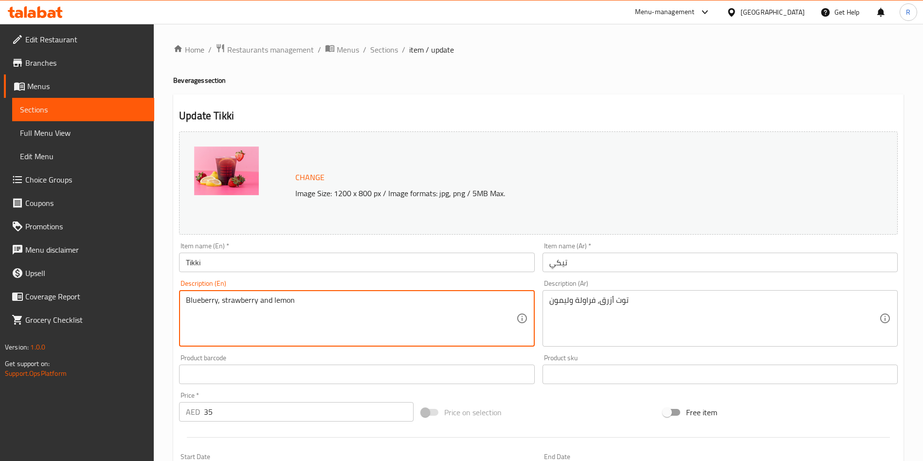
paste textarea "Bright blend of blueberry, strawberry, and lemon."
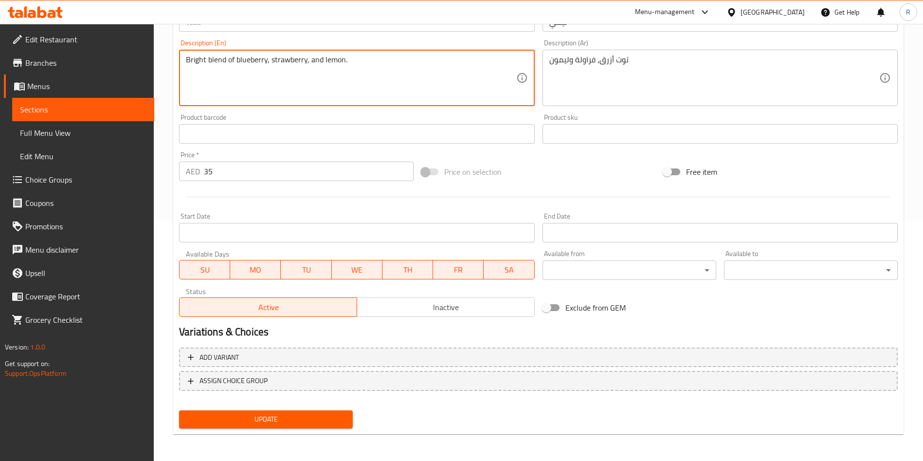
scroll to position [241, 0]
type textarea "Bright blend of blueberry, strawberry, and lemon."
click at [287, 413] on button "Update" at bounding box center [266, 419] width 174 height 18
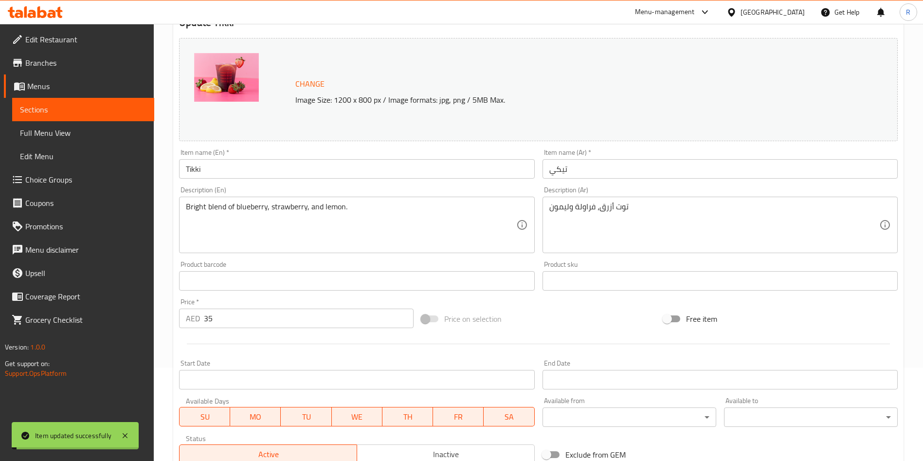
scroll to position [0, 0]
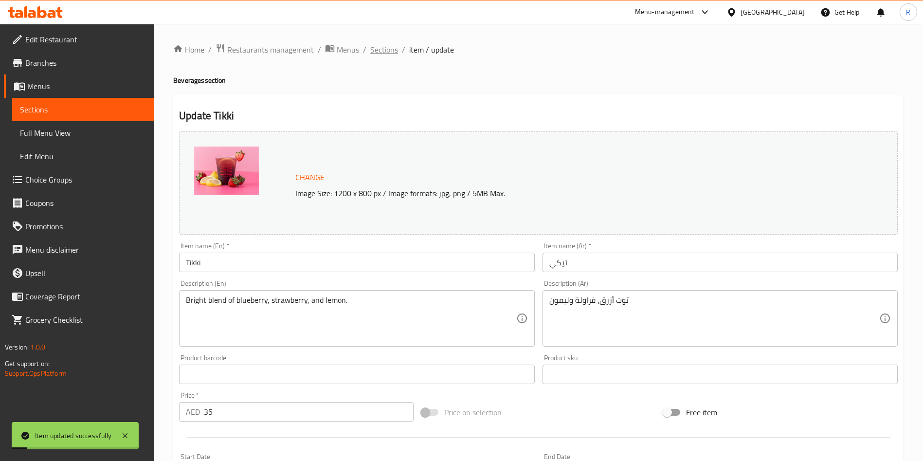
click at [392, 46] on span "Sections" at bounding box center [384, 50] width 28 height 12
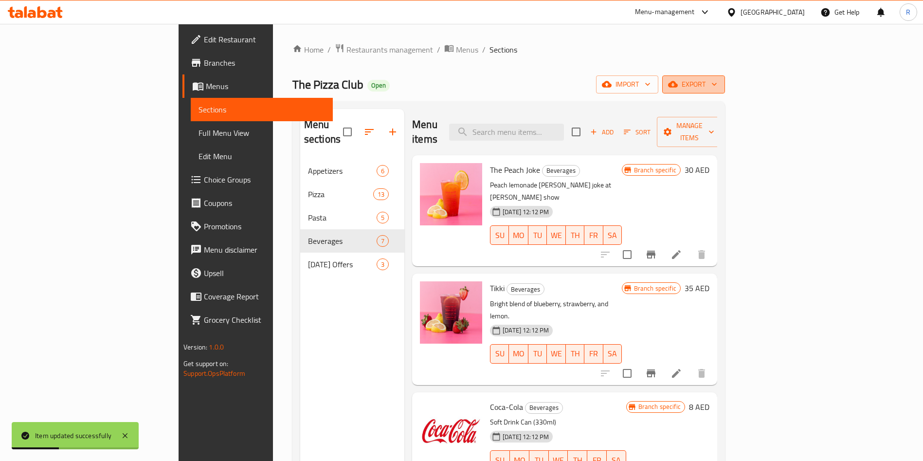
click at [717, 86] on span "export" at bounding box center [693, 84] width 47 height 12
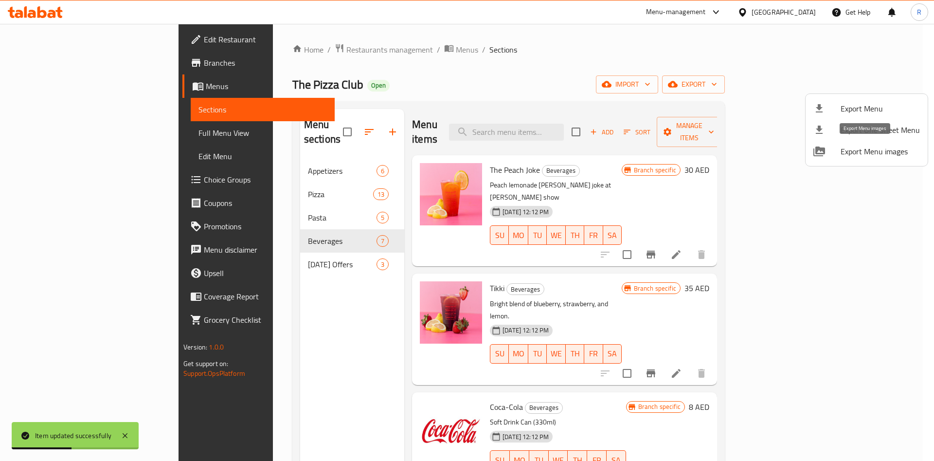
click at [866, 148] on span "Export Menu images" at bounding box center [880, 152] width 79 height 12
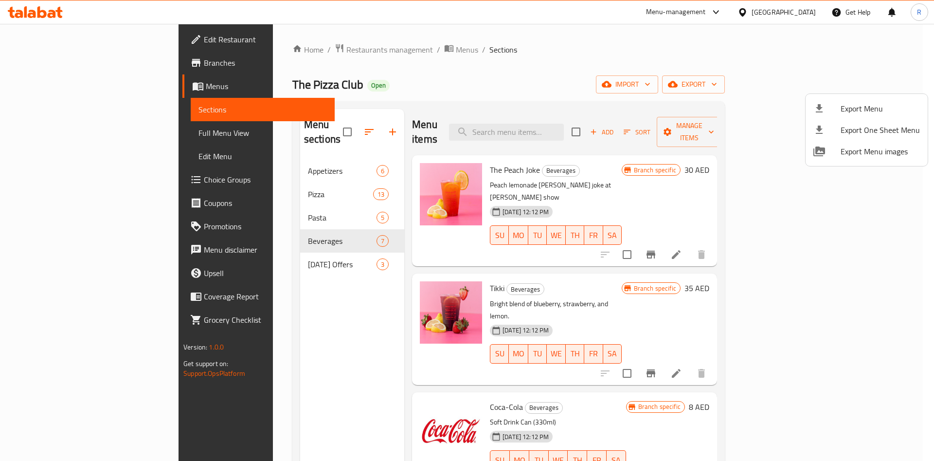
click at [240, 157] on div at bounding box center [467, 230] width 934 height 461
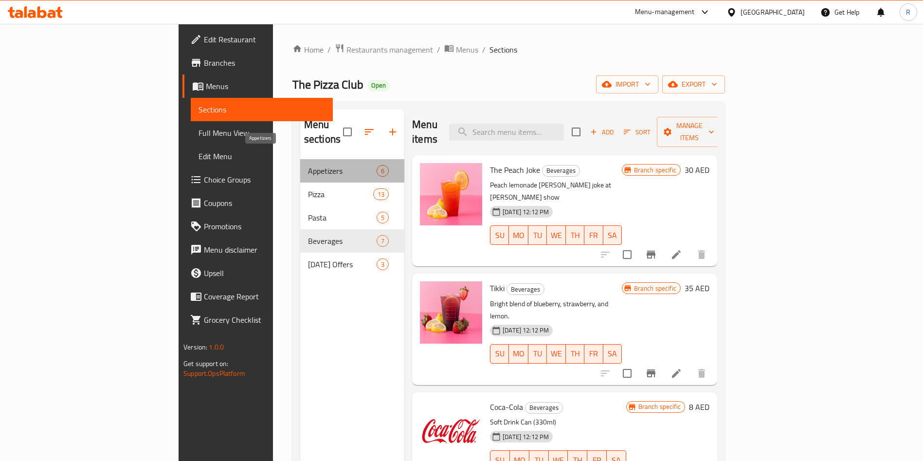
click at [308, 165] on span "Appetizers" at bounding box center [342, 171] width 69 height 12
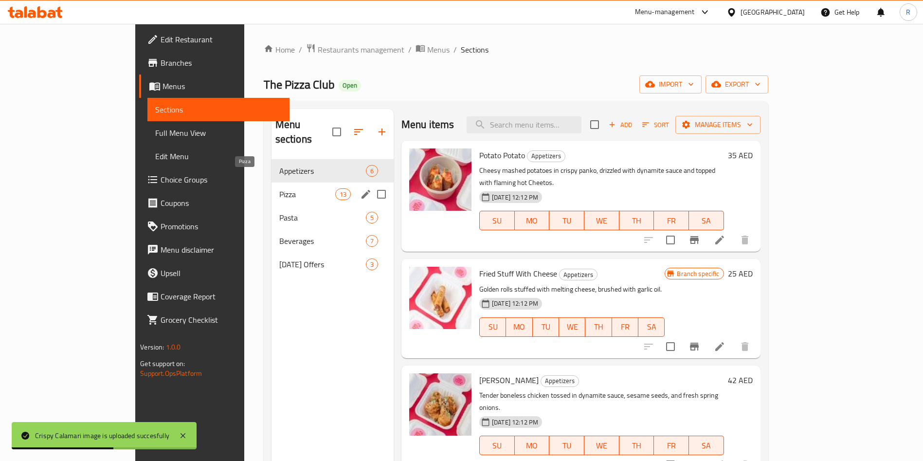
click at [279, 188] on span "Pizza" at bounding box center [307, 194] width 56 height 12
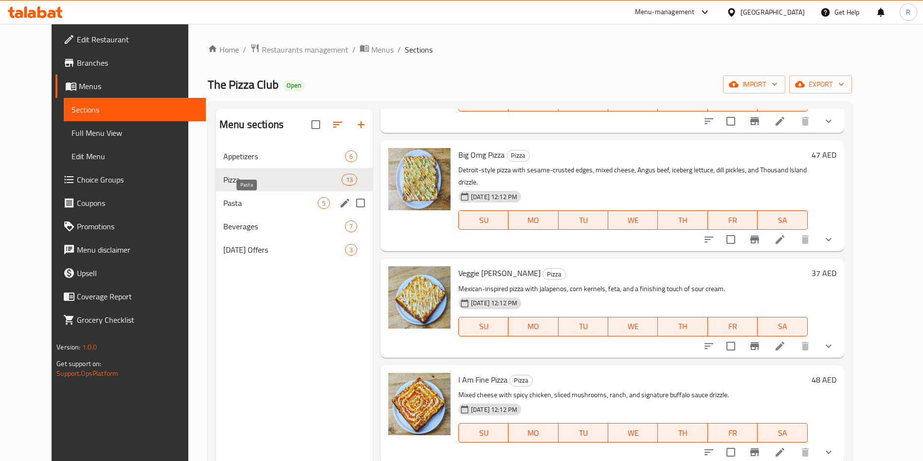
click at [244, 200] on span "Pasta" at bounding box center [270, 203] width 94 height 12
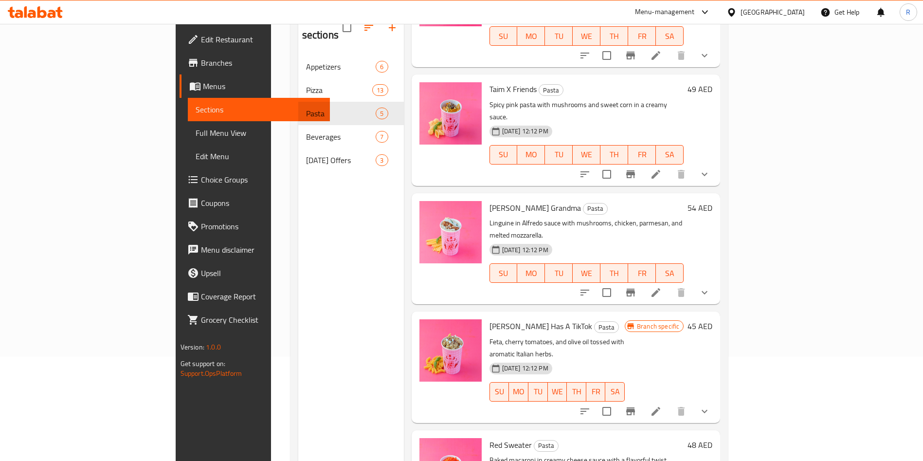
scroll to position [136, 0]
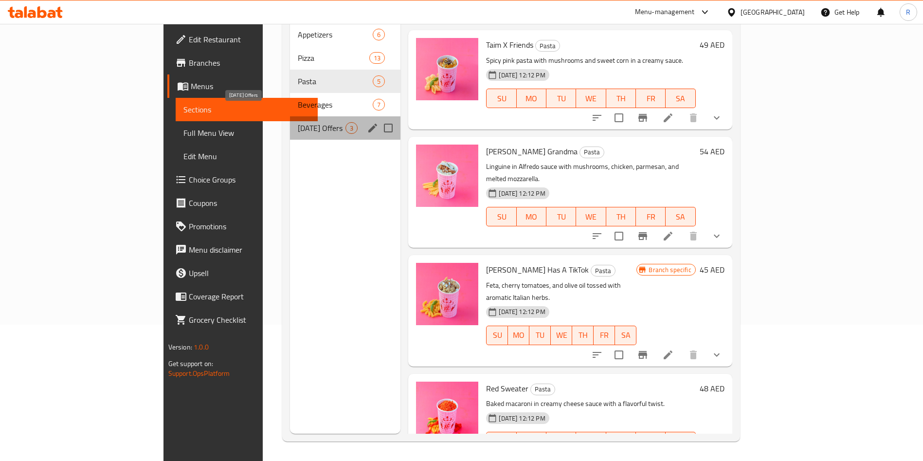
click at [298, 122] on span "[DATE] Offers" at bounding box center [322, 128] width 48 height 12
